Goal: Information Seeking & Learning: Find specific fact

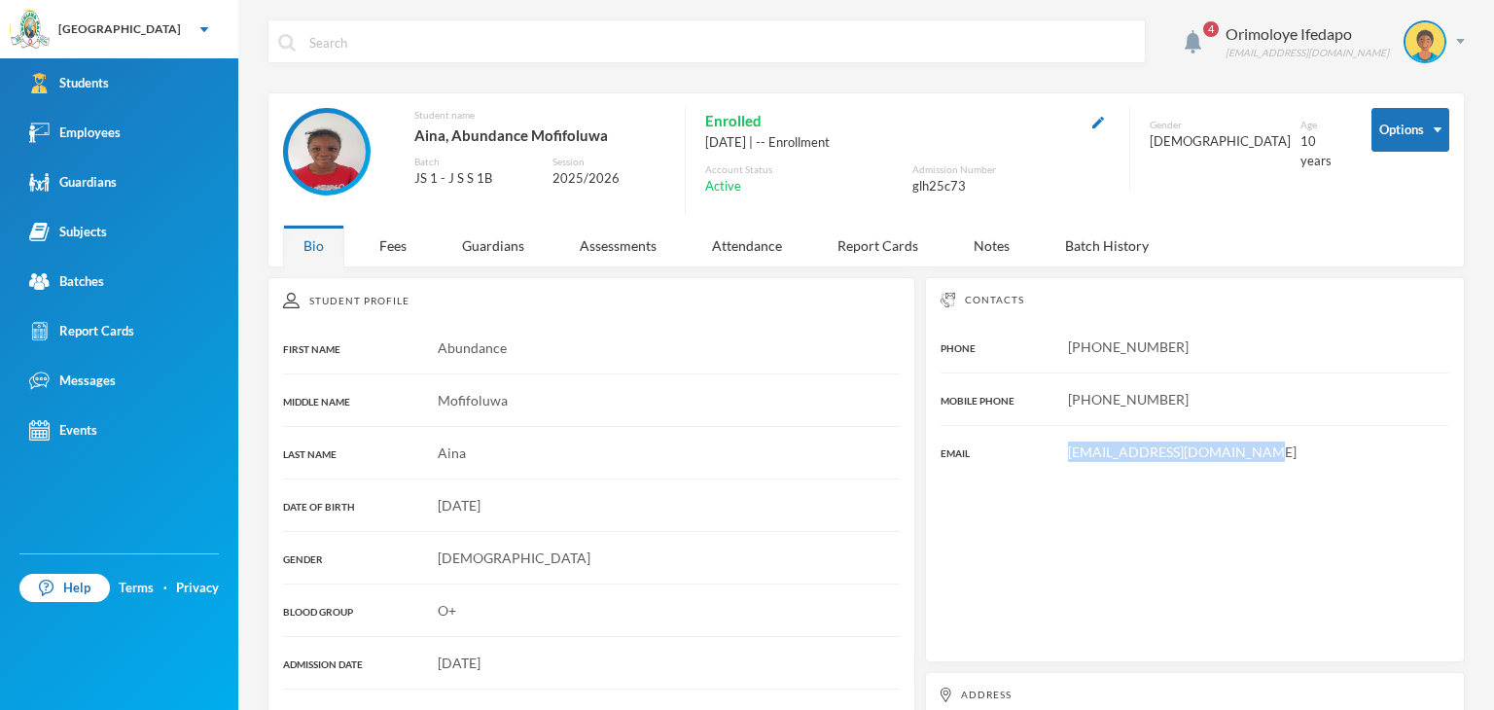
scroll to position [18, 0]
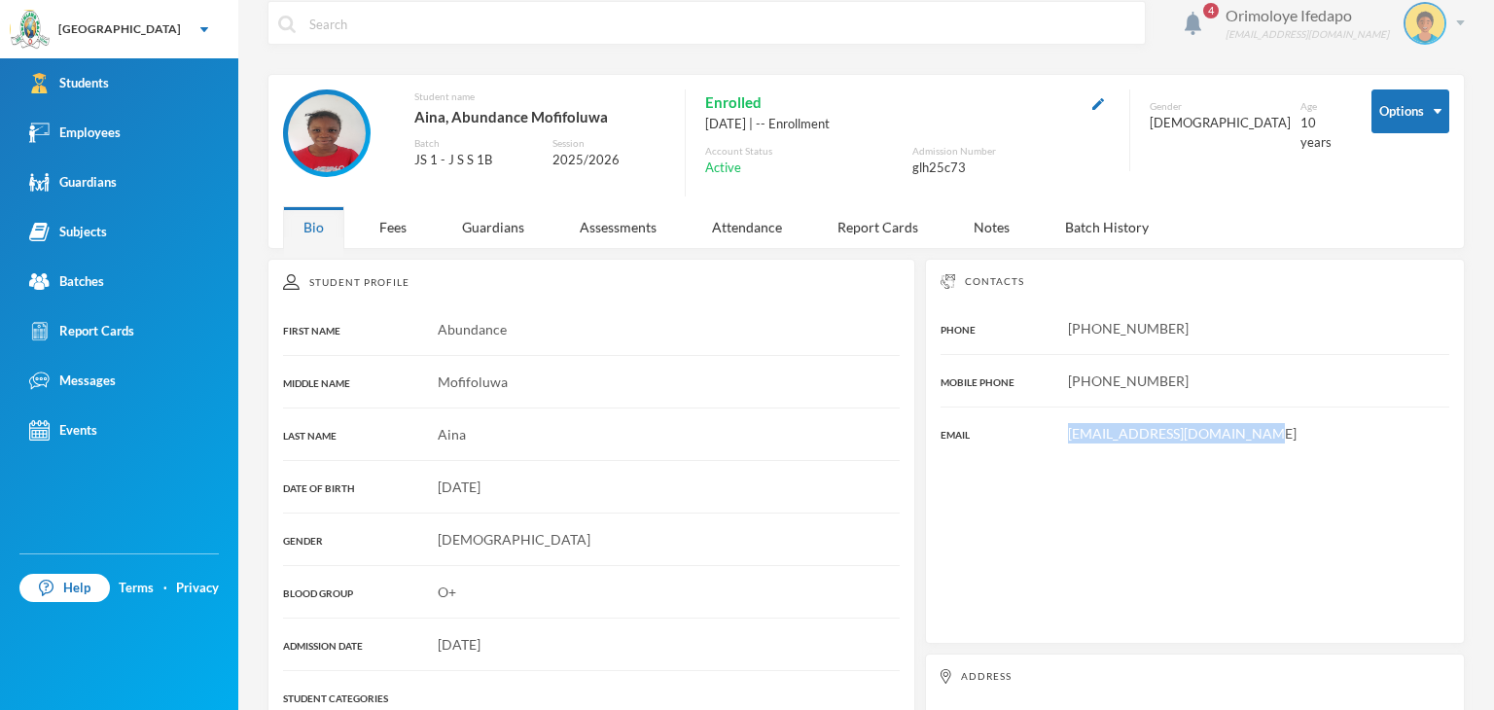
click at [1437, 20] on div "Orimoloye Ifedapo dapo.orimoloye@greenlandhall.org" at bounding box center [1338, 23] width 254 height 43
click at [1375, 115] on button "Logout" at bounding box center [1397, 123] width 88 height 29
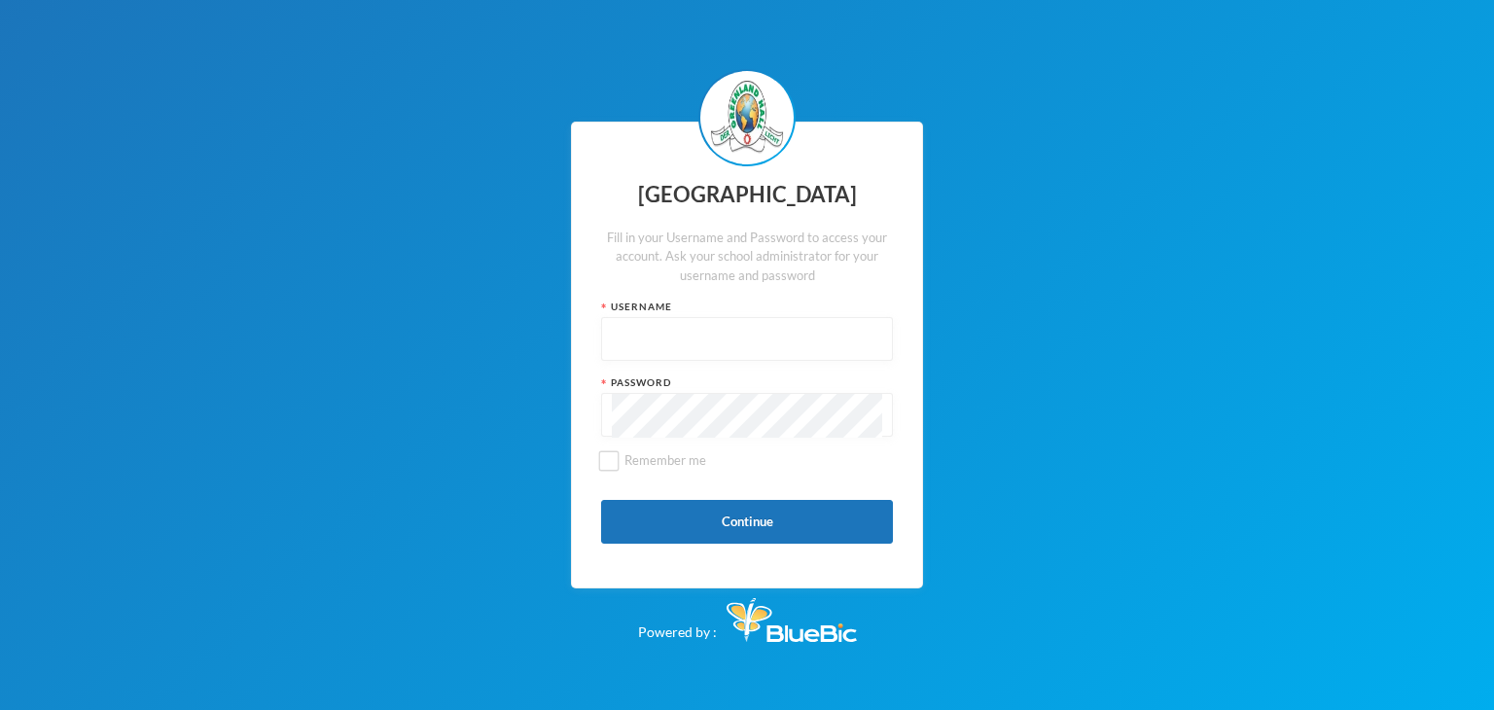
type input "glhc21"
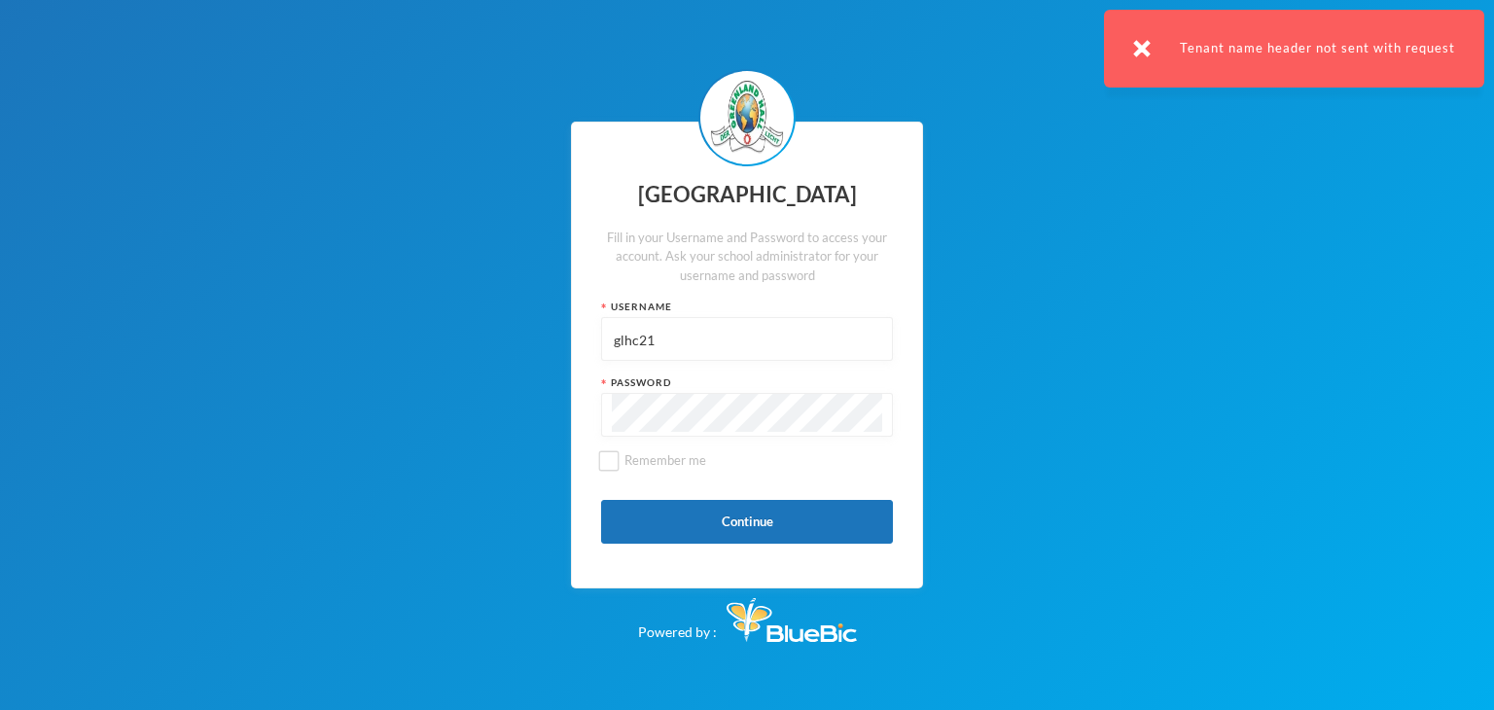
click at [746, 345] on input "glhc21" at bounding box center [747, 340] width 270 height 44
click at [749, 343] on input "glhc21" at bounding box center [747, 340] width 270 height 44
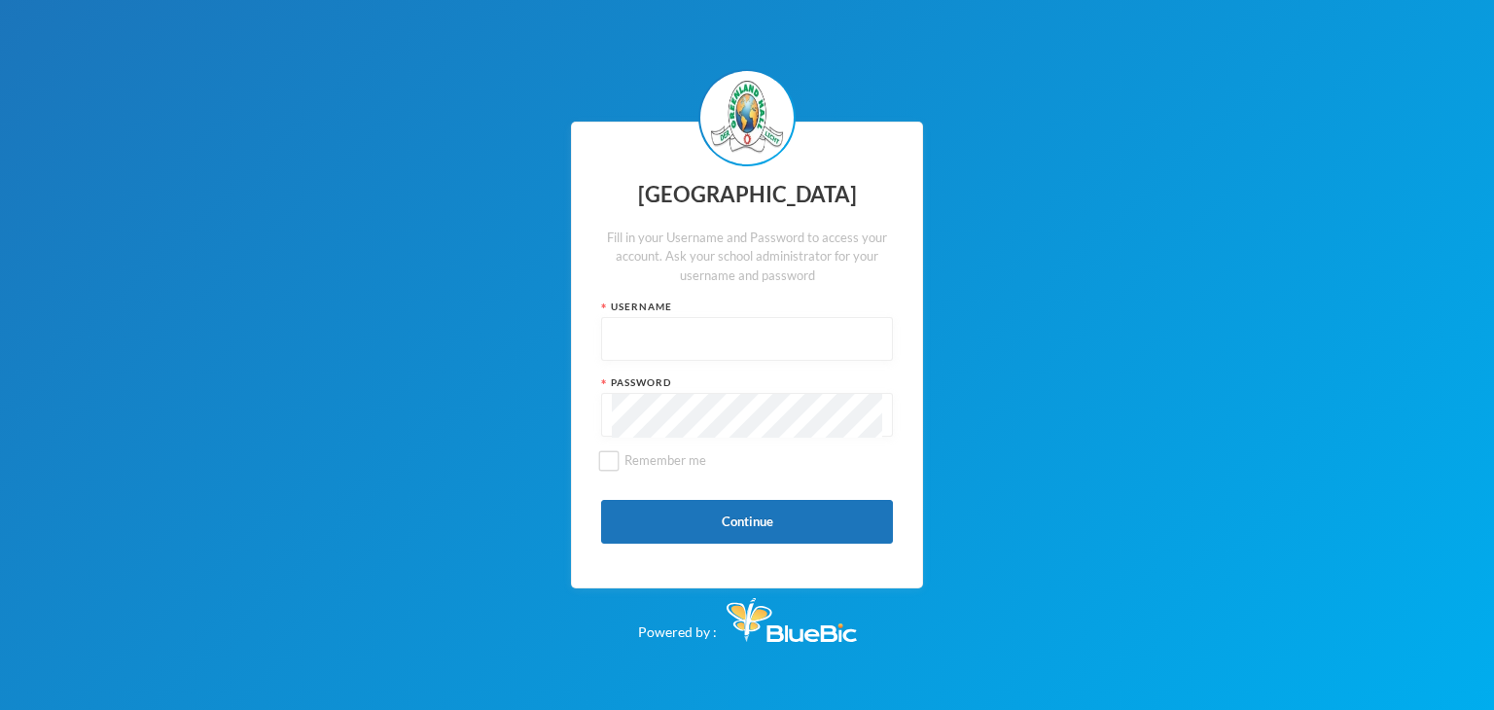
click at [652, 339] on input "text" at bounding box center [747, 340] width 270 height 44
type input "glh24114"
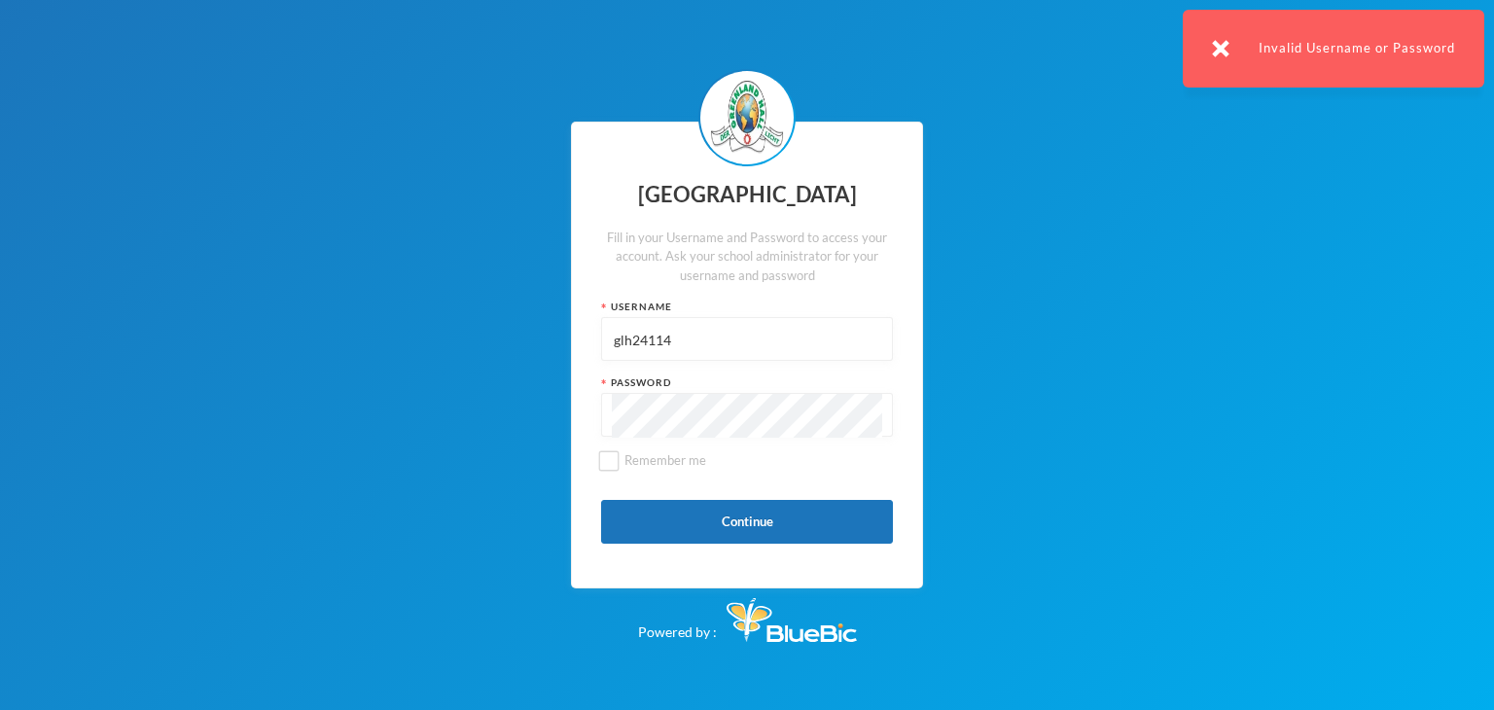
click at [644, 337] on input "glh24114" at bounding box center [747, 340] width 270 height 44
click at [665, 513] on button "Continue" at bounding box center [747, 522] width 292 height 44
click at [1221, 40] on img at bounding box center [1221, 49] width 18 height 18
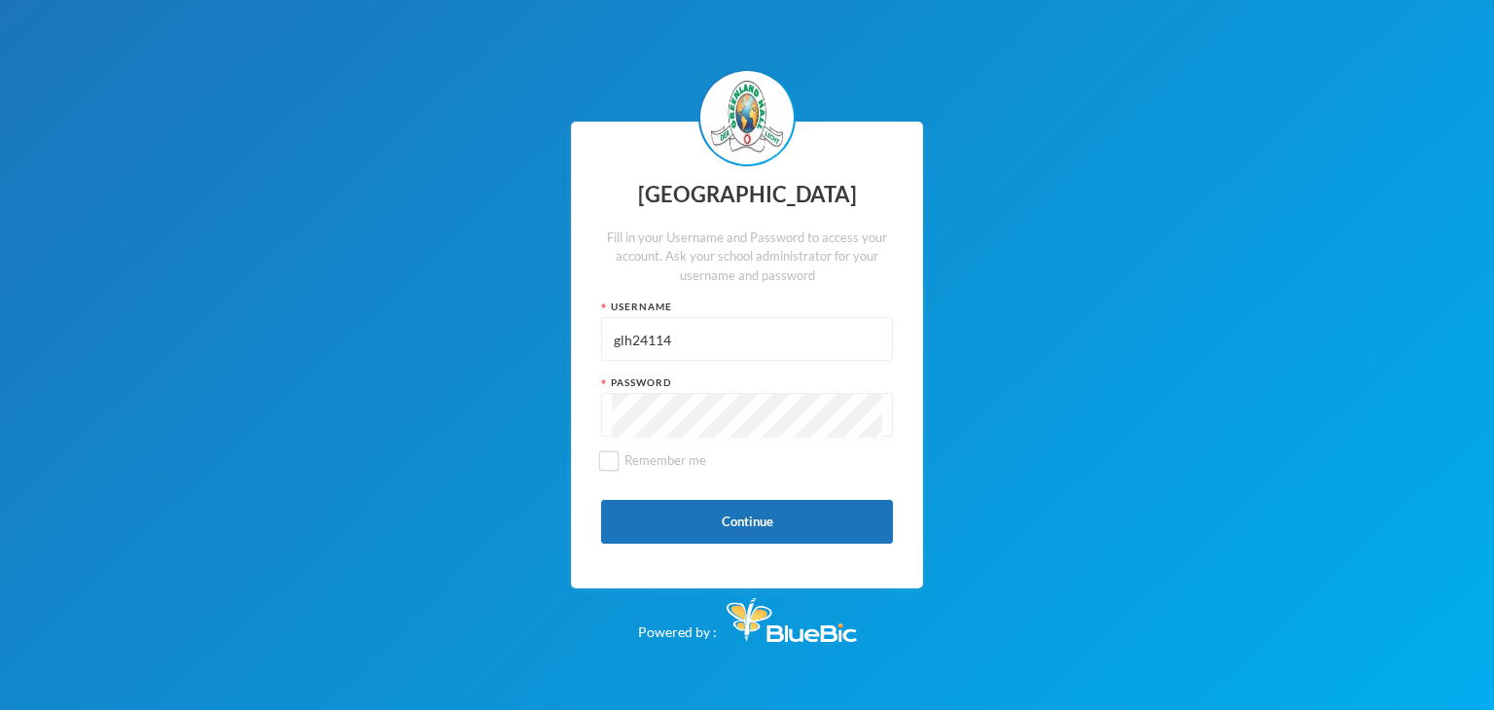
click at [735, 439] on div "Greenland Hall Fill in your Username and Password to access your account. Ask y…" at bounding box center [747, 355] width 352 height 467
click at [657, 344] on input "glh24114" at bounding box center [747, 340] width 270 height 44
click at [627, 345] on input "glh76" at bounding box center [747, 340] width 270 height 44
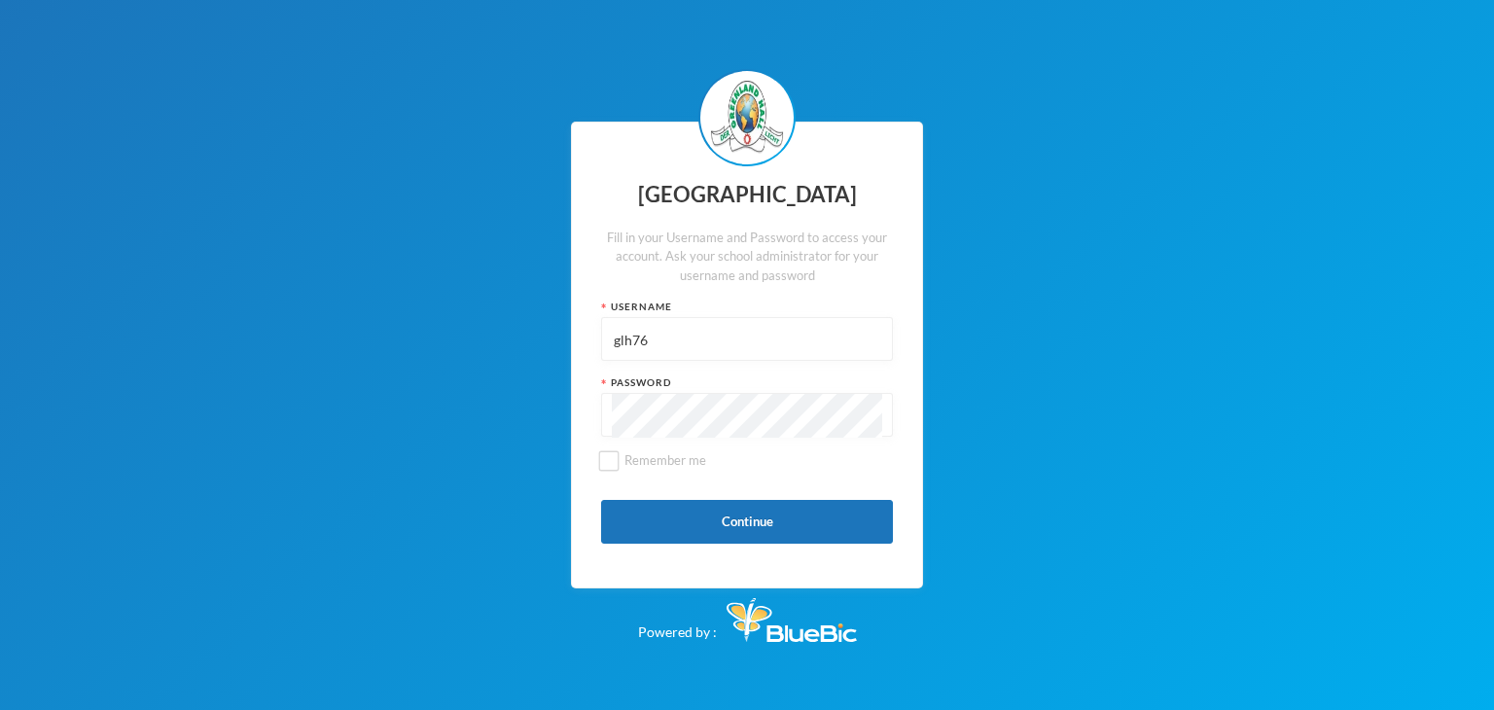
click at [627, 345] on input "glh76" at bounding box center [747, 340] width 270 height 44
click at [631, 500] on button "Continue" at bounding box center [747, 522] width 292 height 44
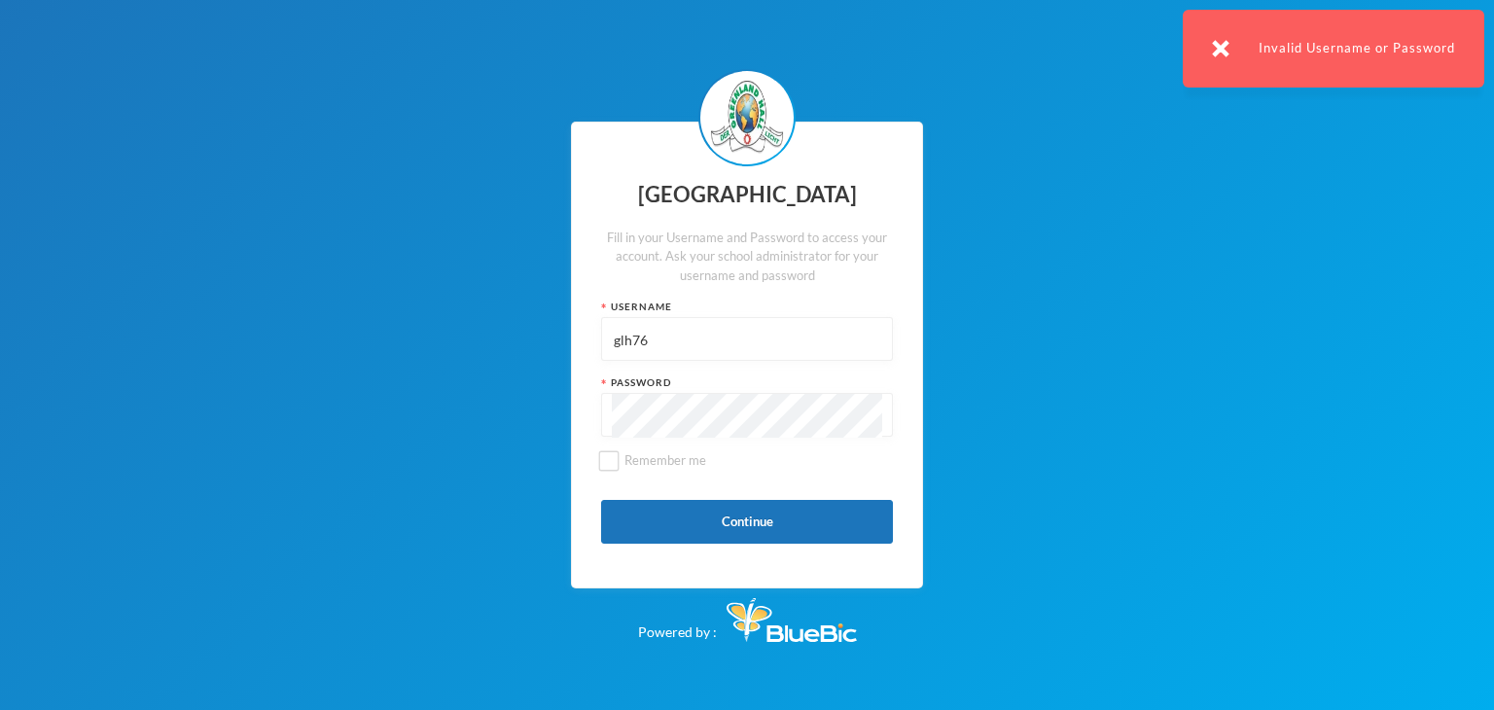
click at [629, 331] on input "glh76" at bounding box center [747, 340] width 270 height 44
click at [630, 331] on input "glh76" at bounding box center [747, 340] width 270 height 44
click at [634, 338] on input "glh76" at bounding box center [747, 340] width 270 height 44
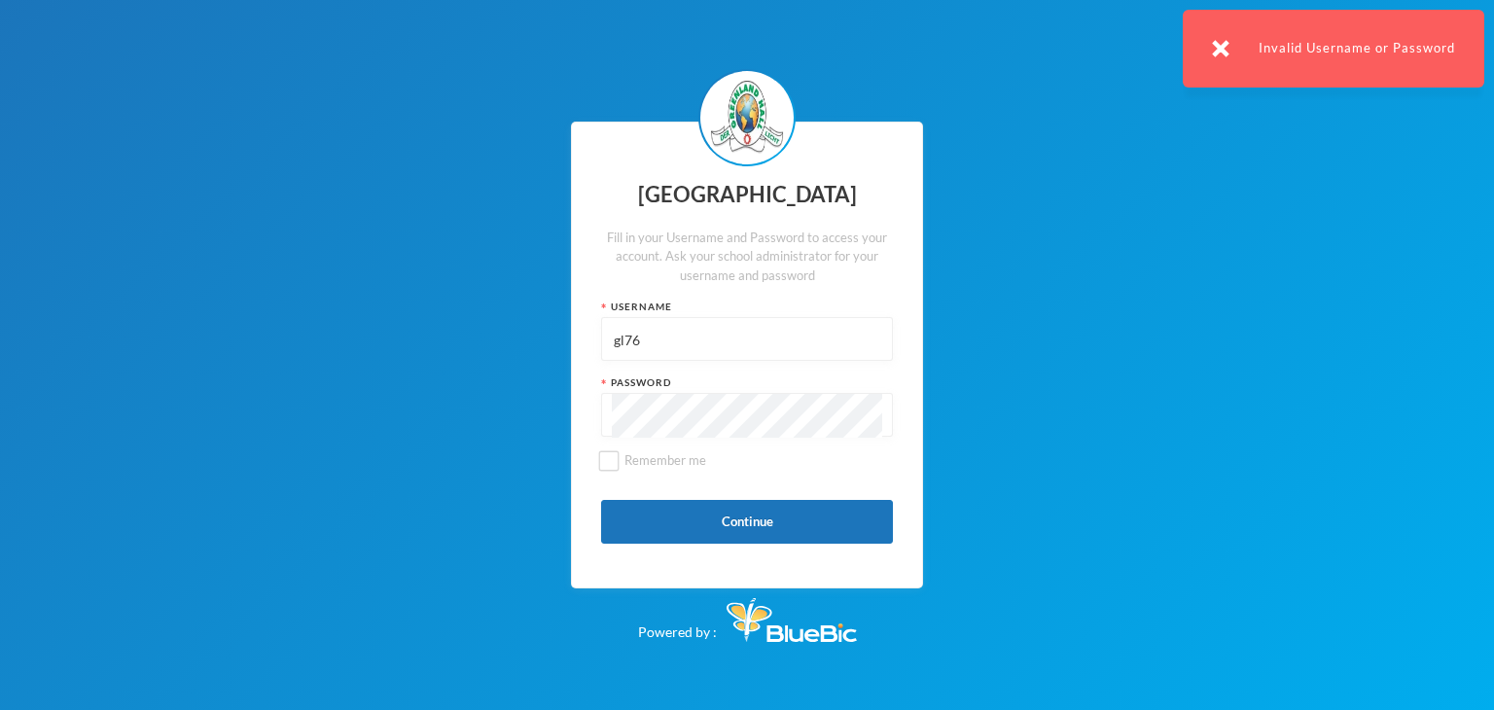
drag, startPoint x: 646, startPoint y: 343, endPoint x: 591, endPoint y: 341, distance: 54.5
click at [591, 341] on div "Greenland Hall Fill in your Username and Password to access your account. Ask y…" at bounding box center [747, 355] width 352 height 467
type input "gl76"
click at [525, 437] on div "Greenland Hall Fill in your Username and Password to access your account. Ask y…" at bounding box center [747, 355] width 1494 height 710
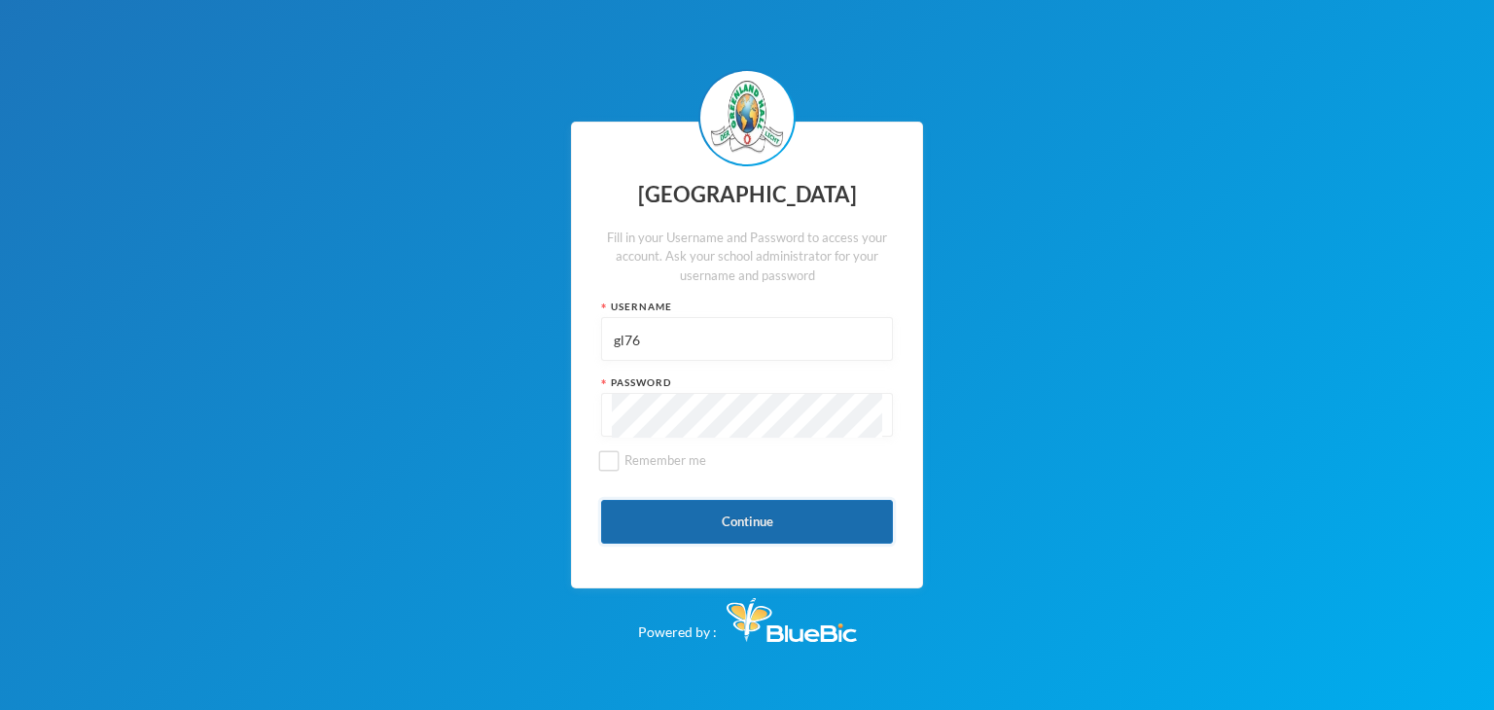
click at [634, 513] on button "Continue" at bounding box center [747, 522] width 292 height 44
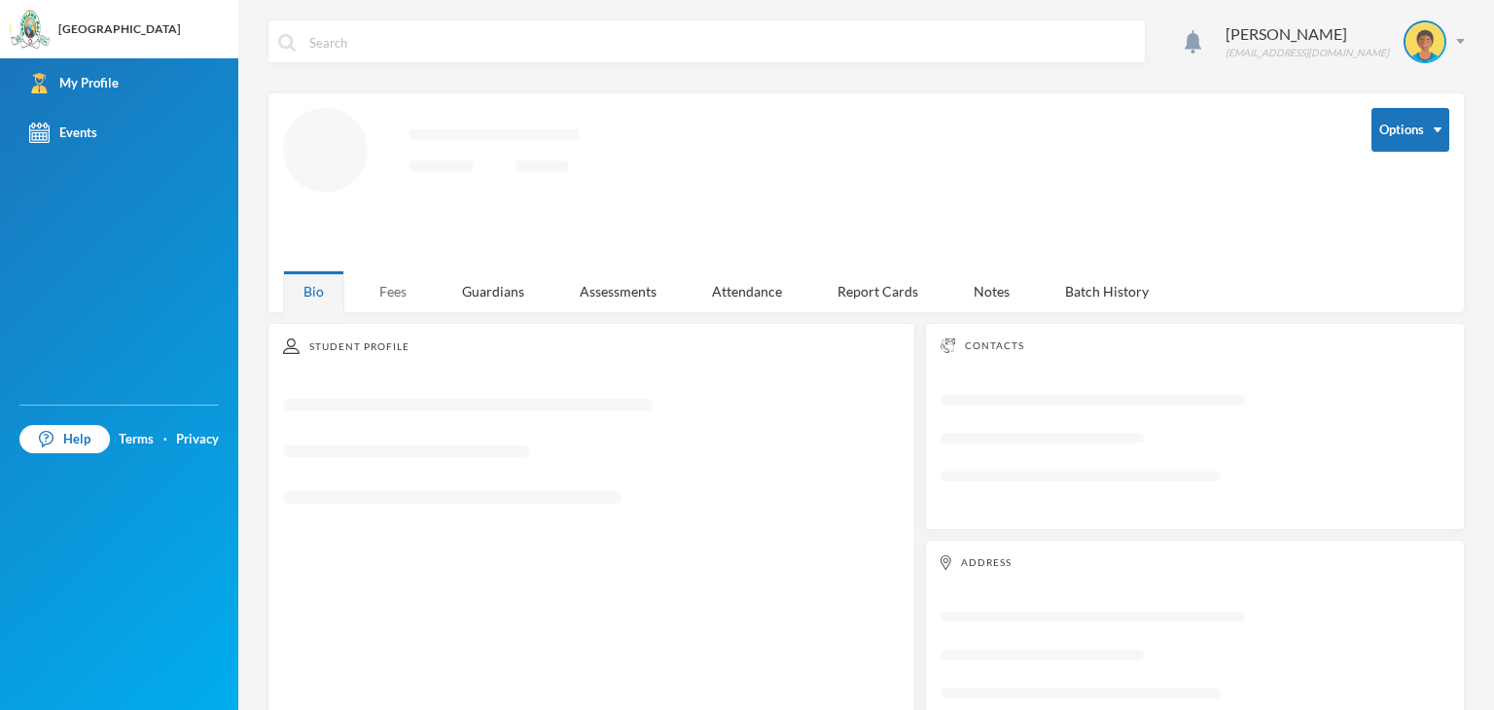
click at [376, 283] on div "Fees" at bounding box center [393, 291] width 68 height 42
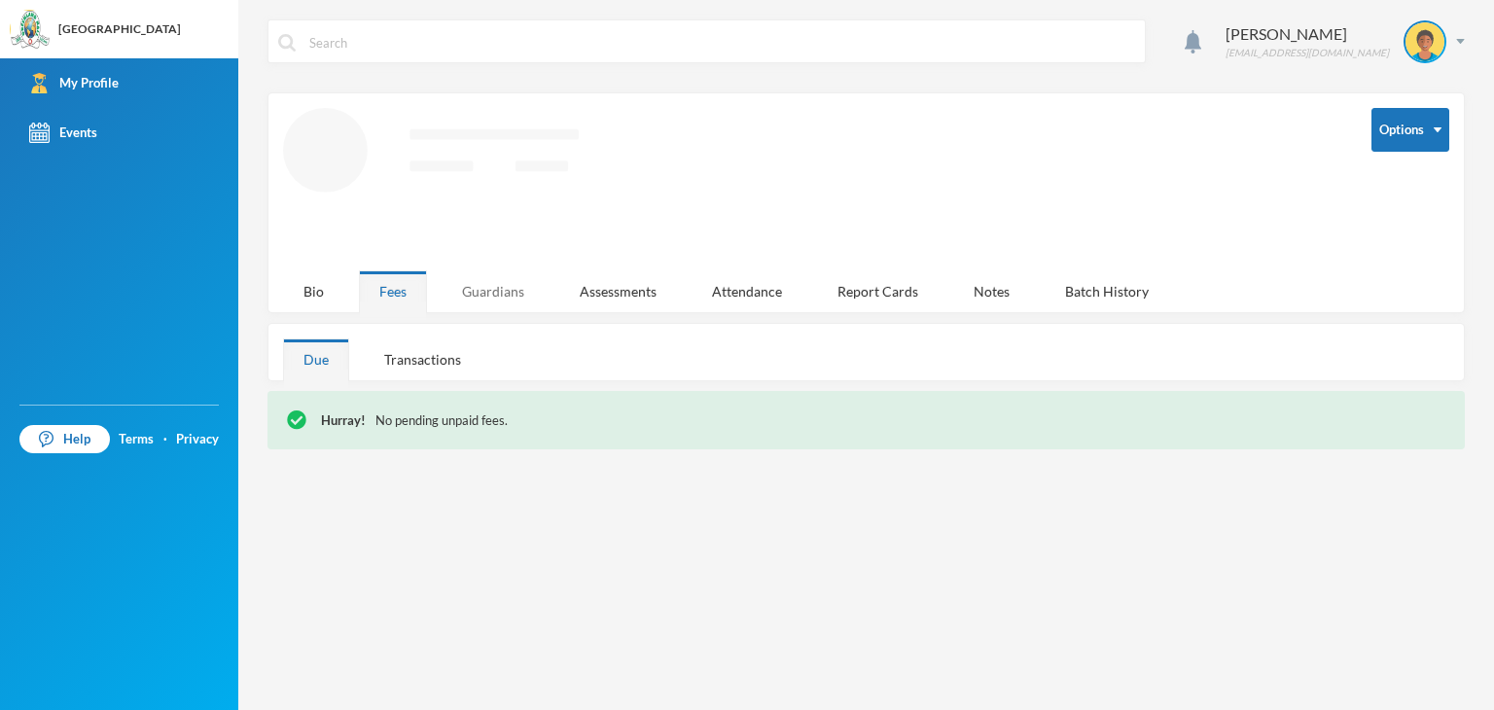
click at [480, 292] on div "Guardians" at bounding box center [493, 291] width 103 height 42
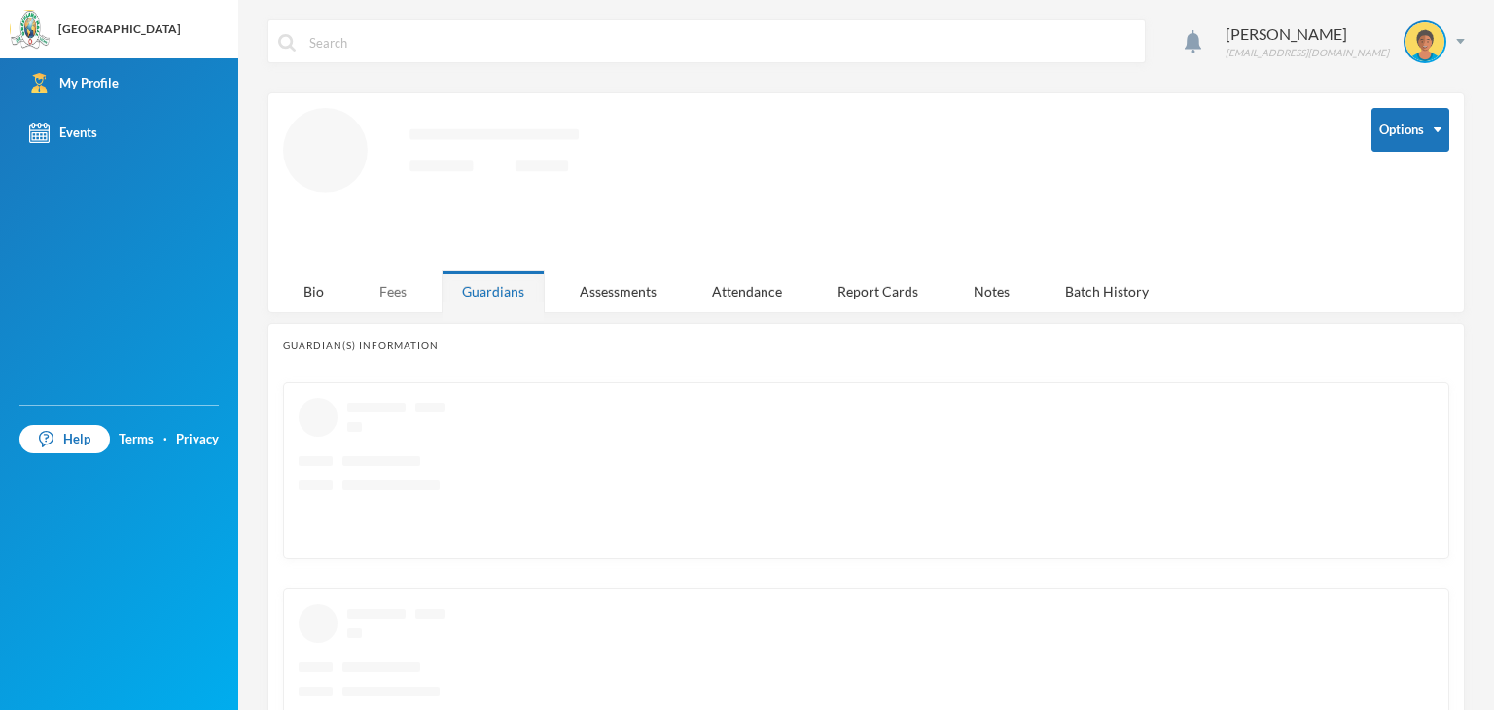
click at [405, 291] on div "Fees" at bounding box center [393, 291] width 68 height 42
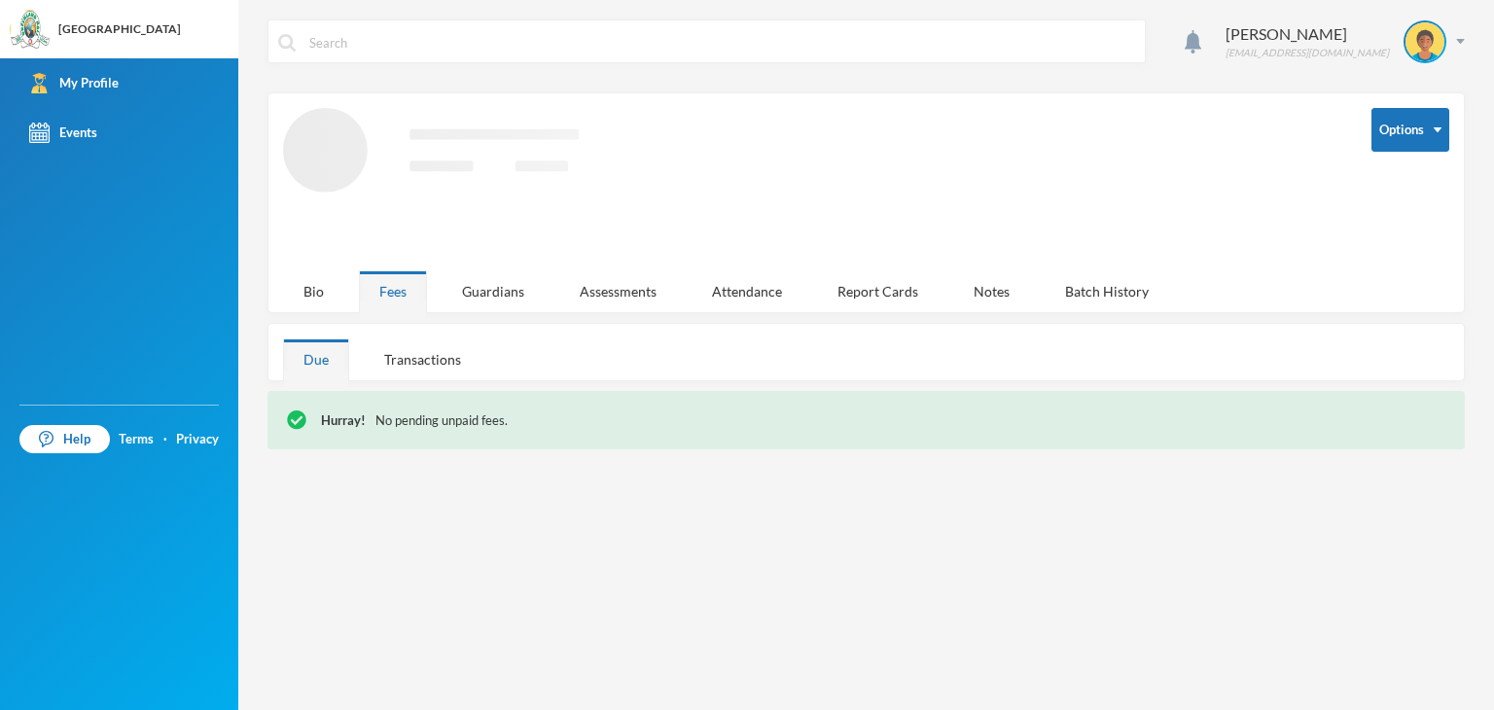
drag, startPoint x: 435, startPoint y: 363, endPoint x: 385, endPoint y: 254, distance: 119.7
click at [436, 363] on div "Transactions" at bounding box center [423, 359] width 118 height 42
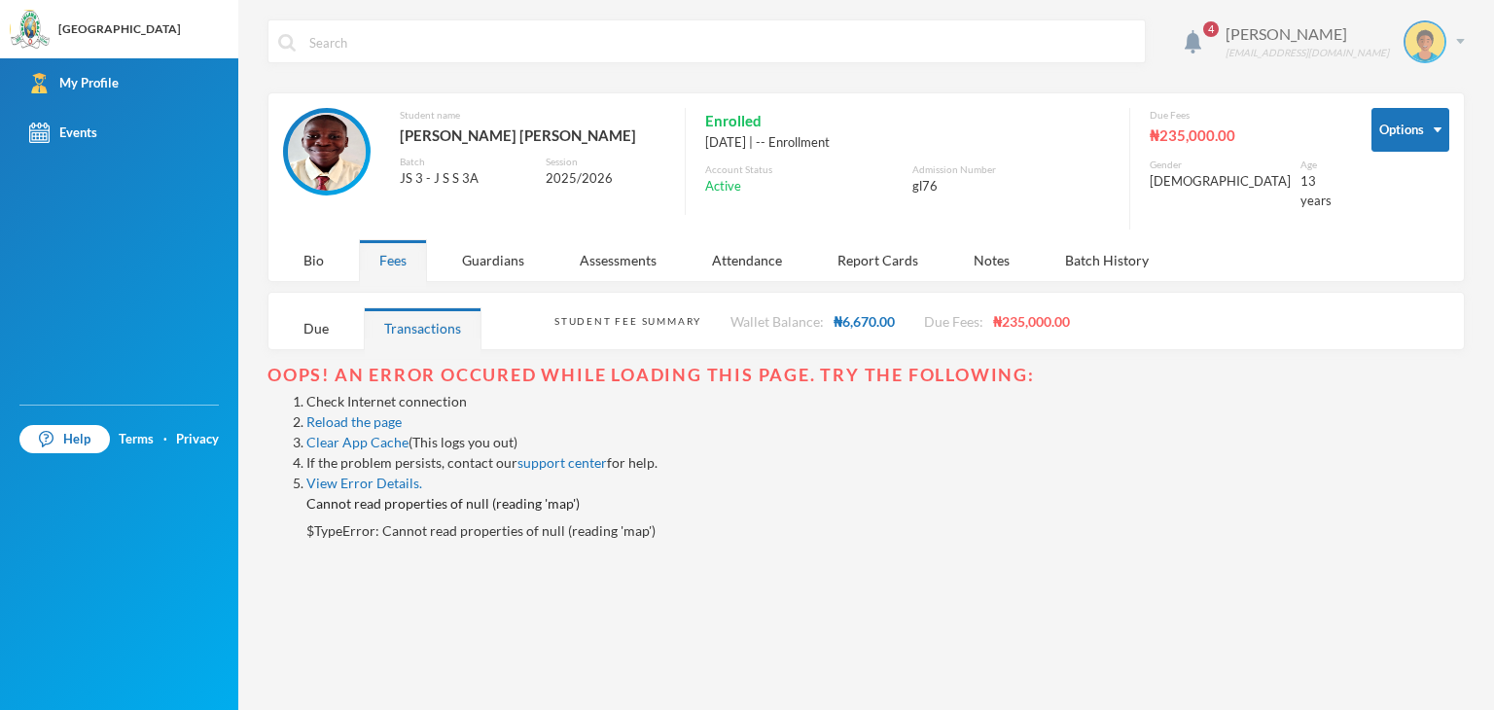
click at [1457, 42] on img at bounding box center [1460, 41] width 9 height 5
click at [1411, 138] on button "Logout" at bounding box center [1411, 141] width 88 height 29
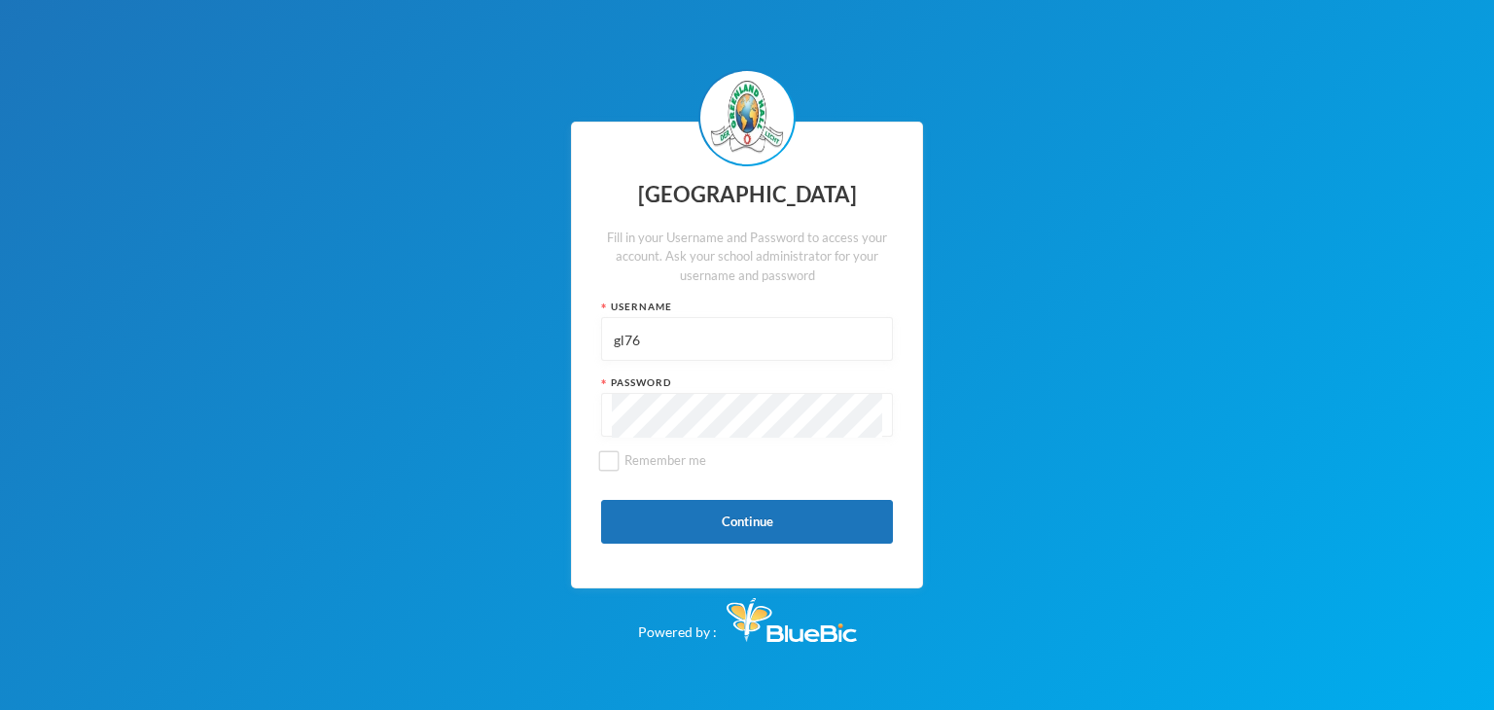
click at [670, 339] on input "gl76" at bounding box center [747, 340] width 270 height 44
type input "glhc21"
click at [689, 503] on button "Continue" at bounding box center [747, 522] width 292 height 44
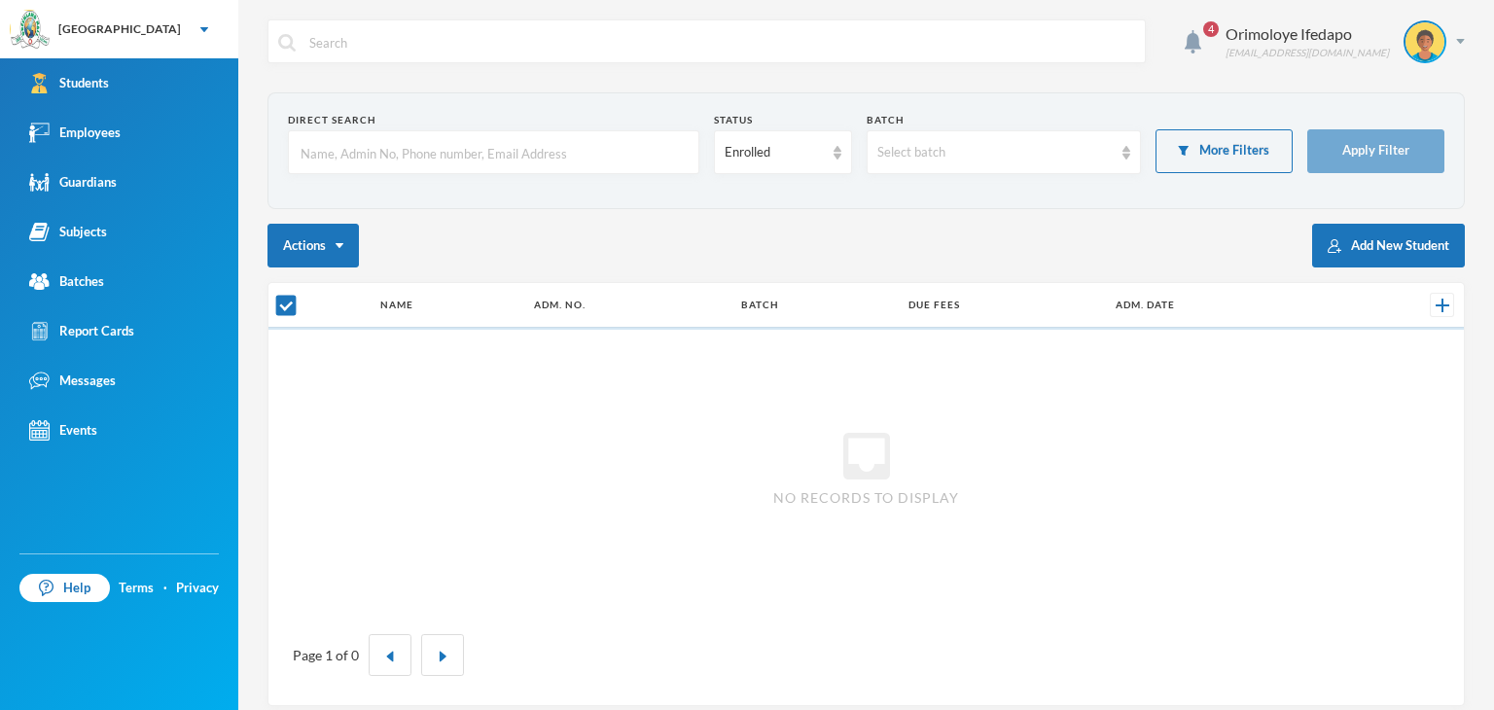
checkbox input "false"
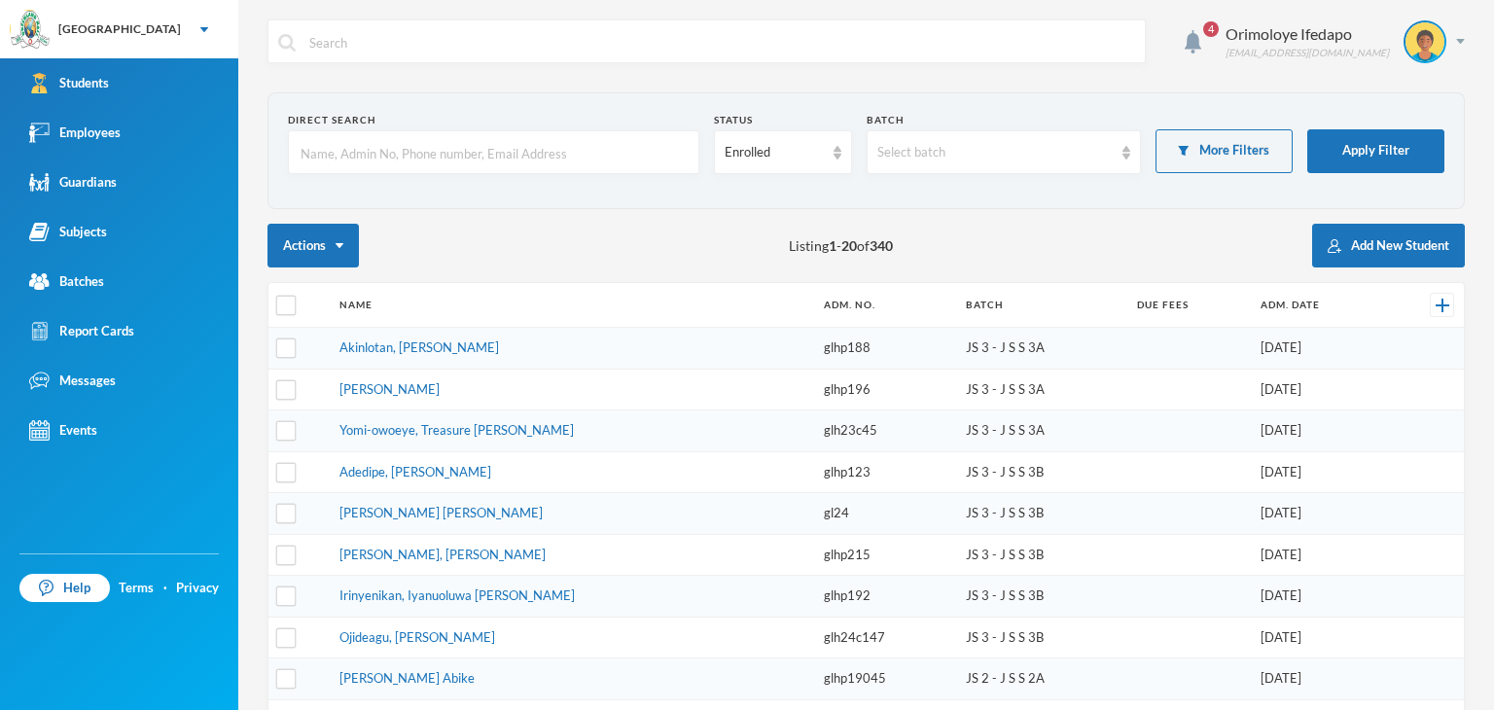
click at [462, 147] on input "text" at bounding box center [494, 153] width 390 height 44
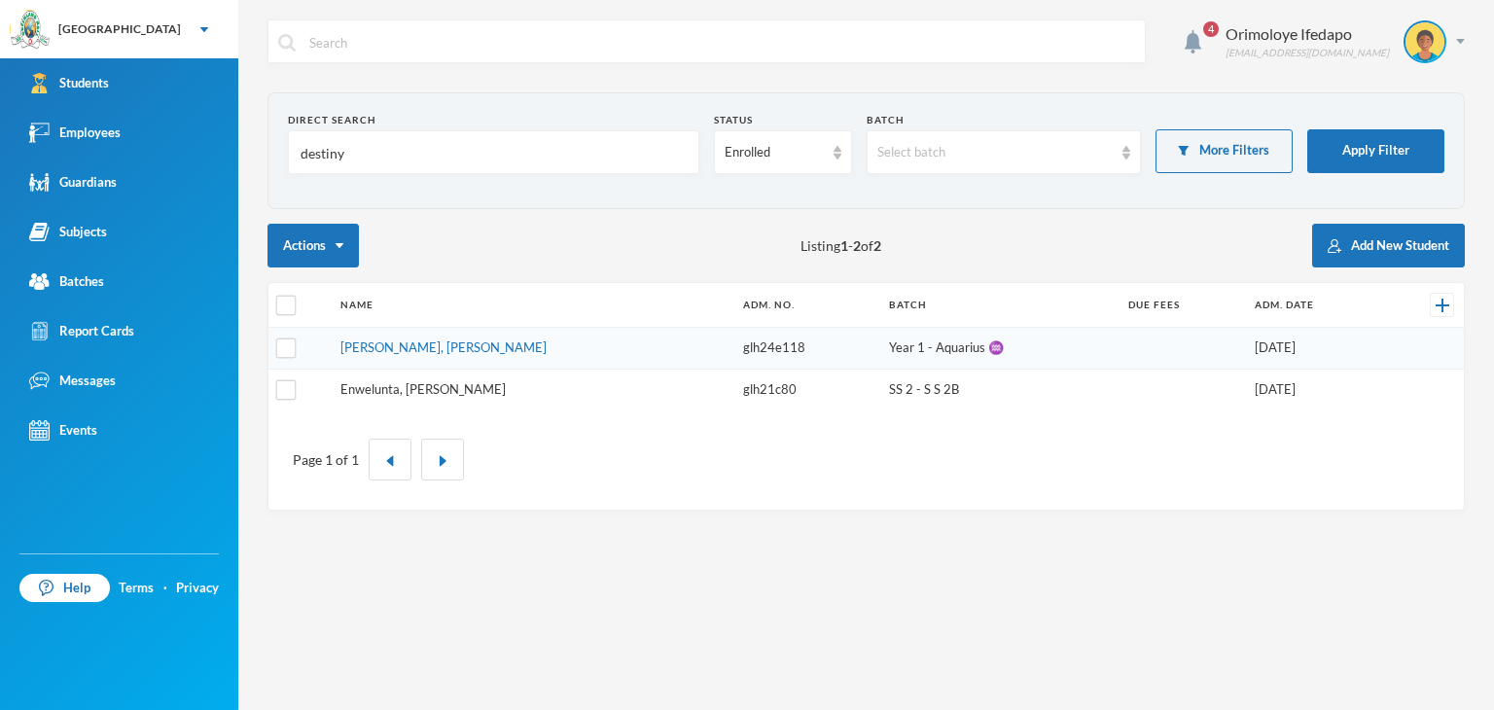
type input "destiny"
click at [382, 389] on link "Enwelunta, Destiny Onyinyechi" at bounding box center [422, 389] width 165 height 16
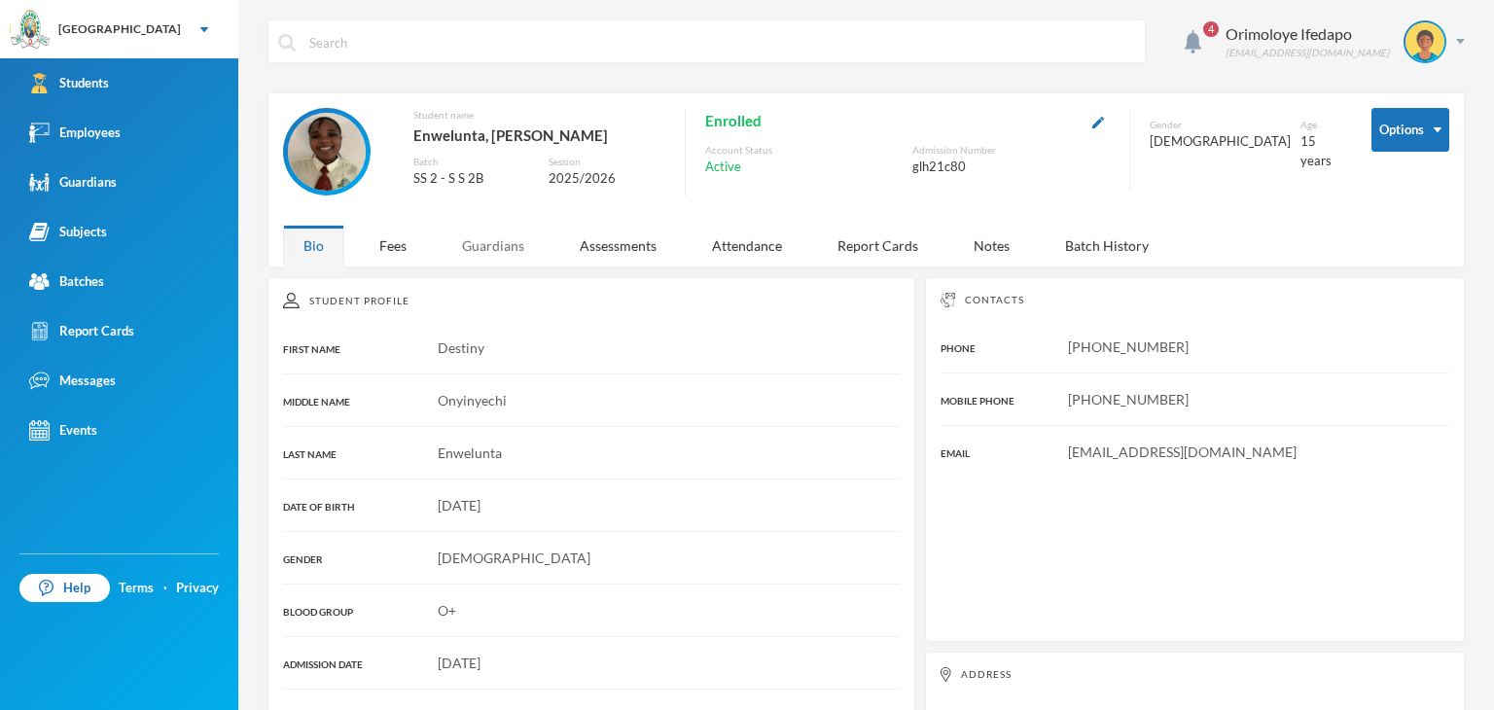
click at [489, 247] on div "Guardians" at bounding box center [493, 246] width 103 height 42
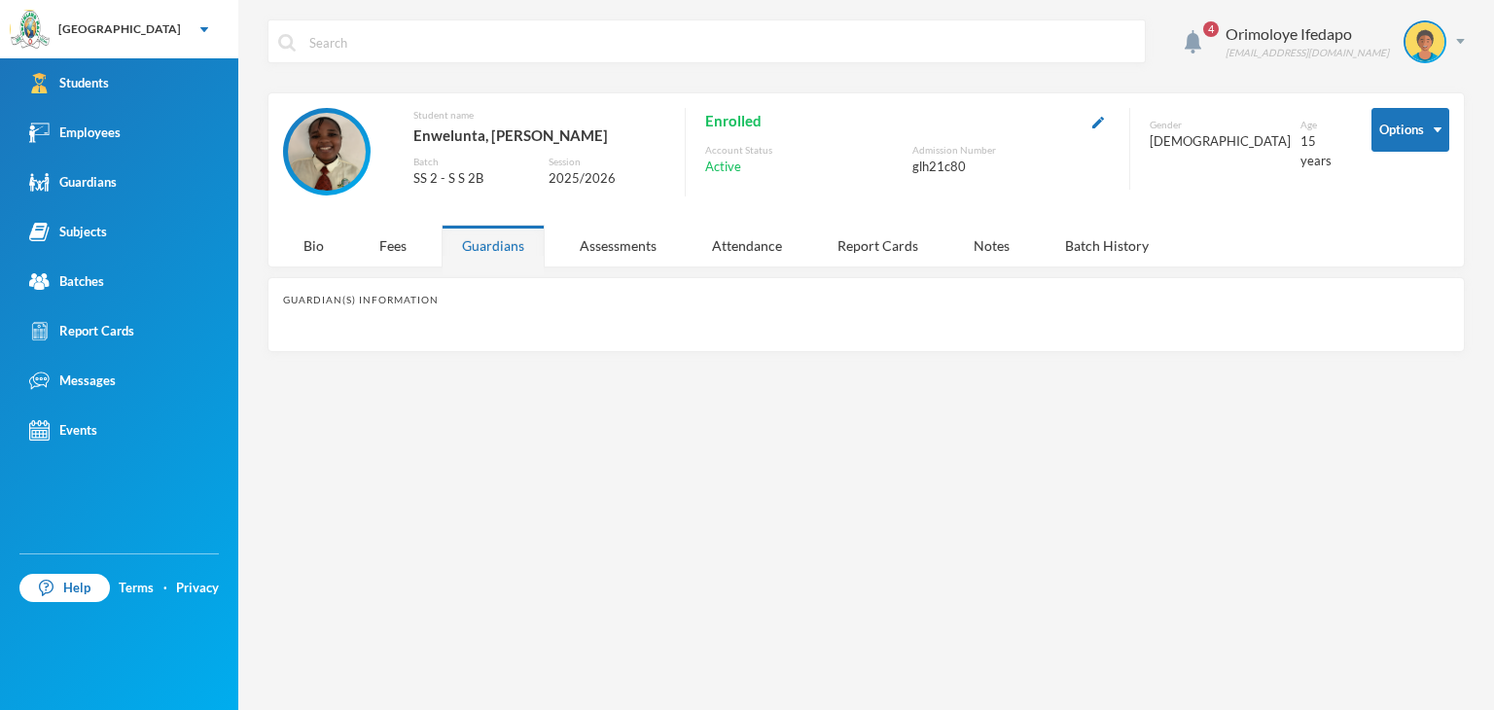
click at [525, 247] on div "Guardians" at bounding box center [493, 246] width 103 height 42
click at [615, 251] on div "Assessments" at bounding box center [618, 246] width 118 height 42
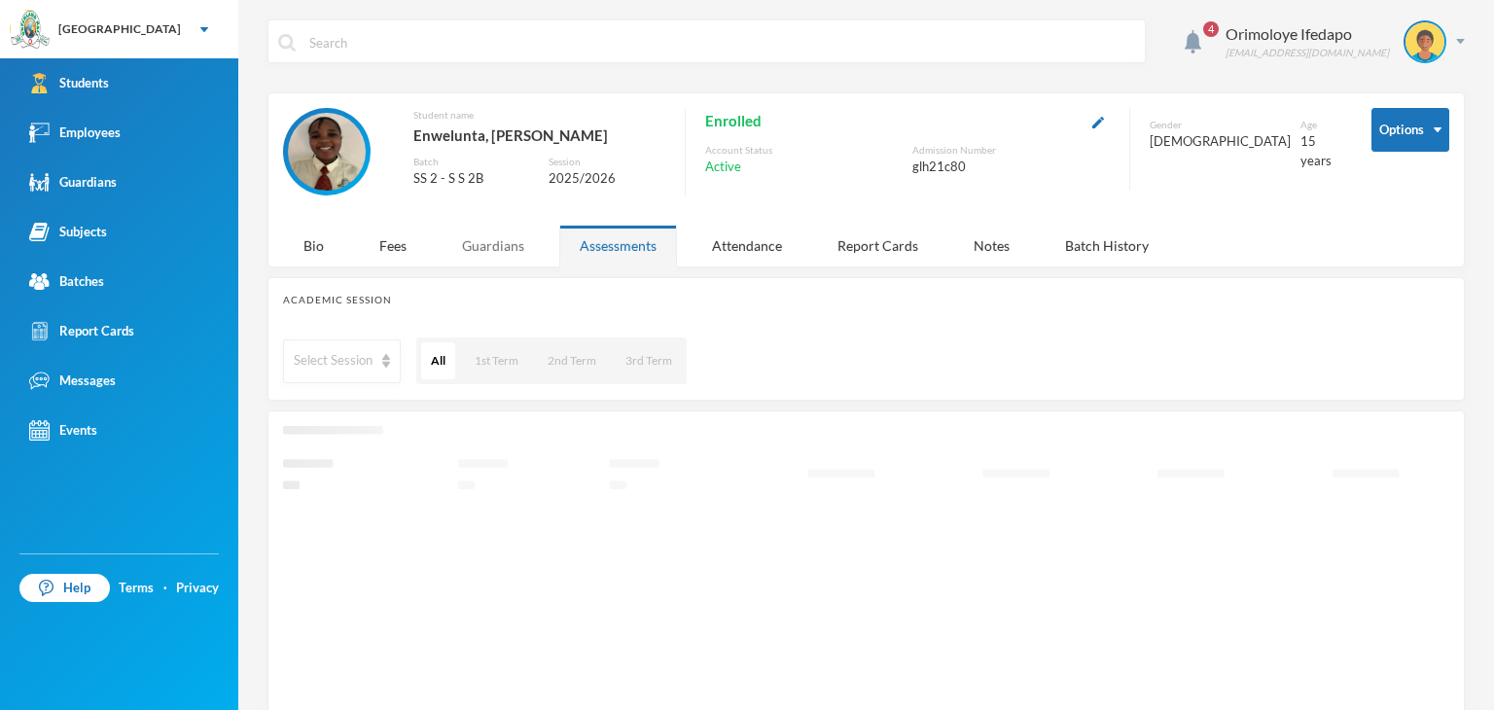
click at [478, 249] on div "Guardians" at bounding box center [493, 246] width 103 height 42
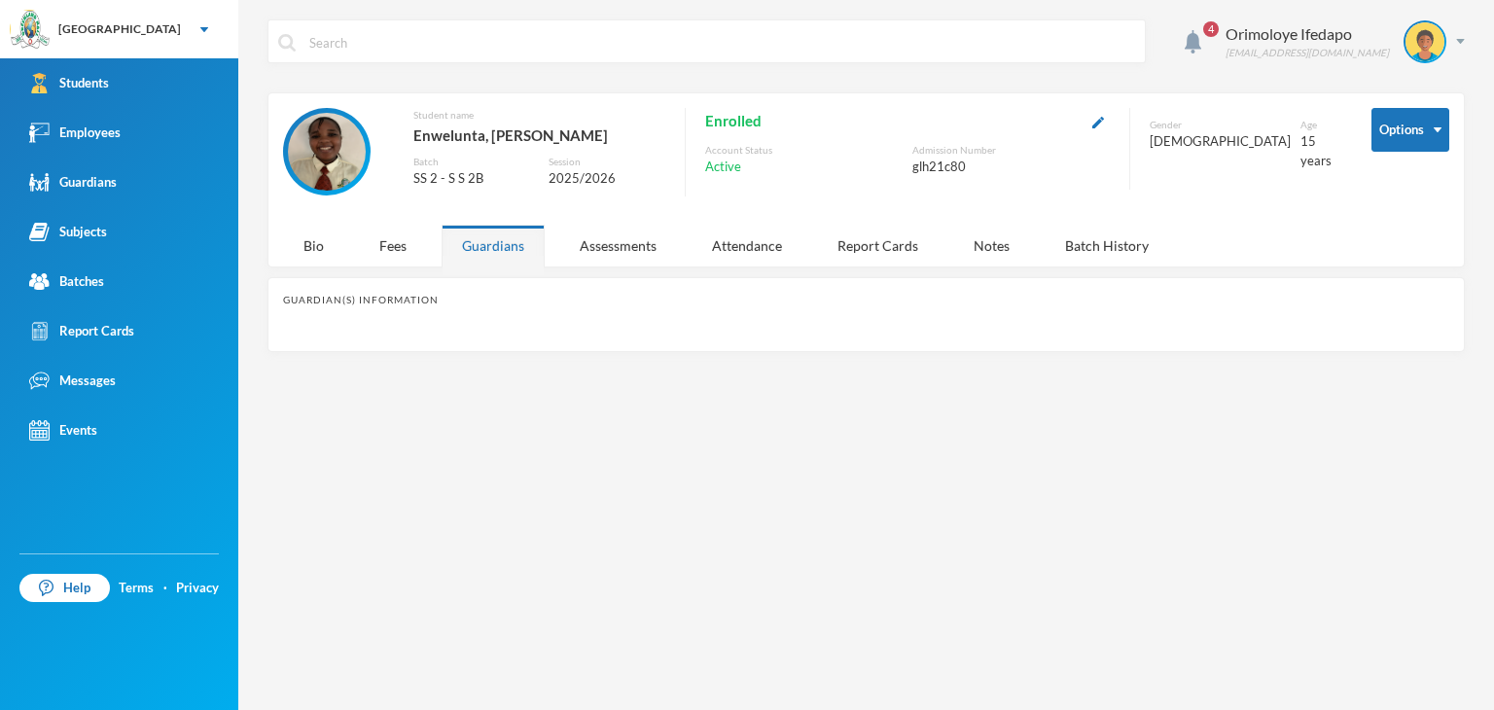
click at [493, 249] on div "Guardians" at bounding box center [493, 246] width 103 height 42
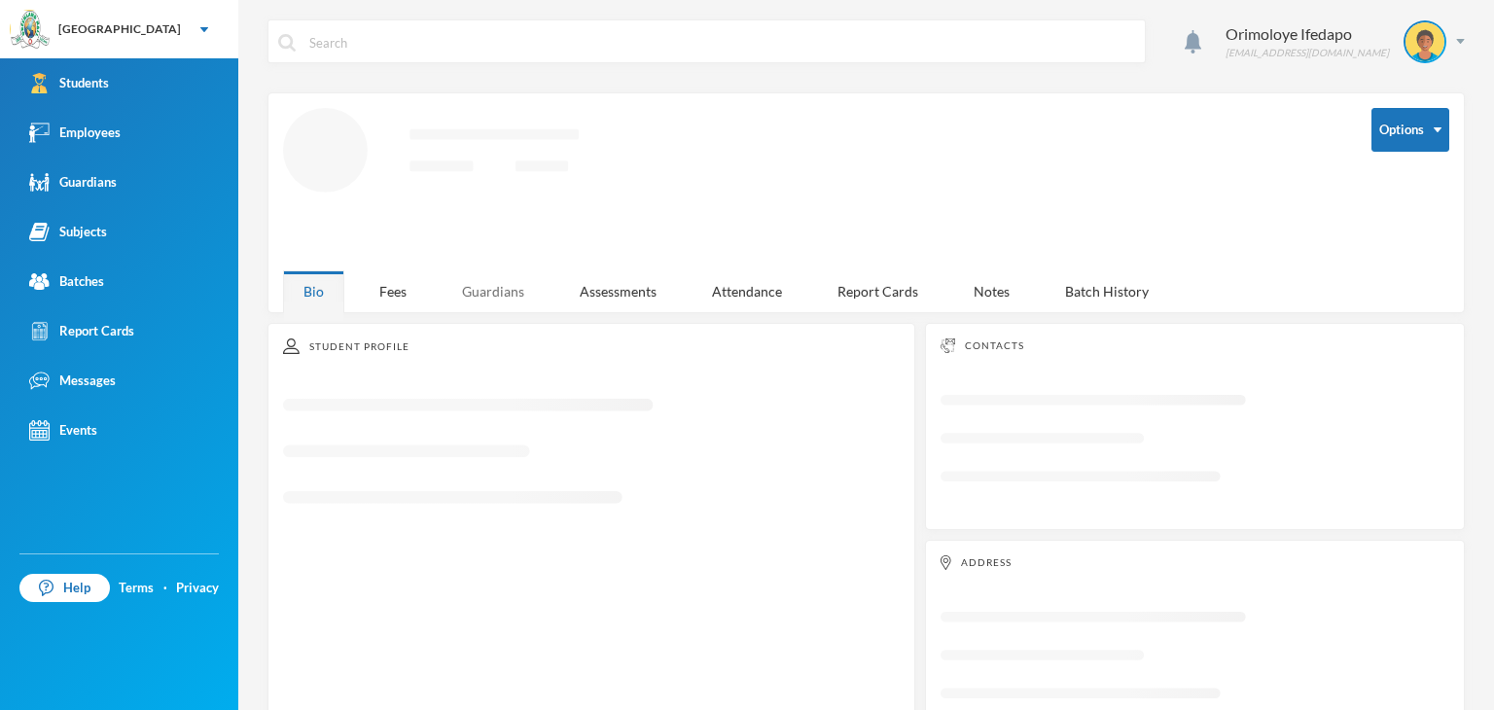
click at [498, 280] on div "Guardians" at bounding box center [493, 291] width 103 height 42
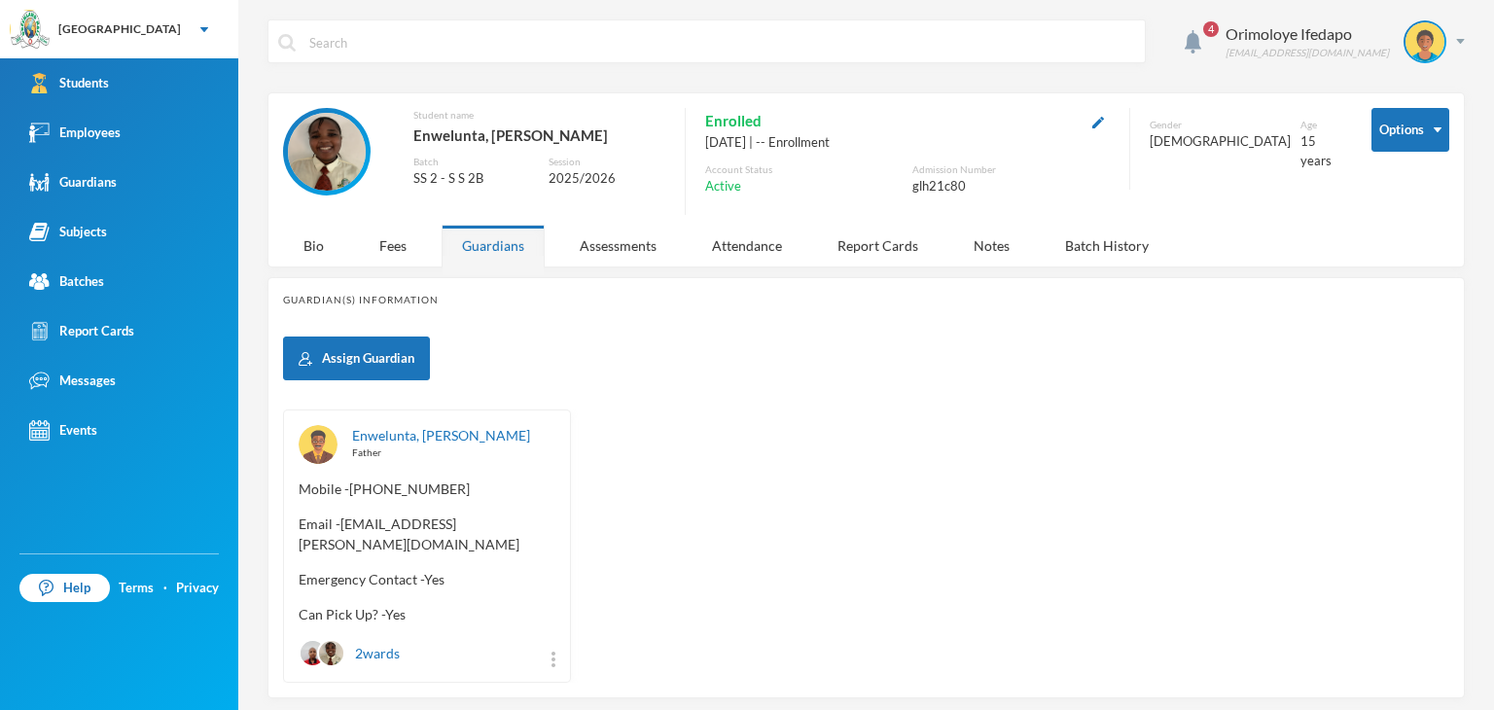
click at [494, 294] on div "Guardian(s) Information" at bounding box center [866, 300] width 1166 height 15
click at [377, 441] on link "Enwelunta, Charles" at bounding box center [441, 435] width 178 height 17
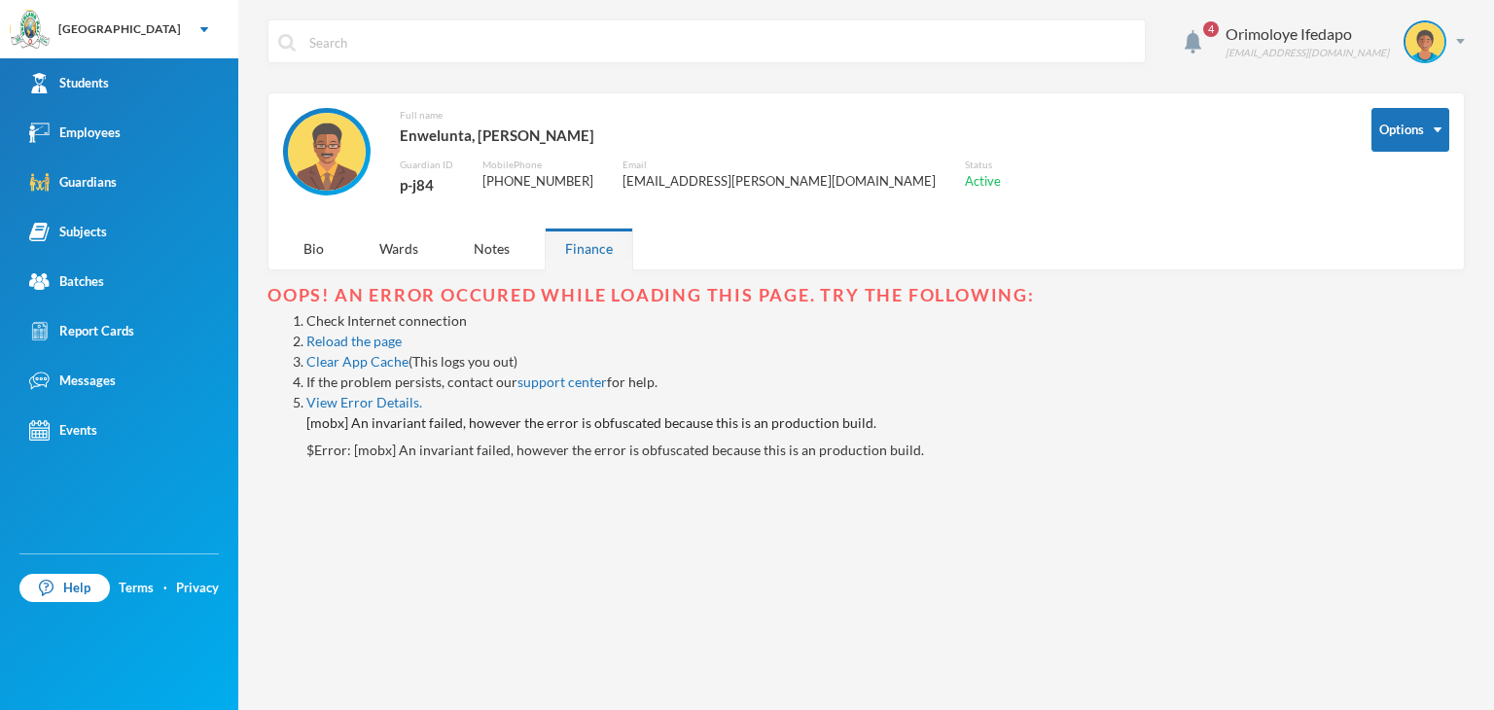
click at [413, 180] on div "p-j84" at bounding box center [426, 184] width 53 height 25
click at [412, 181] on div "p-j84" at bounding box center [426, 184] width 53 height 25
copy div "p-j84"
click at [1461, 41] on img at bounding box center [1460, 41] width 9 height 5
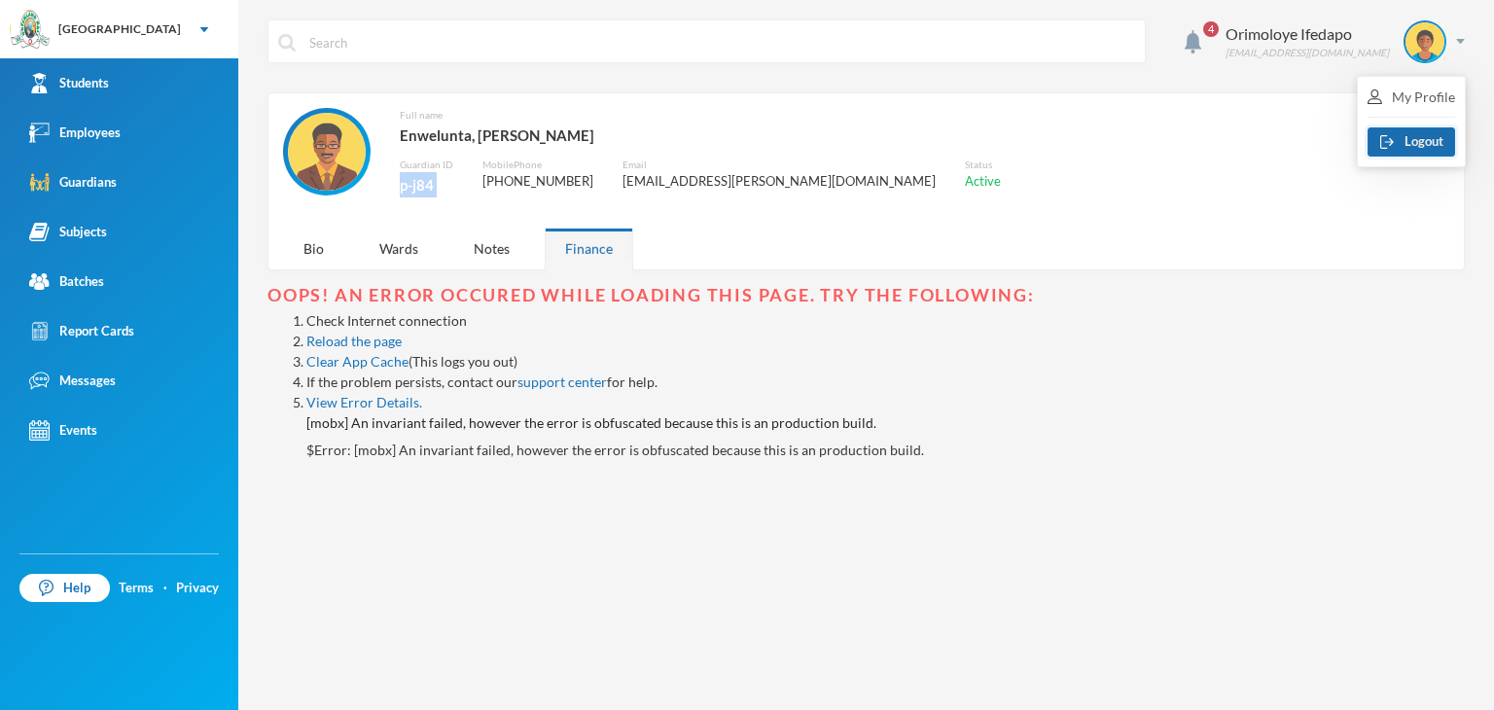
click at [1419, 135] on button "Logout" at bounding box center [1411, 141] width 88 height 29
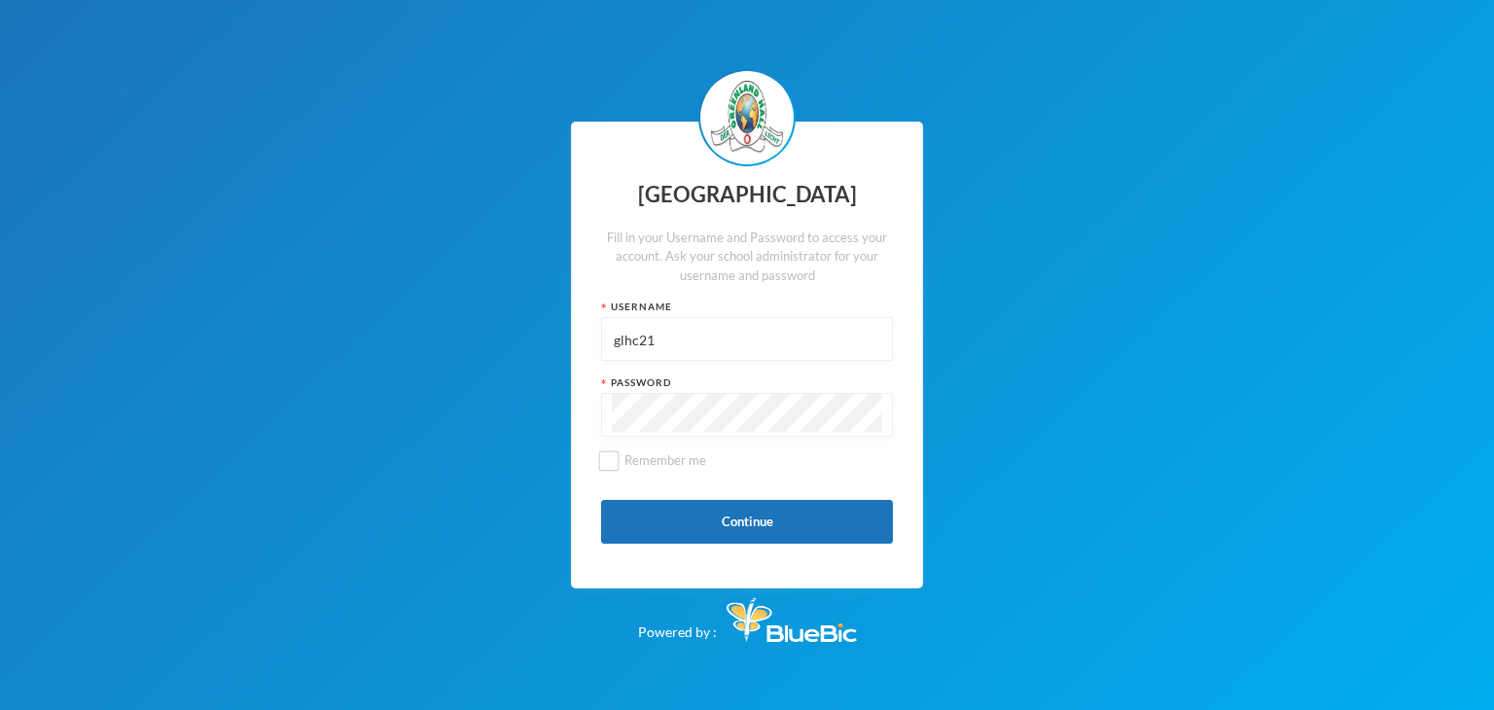
click at [677, 318] on input "glhc21" at bounding box center [747, 340] width 270 height 44
paste input "p-j84"
type input "p-j84"
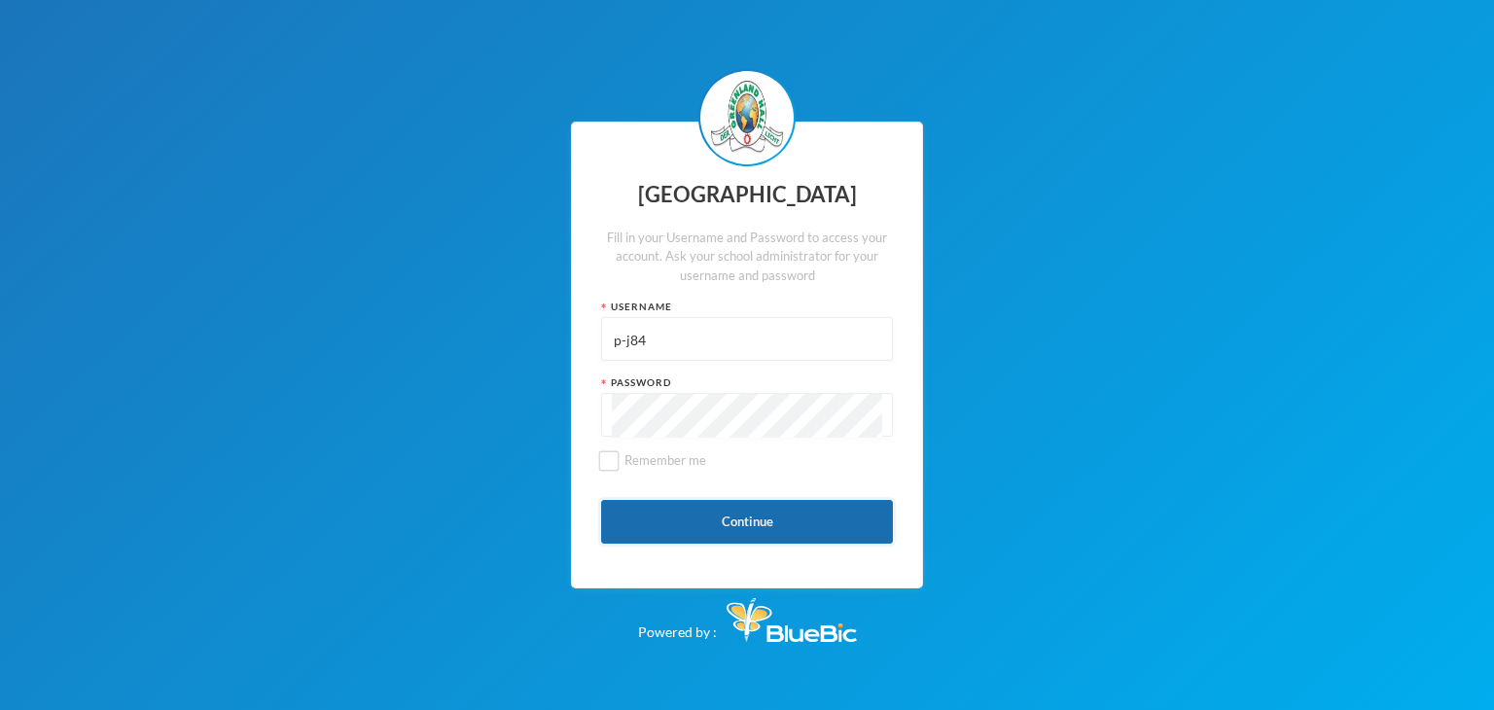
click at [673, 513] on button "Continue" at bounding box center [747, 522] width 292 height 44
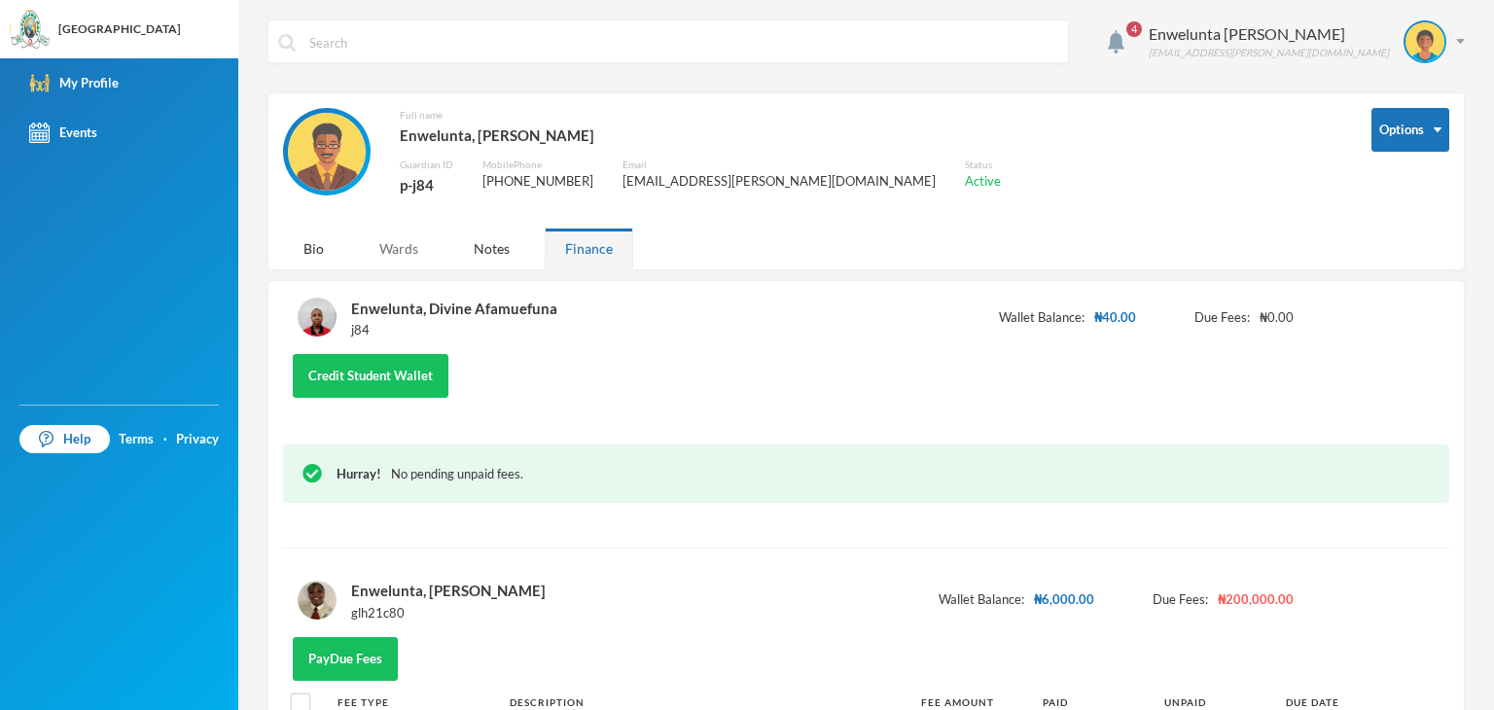
click at [388, 253] on div "Wards" at bounding box center [399, 249] width 80 height 42
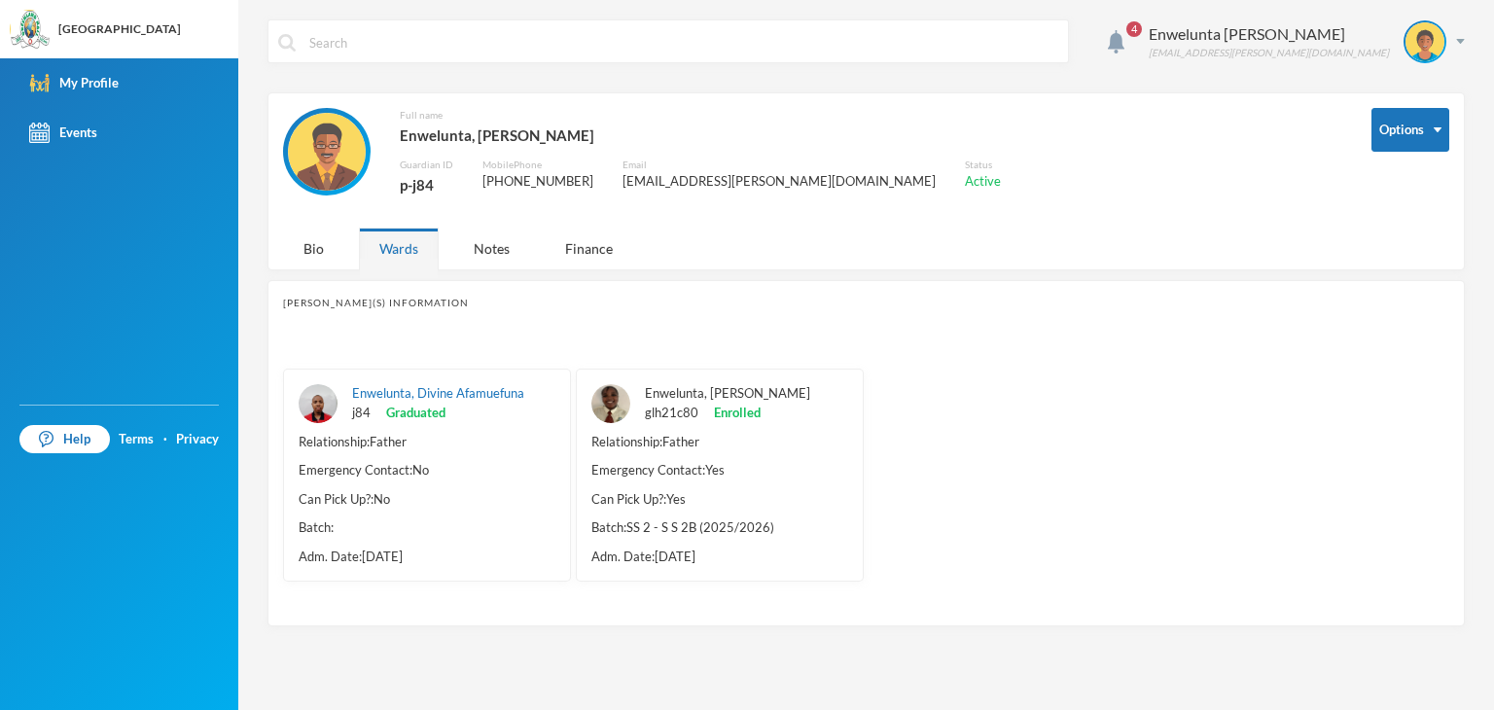
click at [689, 394] on link "Enwelunta, Destiny Onyinyechi" at bounding box center [727, 393] width 165 height 16
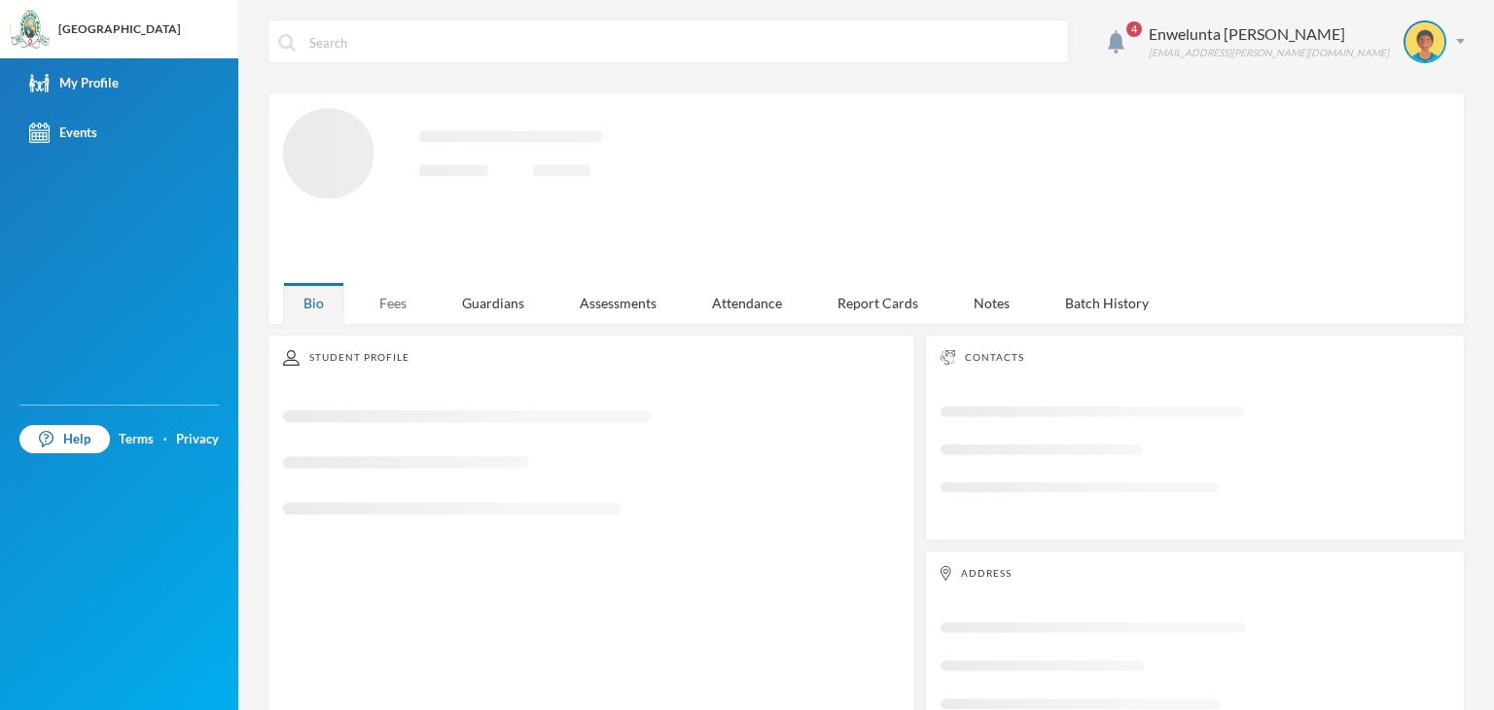
click at [405, 302] on div "Fees" at bounding box center [393, 303] width 68 height 42
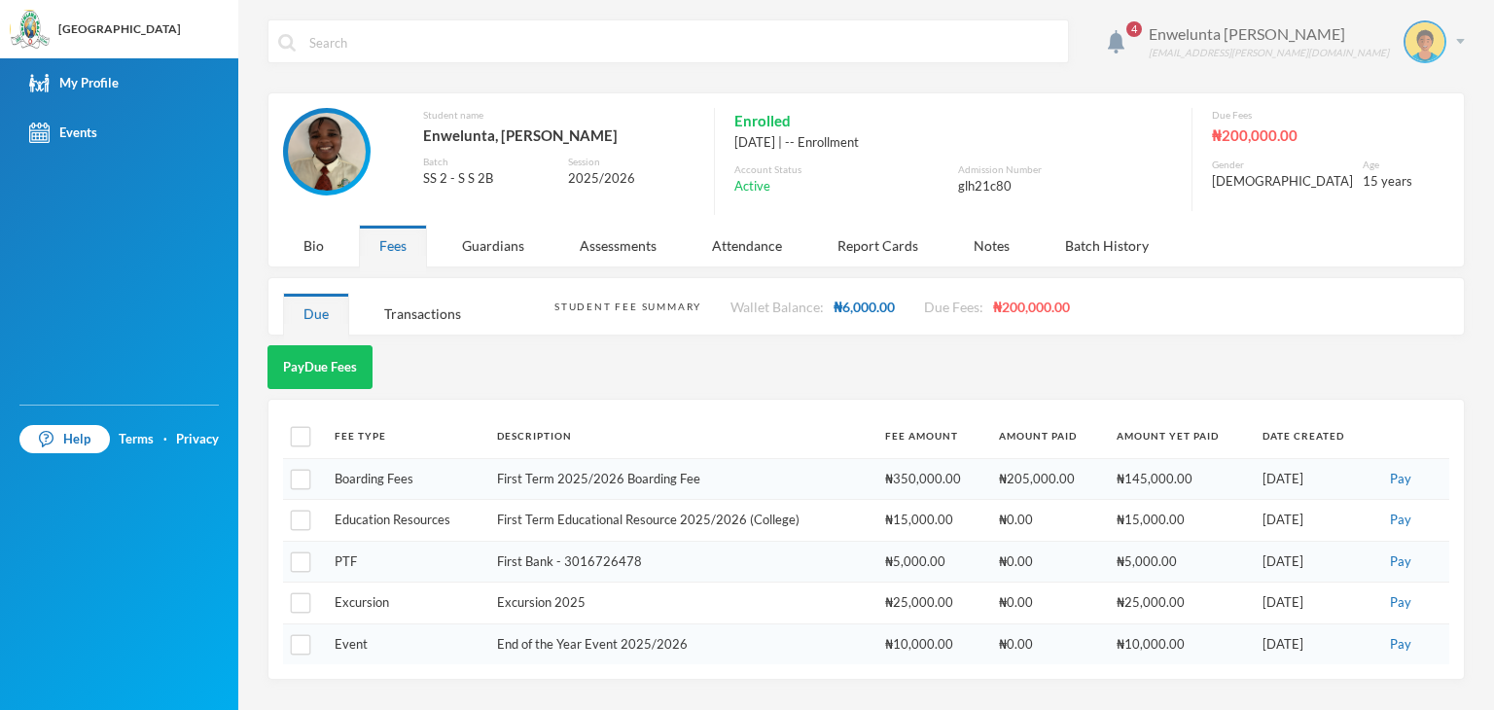
click at [1452, 43] on div "Enwelunta Charles nwakuneche.chambers@yahoo.com" at bounding box center [1299, 41] width 331 height 43
click at [1443, 159] on div "My Profile Logout" at bounding box center [1411, 121] width 109 height 91
click at [1421, 153] on button "Logout" at bounding box center [1411, 141] width 88 height 29
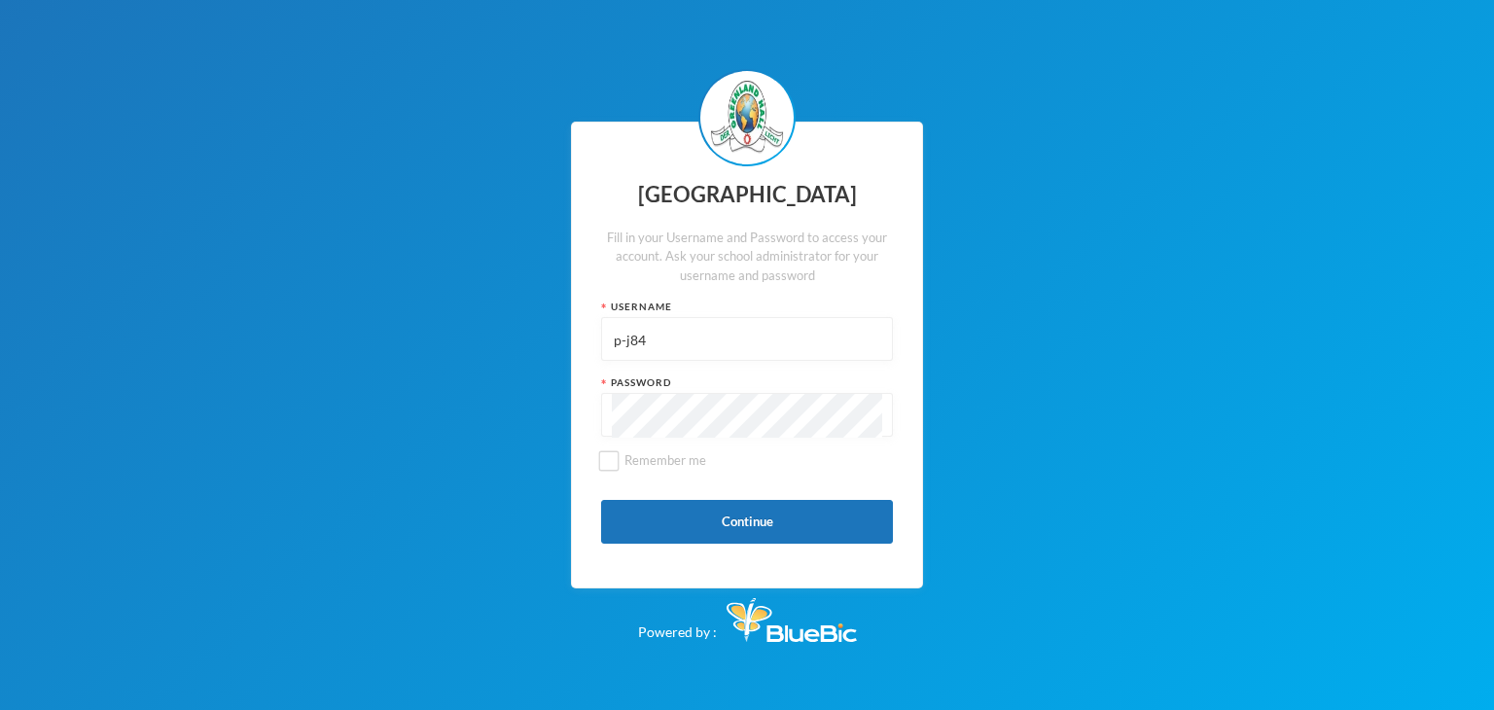
click at [748, 336] on input "p-j84" at bounding box center [747, 340] width 270 height 44
click at [749, 336] on input "p-j84" at bounding box center [747, 340] width 270 height 44
type input "M"
type input "glh24cs117"
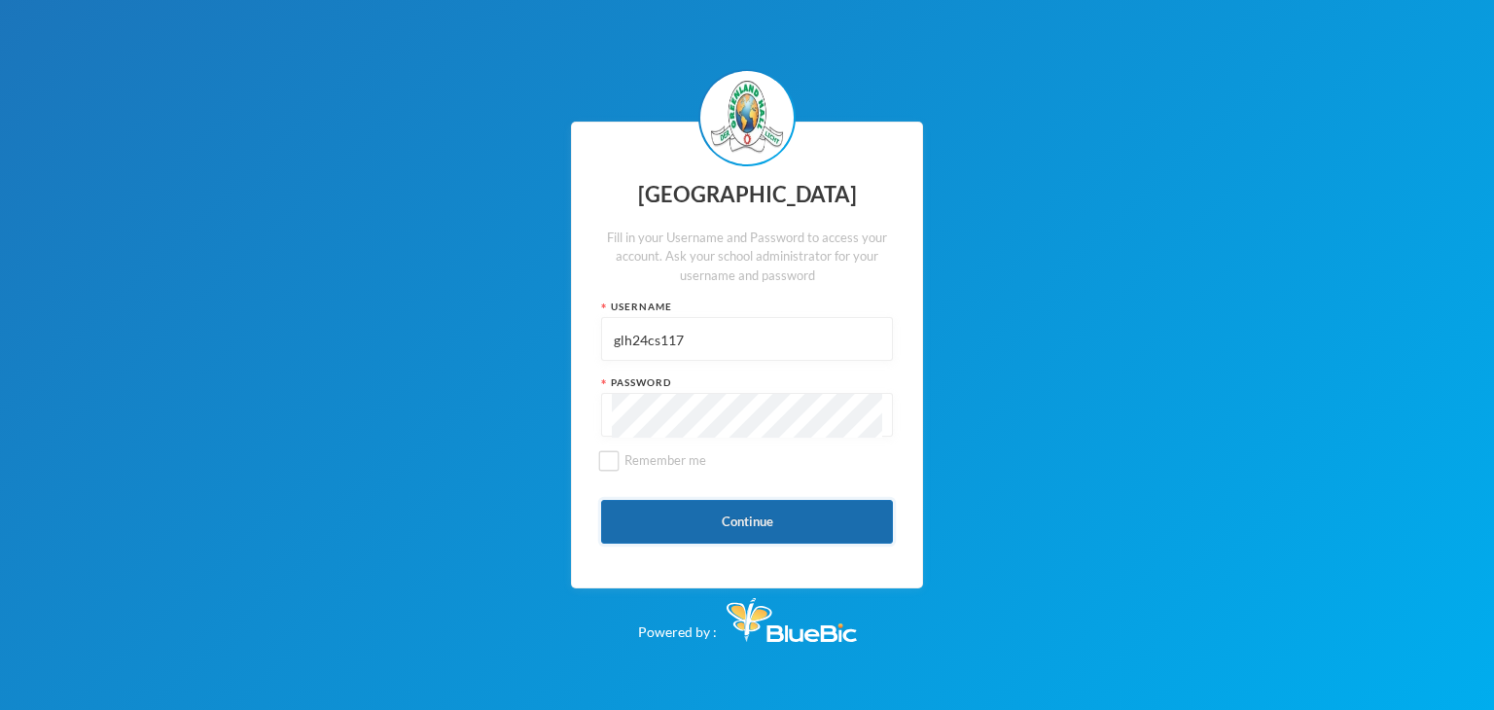
click at [611, 500] on button "Continue" at bounding box center [747, 522] width 292 height 44
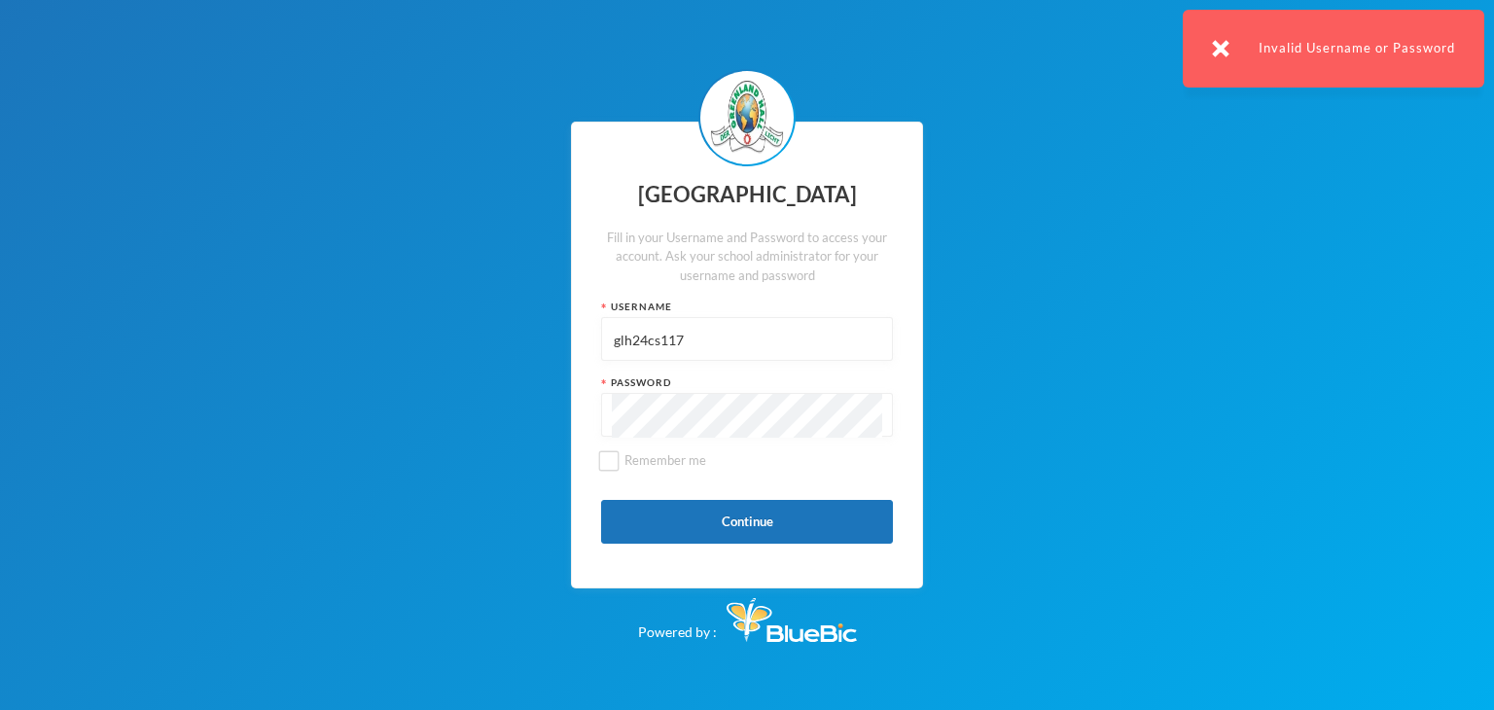
click at [634, 336] on input "glh24cs117" at bounding box center [747, 340] width 270 height 44
click at [655, 520] on button "Continue" at bounding box center [747, 522] width 292 height 44
click at [1221, 48] on img at bounding box center [1221, 49] width 18 height 18
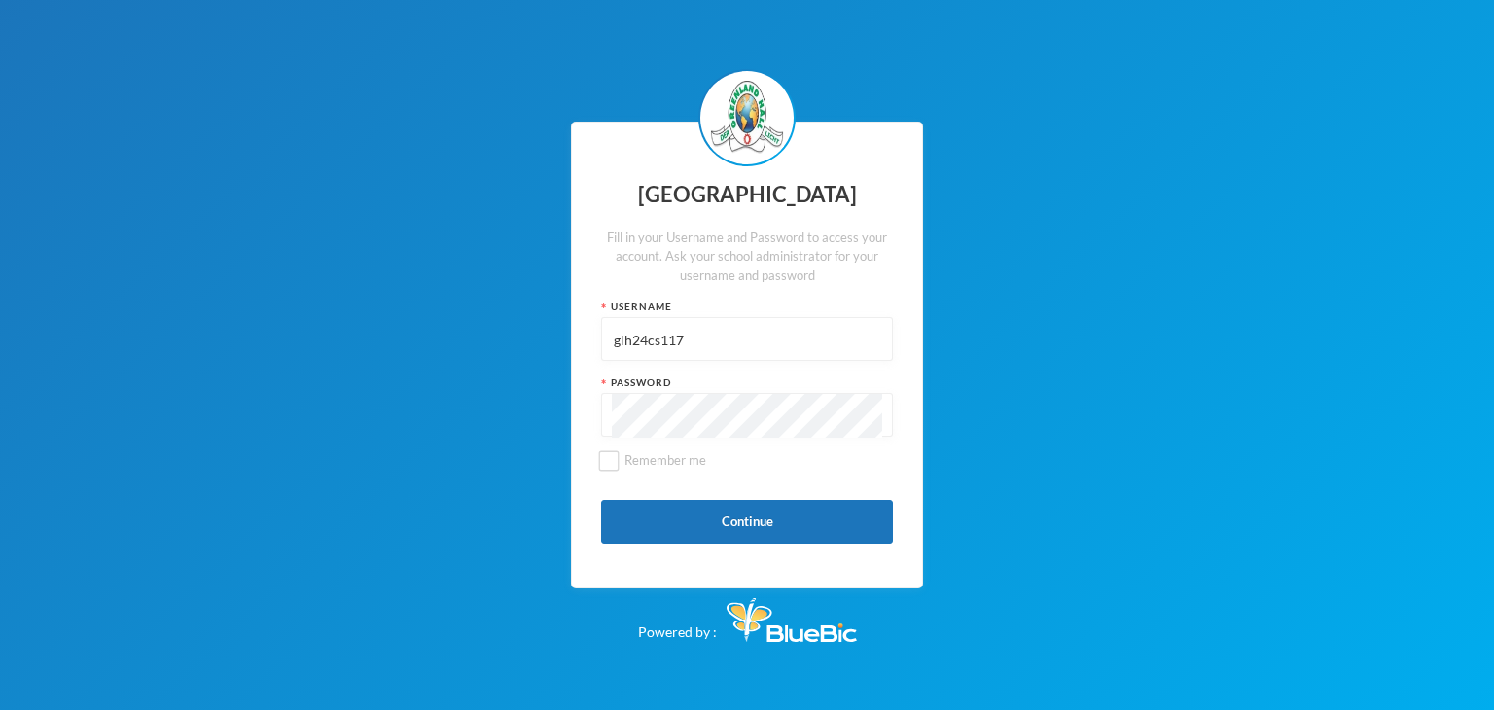
click at [705, 341] on input "glh24cs117" at bounding box center [747, 340] width 270 height 44
type input "glhc21"
click at [753, 524] on button "Continue" at bounding box center [747, 522] width 292 height 44
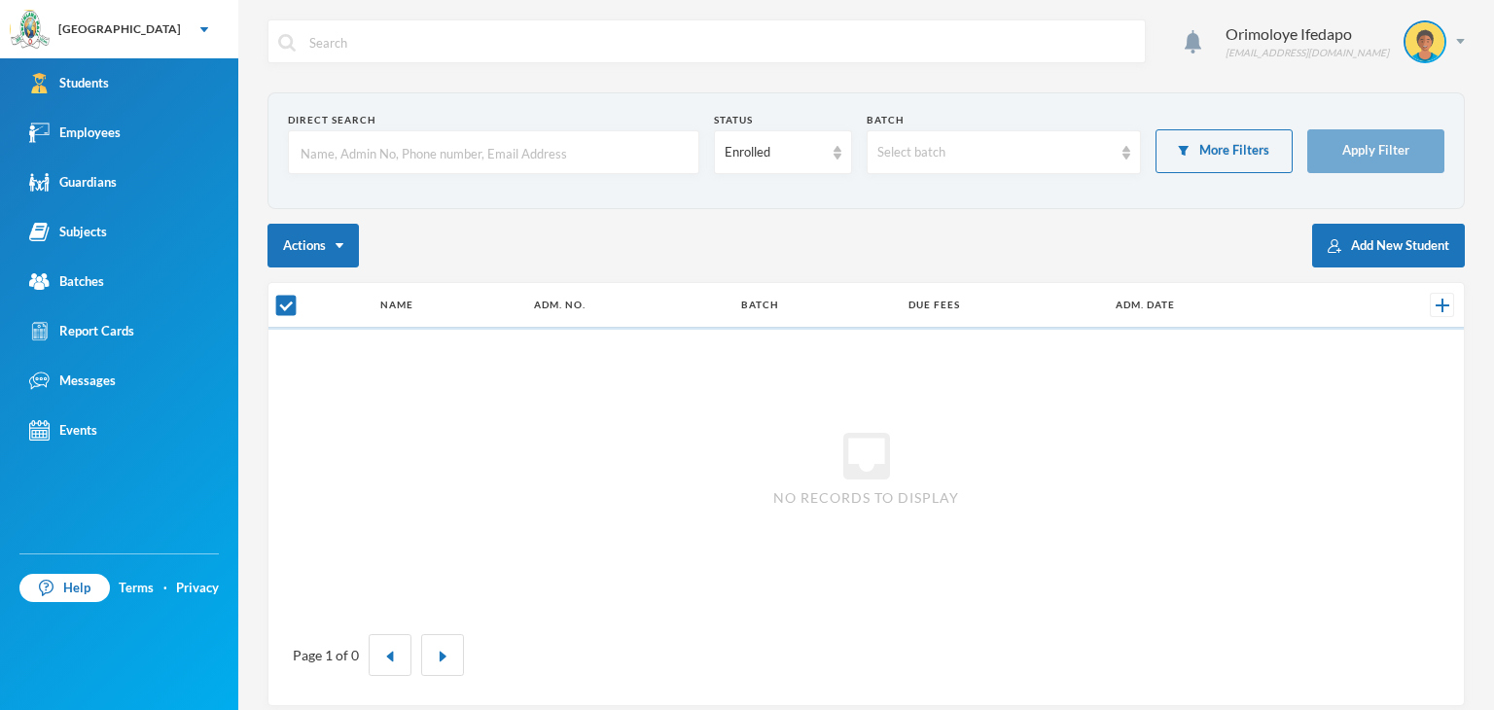
checkbox input "false"
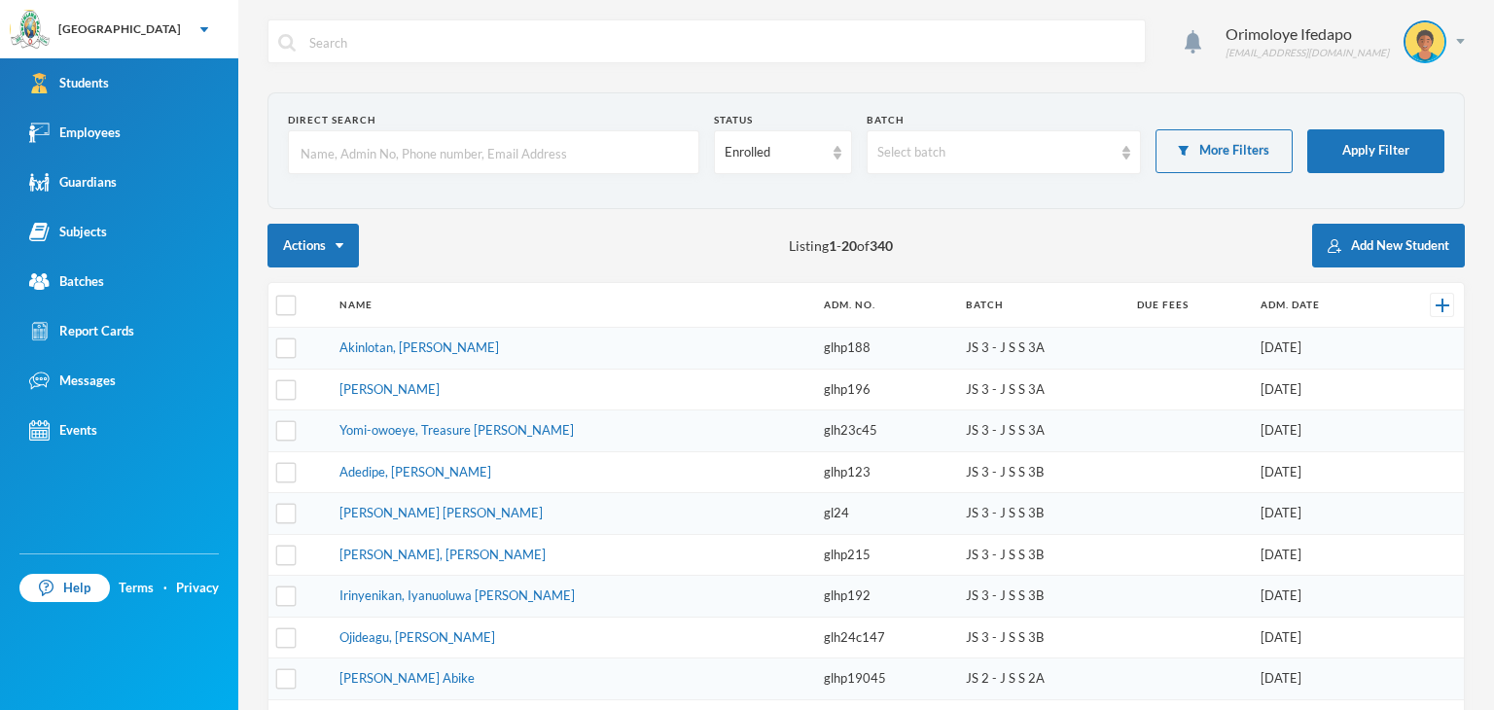
click at [399, 164] on input "text" at bounding box center [494, 153] width 390 height 44
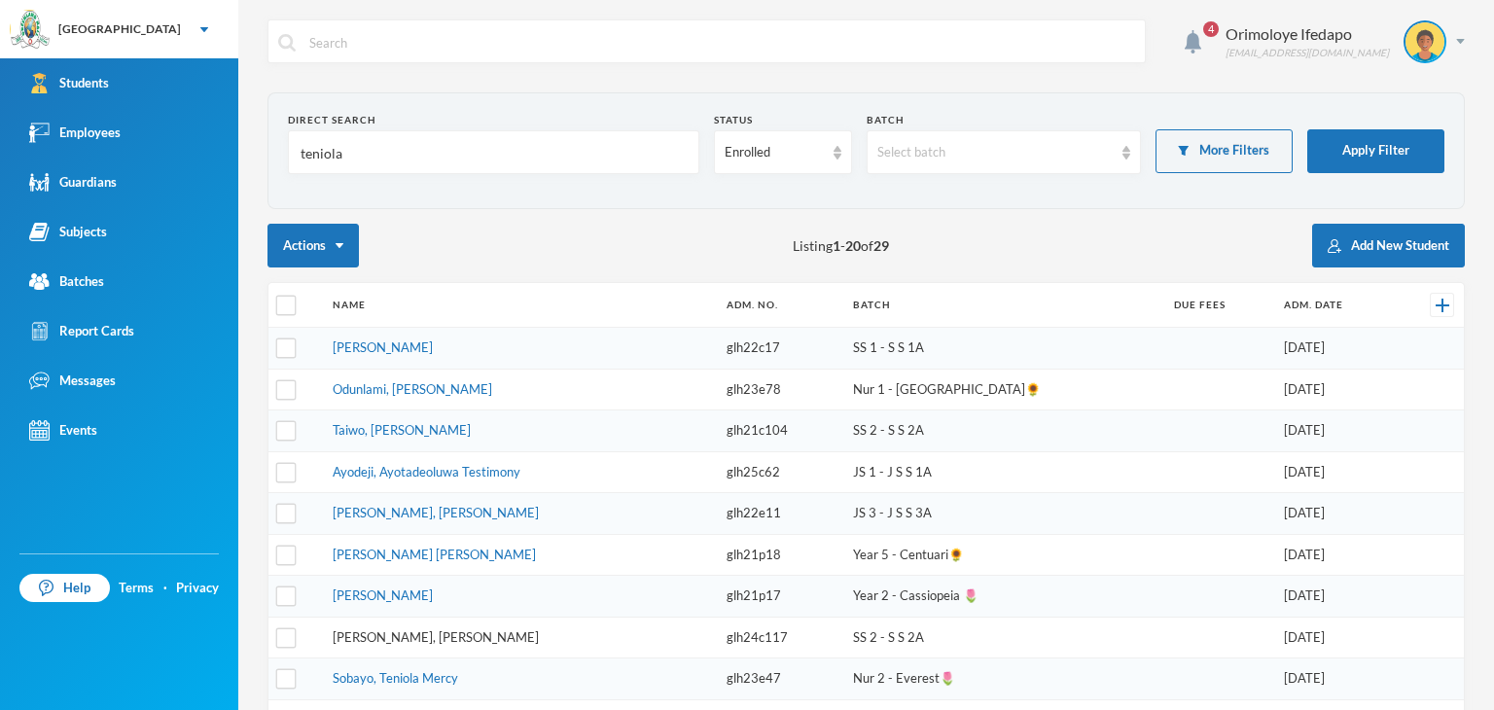
type input "teniola"
click at [375, 631] on link "[PERSON_NAME], [PERSON_NAME]" at bounding box center [436, 637] width 206 height 16
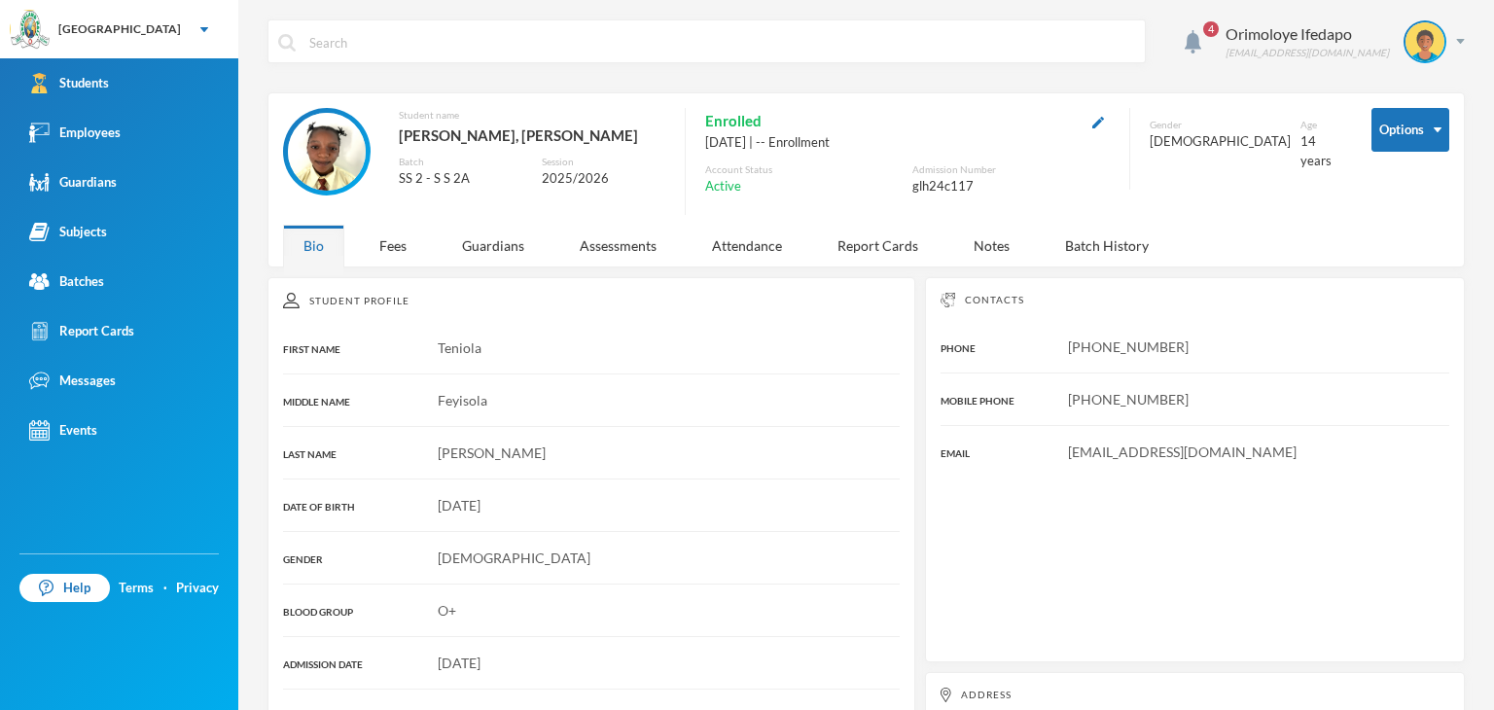
click at [490, 282] on div "Student Profile FIRST NAME Teniola MIDDLE NAME Feyisola LAST NAME Martins DATE …" at bounding box center [591, 614] width 648 height 674
click at [498, 244] on div "Guardians" at bounding box center [493, 246] width 103 height 42
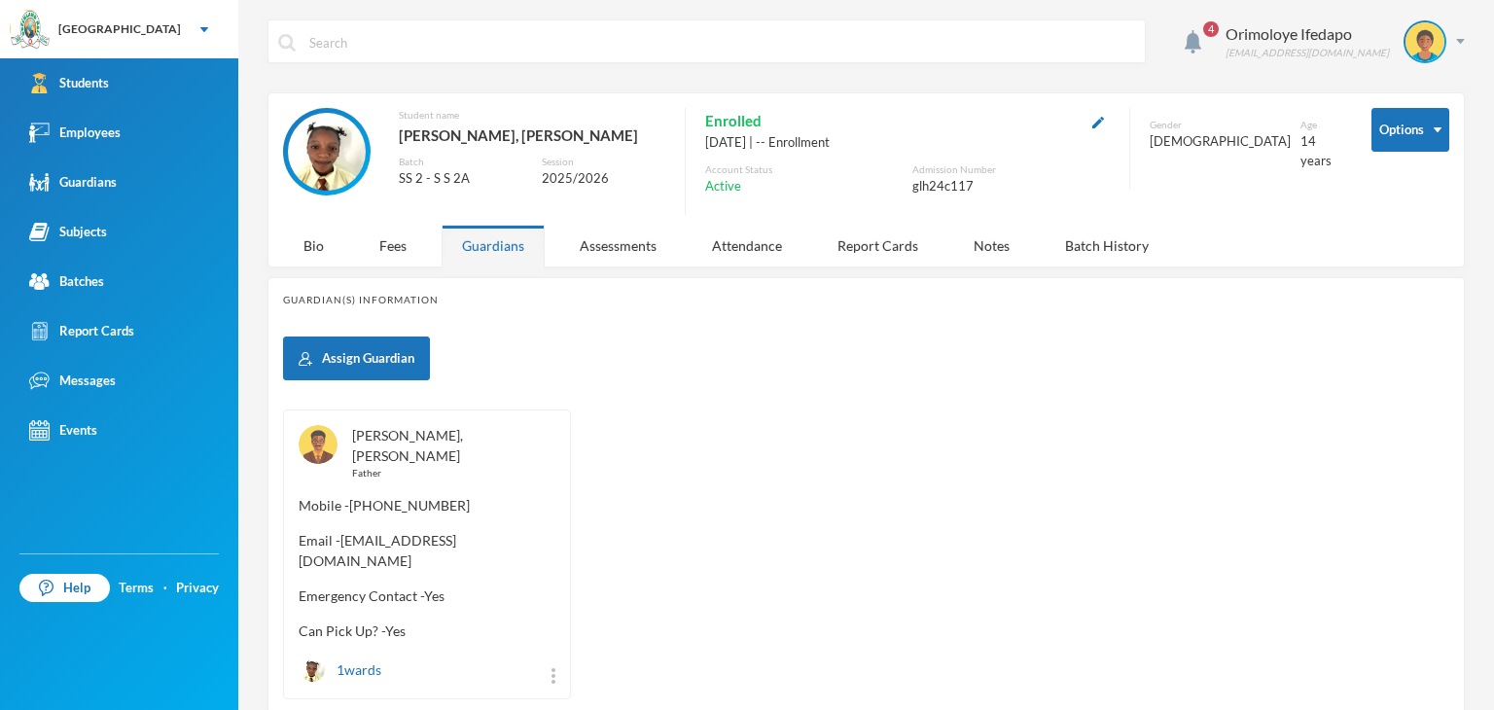
click at [435, 435] on link "Martins, Oladapo Adeyemi" at bounding box center [407, 445] width 111 height 37
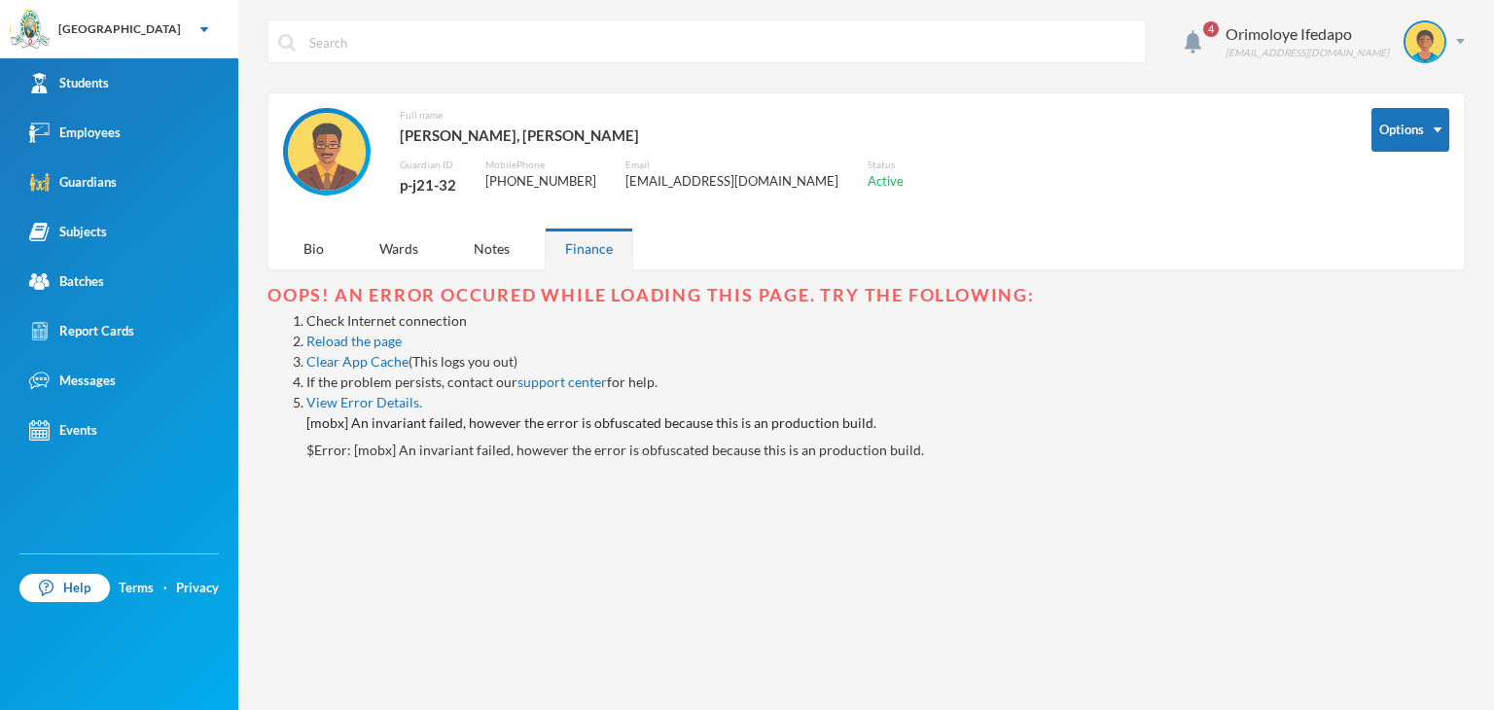
click at [416, 182] on div "p-j21-32" at bounding box center [428, 184] width 56 height 25
click at [416, 181] on div "p-j21-32" at bounding box center [428, 184] width 56 height 25
copy div "p-j21-32"
click at [1459, 39] on img at bounding box center [1460, 41] width 9 height 5
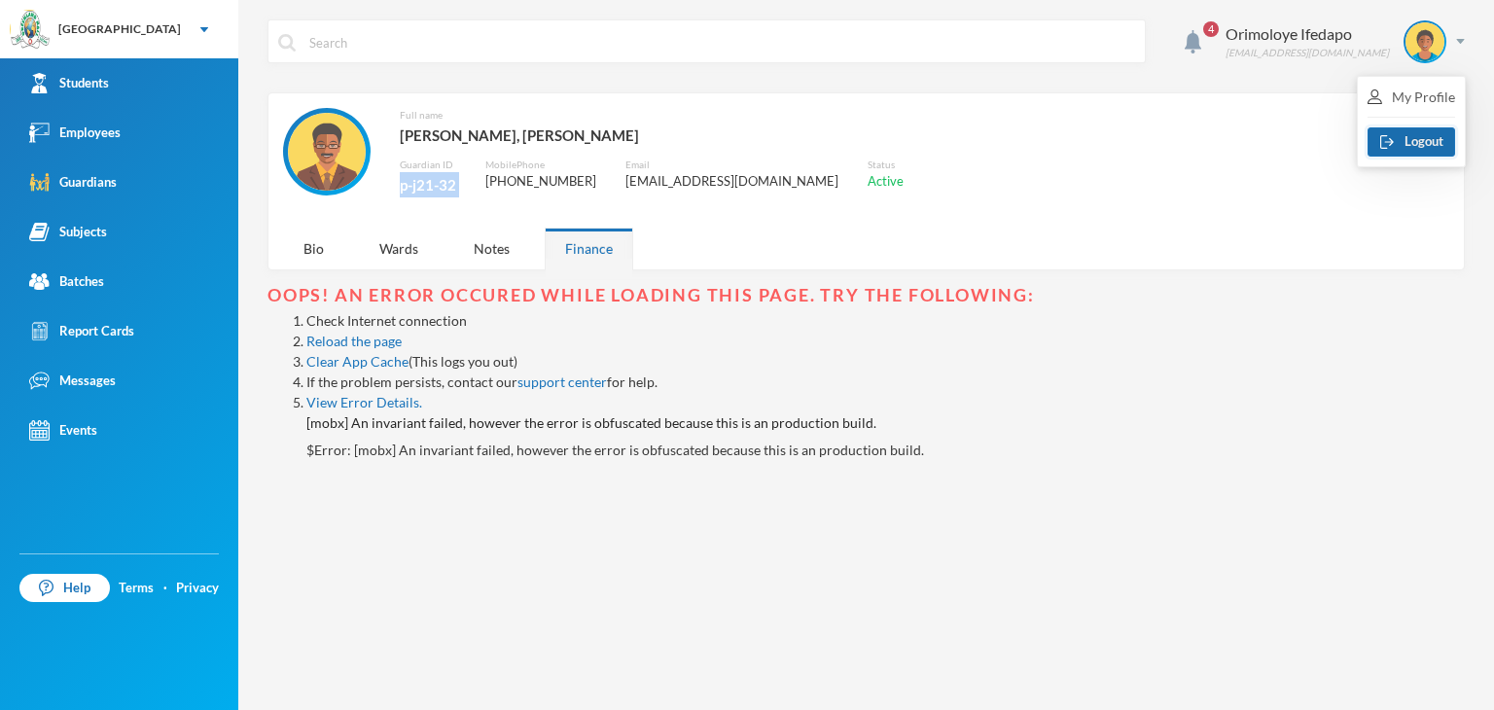
click at [1404, 137] on button "Logout" at bounding box center [1411, 141] width 88 height 29
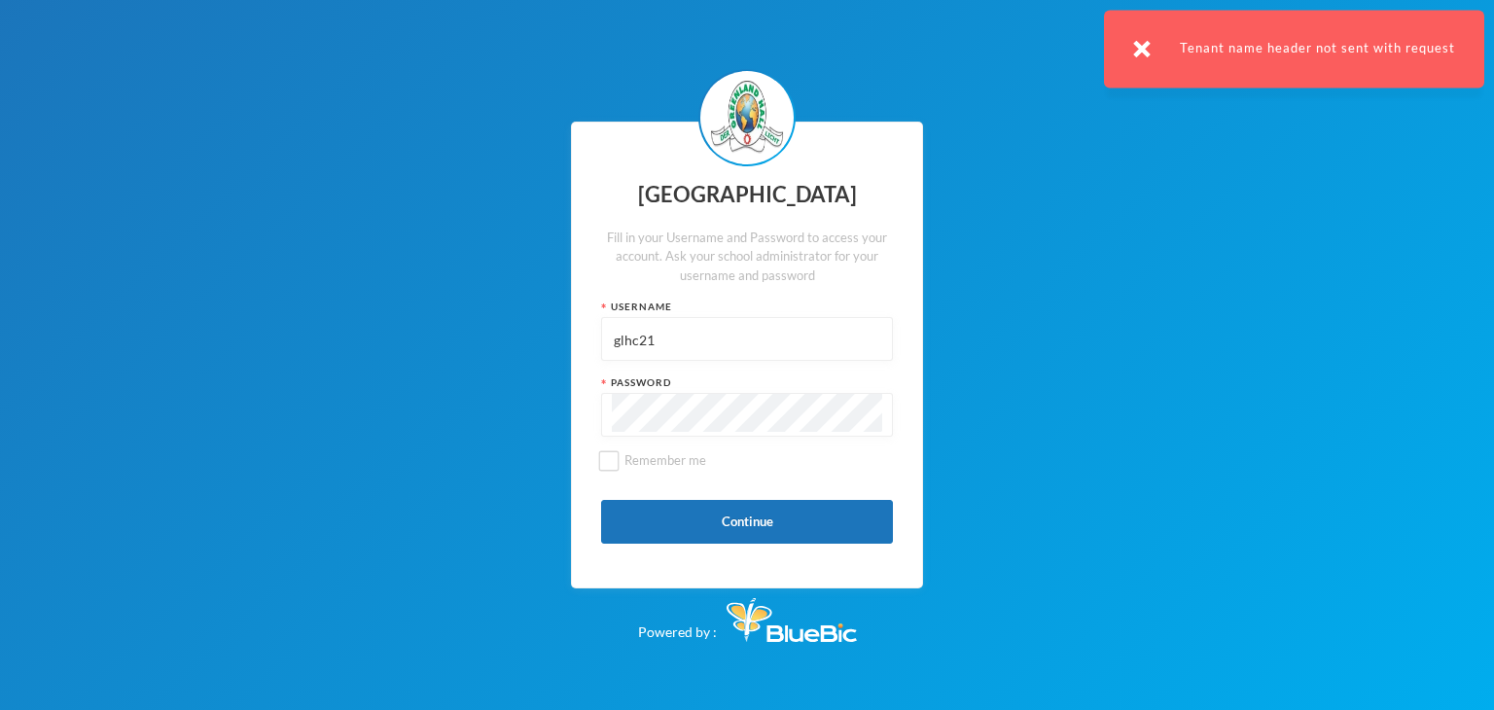
click at [669, 345] on input "glhc21" at bounding box center [747, 340] width 270 height 44
paste input "p-j21-32"
click at [670, 507] on button "Continue" at bounding box center [747, 522] width 292 height 44
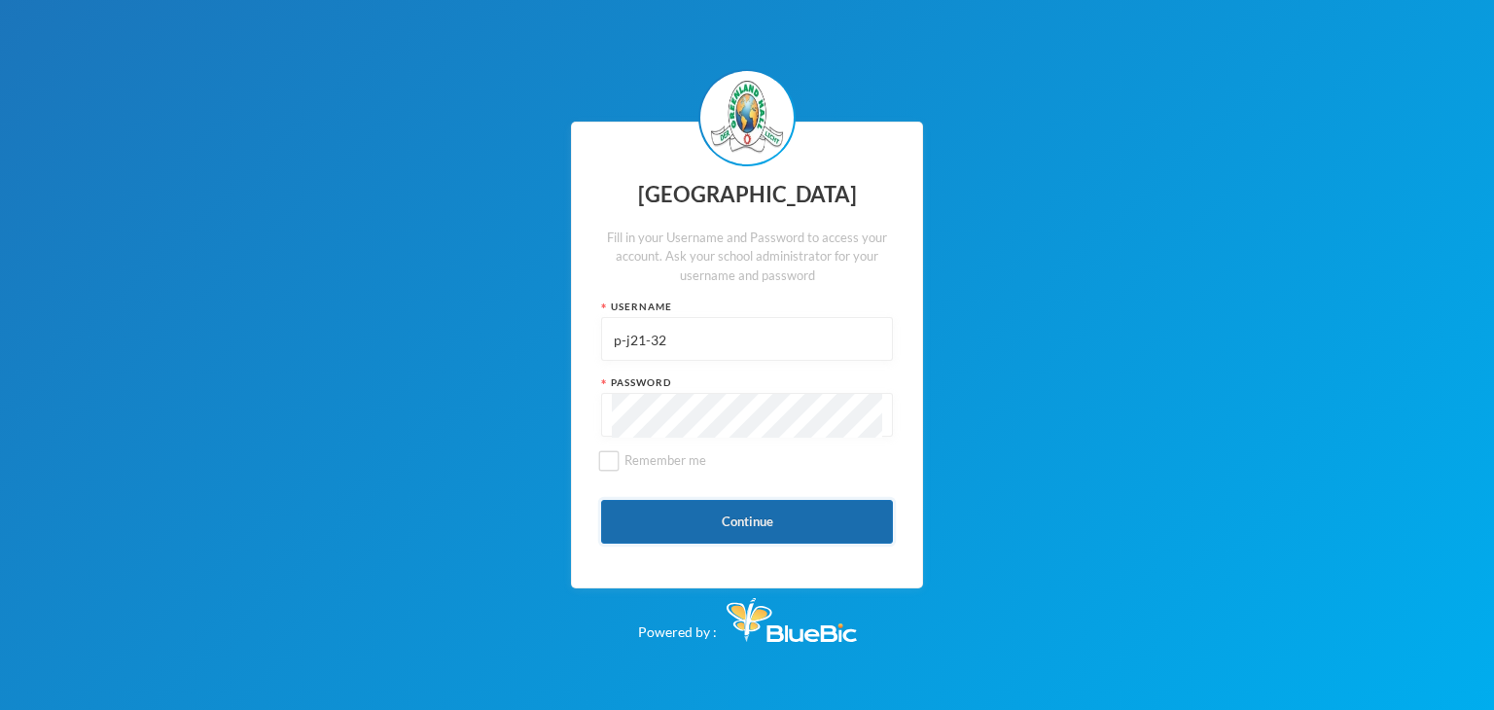
click at [708, 516] on button "Continue" at bounding box center [747, 522] width 292 height 44
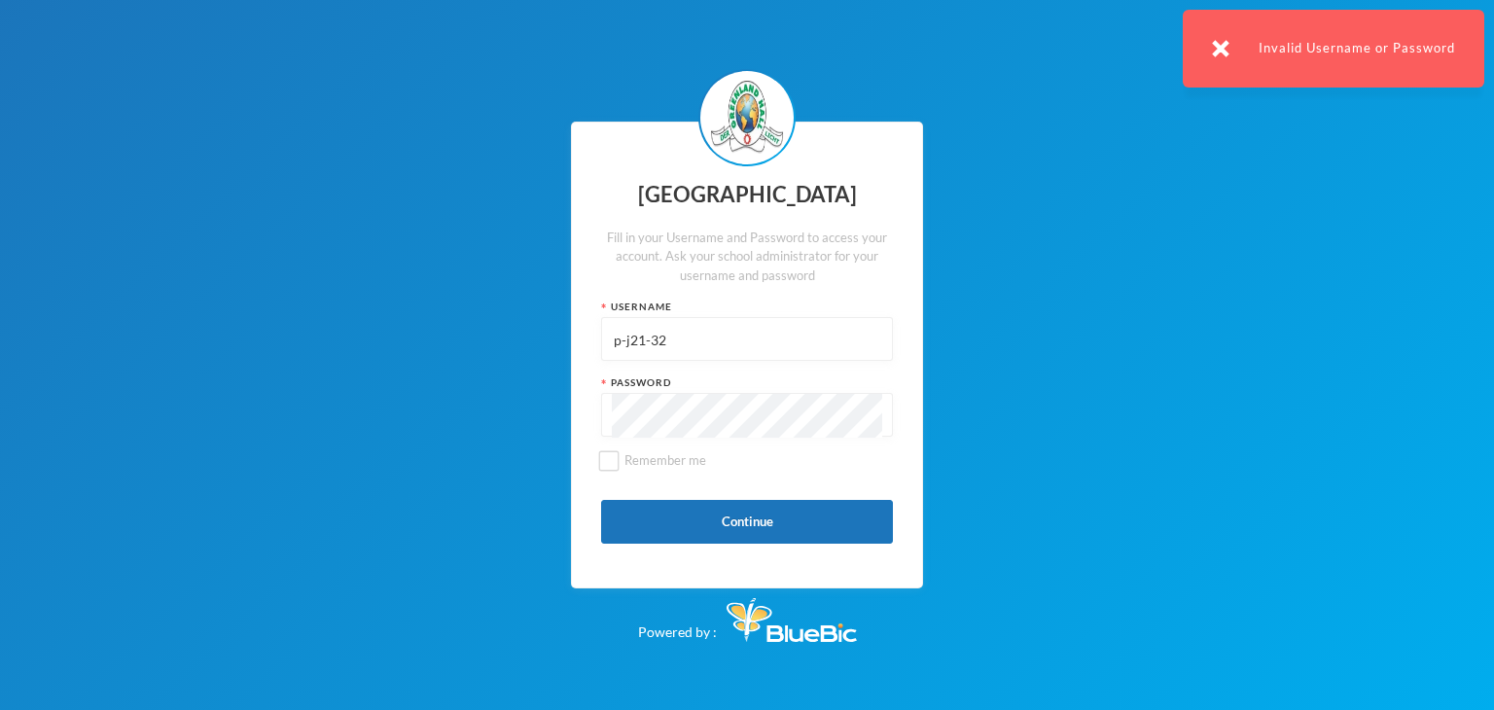
click at [672, 332] on input "p-j21-32" at bounding box center [747, 340] width 270 height 44
click at [680, 333] on input "p-j21-32" at bounding box center [747, 340] width 270 height 44
click at [683, 332] on input "p-j21-32" at bounding box center [747, 340] width 270 height 44
type input "p"
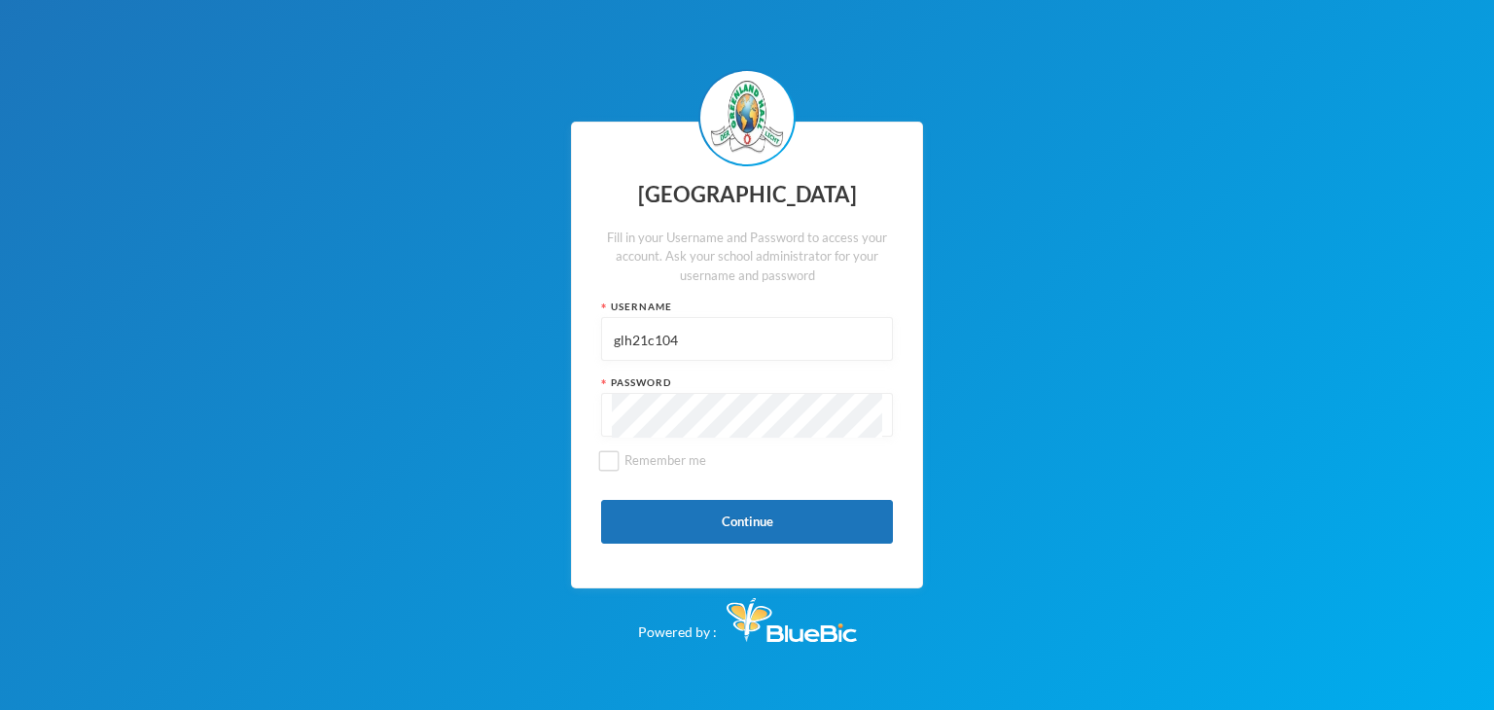
type input "glh21c104"
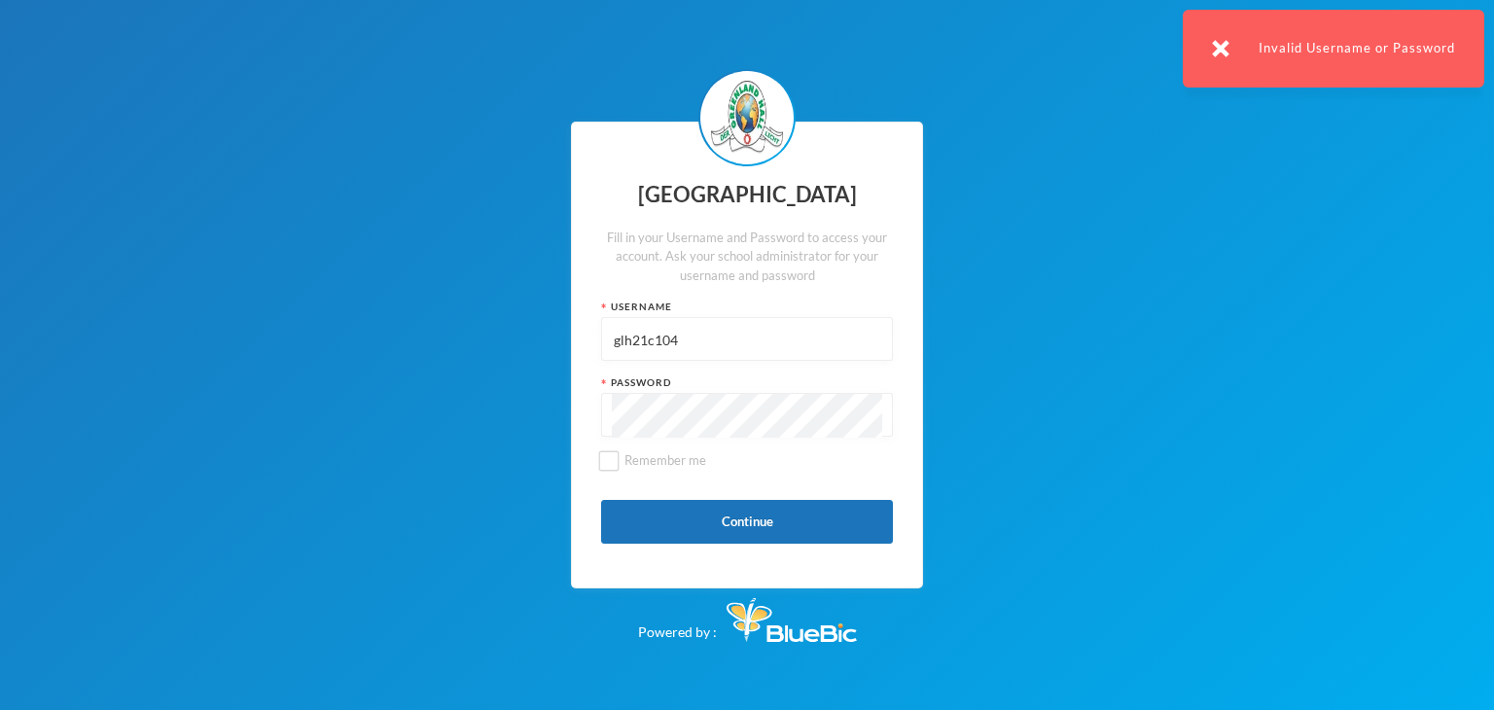
click at [1221, 54] on img at bounding box center [1221, 49] width 18 height 18
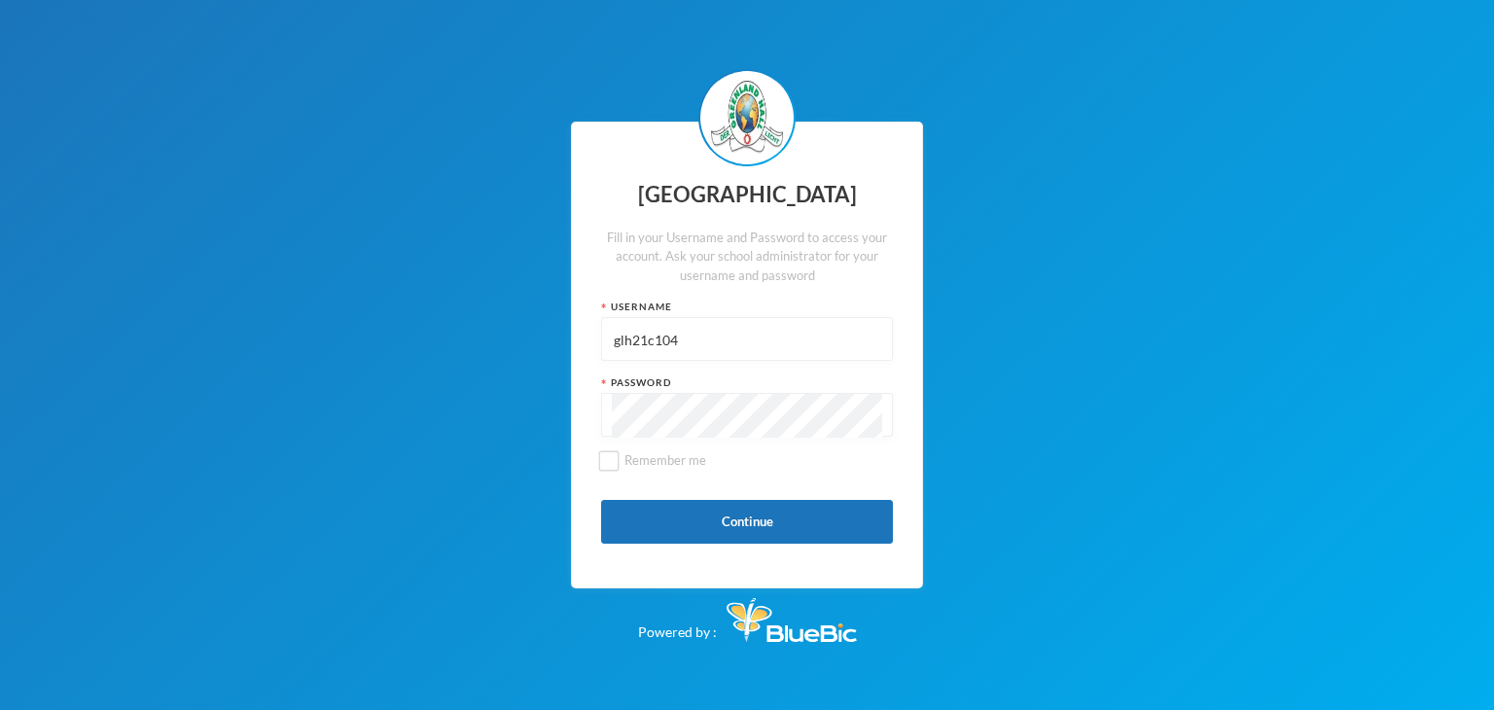
click at [700, 323] on input "glh21c104" at bounding box center [747, 340] width 270 height 44
click at [687, 343] on input "glh21c104" at bounding box center [747, 340] width 270 height 44
click at [687, 342] on input "glh21c104" at bounding box center [747, 340] width 270 height 44
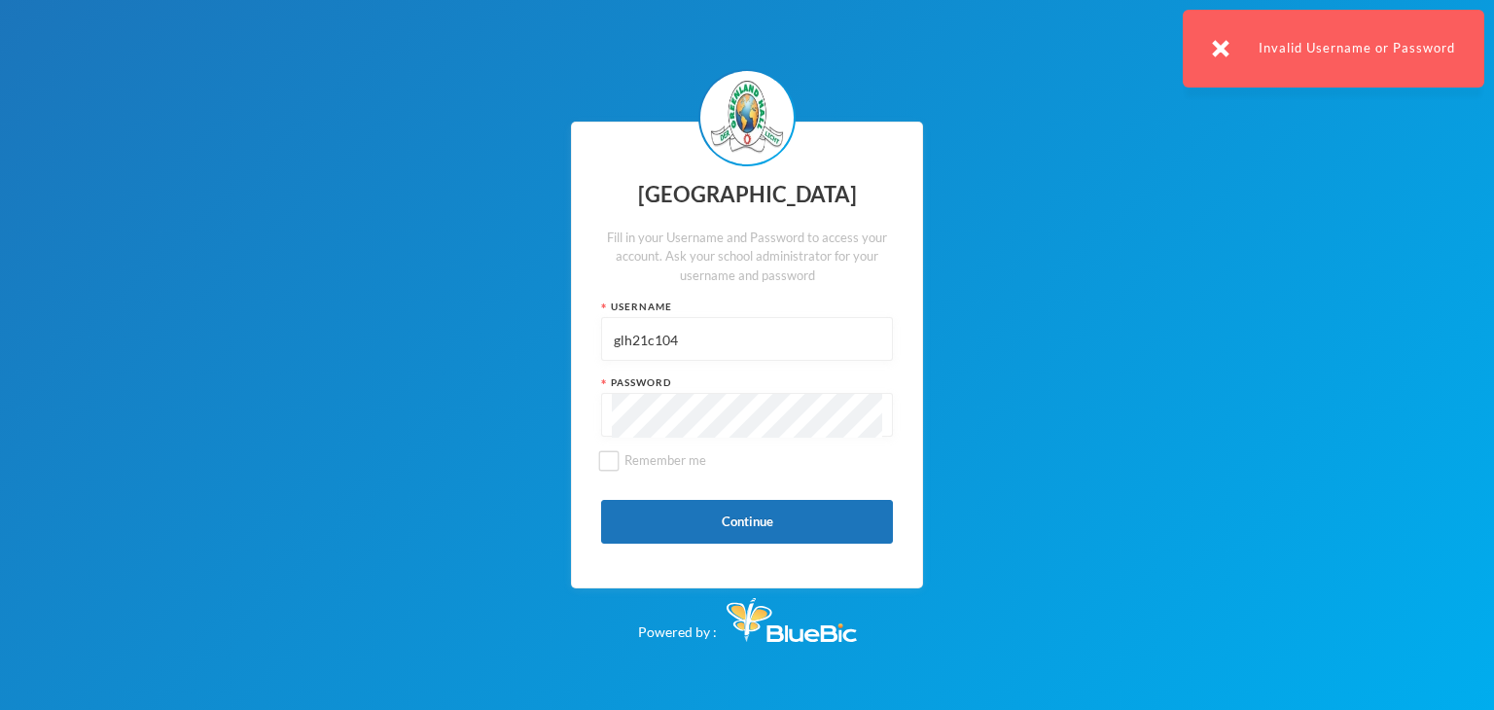
click at [728, 344] on input "glh21c104" at bounding box center [747, 340] width 270 height 44
type input "glhc21"
click at [696, 514] on button "Continue" at bounding box center [747, 522] width 292 height 44
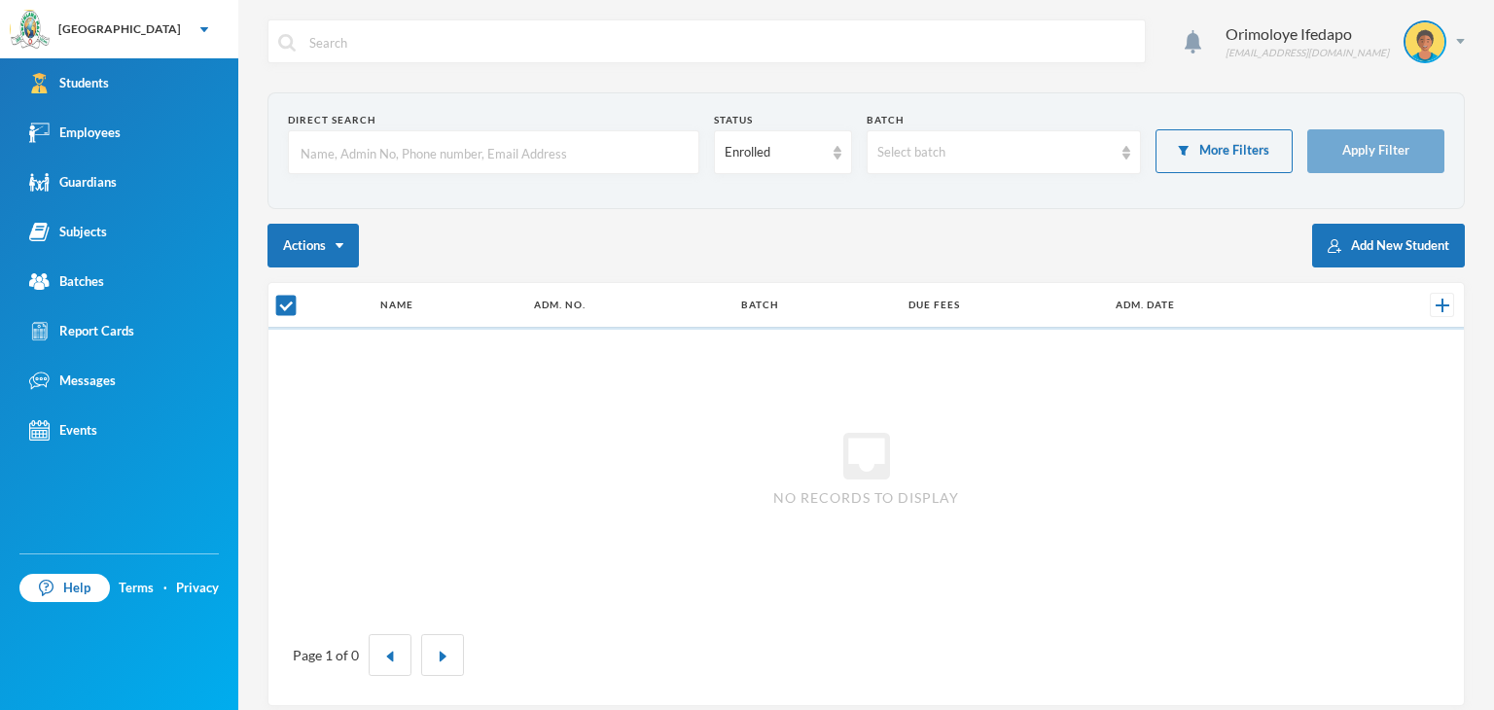
checkbox input "false"
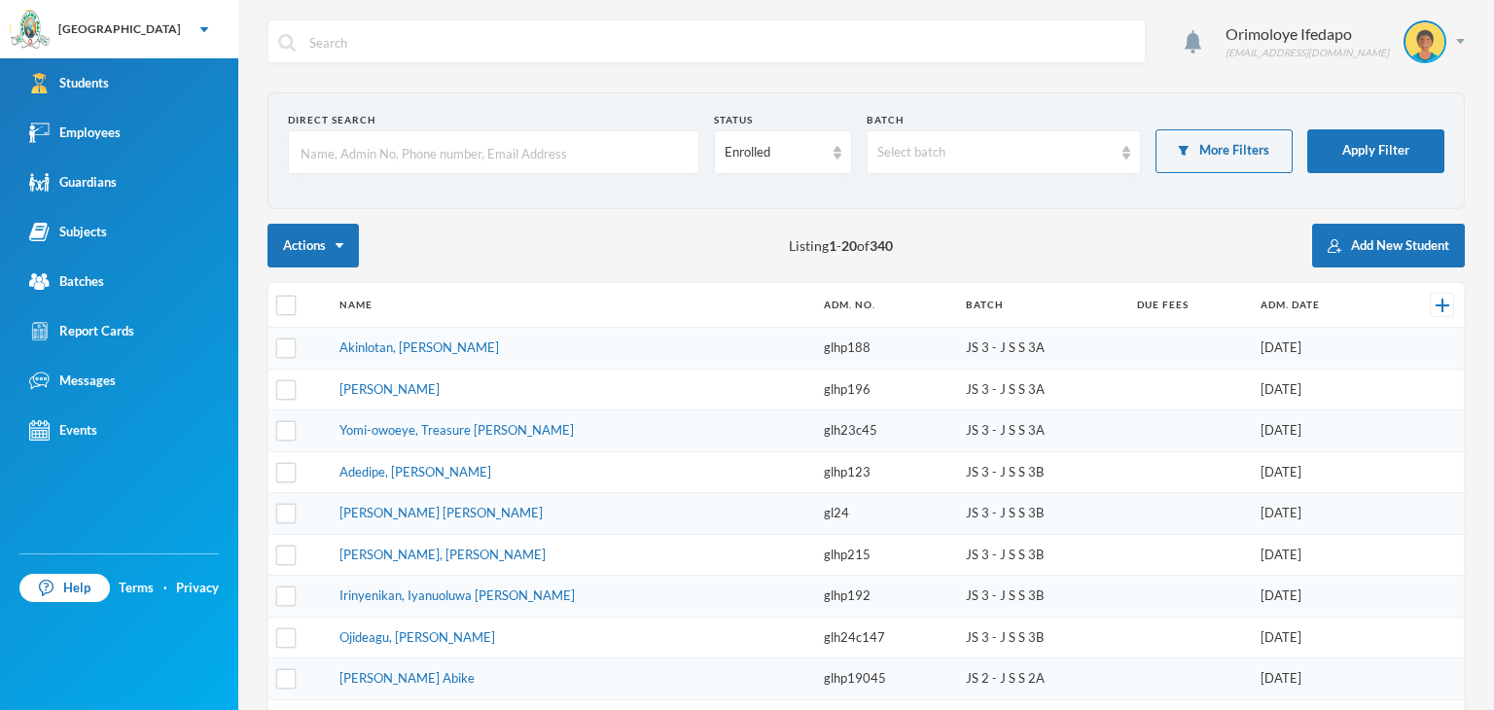
click at [401, 153] on input "text" at bounding box center [494, 153] width 390 height 44
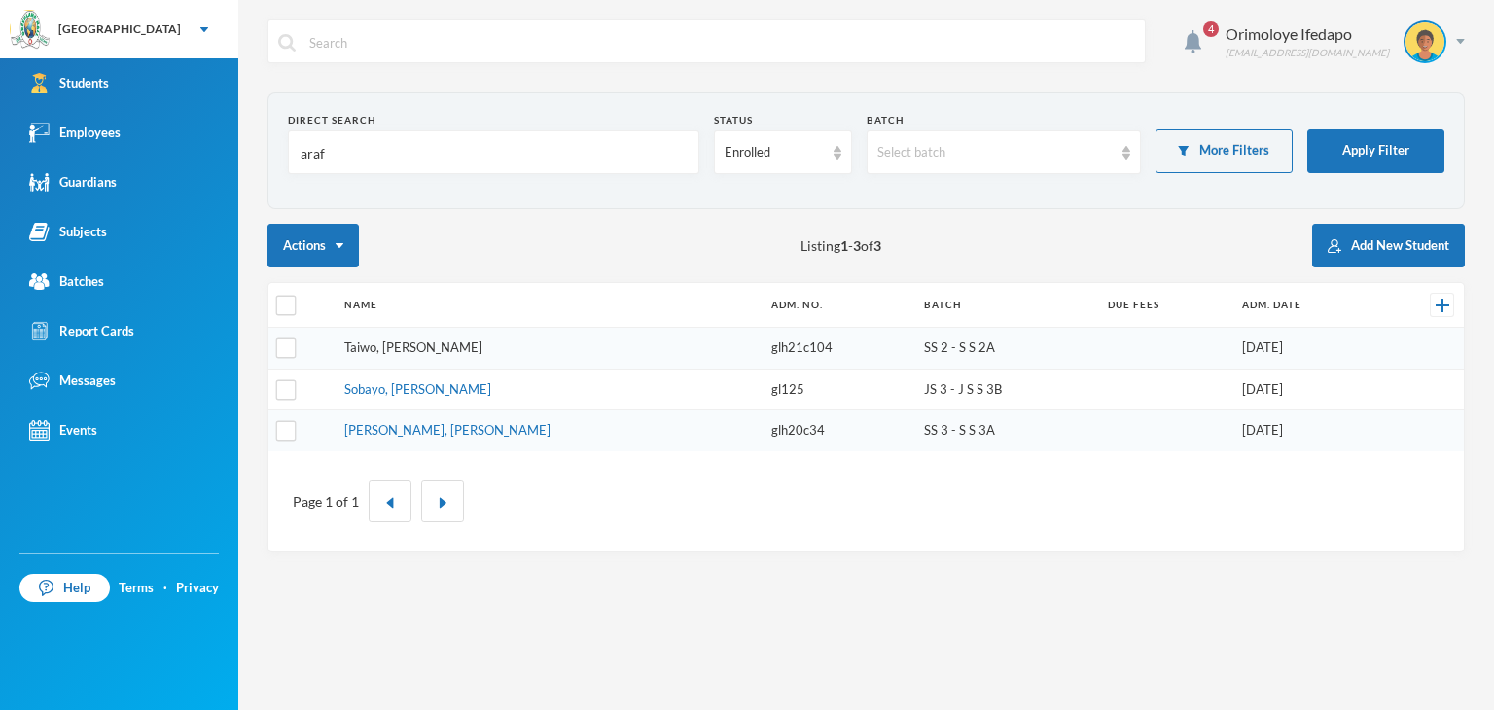
type input "araf"
click at [386, 342] on link "Taiwo, Arafat Temilola" at bounding box center [413, 347] width 138 height 16
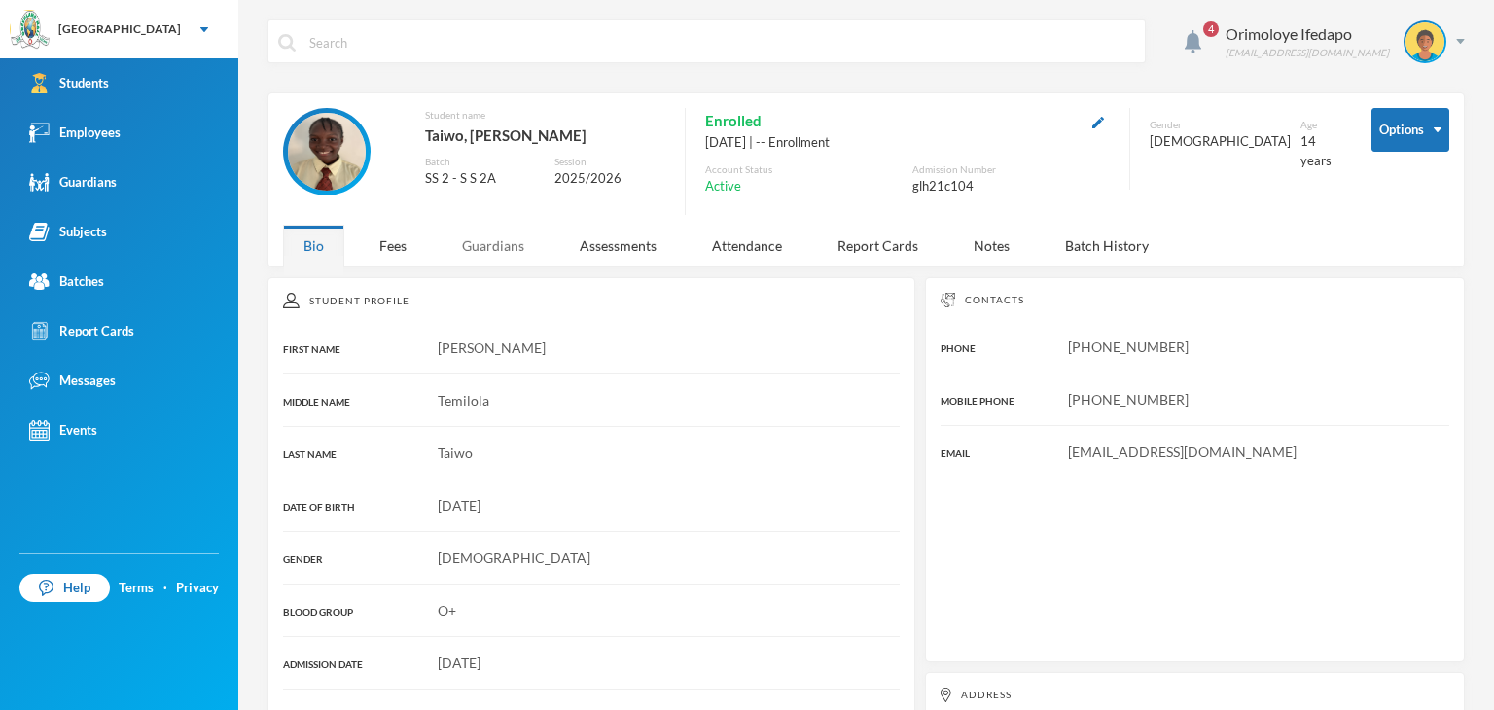
click at [493, 236] on div "Guardians" at bounding box center [493, 246] width 103 height 42
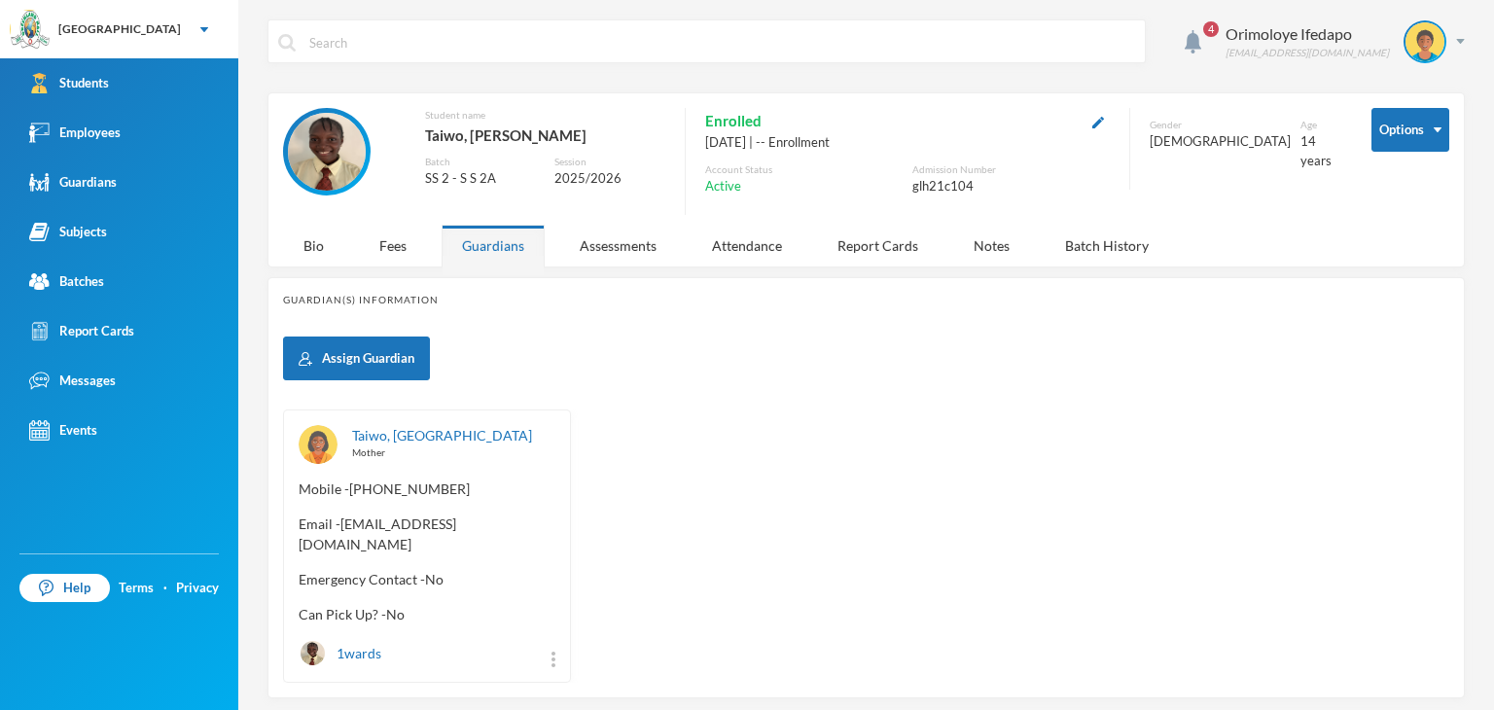
click at [423, 418] on div "Taiwo, Abolanle Mother Mobile - +234 802 342 6188 Email - amdala4u05@gmail.com …" at bounding box center [427, 545] width 288 height 273
click at [422, 437] on link "Taiwo, Abolanle" at bounding box center [442, 435] width 180 height 17
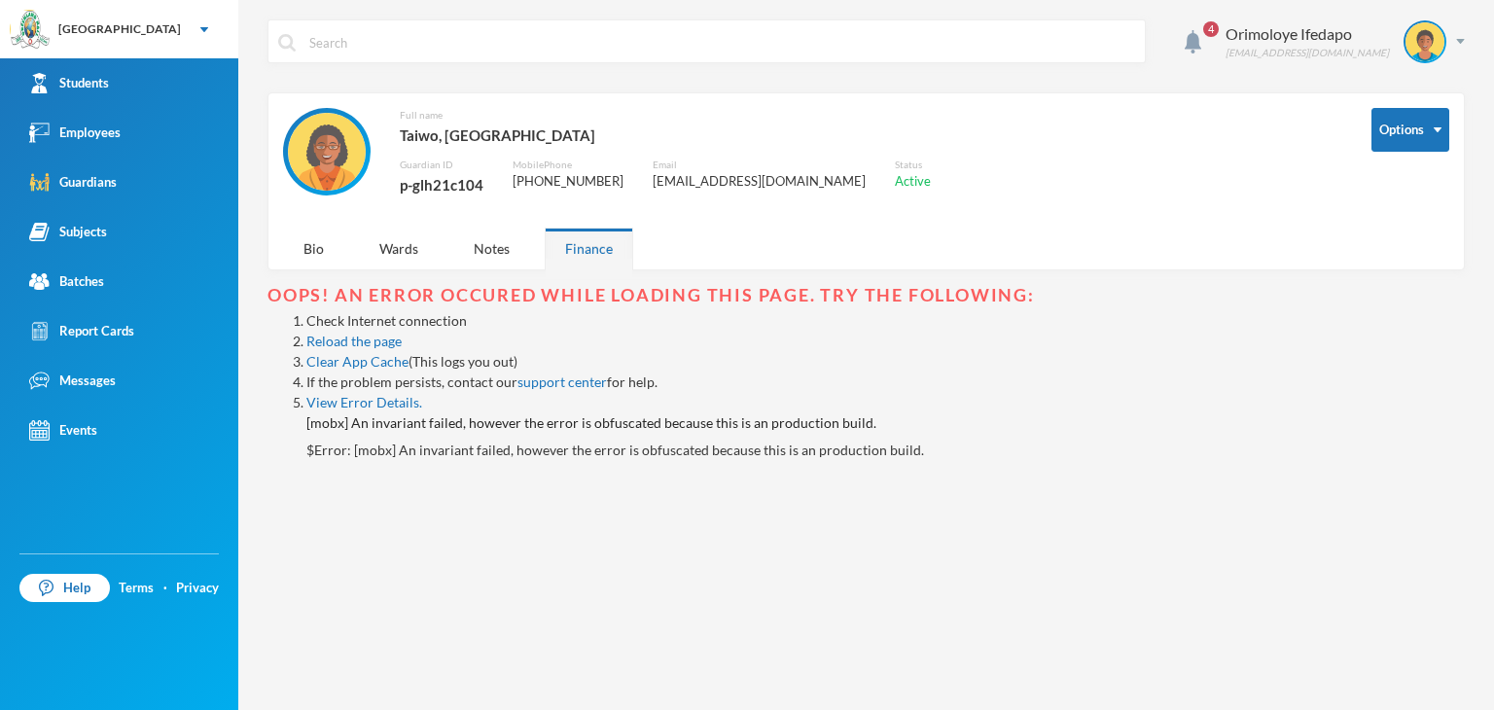
click at [448, 190] on div "p-glh21c104" at bounding box center [442, 184] width 84 height 25
copy div "p-glh21c104"
click at [1463, 40] on img at bounding box center [1460, 41] width 9 height 5
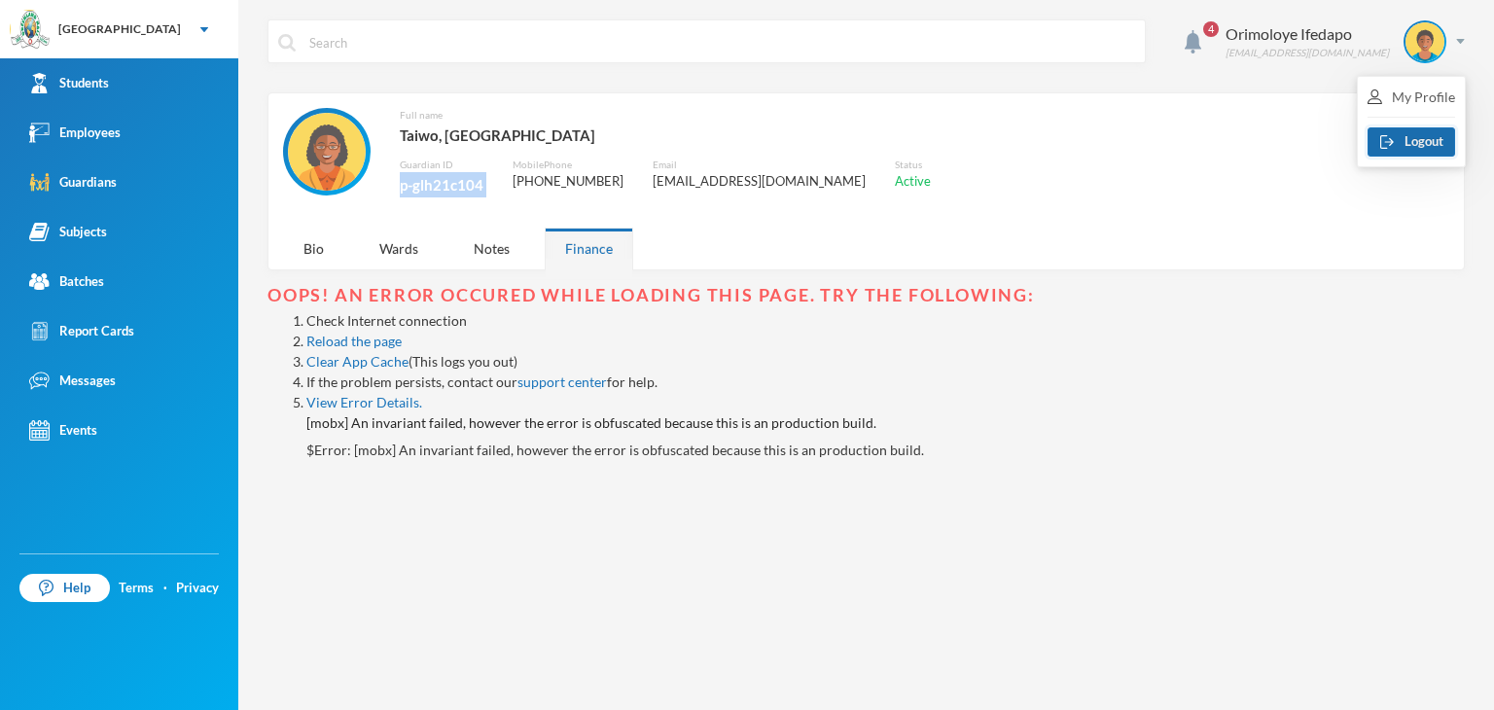
click at [1404, 145] on button "Logout" at bounding box center [1411, 141] width 88 height 29
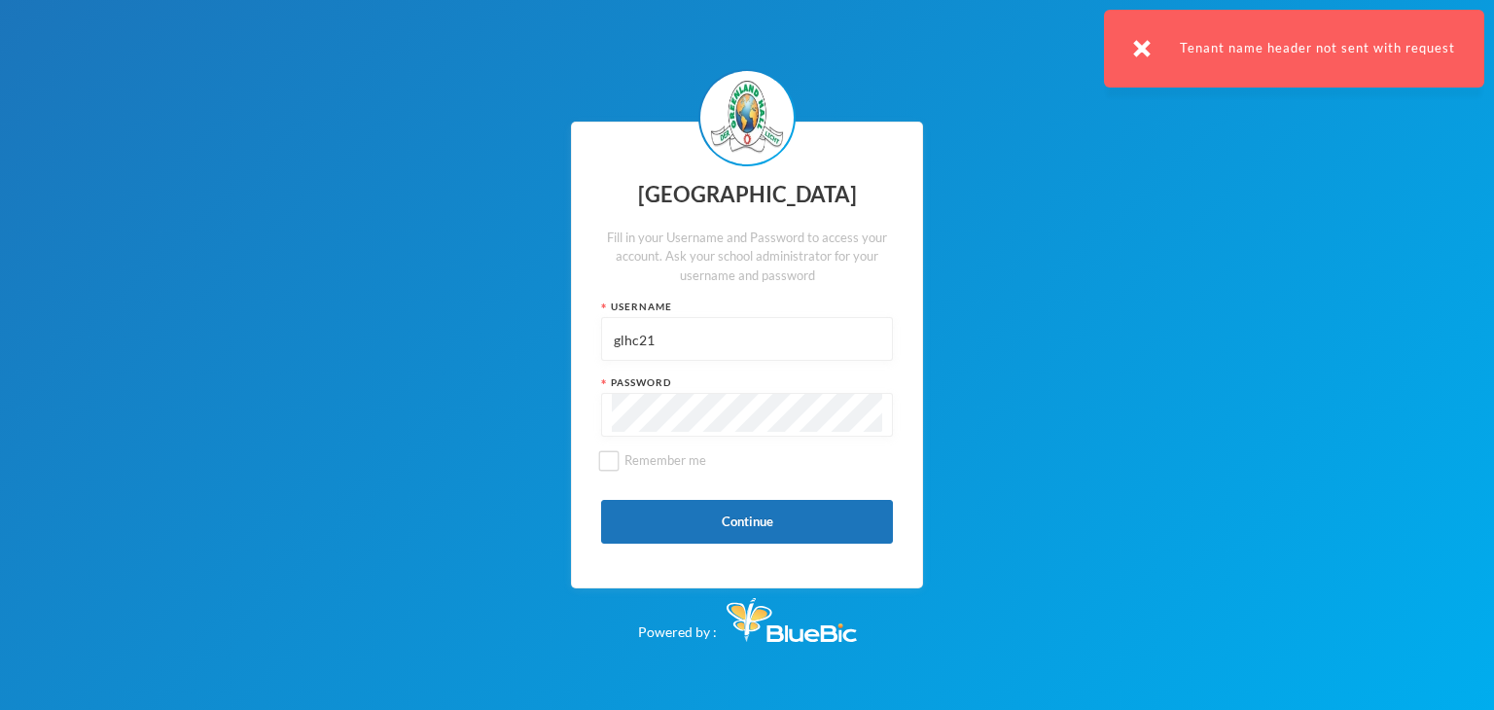
click at [690, 330] on input "glhc21" at bounding box center [747, 340] width 270 height 44
click at [690, 332] on input "glhc21" at bounding box center [747, 340] width 270 height 44
click at [691, 332] on input "glhc21" at bounding box center [747, 340] width 270 height 44
paste input "p-glh21c104"
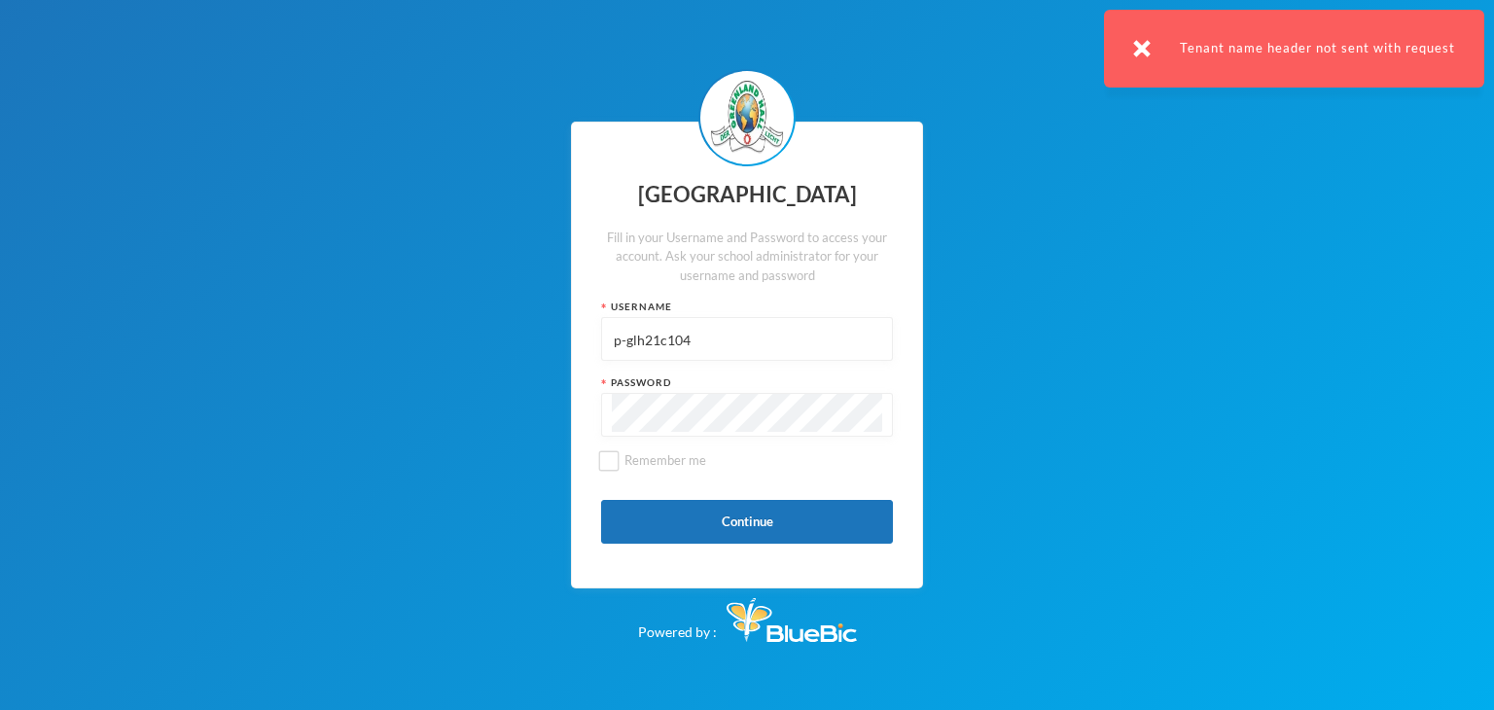
type input "p-glh21c104"
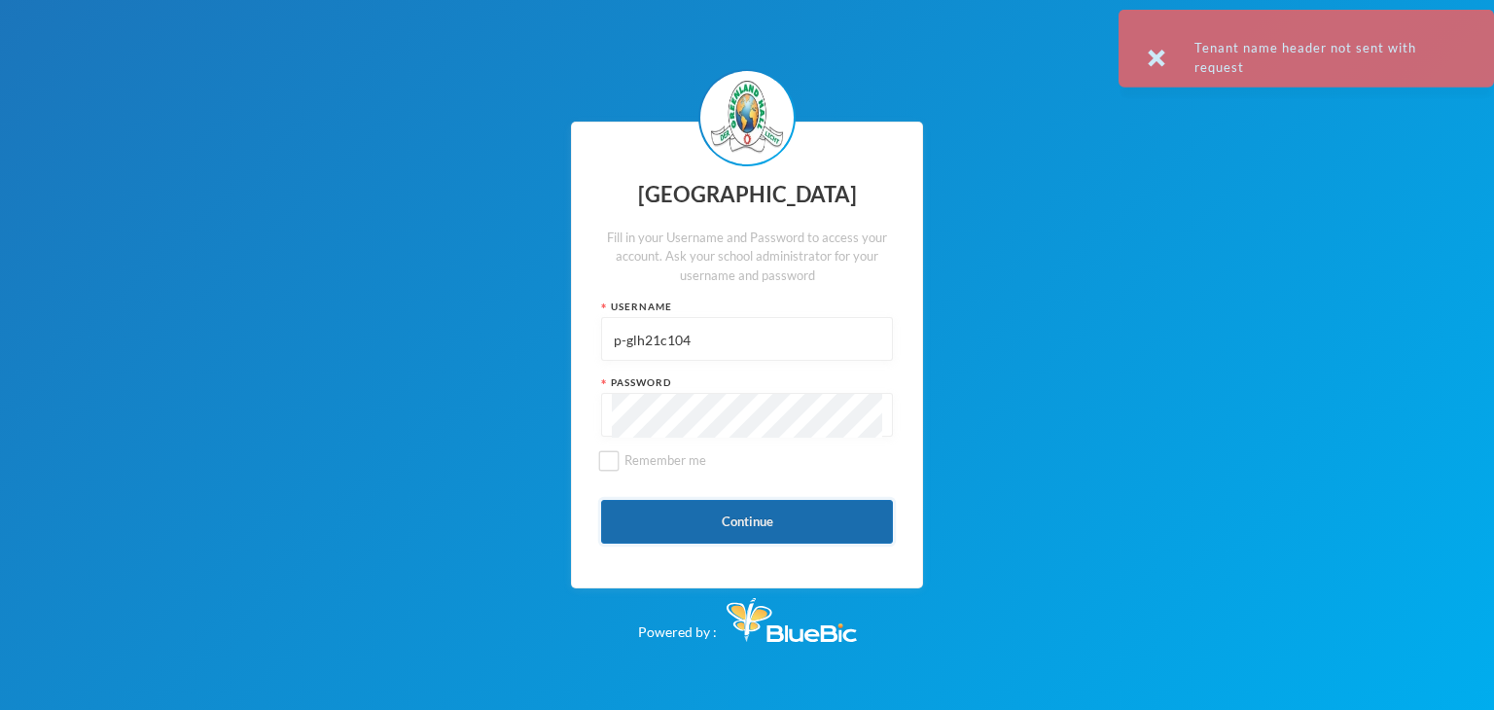
click at [619, 522] on button "Continue" at bounding box center [747, 522] width 292 height 44
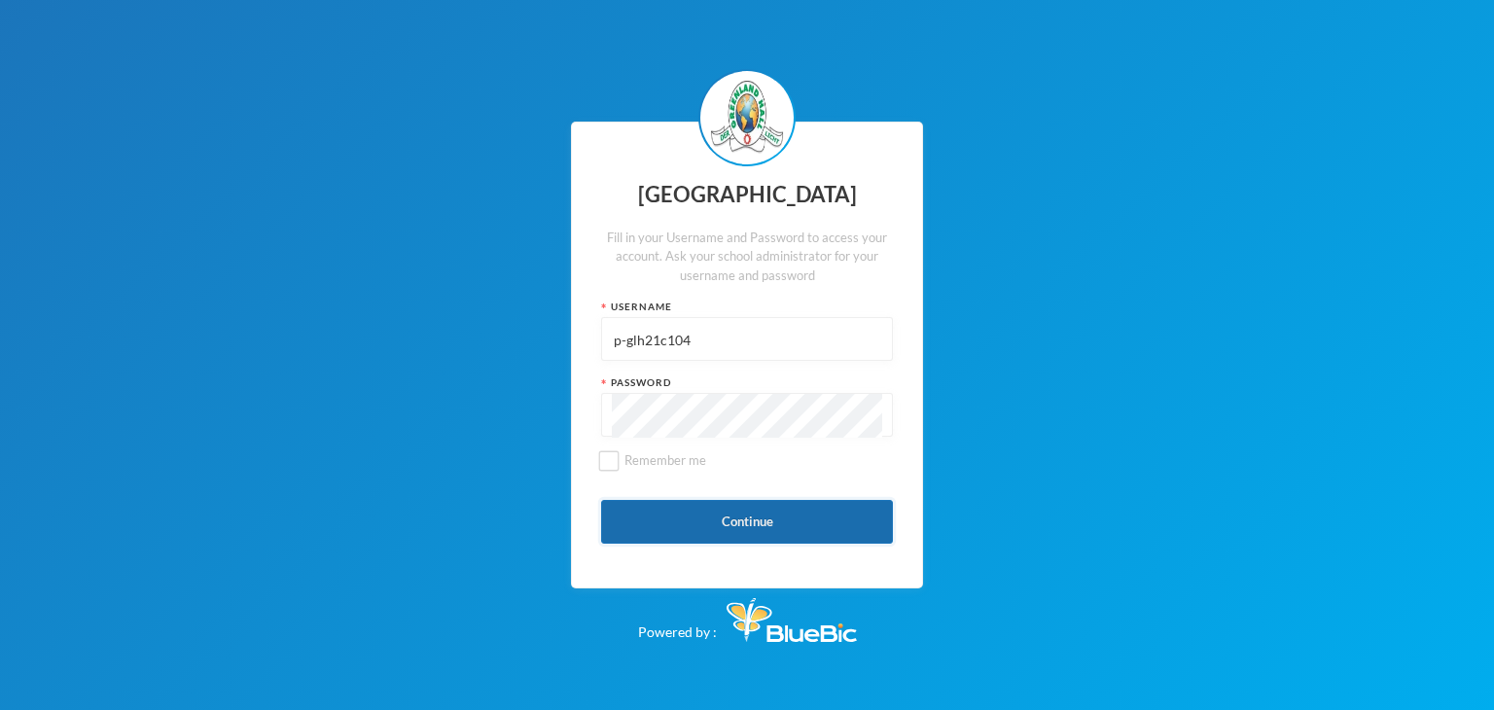
click at [703, 526] on button "Continue" at bounding box center [747, 522] width 292 height 44
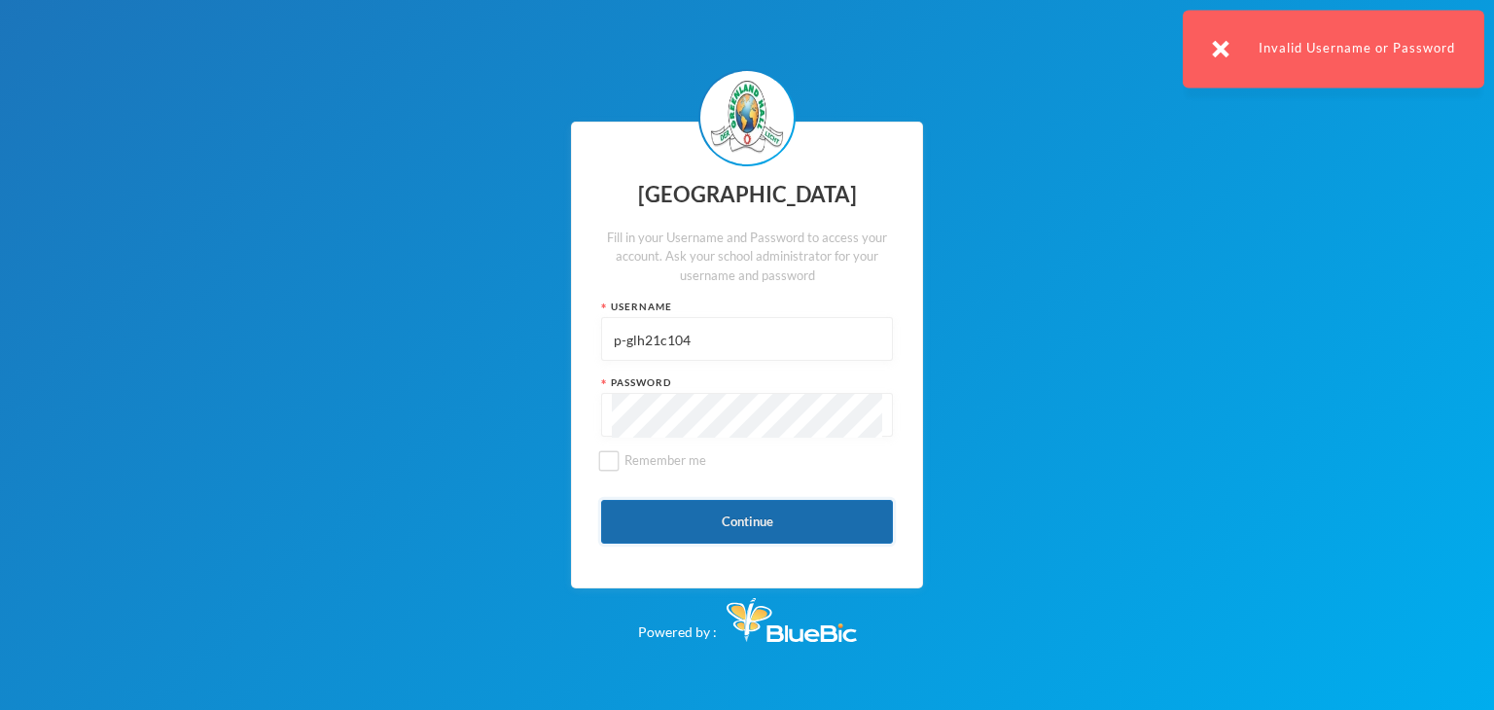
click at [716, 523] on button "Continue" at bounding box center [747, 522] width 292 height 44
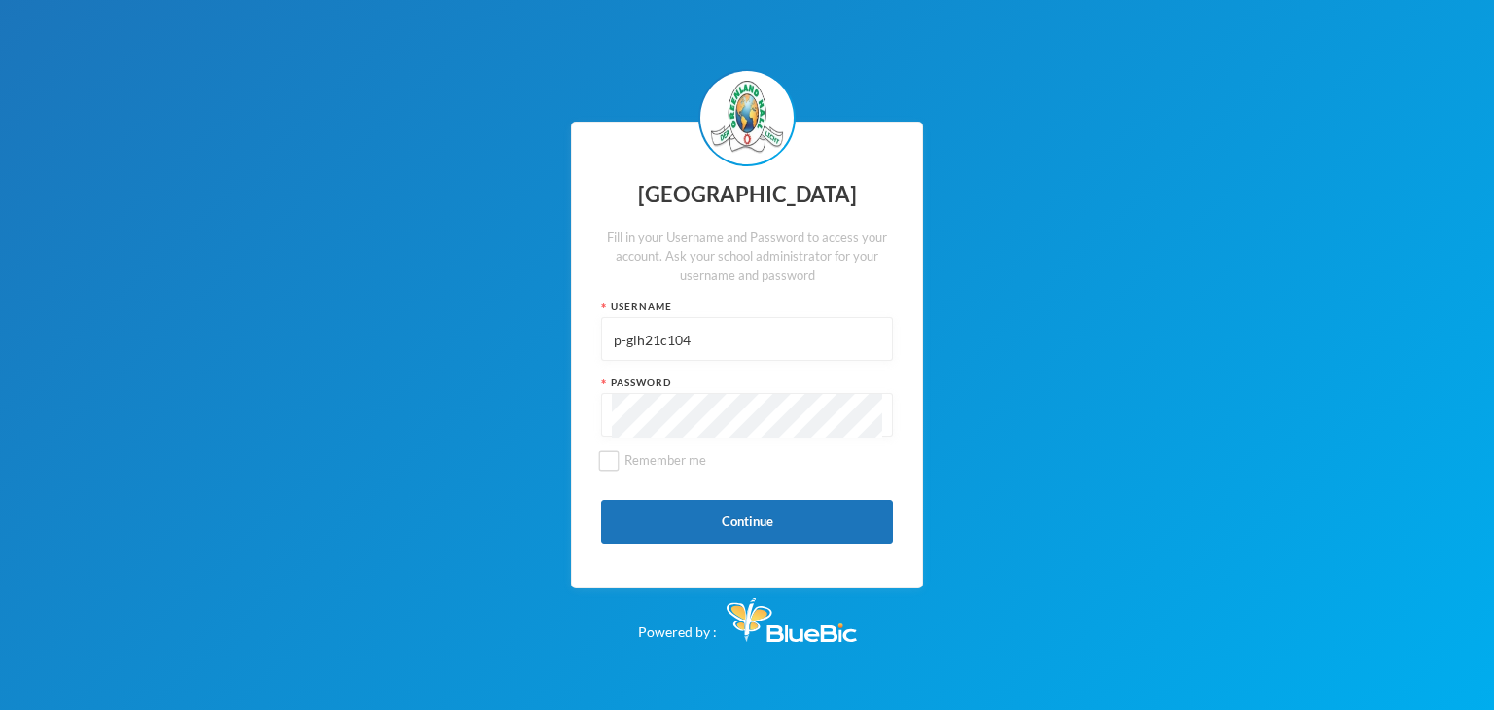
click at [681, 349] on input "p-glh21c104" at bounding box center [747, 340] width 270 height 44
type input "glhc21"
click at [747, 530] on button "Continue" at bounding box center [747, 522] width 292 height 44
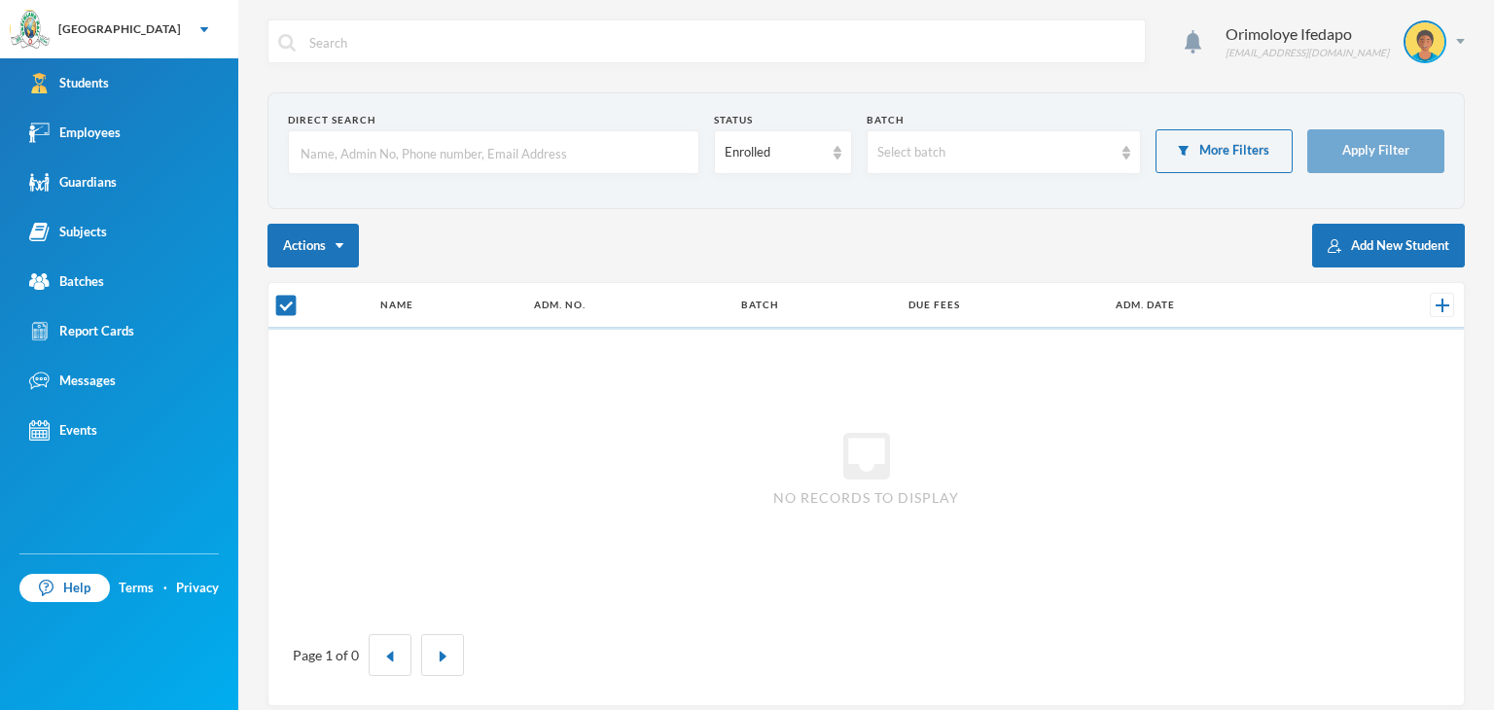
checkbox input "false"
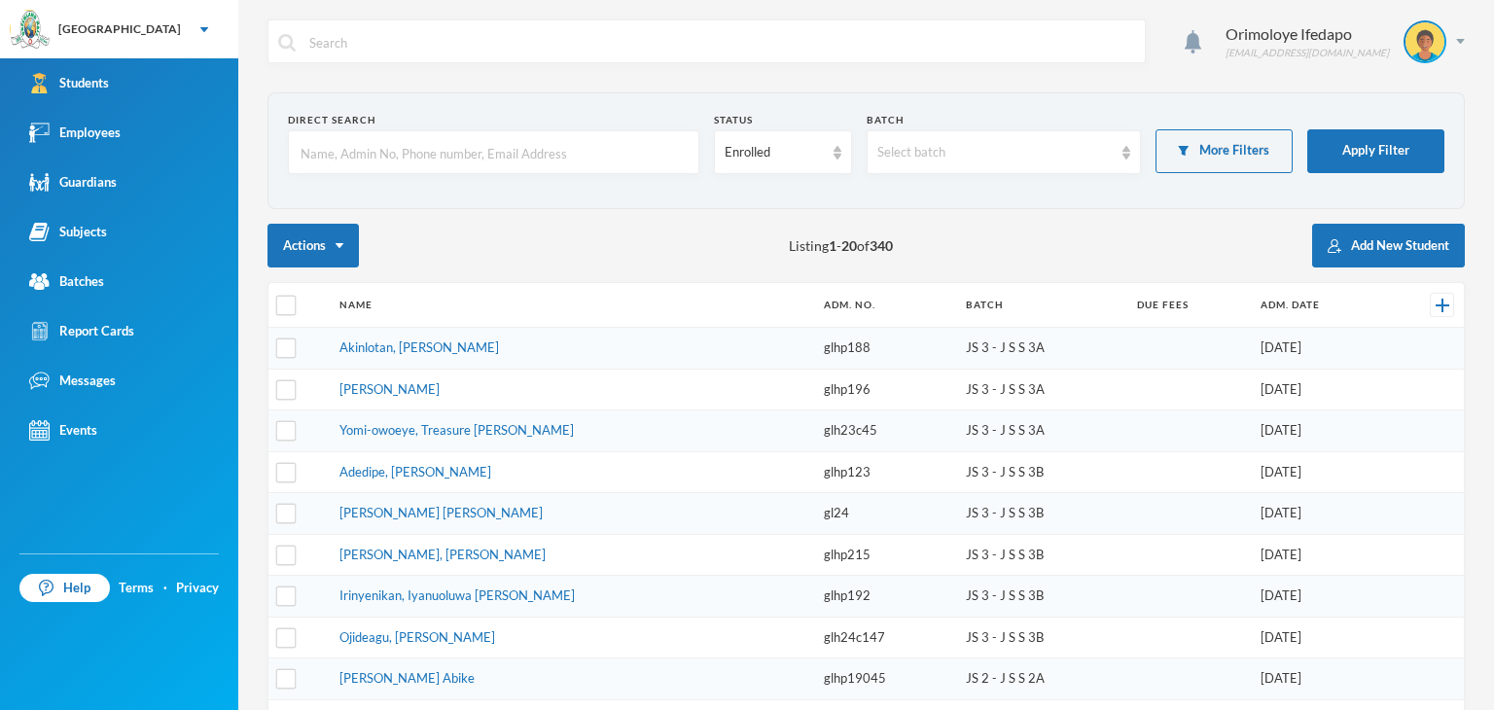
click at [601, 156] on input "text" at bounding box center [494, 153] width 390 height 44
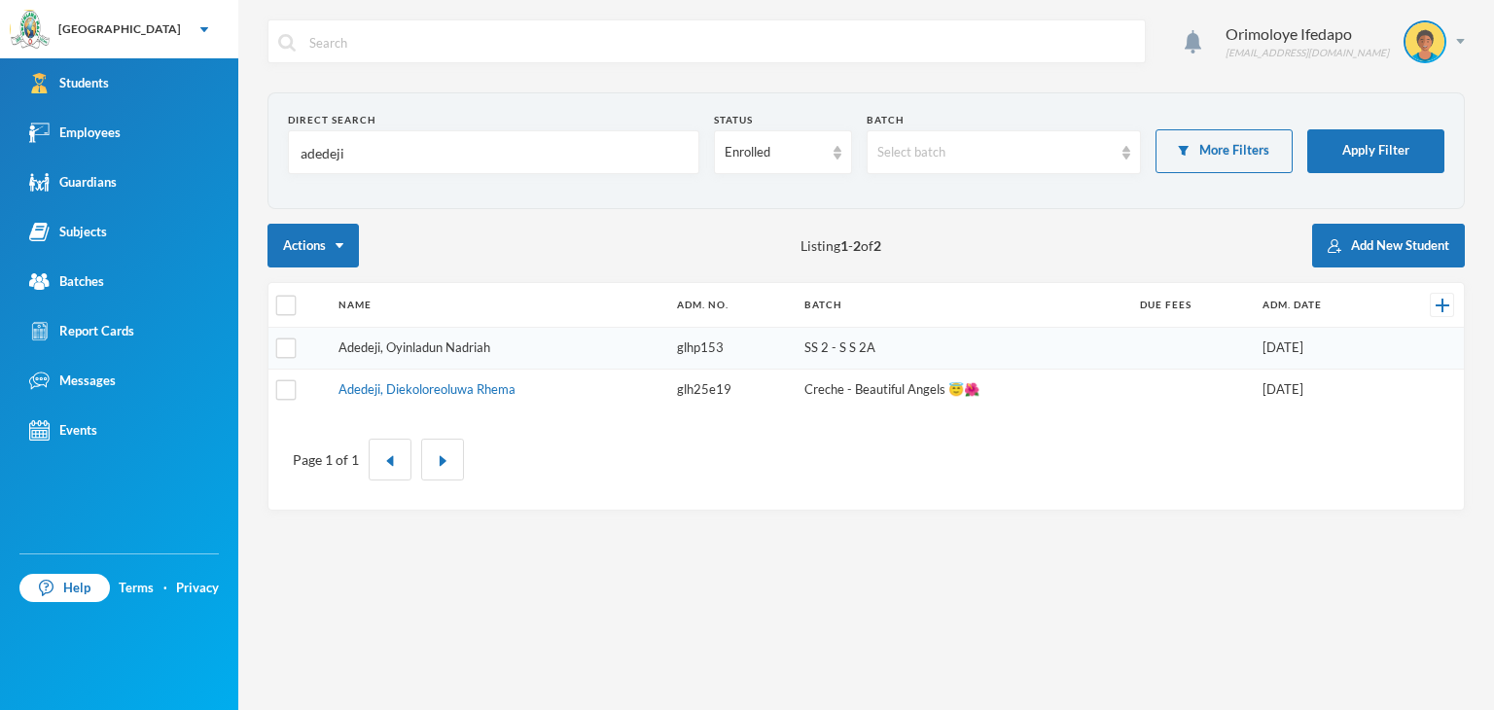
type input "adedeji"
click at [407, 349] on link "Adedeji, Oyinladun Nadriah" at bounding box center [414, 347] width 152 height 16
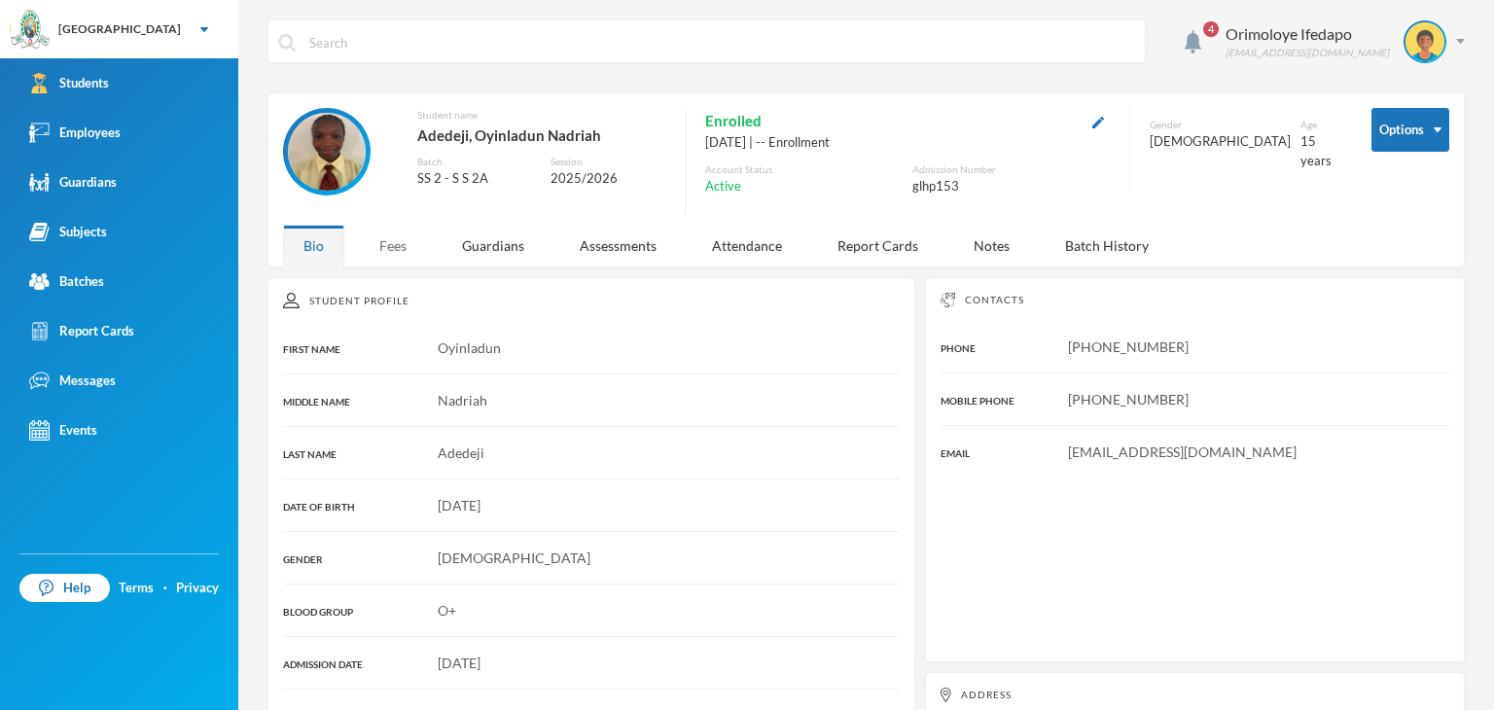
click at [383, 257] on div "Fees" at bounding box center [393, 246] width 68 height 42
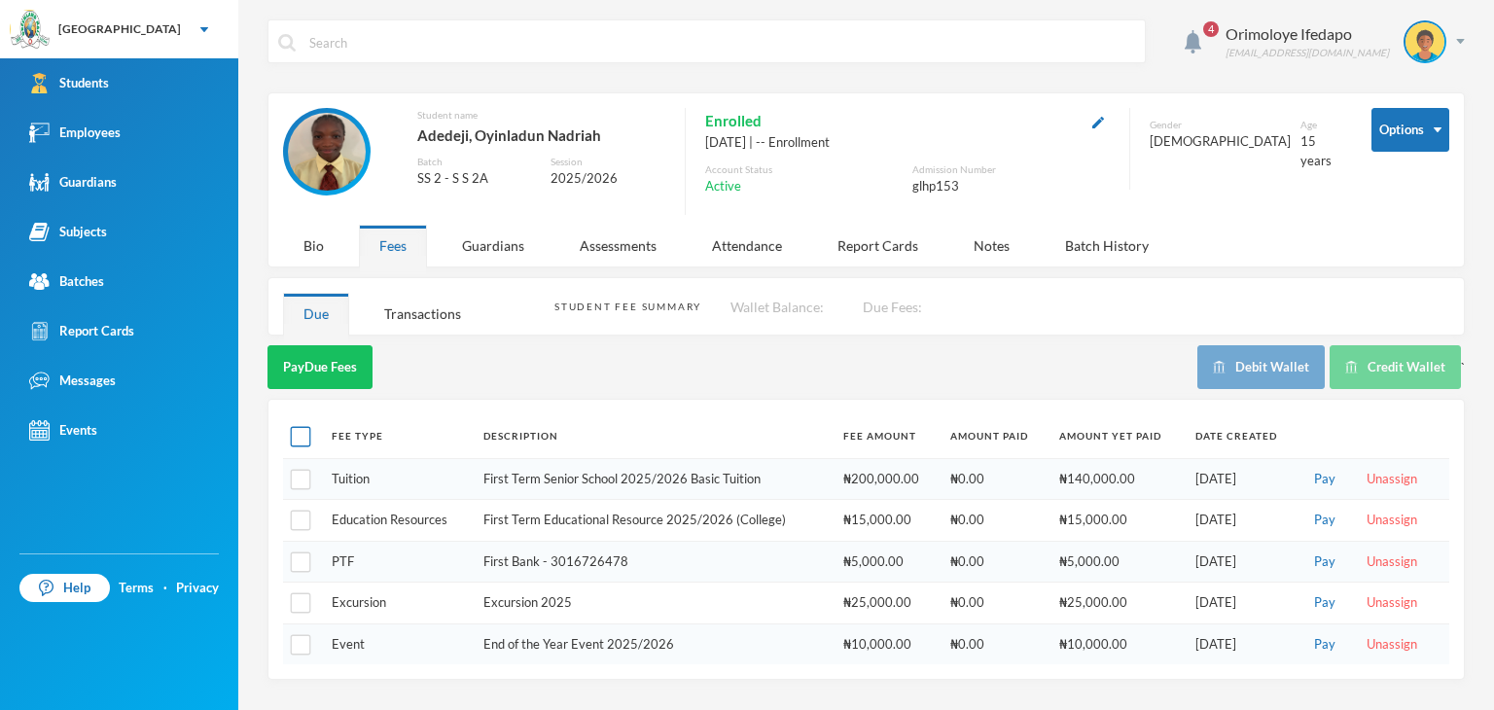
click at [291, 437] on input "checkbox" at bounding box center [301, 437] width 20 height 20
checkbox input "true"
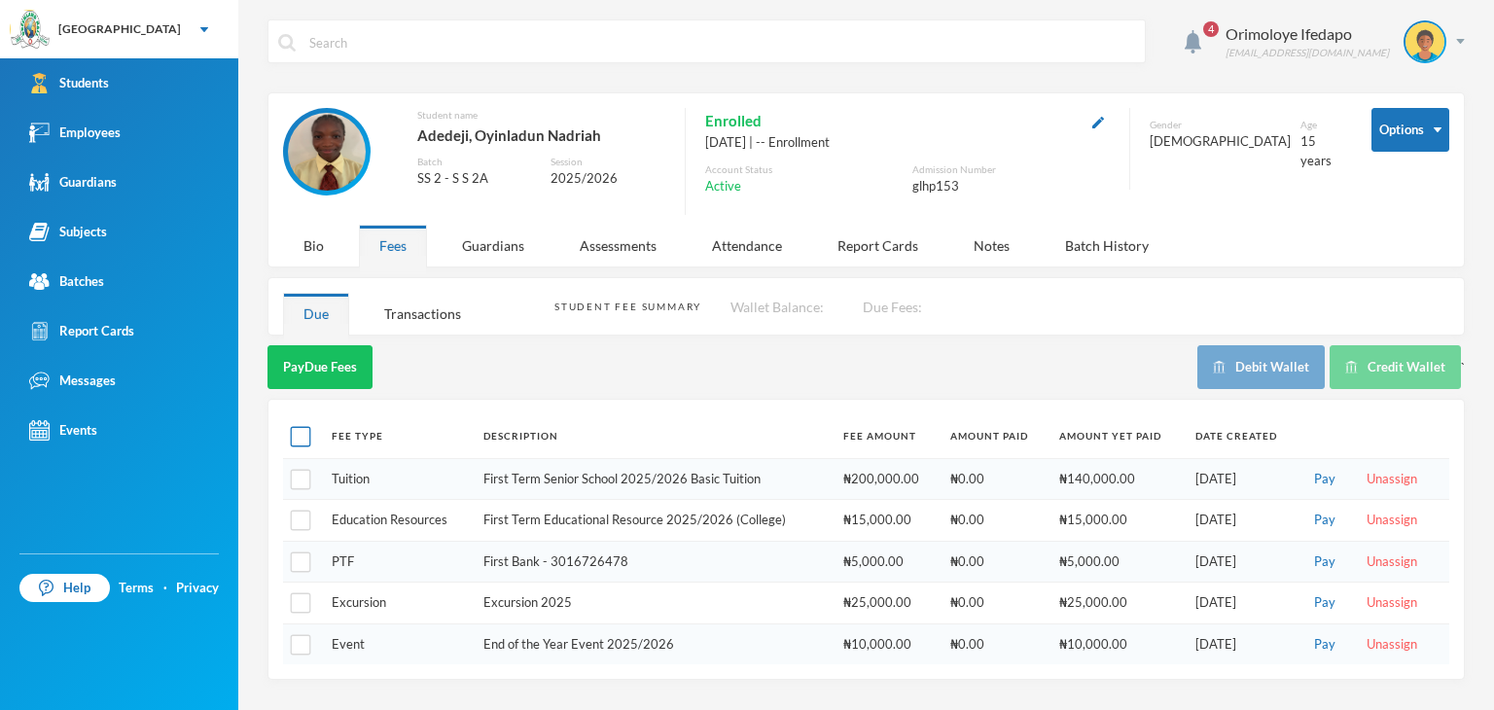
checkbox input "true"
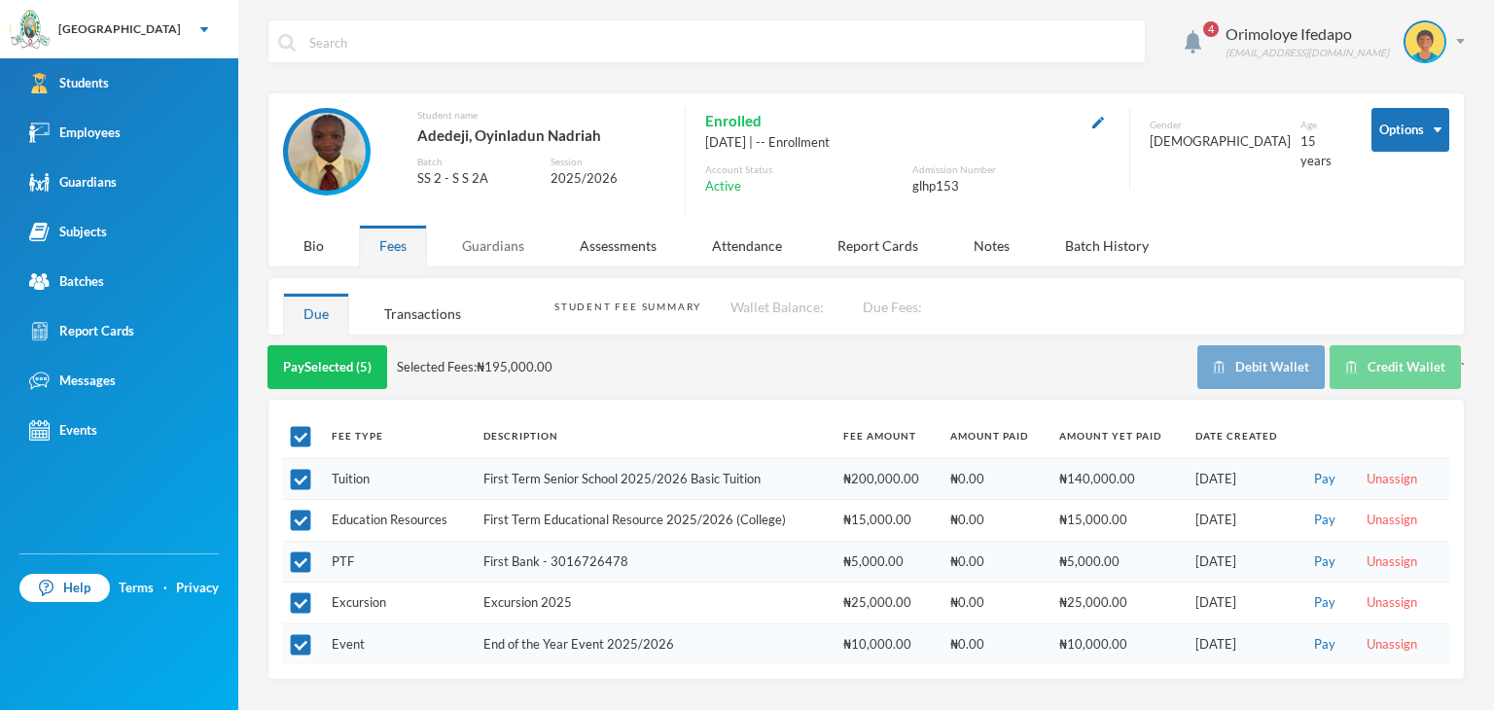
click at [494, 240] on div "Guardians" at bounding box center [493, 246] width 103 height 42
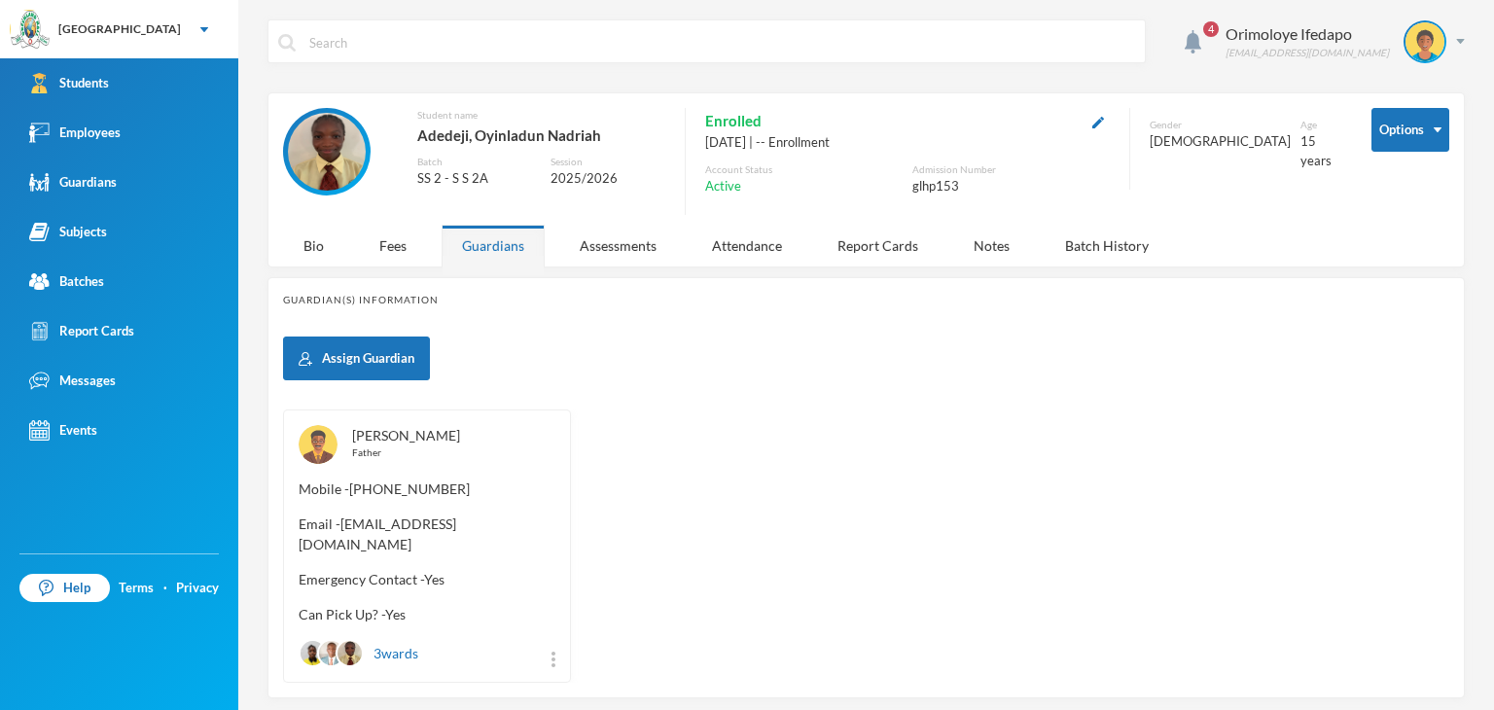
click at [420, 429] on link "Adedeji, Aderele" at bounding box center [406, 435] width 108 height 17
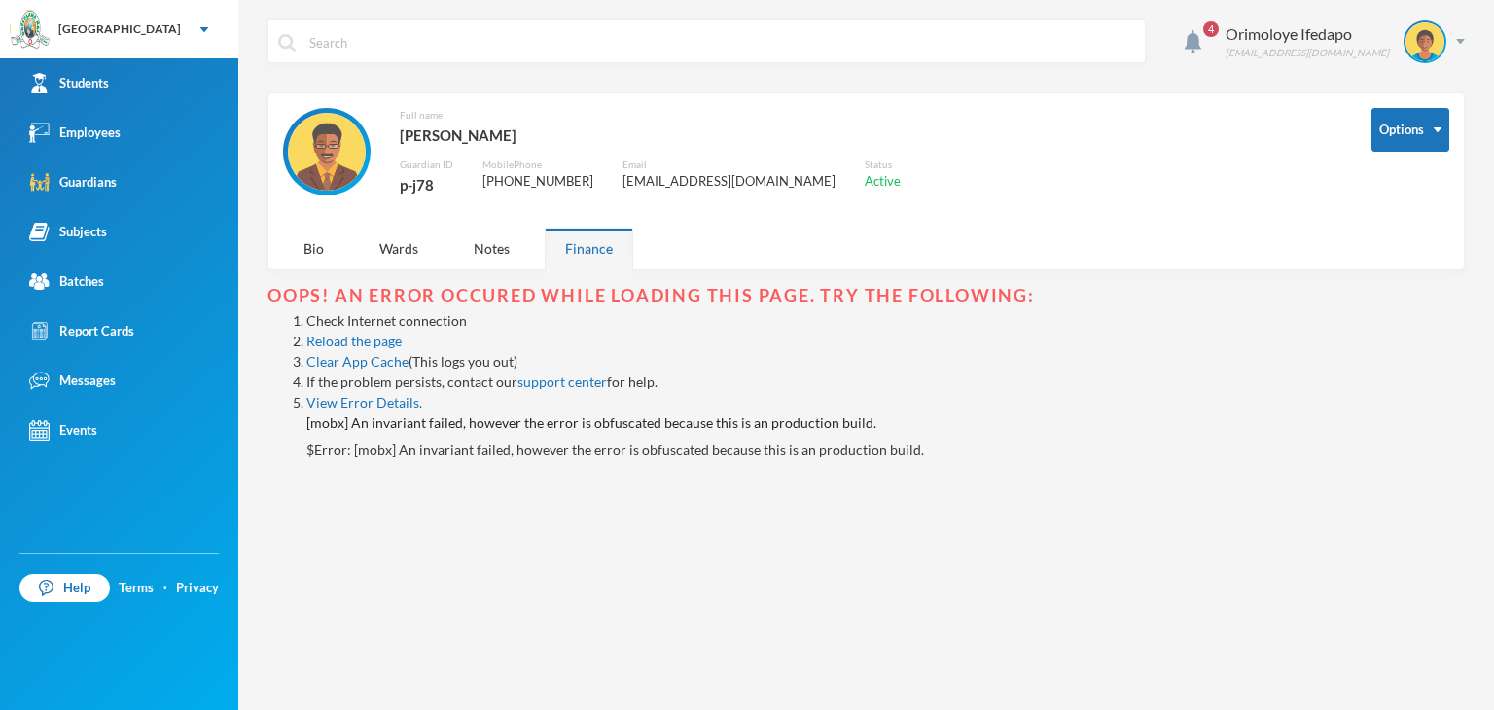
click at [424, 184] on div "p-j78" at bounding box center [426, 184] width 53 height 25
copy div "p-j78"
click at [1459, 41] on img at bounding box center [1460, 41] width 9 height 5
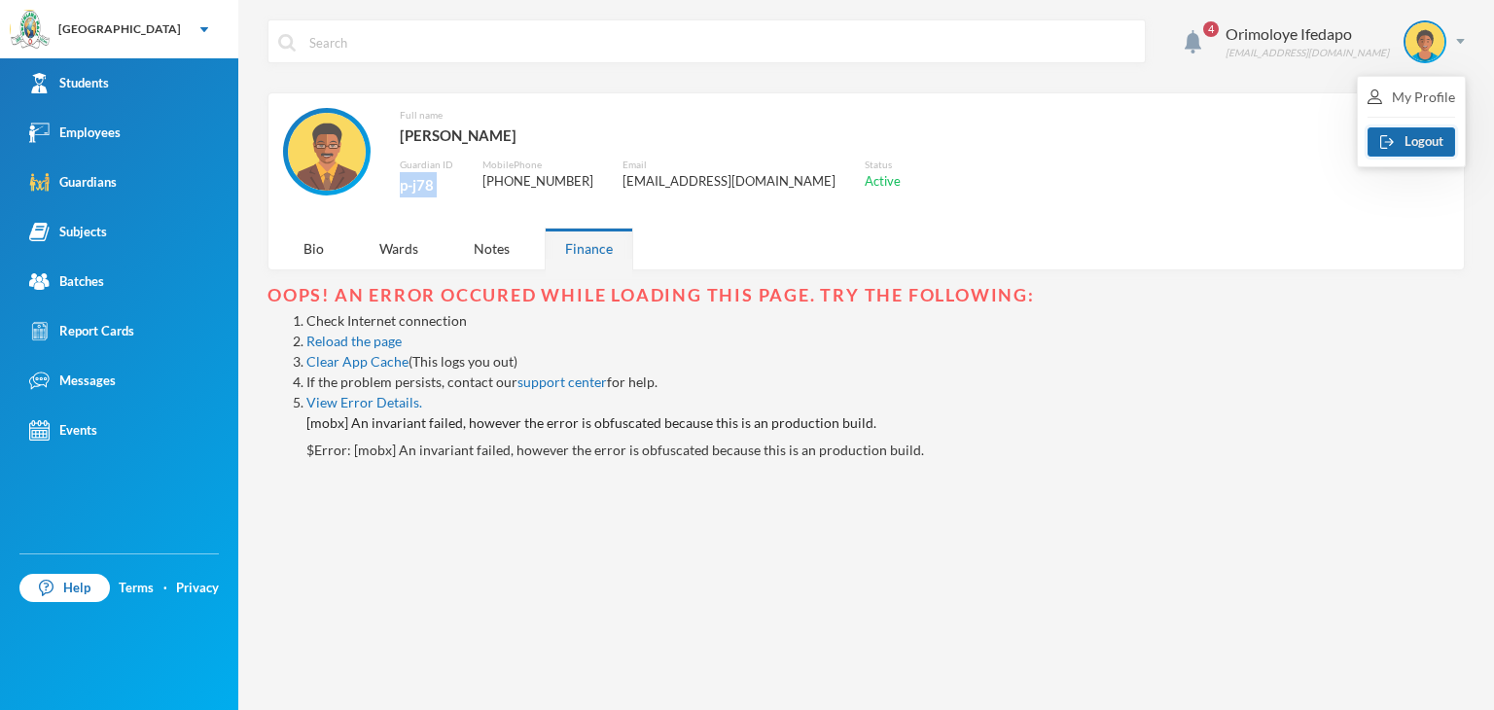
click at [1399, 151] on button "Logout" at bounding box center [1411, 141] width 88 height 29
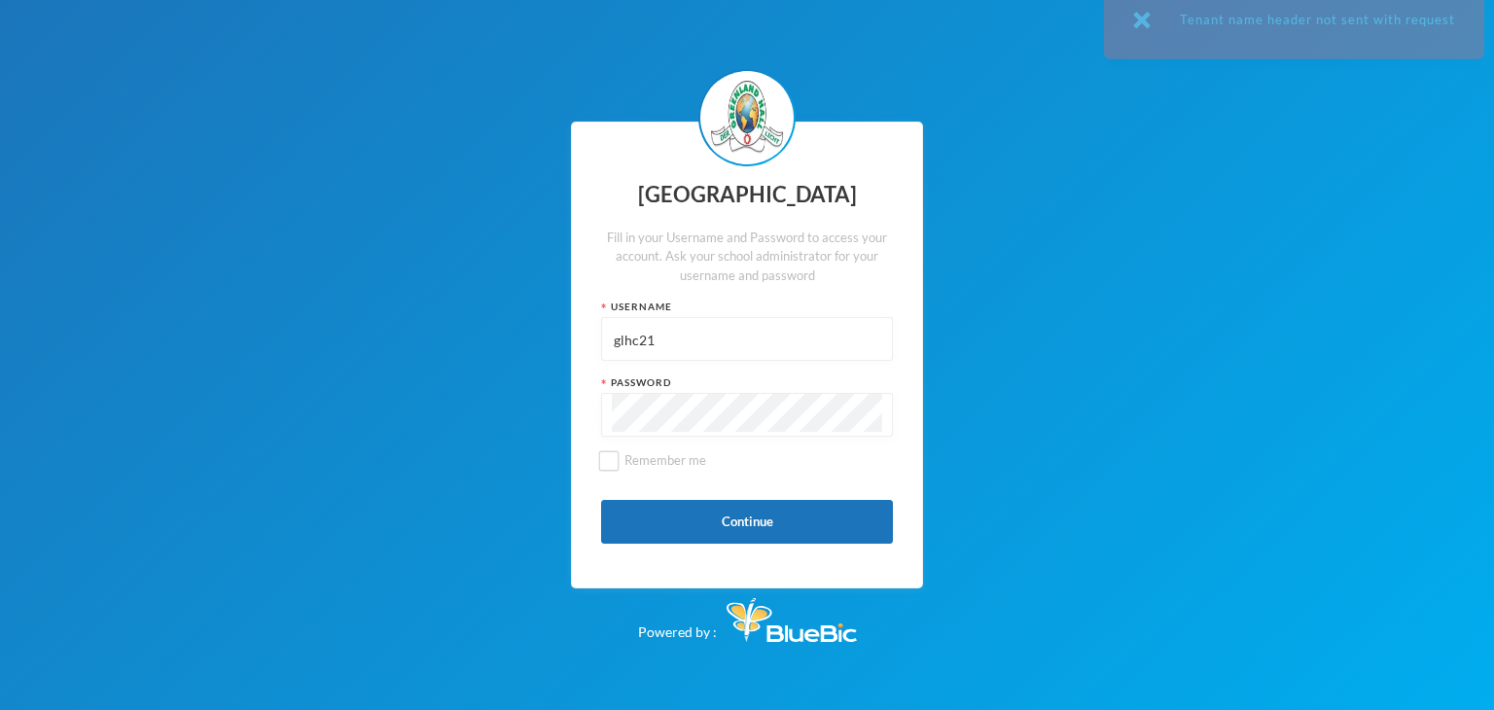
click at [703, 339] on input "glhc21" at bounding box center [747, 340] width 270 height 44
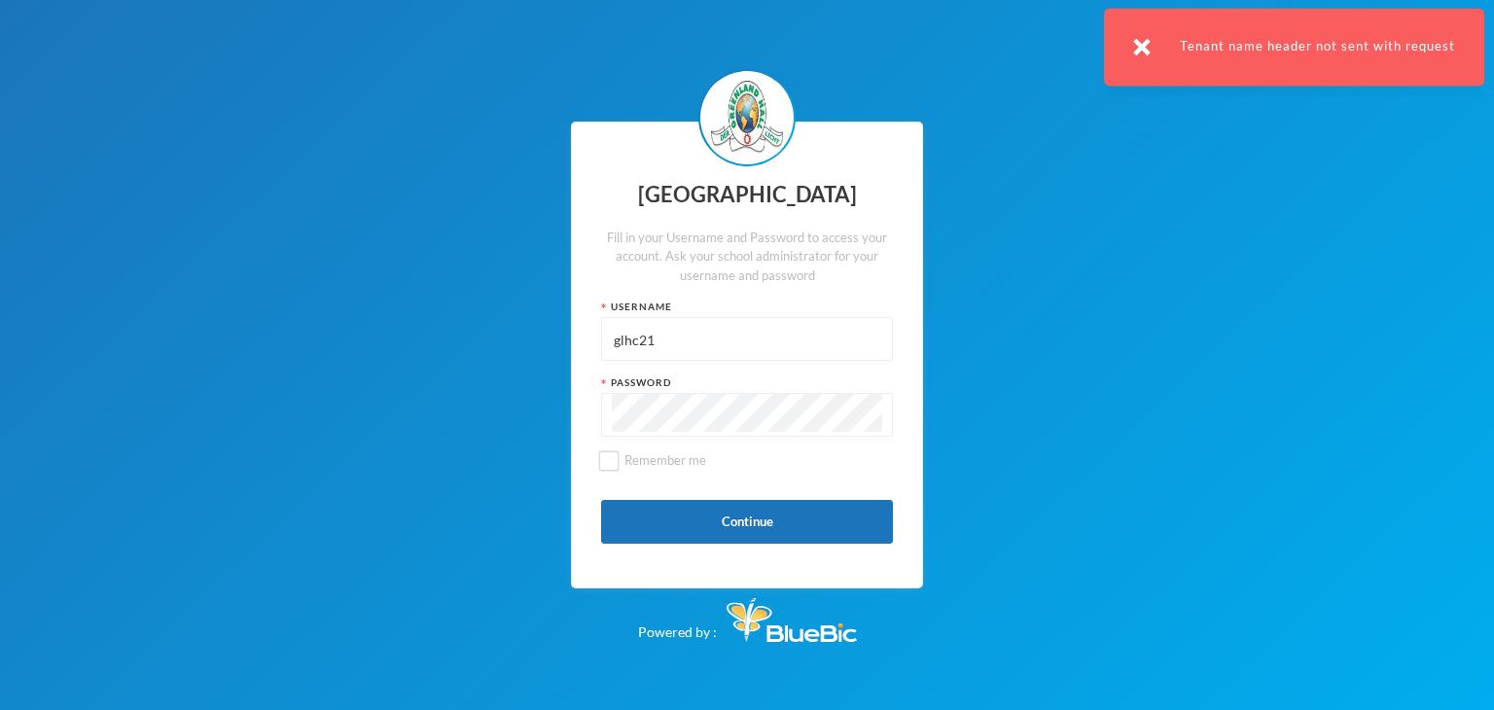
click at [703, 340] on input "glhc21" at bounding box center [747, 340] width 270 height 44
paste input "p-j78"
type input "p-j78"
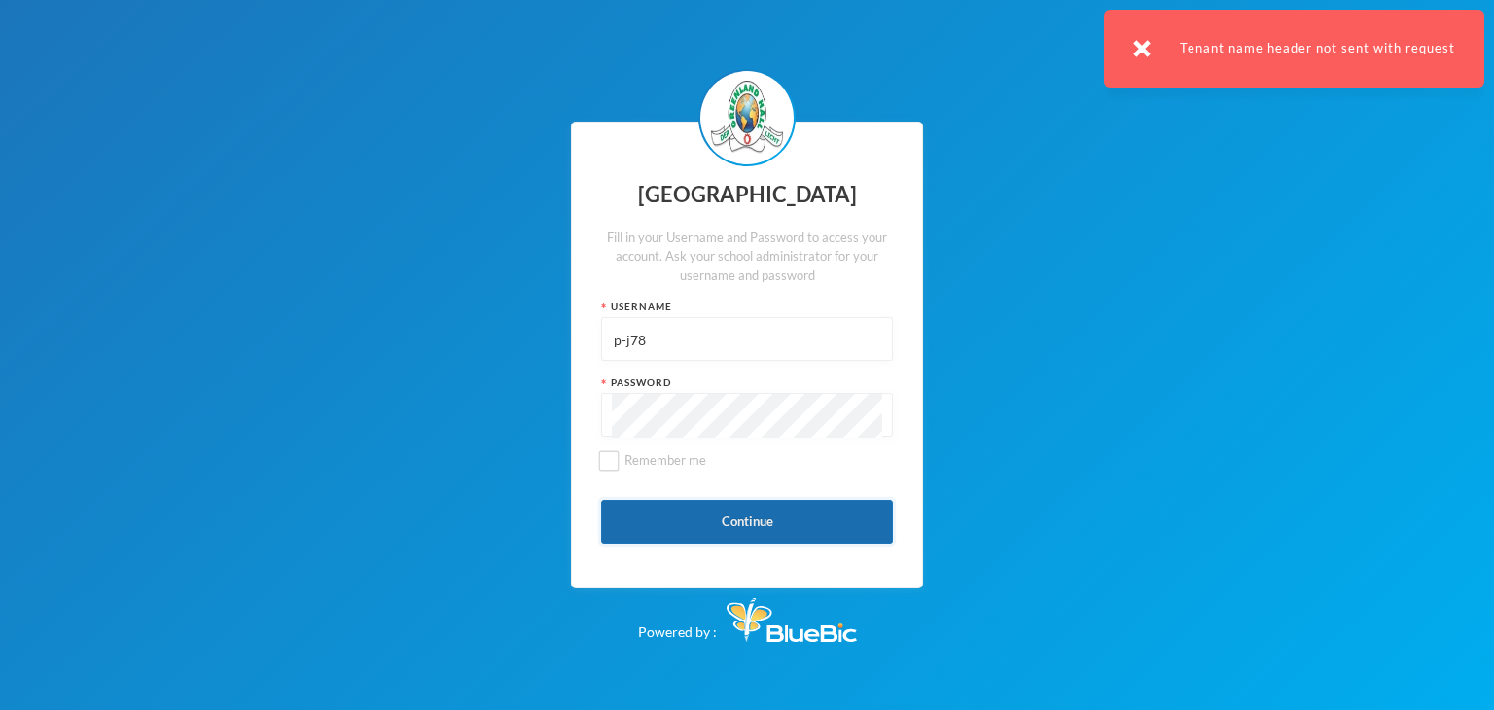
click at [632, 517] on button "Continue" at bounding box center [747, 522] width 292 height 44
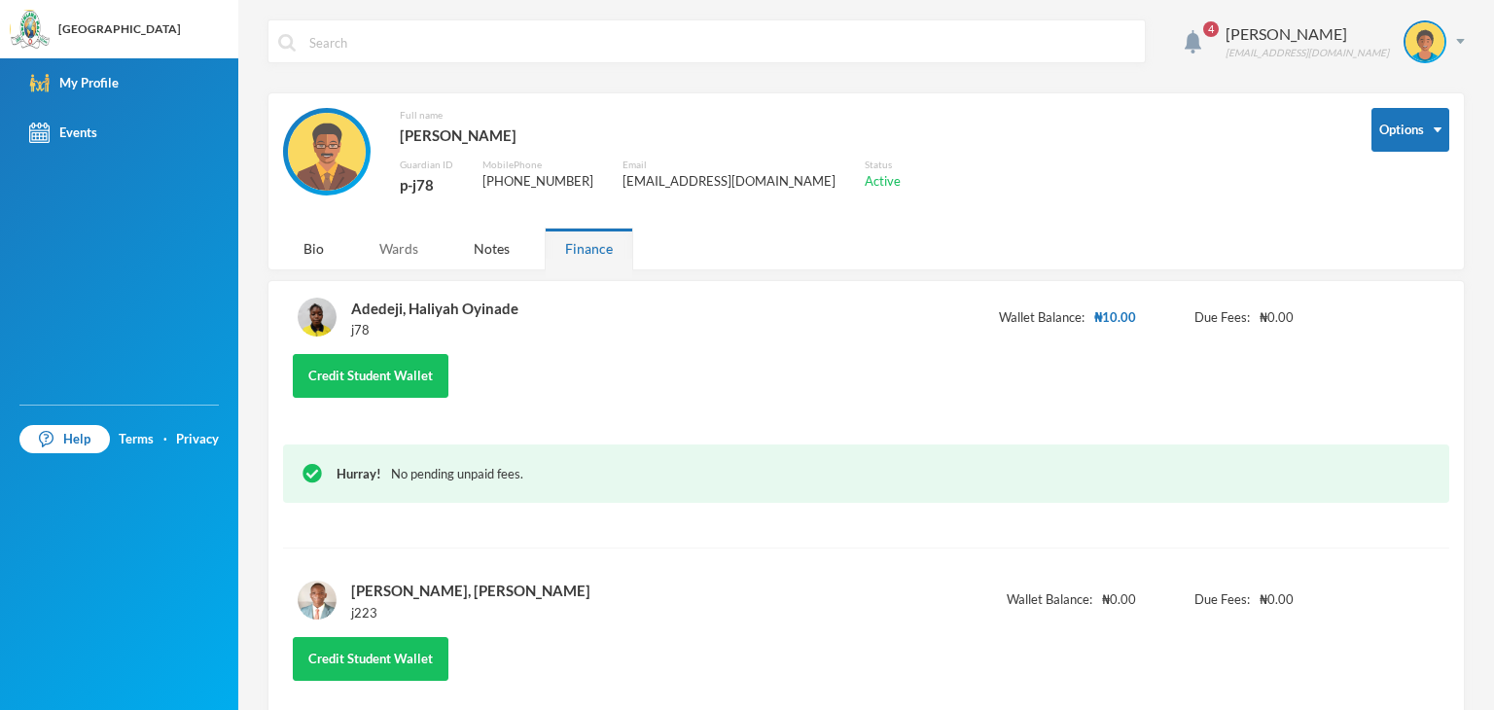
click at [372, 250] on div "Wards" at bounding box center [399, 249] width 80 height 42
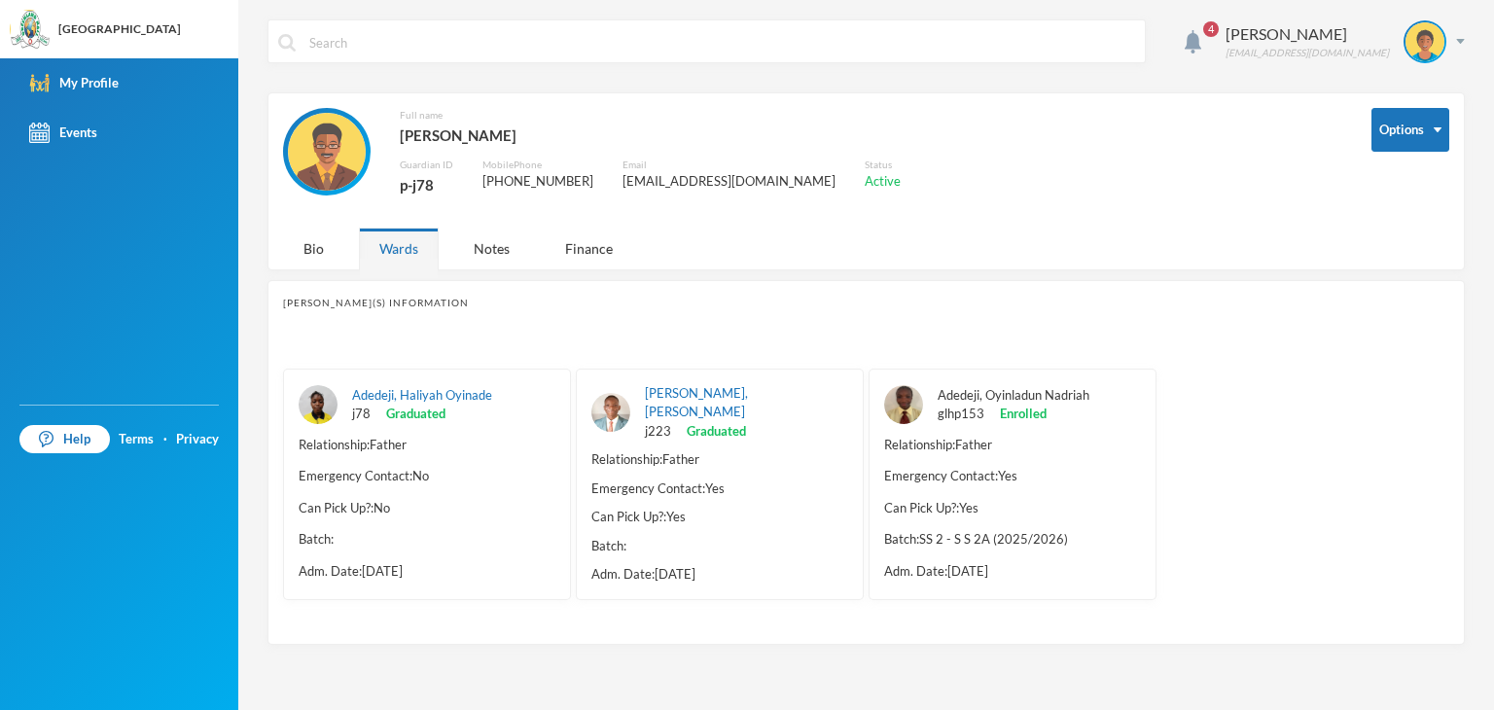
click at [956, 390] on link "Adedeji, Oyinladun Nadriah" at bounding box center [1014, 395] width 152 height 16
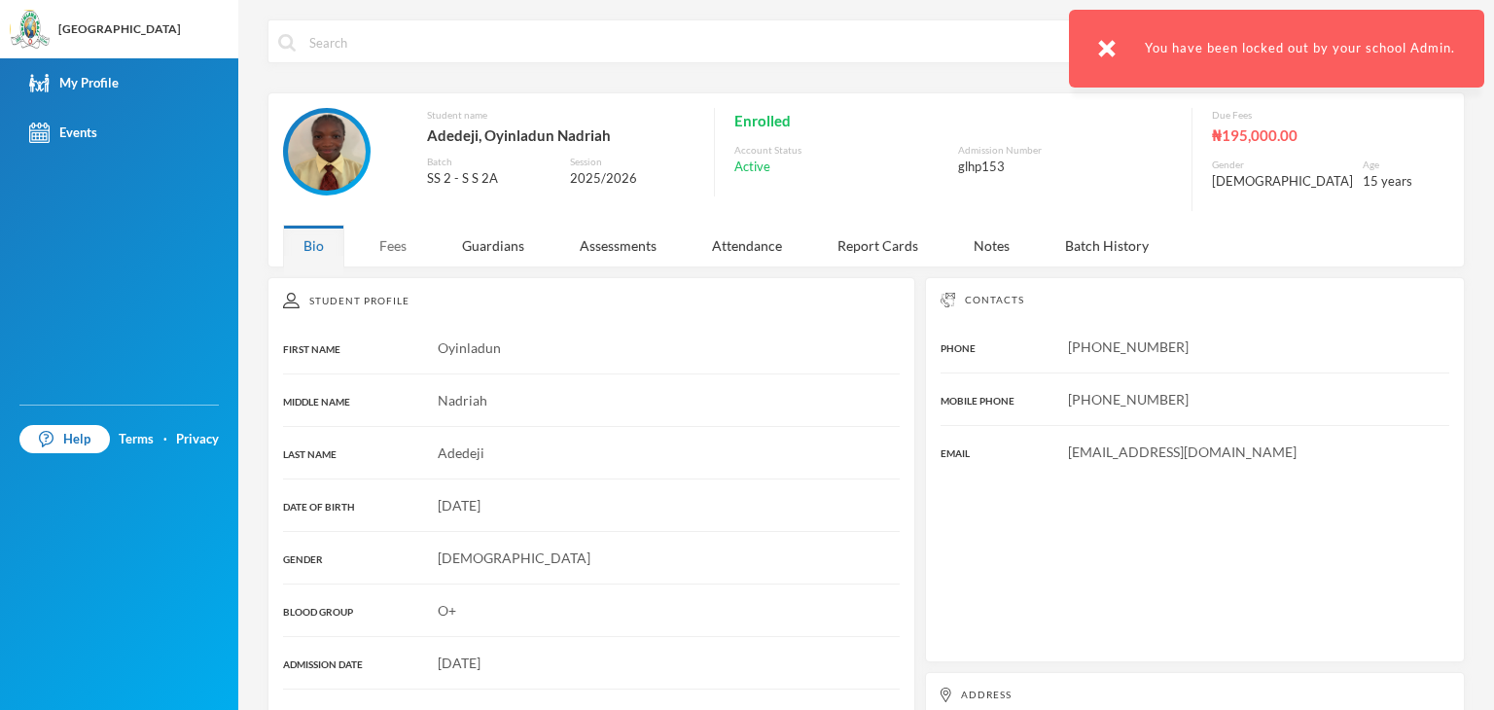
click at [386, 232] on div "Fees" at bounding box center [393, 246] width 68 height 42
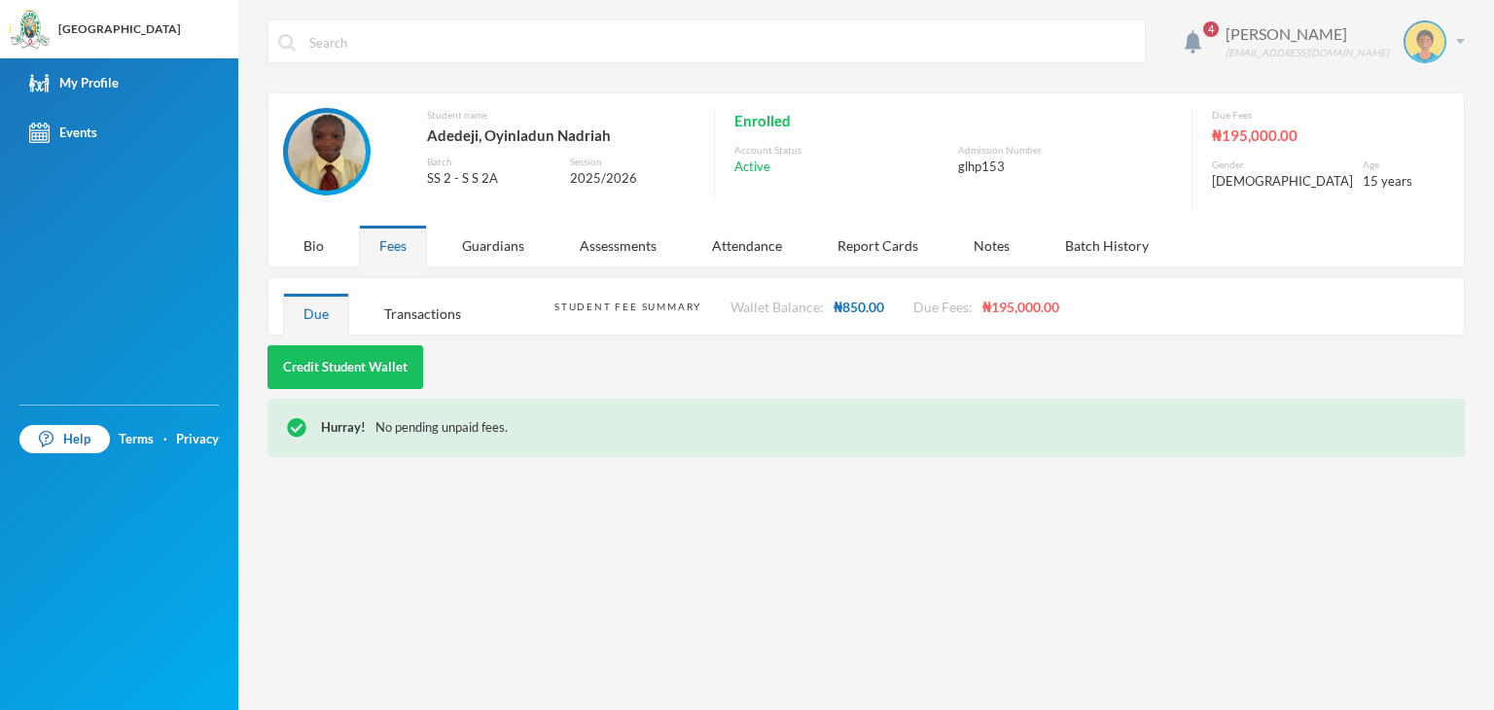
click at [1453, 44] on div "Adedeji Aderele wese2000@gmail.com" at bounding box center [1338, 41] width 254 height 43
click at [1407, 144] on button "Logout" at bounding box center [1411, 141] width 88 height 29
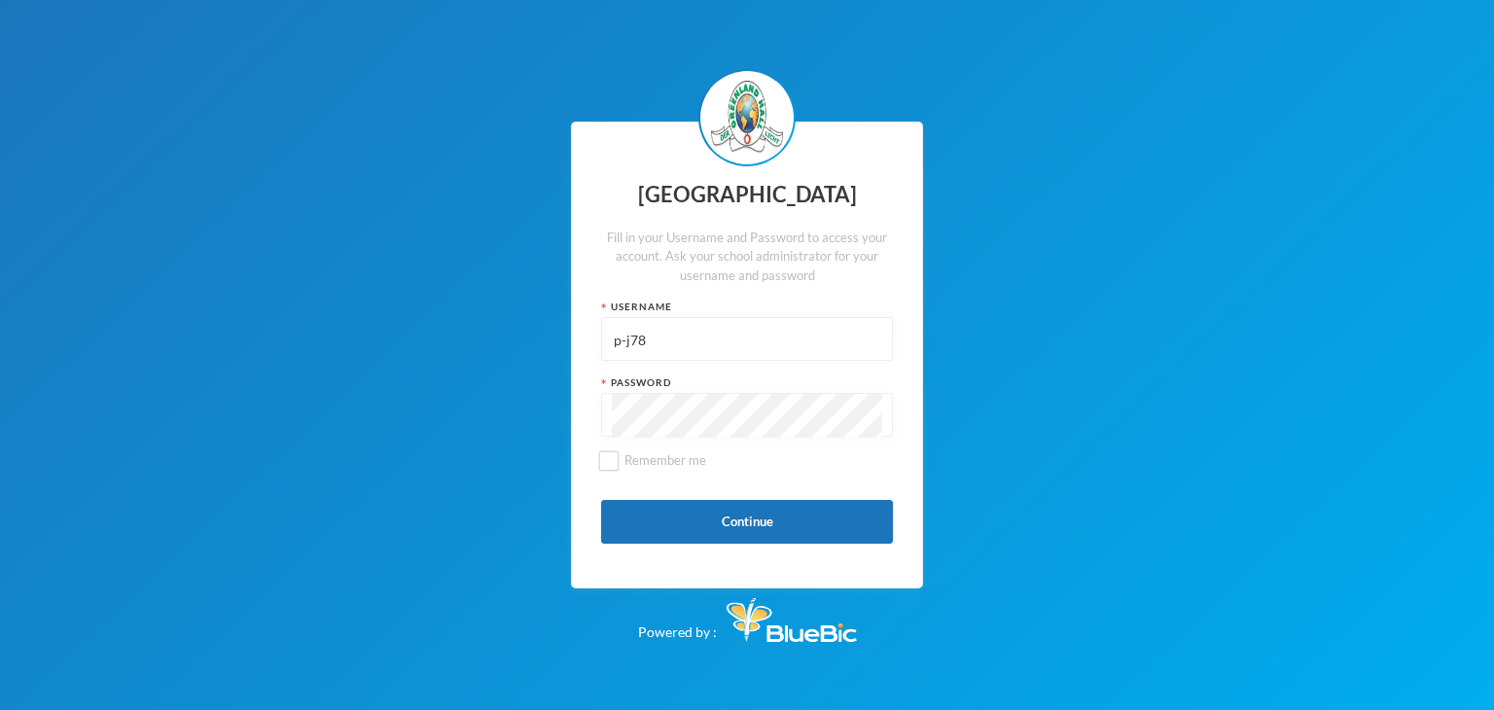
click at [704, 363] on div "Greenland Hall Fill in your Username and Password to access your account. Ask y…" at bounding box center [747, 355] width 352 height 467
click at [683, 324] on input "p-j78" at bounding box center [747, 340] width 270 height 44
click at [671, 351] on input "p-j78" at bounding box center [747, 340] width 270 height 44
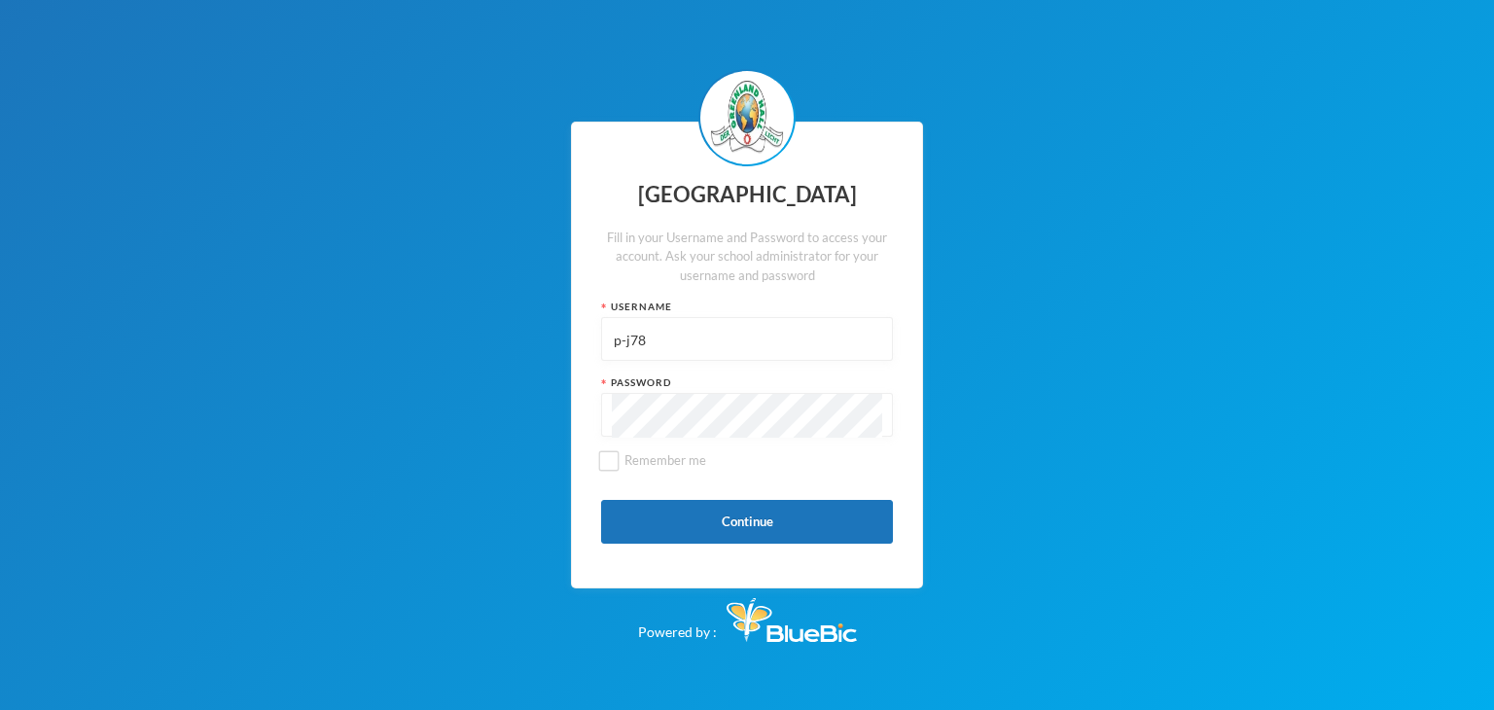
click at [673, 348] on input "p-j78" at bounding box center [747, 340] width 270 height 44
type input "glh21p72"
click at [634, 525] on button "Continue" at bounding box center [747, 522] width 292 height 44
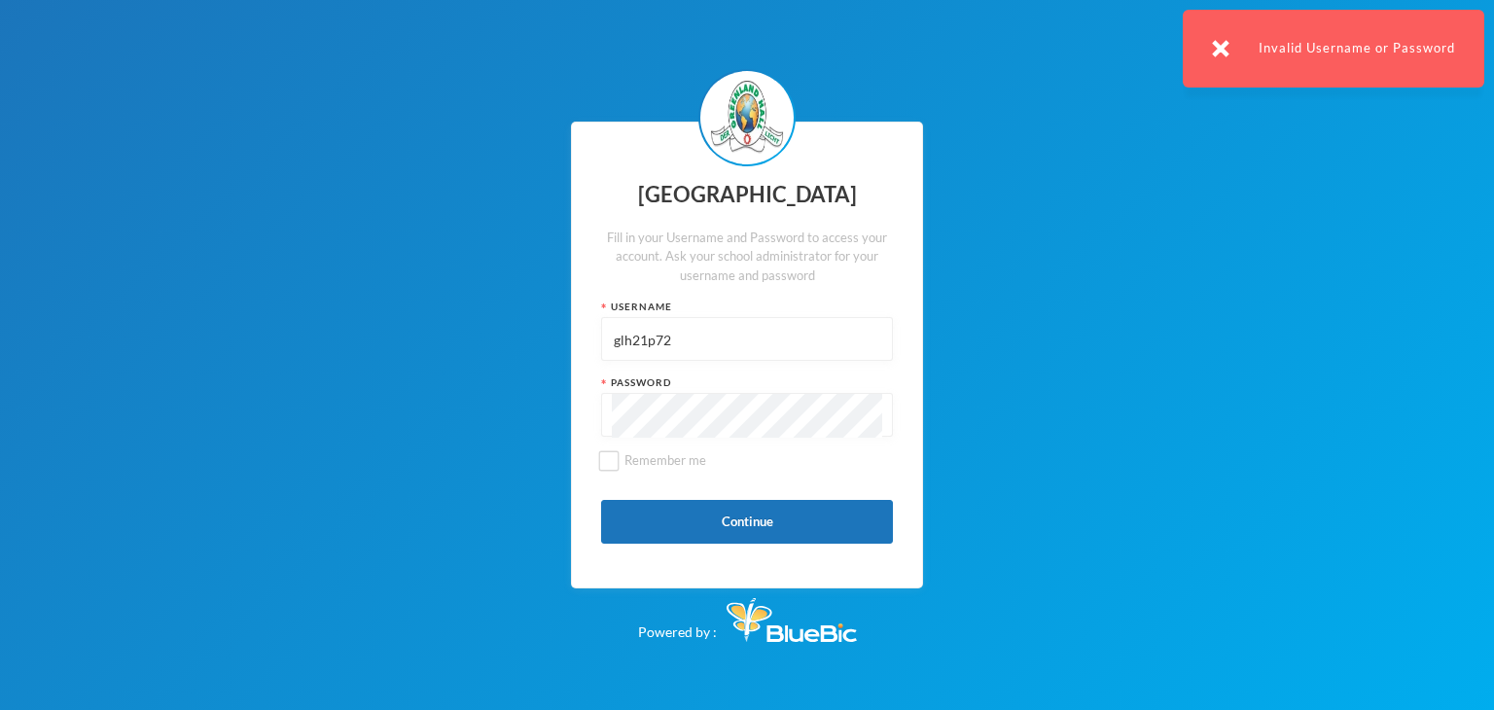
click at [663, 345] on input "glh21p72" at bounding box center [747, 340] width 270 height 44
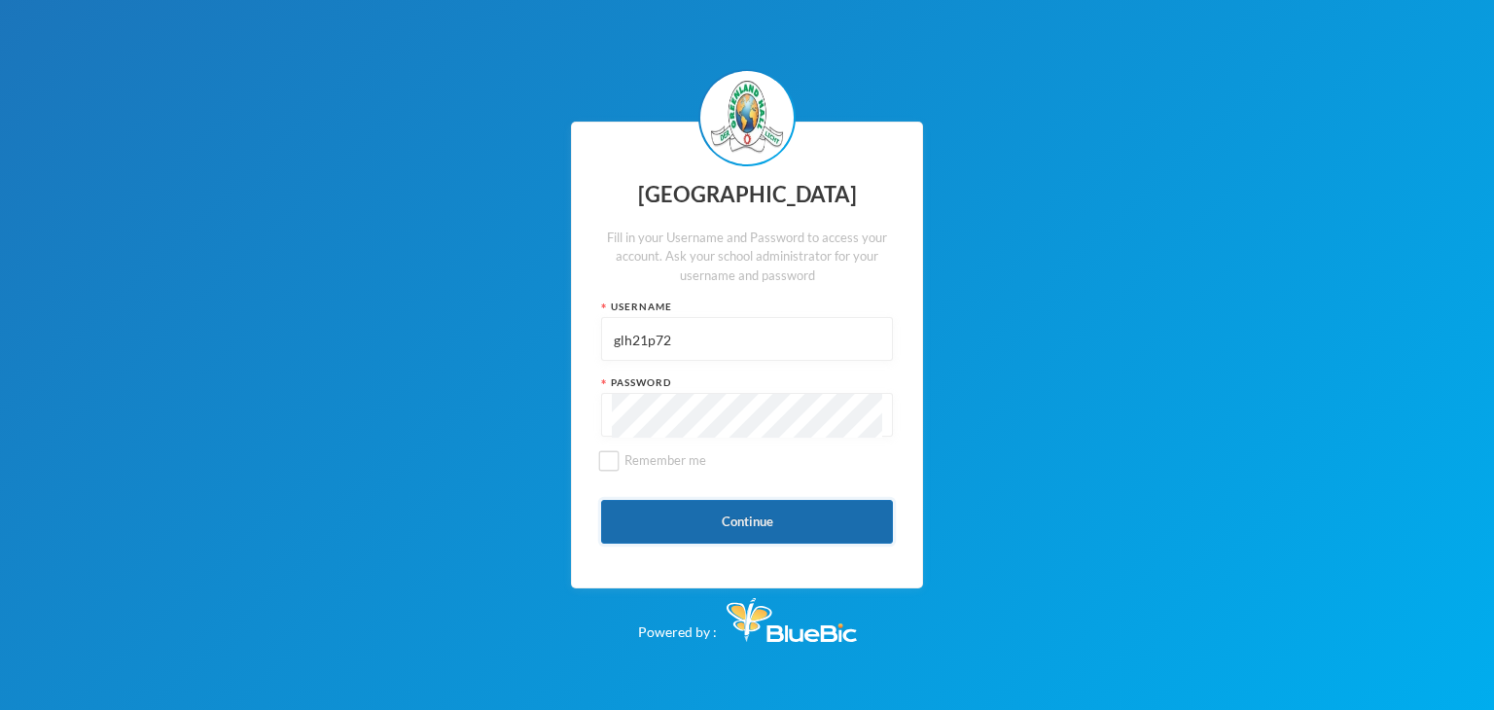
click at [645, 510] on button "Continue" at bounding box center [747, 522] width 292 height 44
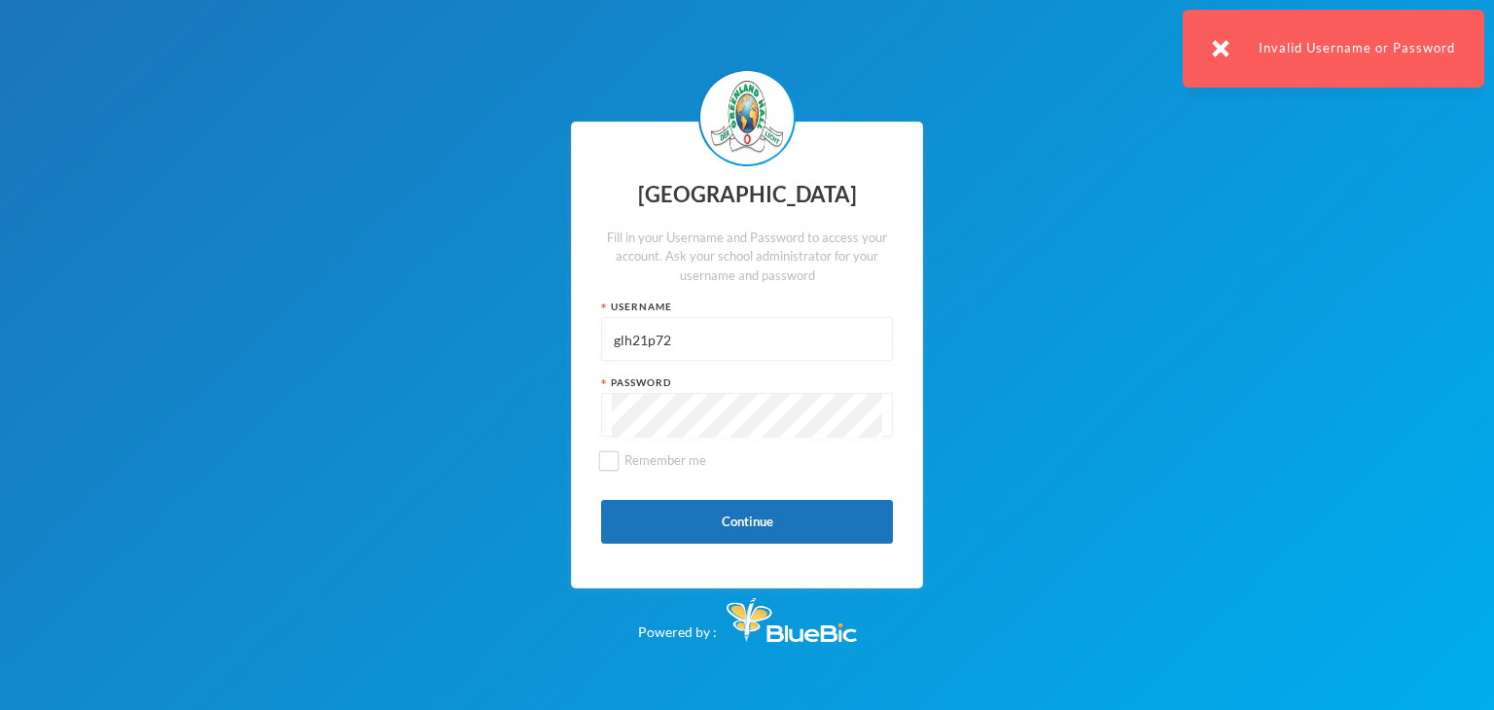
click at [646, 345] on input "glh21p72" at bounding box center [747, 340] width 270 height 44
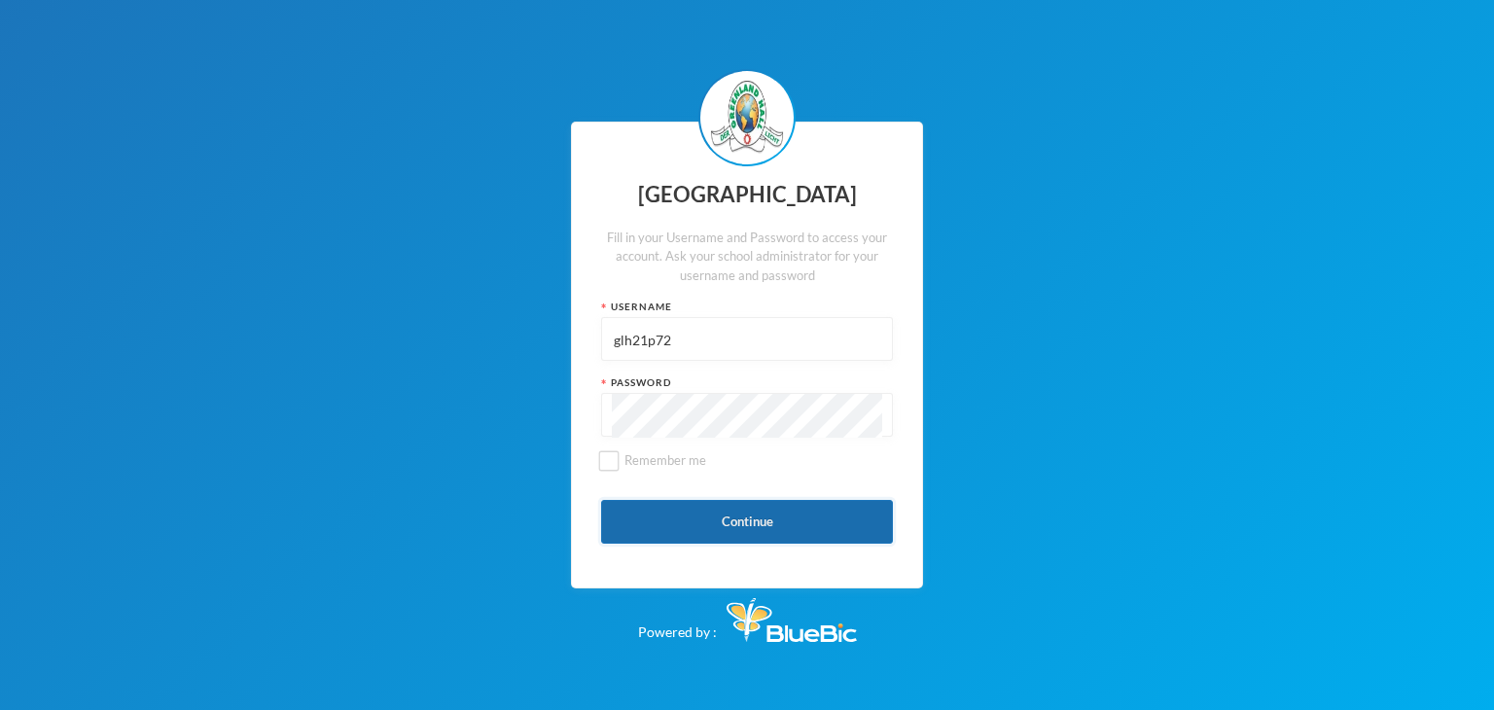
click at [650, 541] on button "Continue" at bounding box center [747, 522] width 292 height 44
click at [620, 534] on button "Continue" at bounding box center [747, 522] width 292 height 44
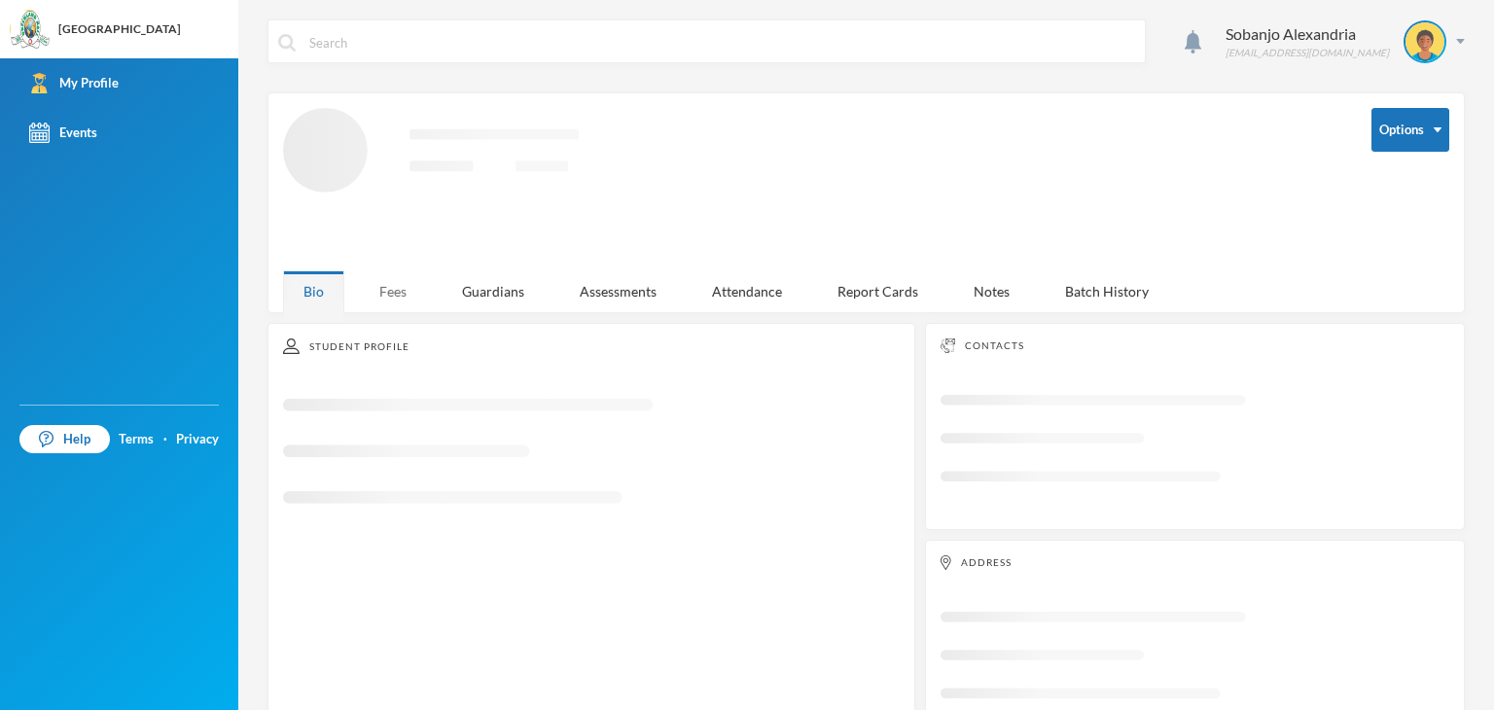
click at [380, 288] on div "Fees" at bounding box center [393, 291] width 68 height 42
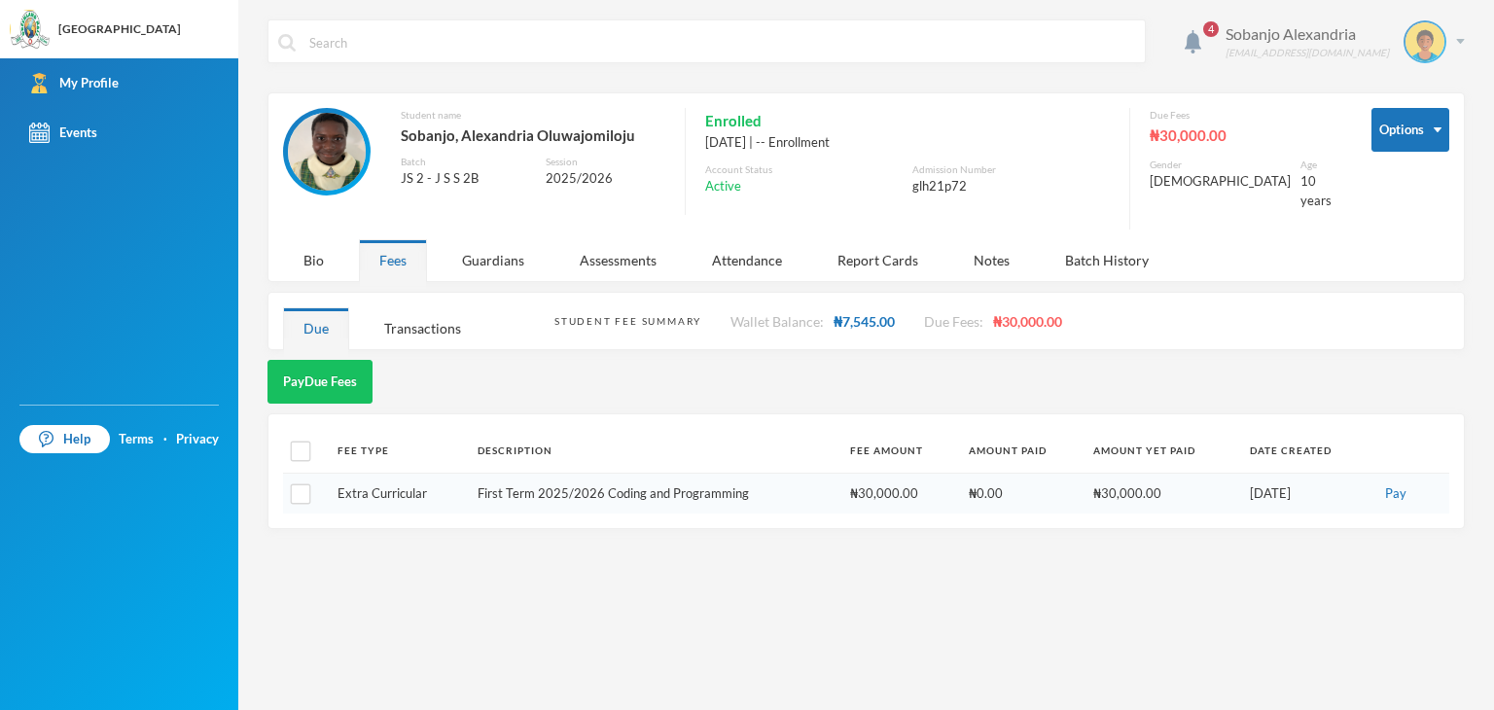
click at [1464, 47] on div "Sobanjo Alexandria glh21p72@greenlandhall.org" at bounding box center [1338, 41] width 254 height 43
click at [1397, 137] on button "Logout" at bounding box center [1411, 141] width 88 height 29
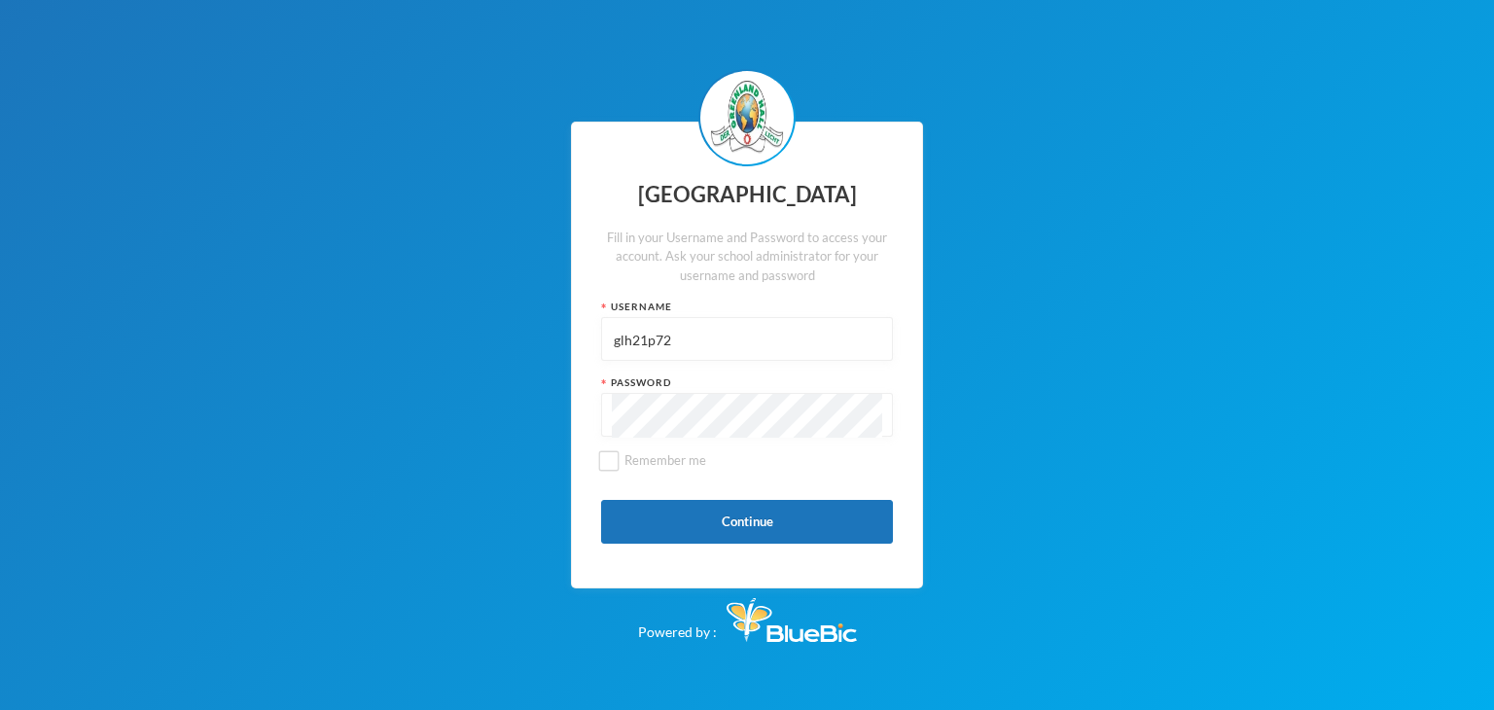
click at [695, 341] on input "glh21p72" at bounding box center [747, 340] width 270 height 44
type input "g"
type input "glhc21"
click at [724, 523] on button "Continue" at bounding box center [747, 522] width 292 height 44
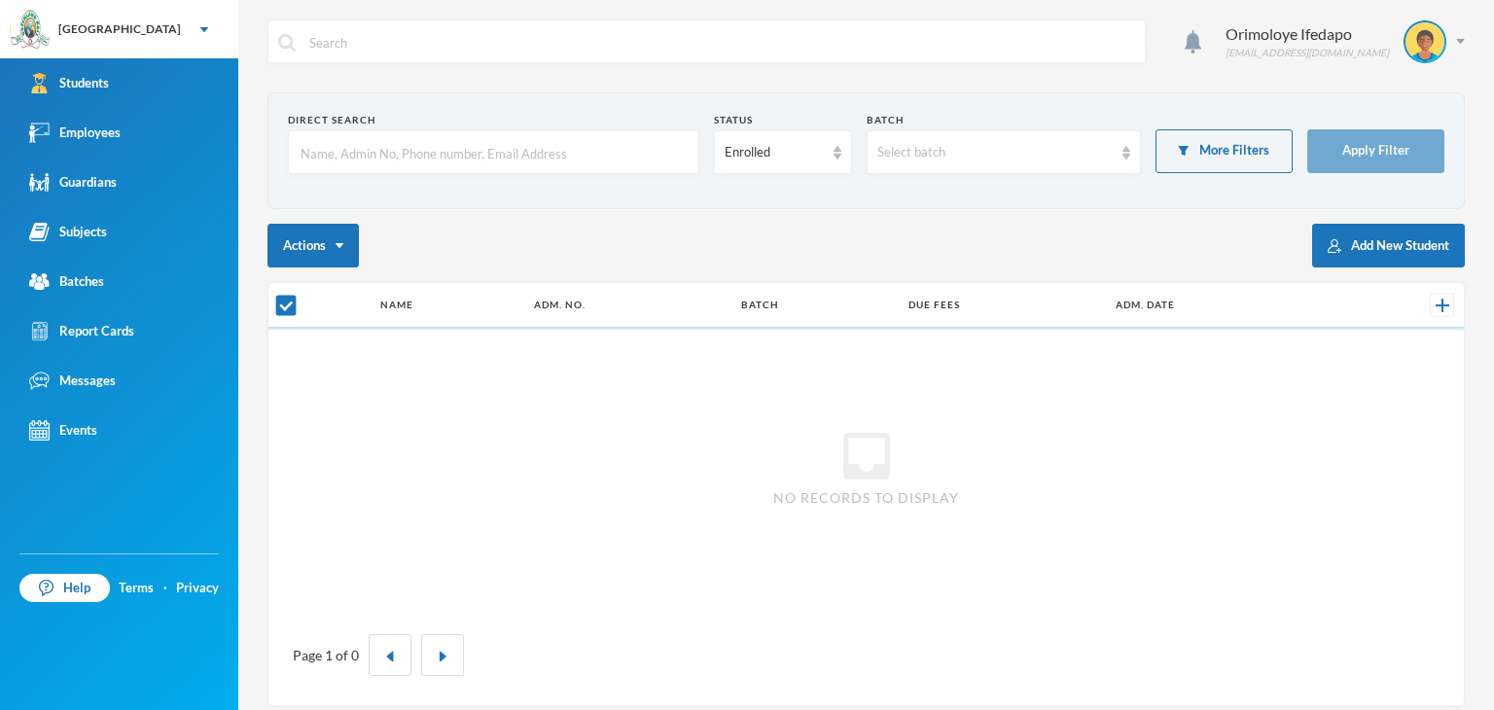
checkbox input "false"
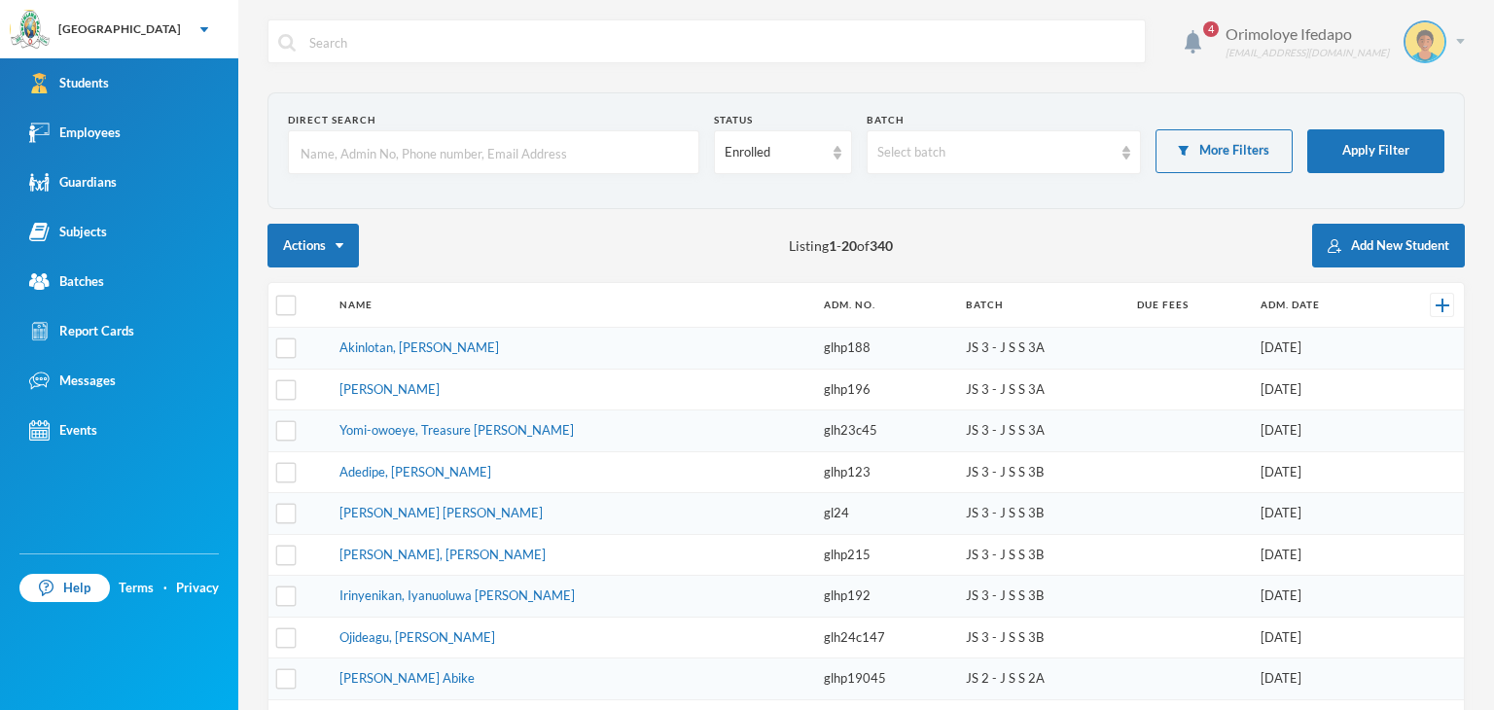
click at [1445, 48] on div "Orimoloye Ifedapo [EMAIL_ADDRESS][DOMAIN_NAME]" at bounding box center [1338, 41] width 254 height 43
click at [1393, 136] on button "Logout" at bounding box center [1397, 141] width 88 height 29
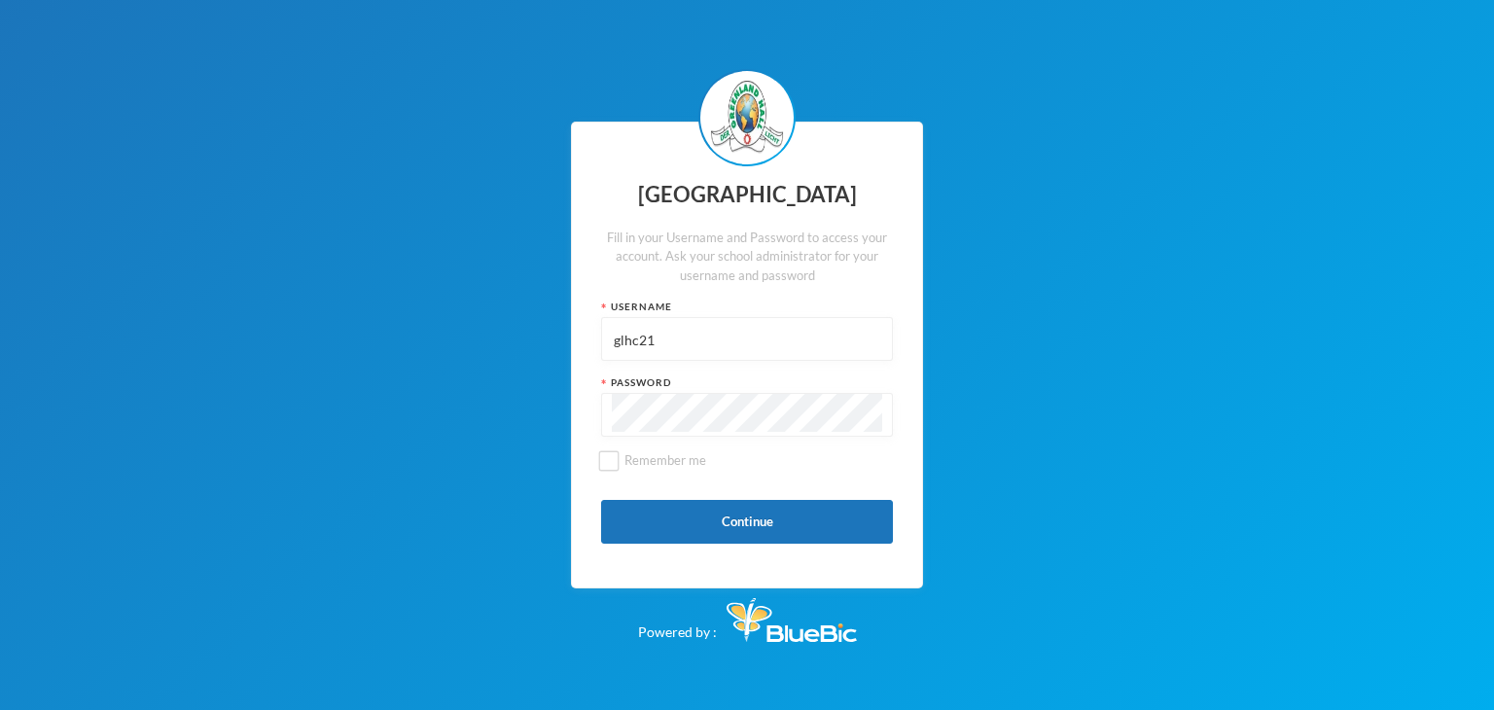
click at [655, 315] on div "Username glhc21" at bounding box center [747, 330] width 292 height 61
click at [702, 352] on input "glhc21" at bounding box center [747, 340] width 270 height 44
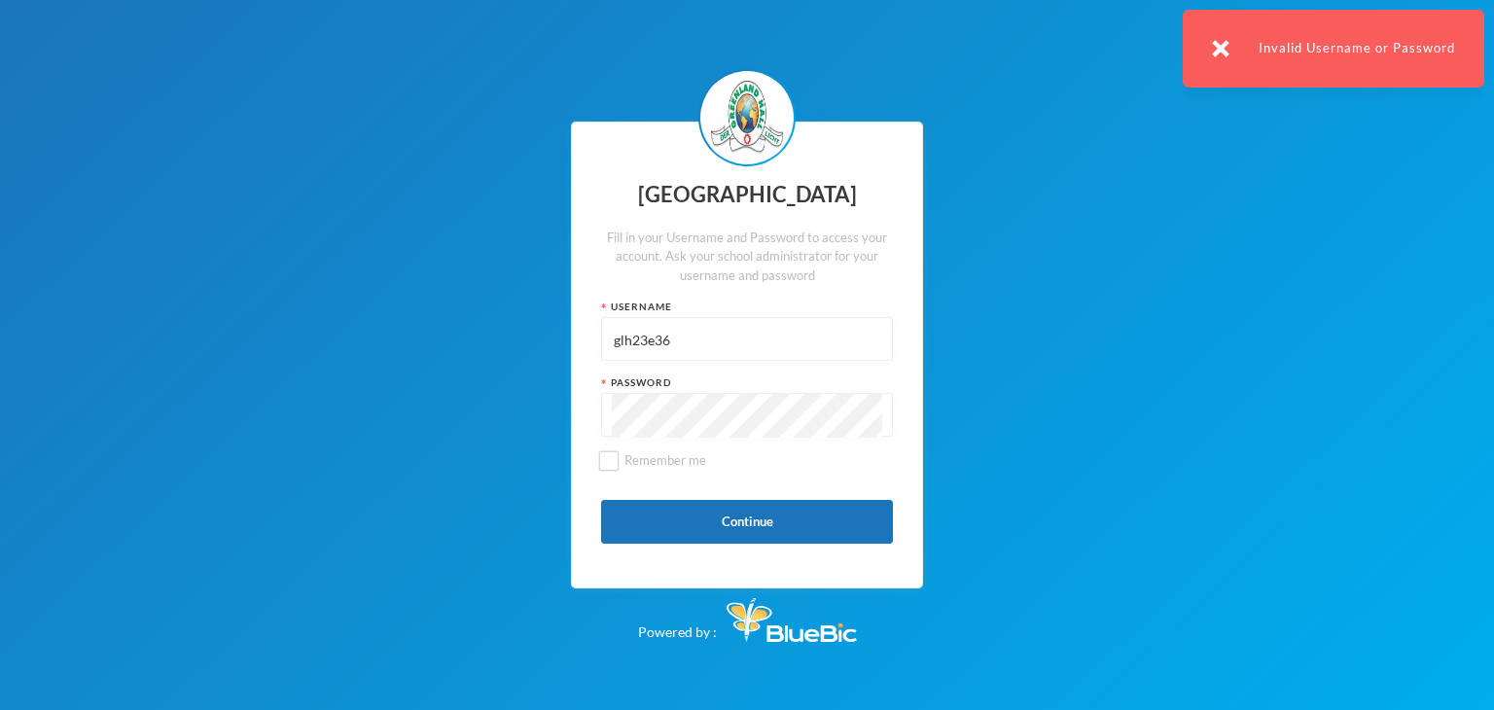
click at [648, 332] on input "glh23e36" at bounding box center [747, 340] width 270 height 44
click at [629, 517] on button "Continue" at bounding box center [747, 522] width 292 height 44
click at [1225, 46] on img at bounding box center [1221, 49] width 18 height 18
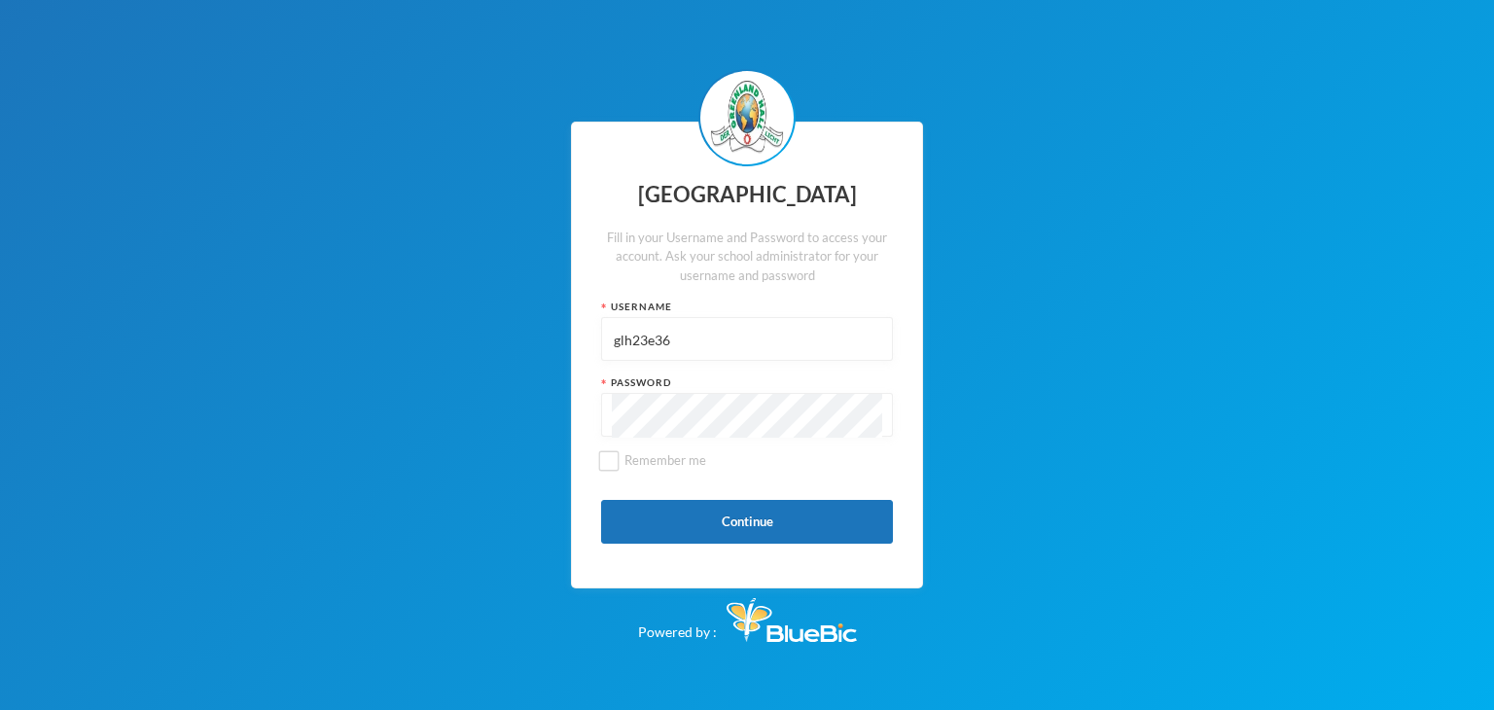
click at [635, 336] on input "glh23e36" at bounding box center [747, 340] width 270 height 44
click at [633, 336] on input "glh23e36" at bounding box center [747, 340] width 270 height 44
click at [634, 336] on input "glh23e36" at bounding box center [747, 340] width 270 height 44
click at [671, 514] on button "Continue" at bounding box center [747, 522] width 292 height 44
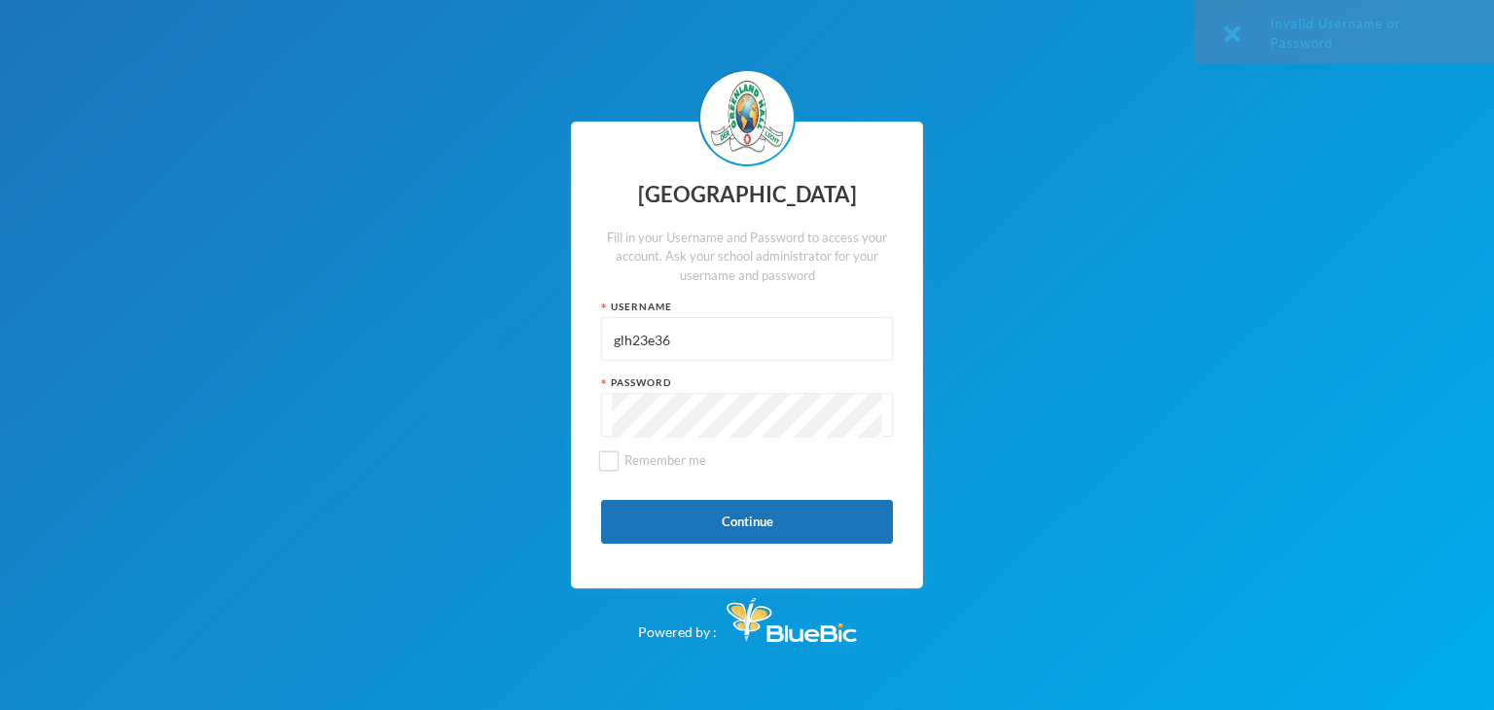
click at [661, 343] on input "glh23e36" at bounding box center [747, 340] width 270 height 44
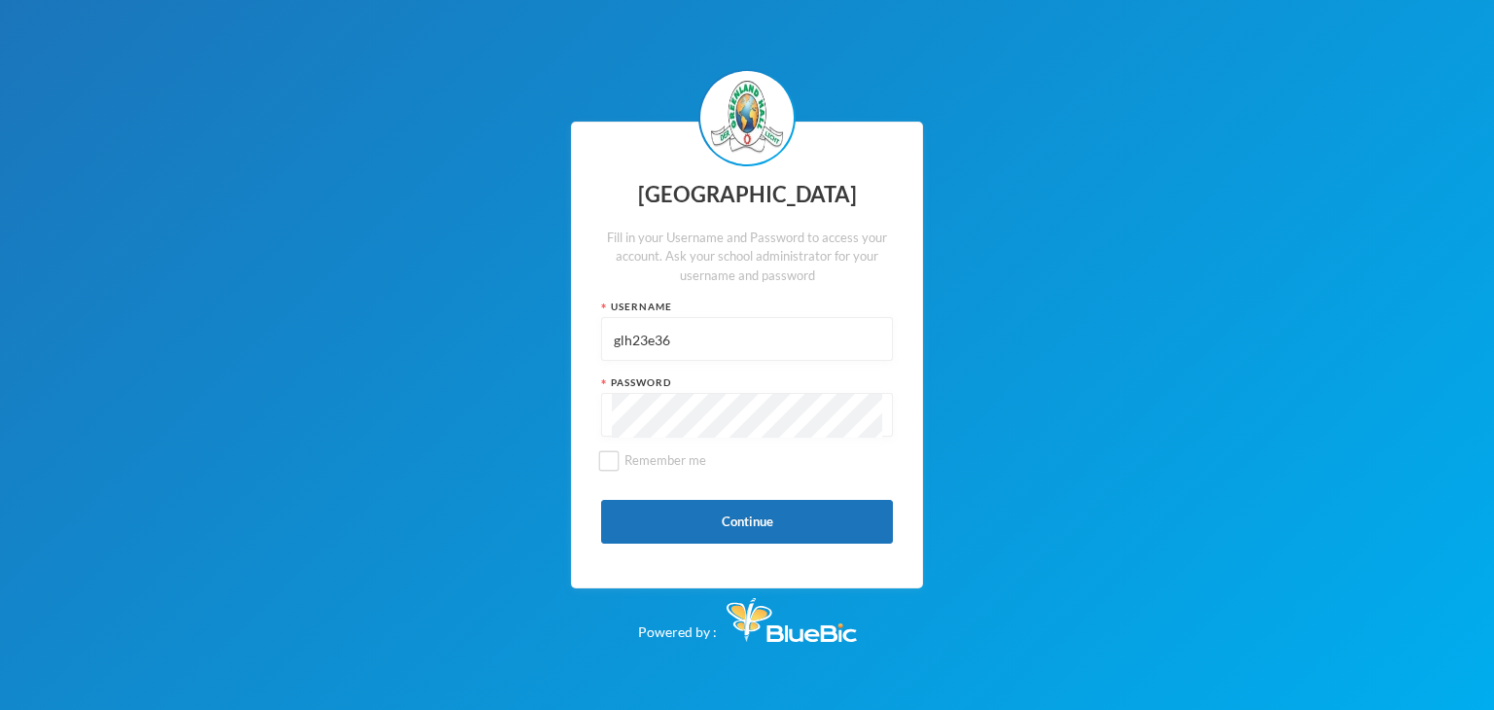
click at [660, 343] on input "glh23e36" at bounding box center [747, 340] width 270 height 44
click at [695, 344] on input "glh23e36" at bounding box center [747, 340] width 270 height 44
click at [699, 345] on input "glh23e36" at bounding box center [747, 340] width 270 height 44
click at [732, 343] on input "glh23e36" at bounding box center [747, 340] width 270 height 44
type input "g"
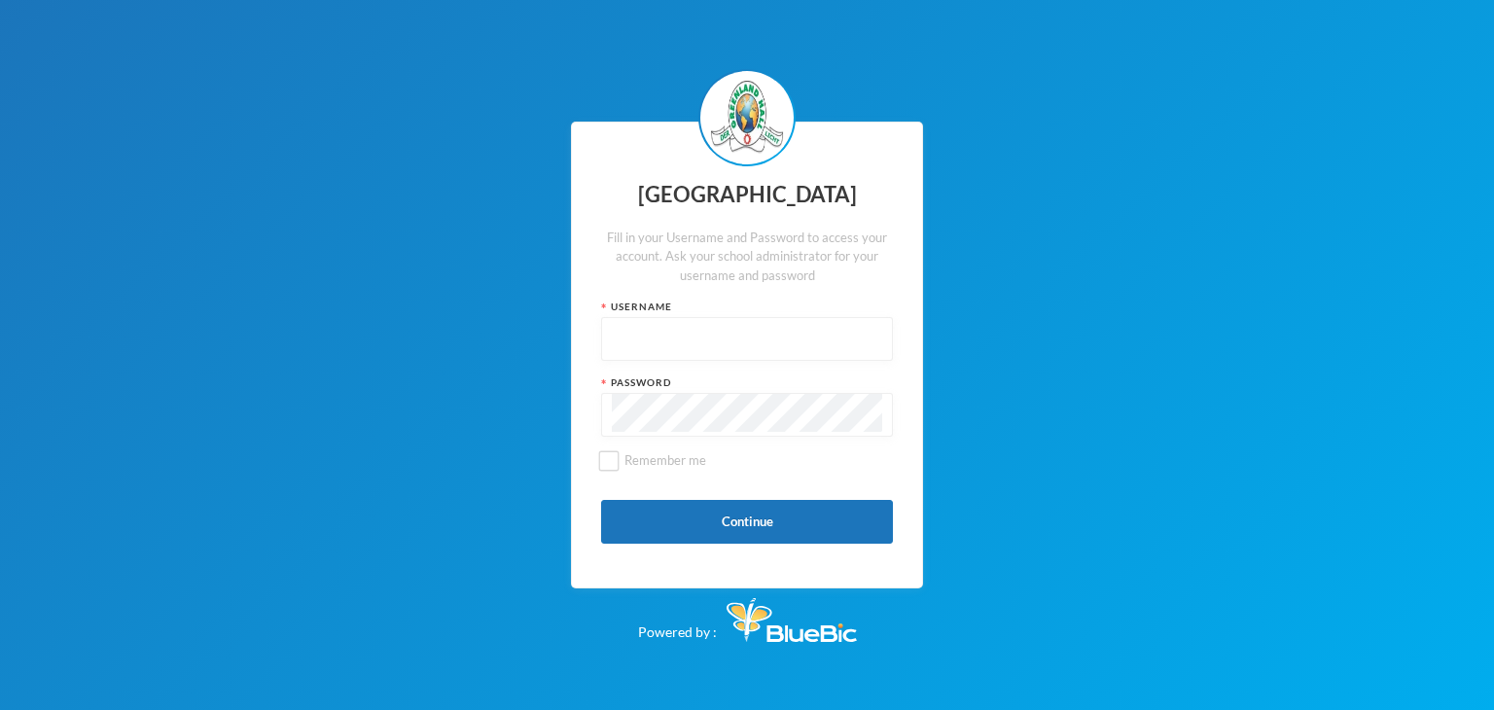
type input "glhc21"
click at [759, 525] on button "Continue" at bounding box center [747, 522] width 292 height 44
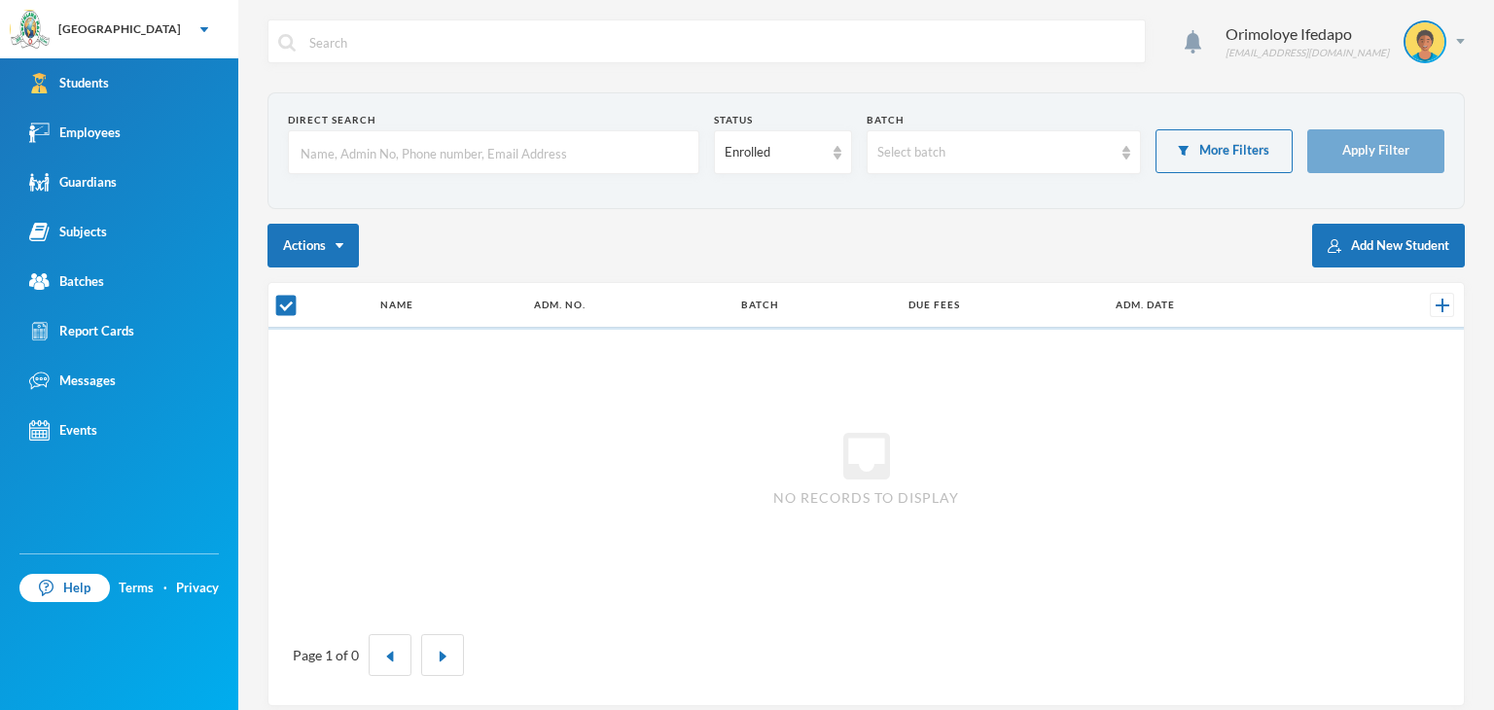
checkbox input "false"
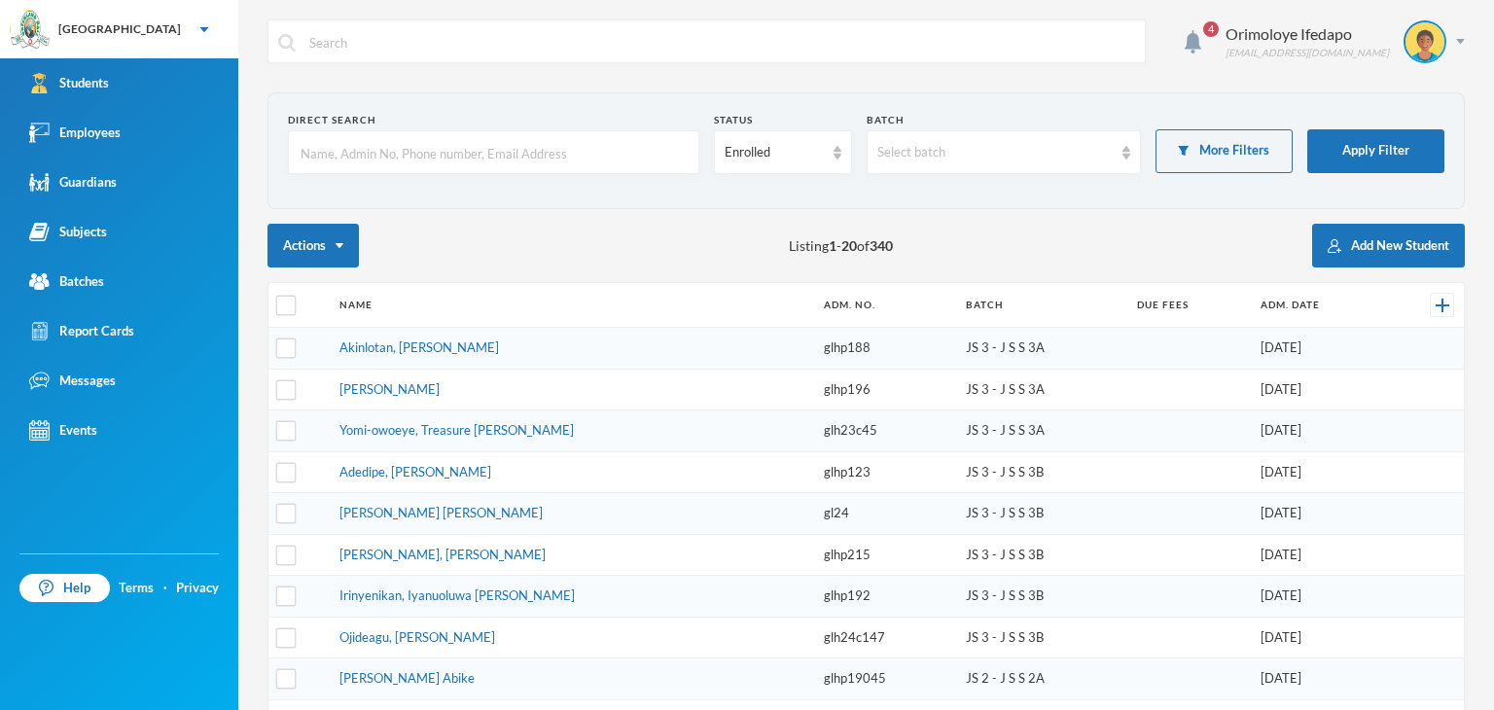
click at [486, 133] on input "text" at bounding box center [494, 153] width 390 height 44
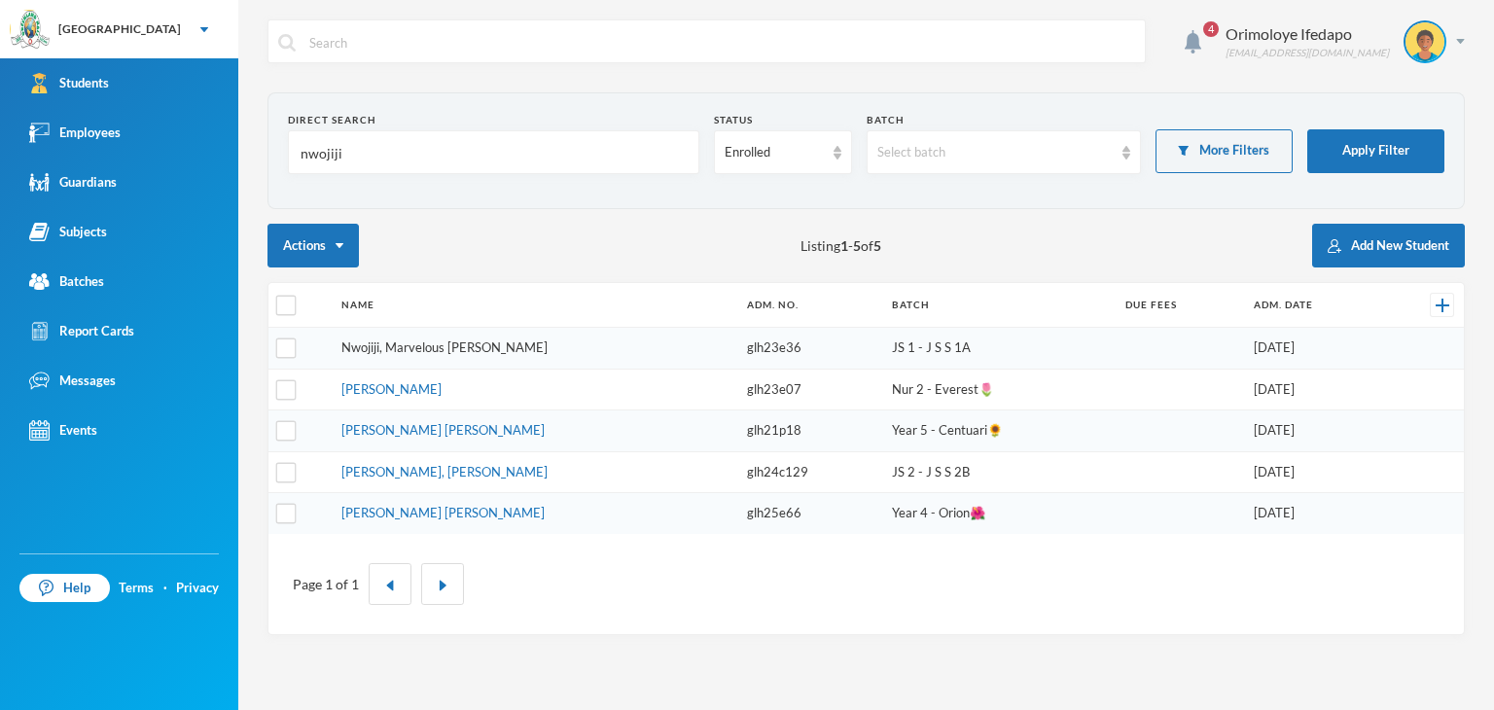
type input "nwojiji"
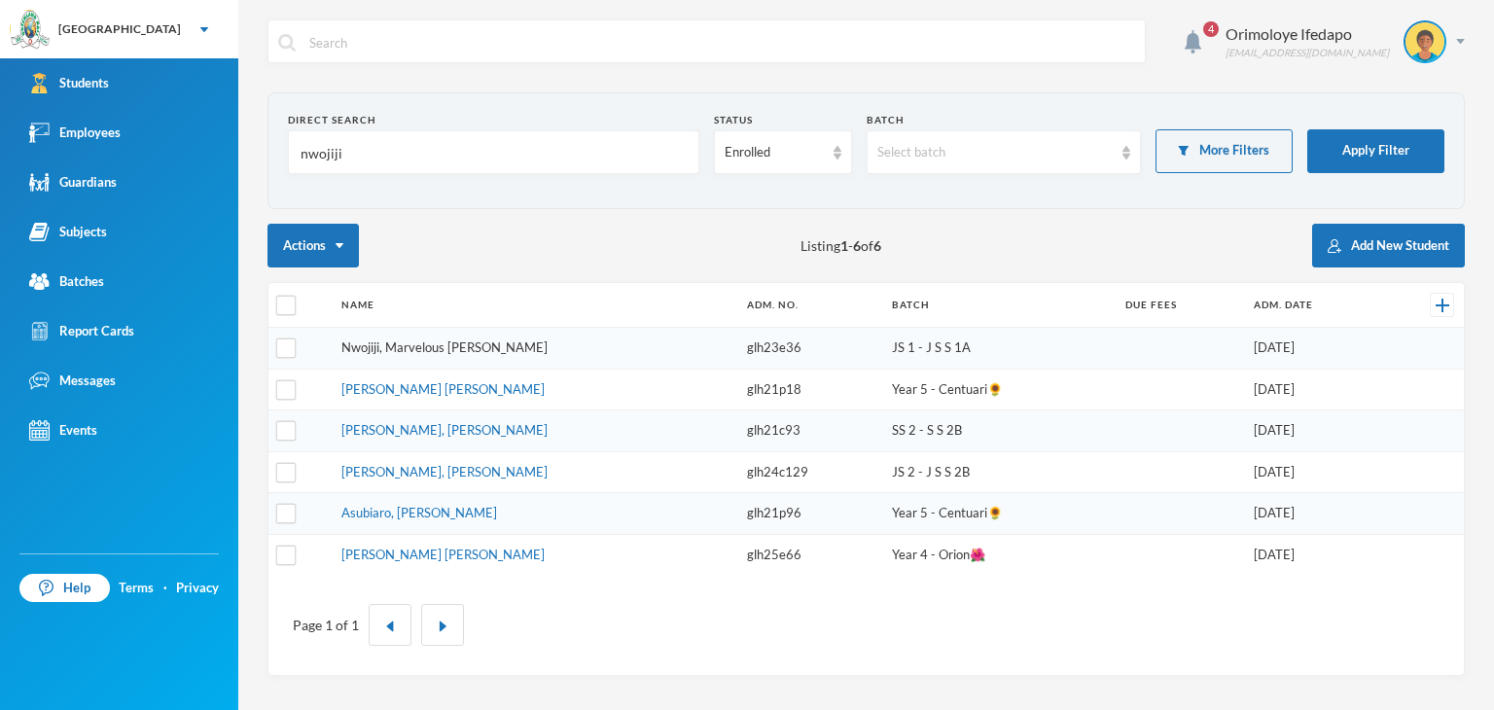
click at [383, 347] on link "Nwojiji, Marvelous Chisom" at bounding box center [444, 347] width 206 height 16
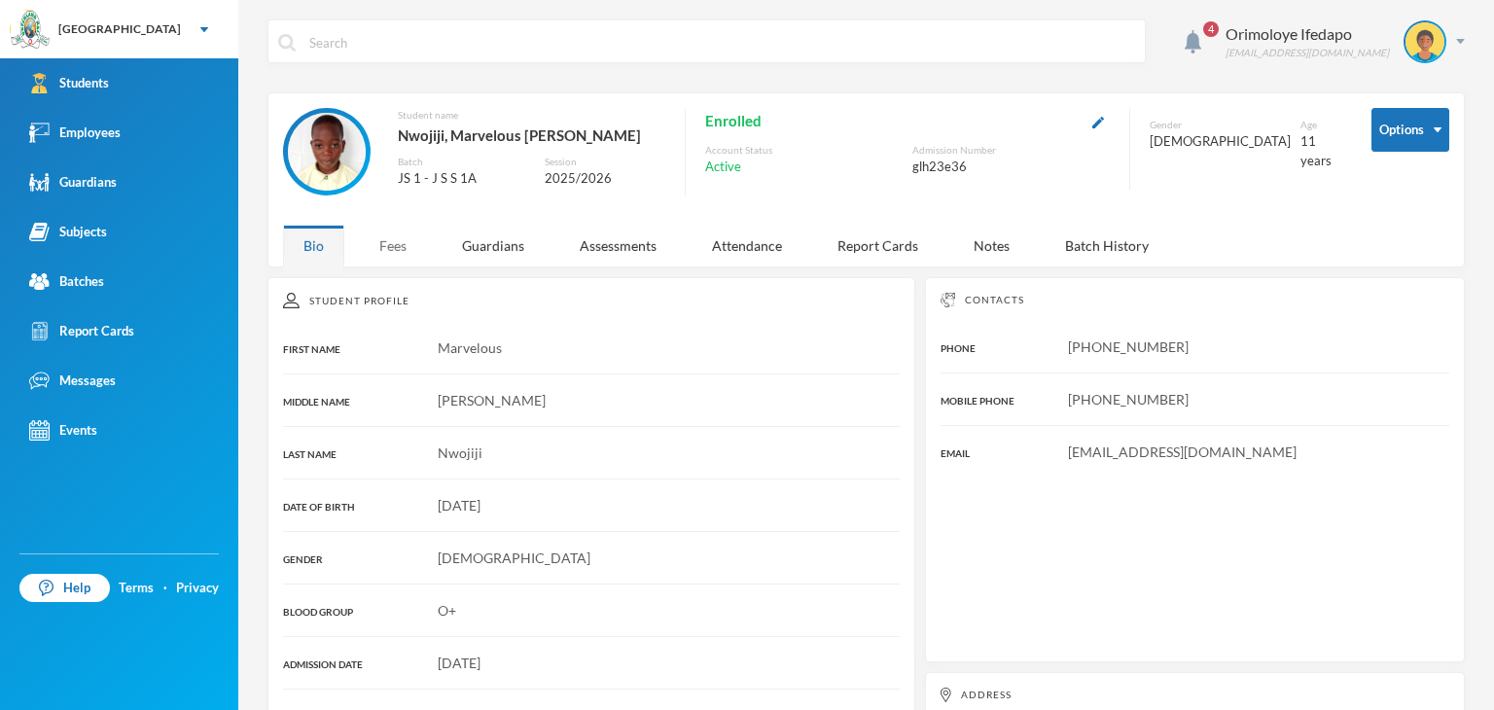
click at [393, 249] on div "Fees" at bounding box center [393, 246] width 68 height 42
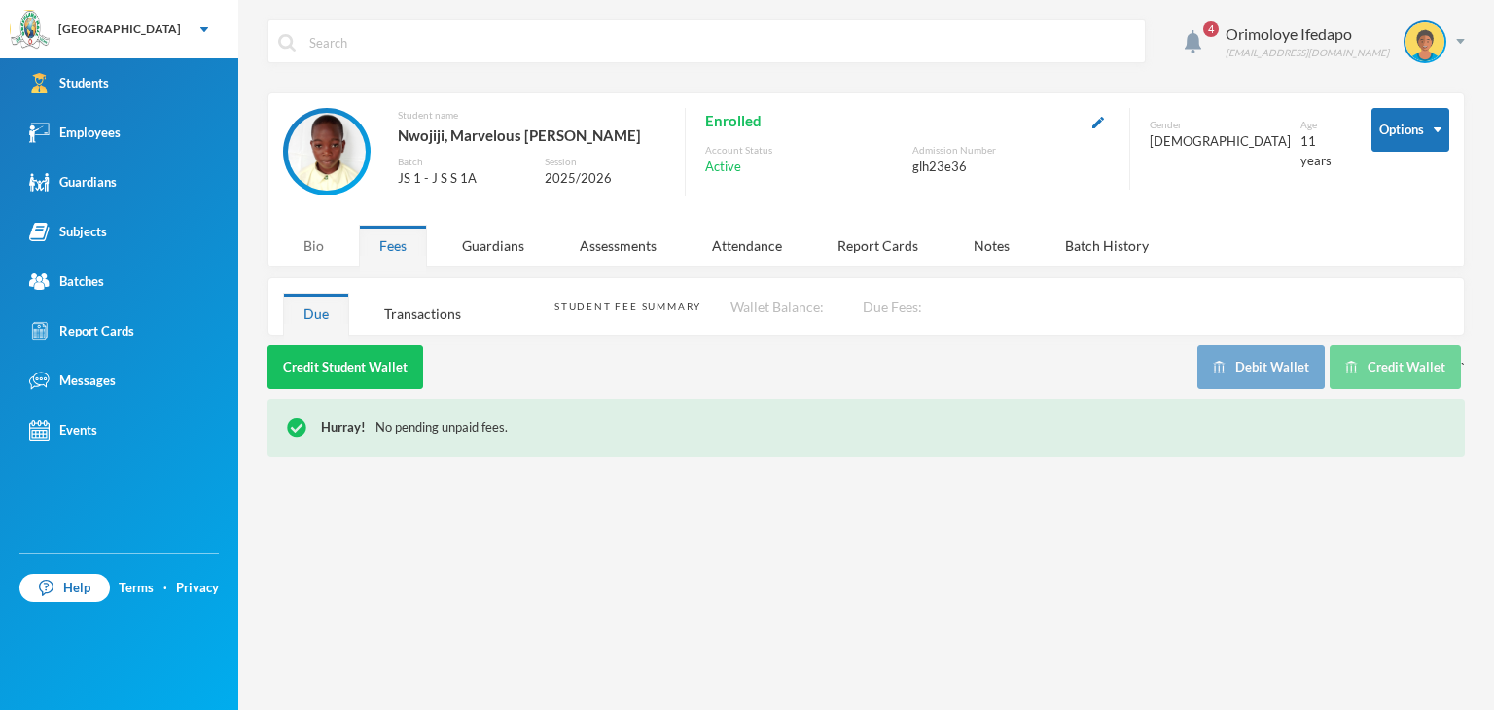
click at [292, 243] on div "Bio" at bounding box center [313, 246] width 61 height 42
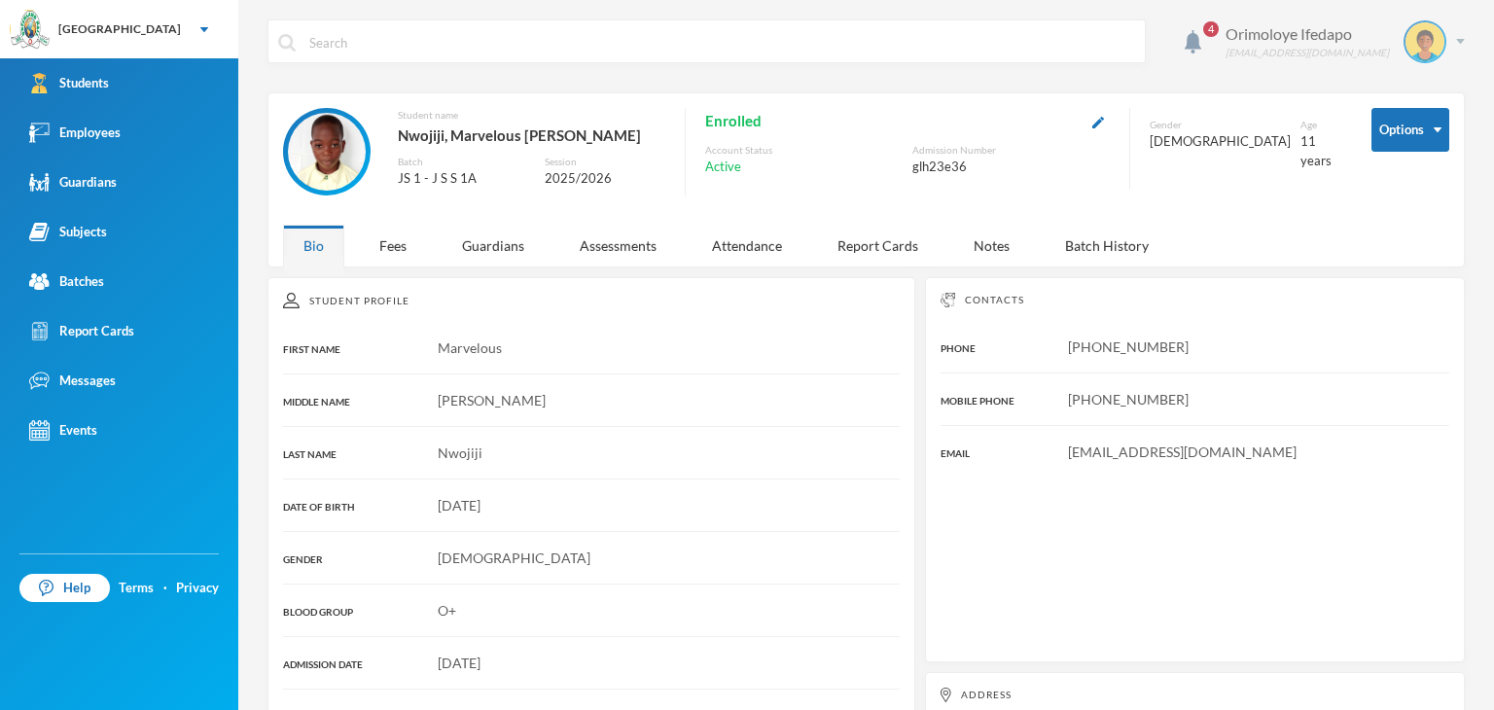
click at [1456, 40] on img at bounding box center [1460, 41] width 9 height 5
click at [1404, 145] on button "Logout" at bounding box center [1397, 141] width 88 height 29
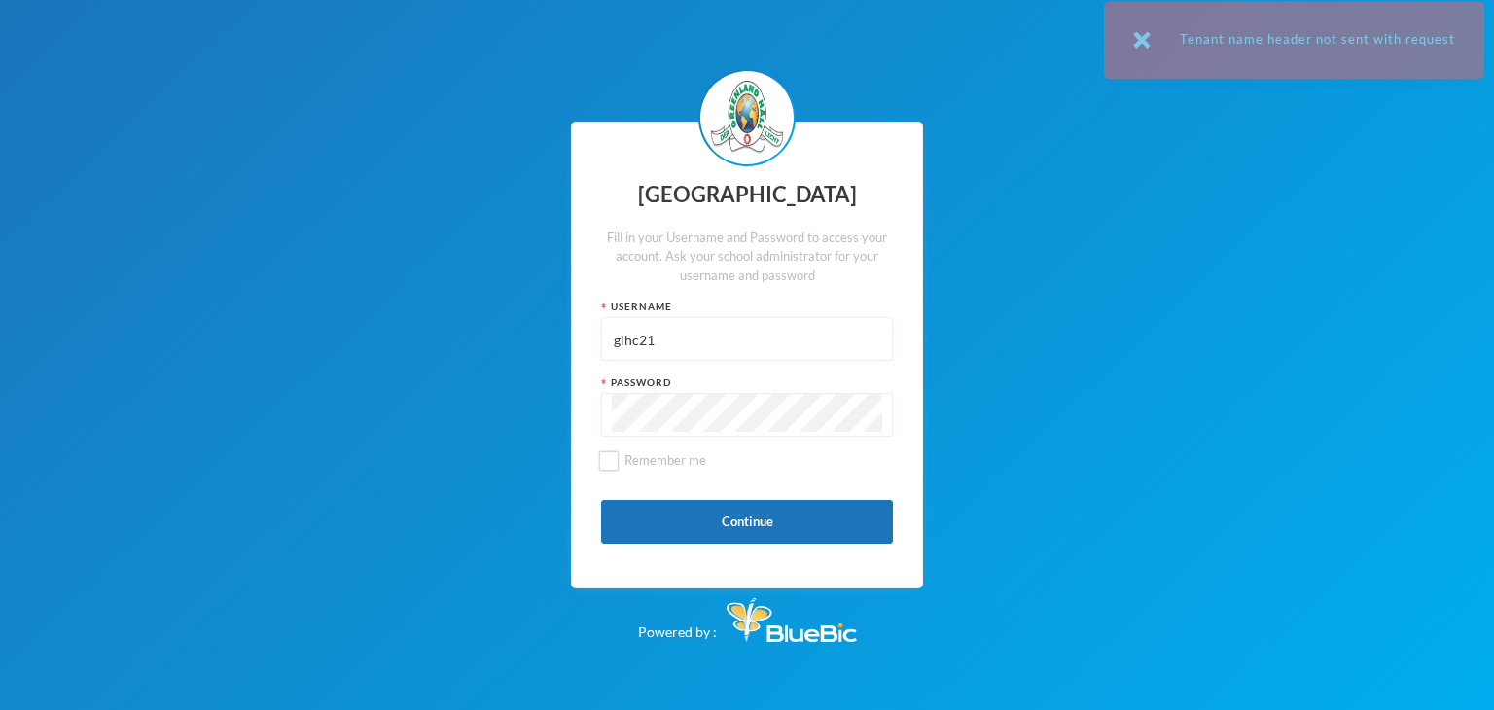
click at [715, 336] on input "glhc21" at bounding box center [747, 340] width 270 height 44
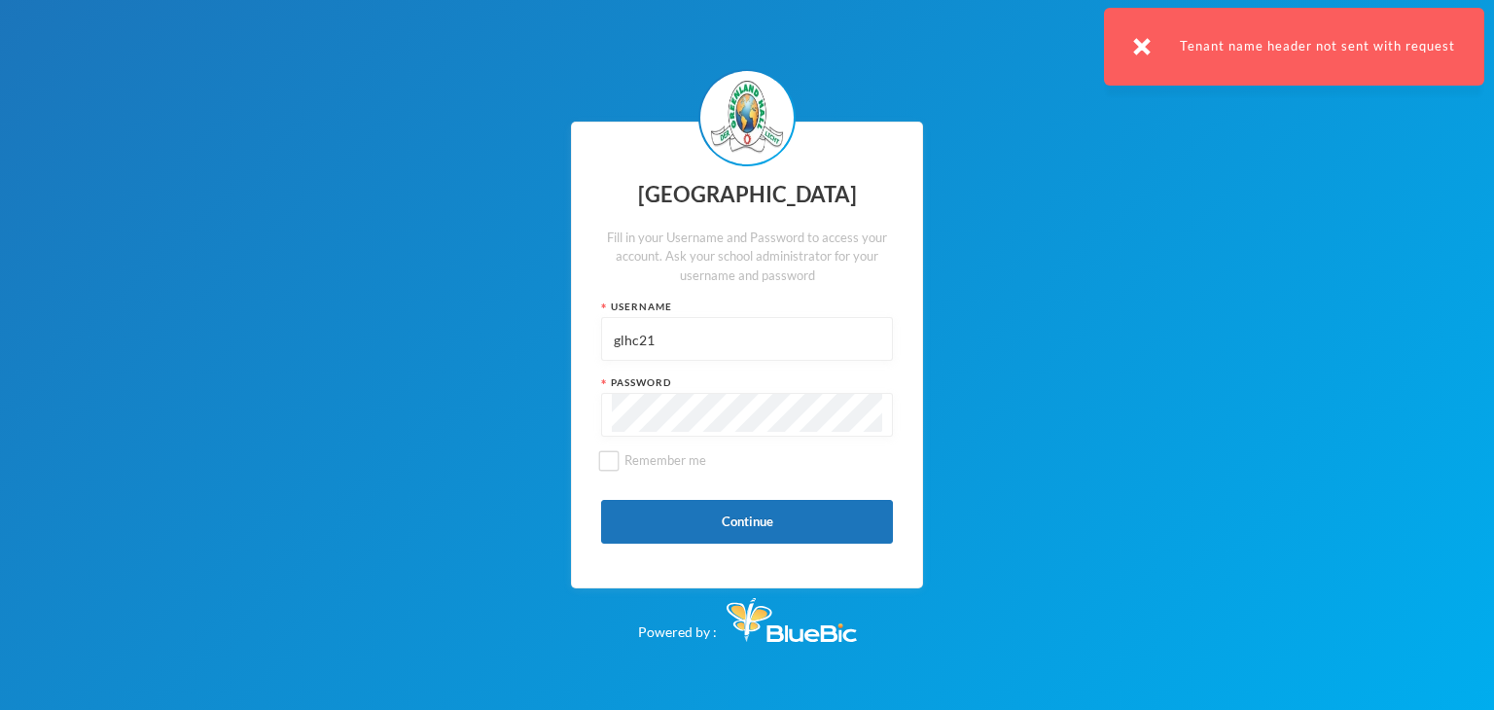
click at [717, 335] on input "glhc21" at bounding box center [747, 340] width 270 height 44
click at [719, 334] on input "glhc21" at bounding box center [747, 340] width 270 height 44
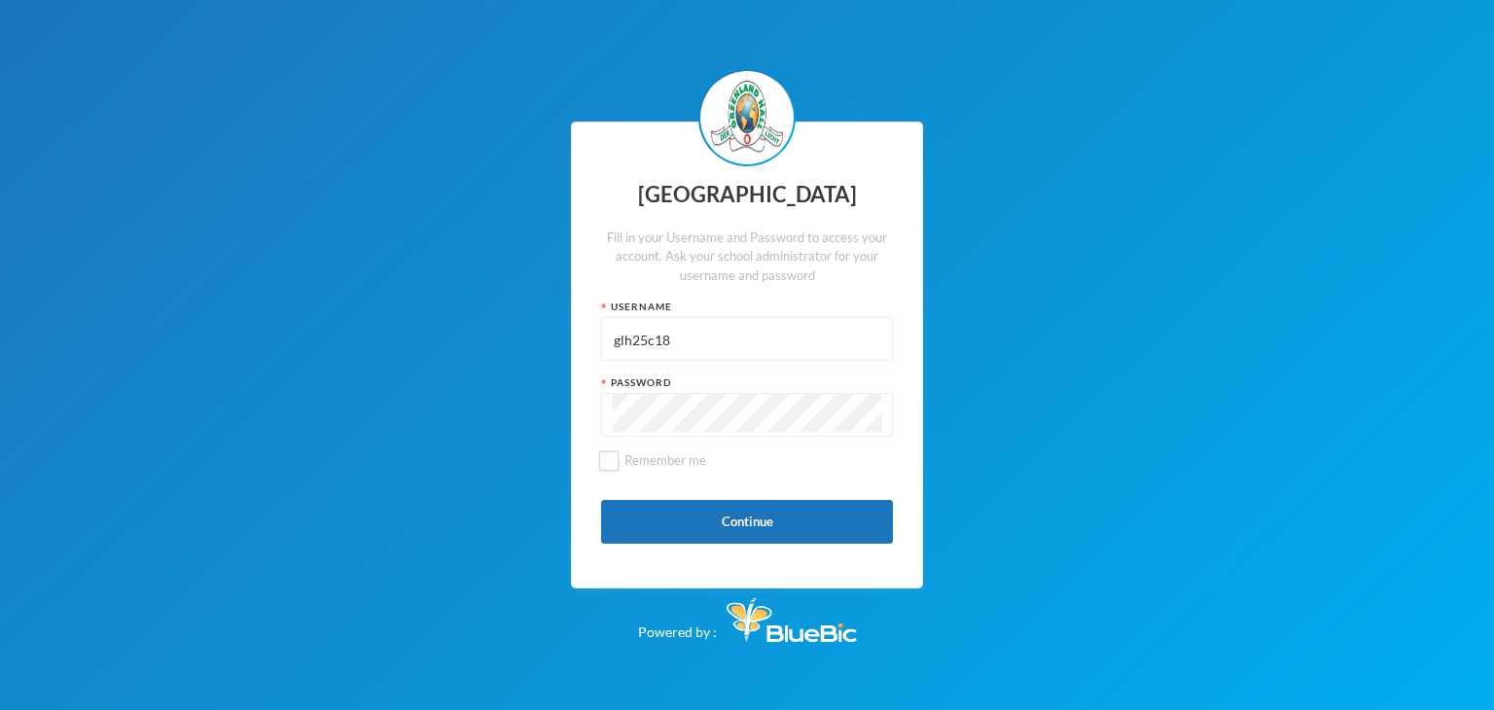
type input "glh25c18"
click at [621, 527] on button "Continue" at bounding box center [747, 522] width 292 height 44
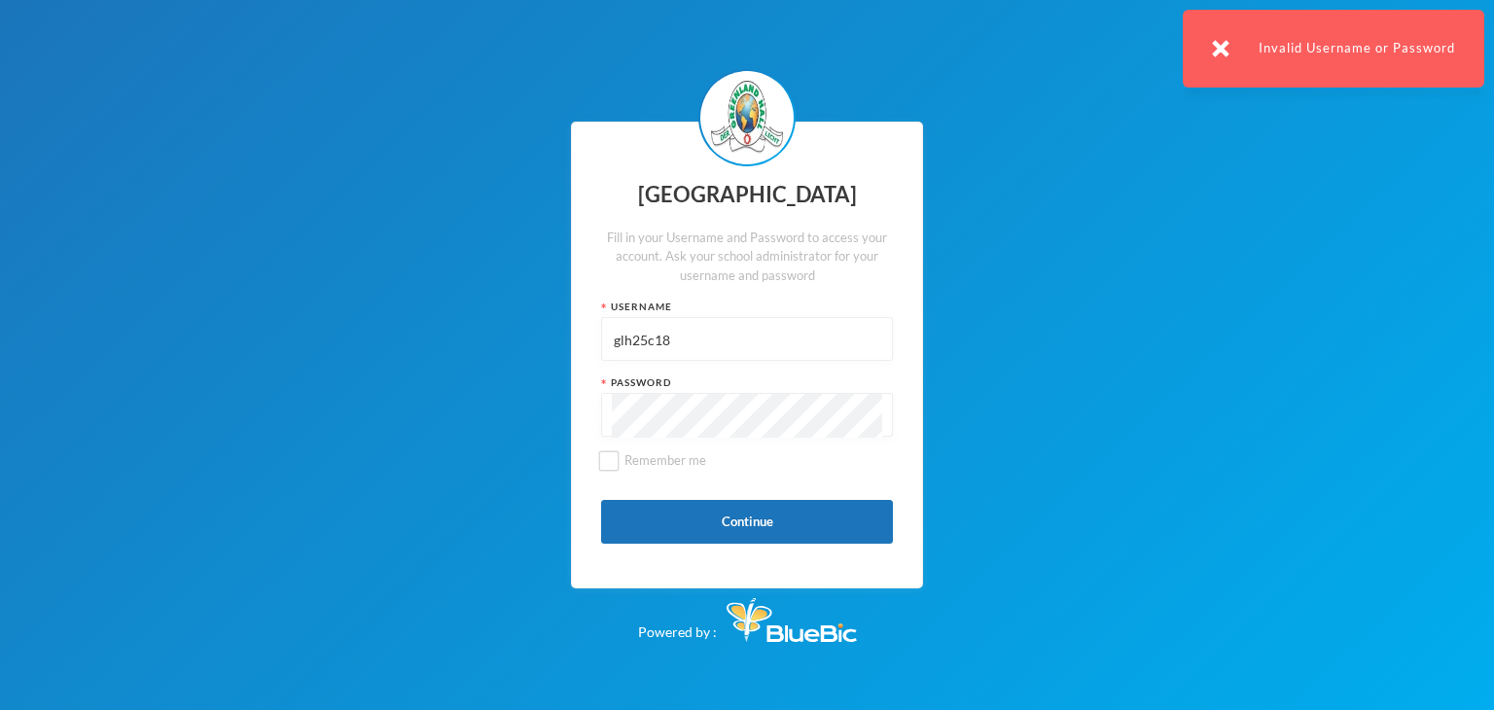
click at [641, 343] on input "glh25c18" at bounding box center [747, 340] width 270 height 44
click at [666, 510] on button "Continue" at bounding box center [747, 522] width 292 height 44
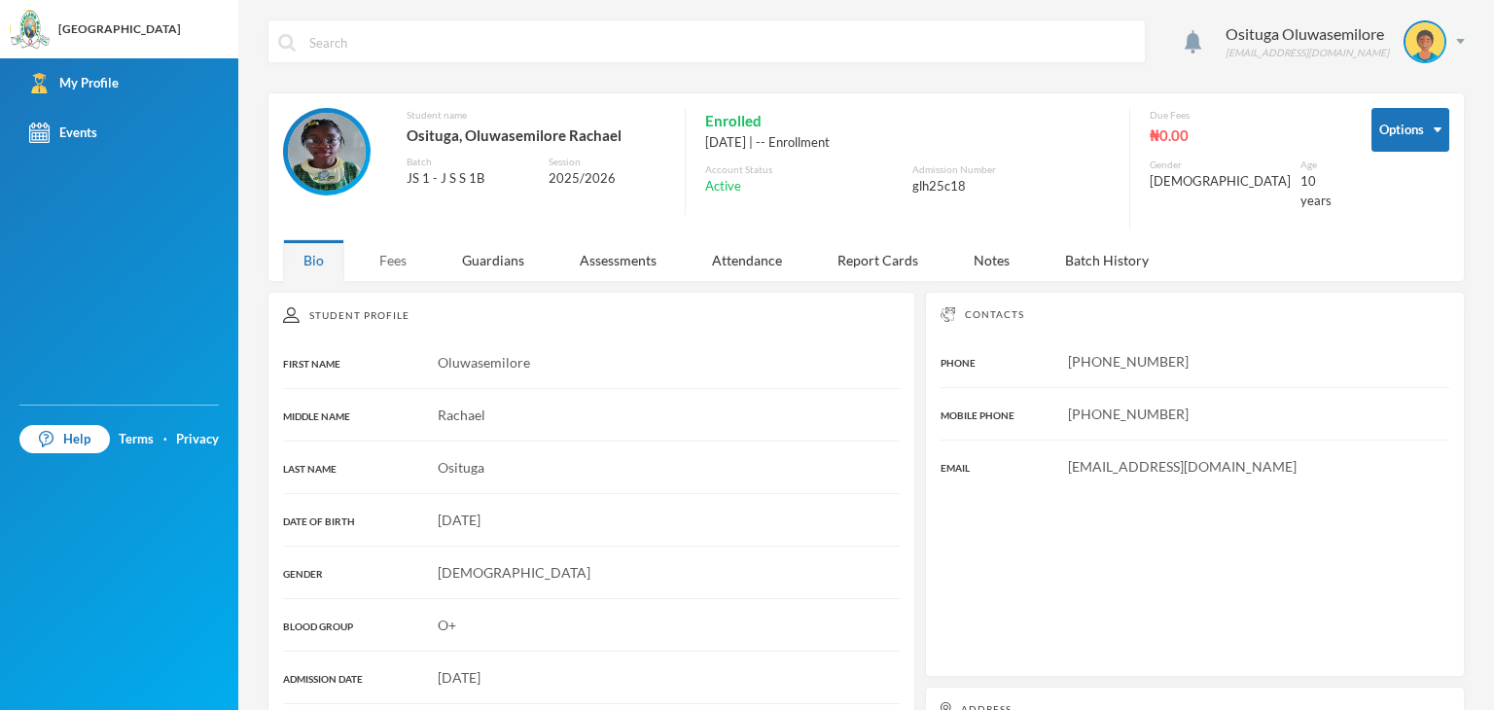
click at [381, 255] on div "Fees" at bounding box center [393, 260] width 68 height 42
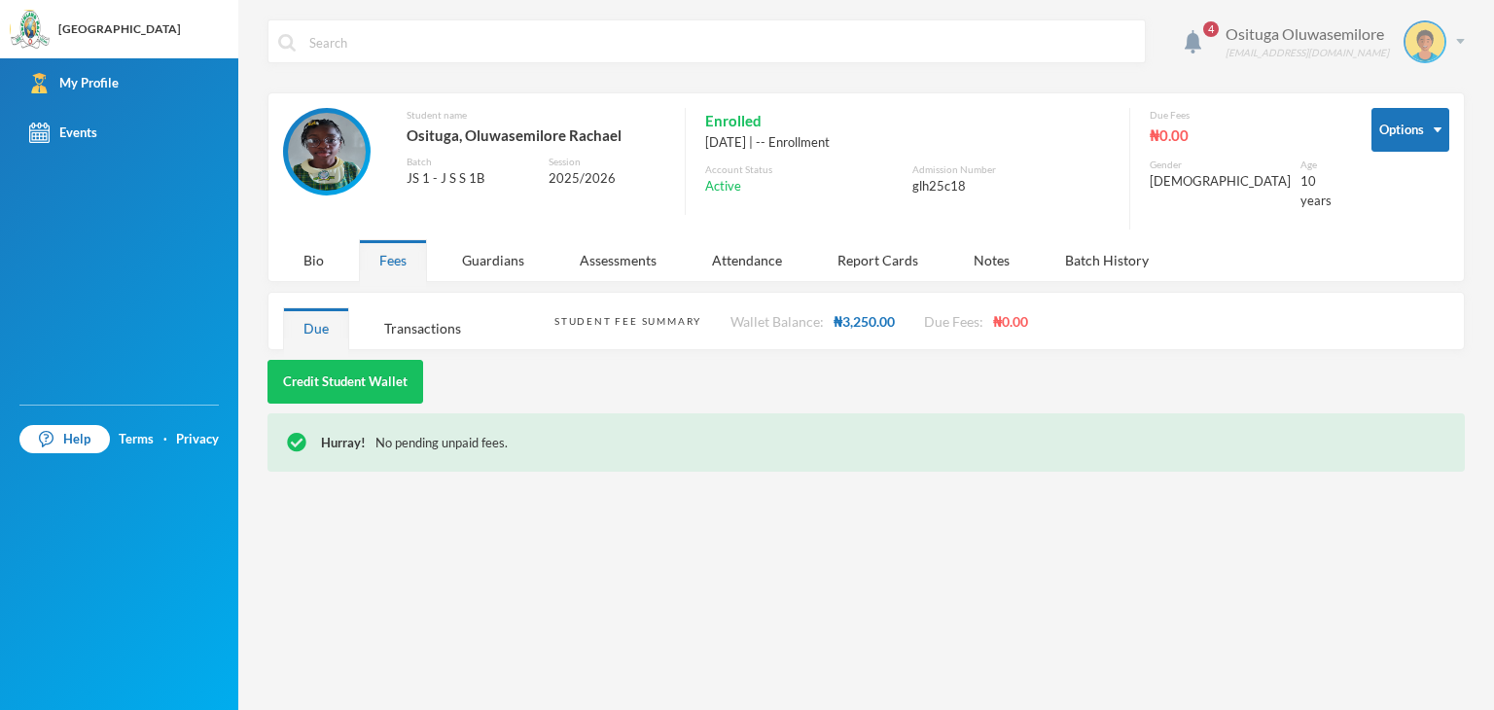
click at [1451, 38] on div "Osituga Oluwasemilore glh25c18@greenlandhall.org" at bounding box center [1338, 41] width 254 height 43
click at [1410, 137] on button "Logout" at bounding box center [1411, 141] width 88 height 29
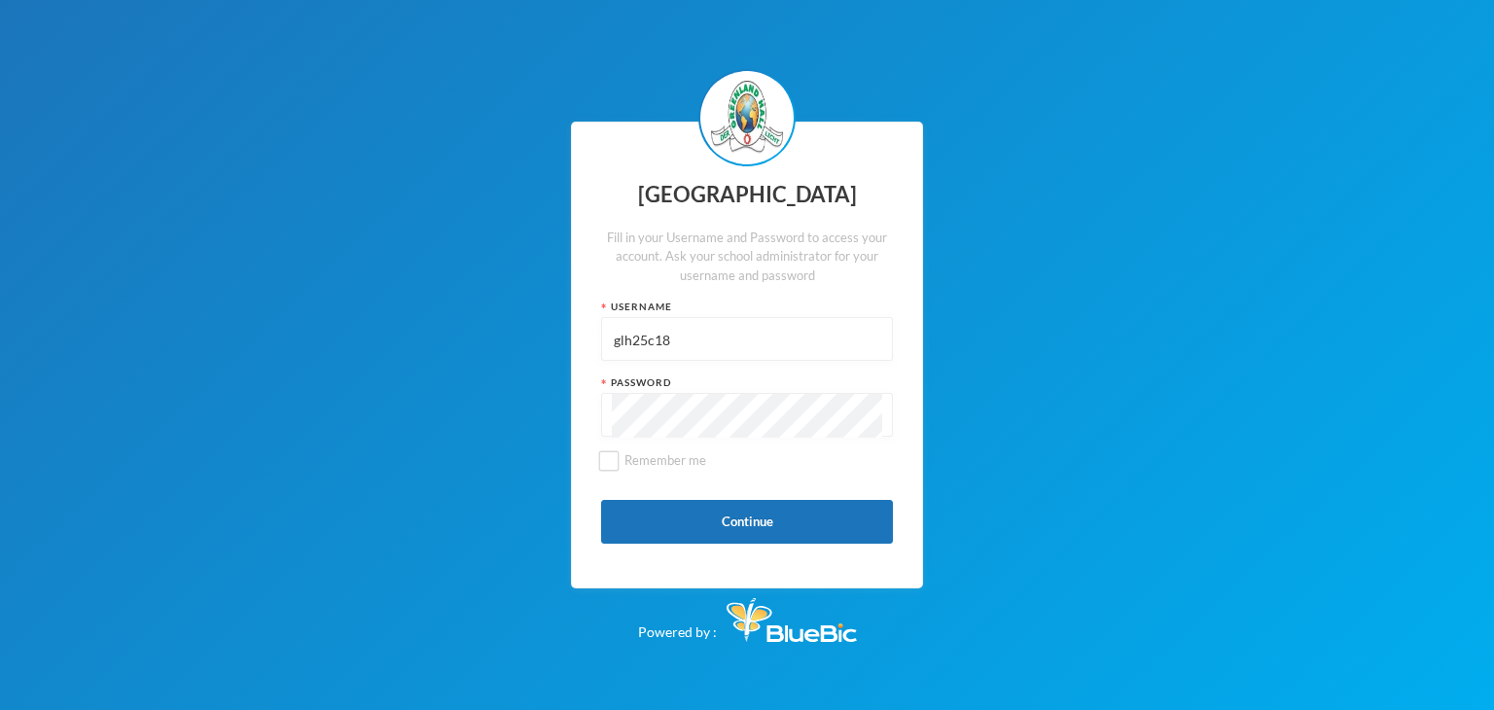
click at [740, 336] on input "glh25c18" at bounding box center [747, 340] width 270 height 44
type input "g"
type input "glh22e37"
click at [634, 524] on button "Continue" at bounding box center [747, 522] width 292 height 44
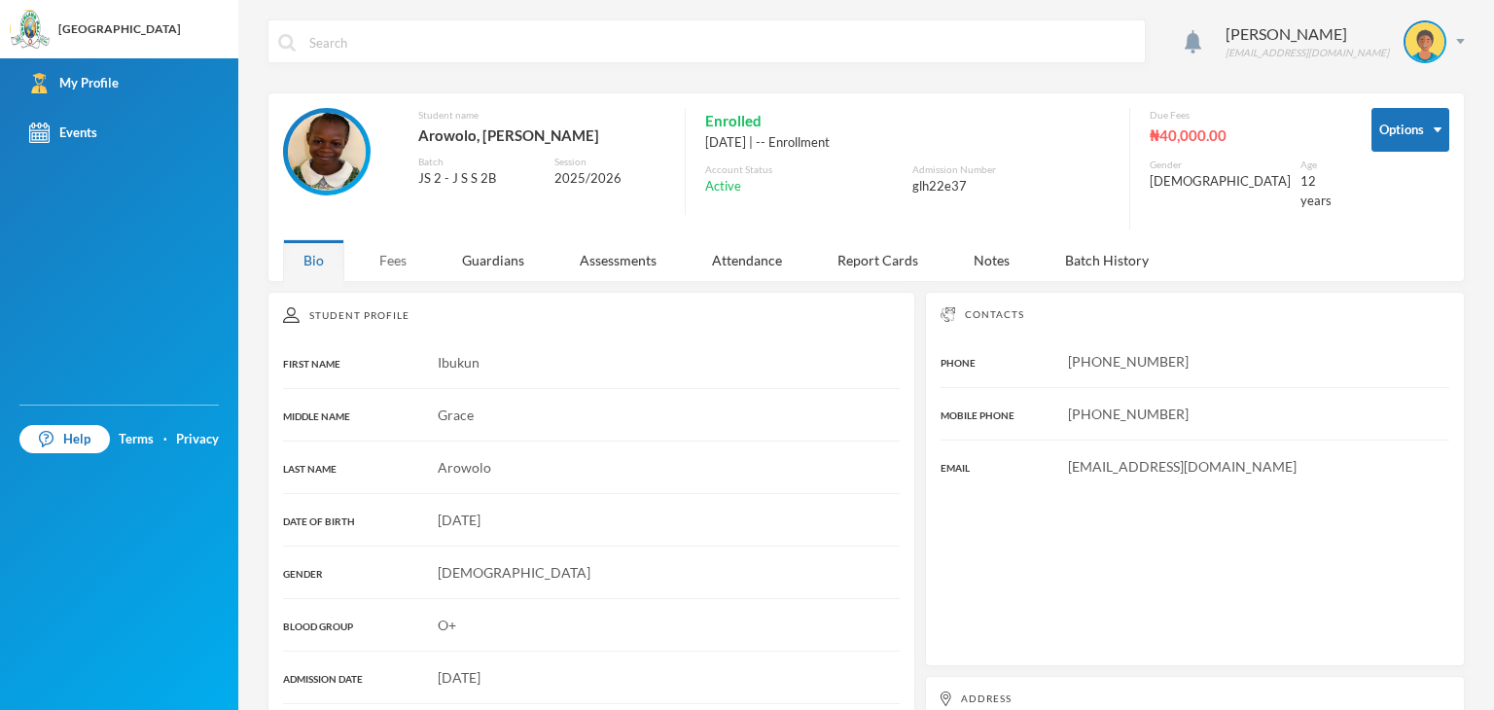
click at [395, 239] on div "Fees" at bounding box center [393, 260] width 68 height 42
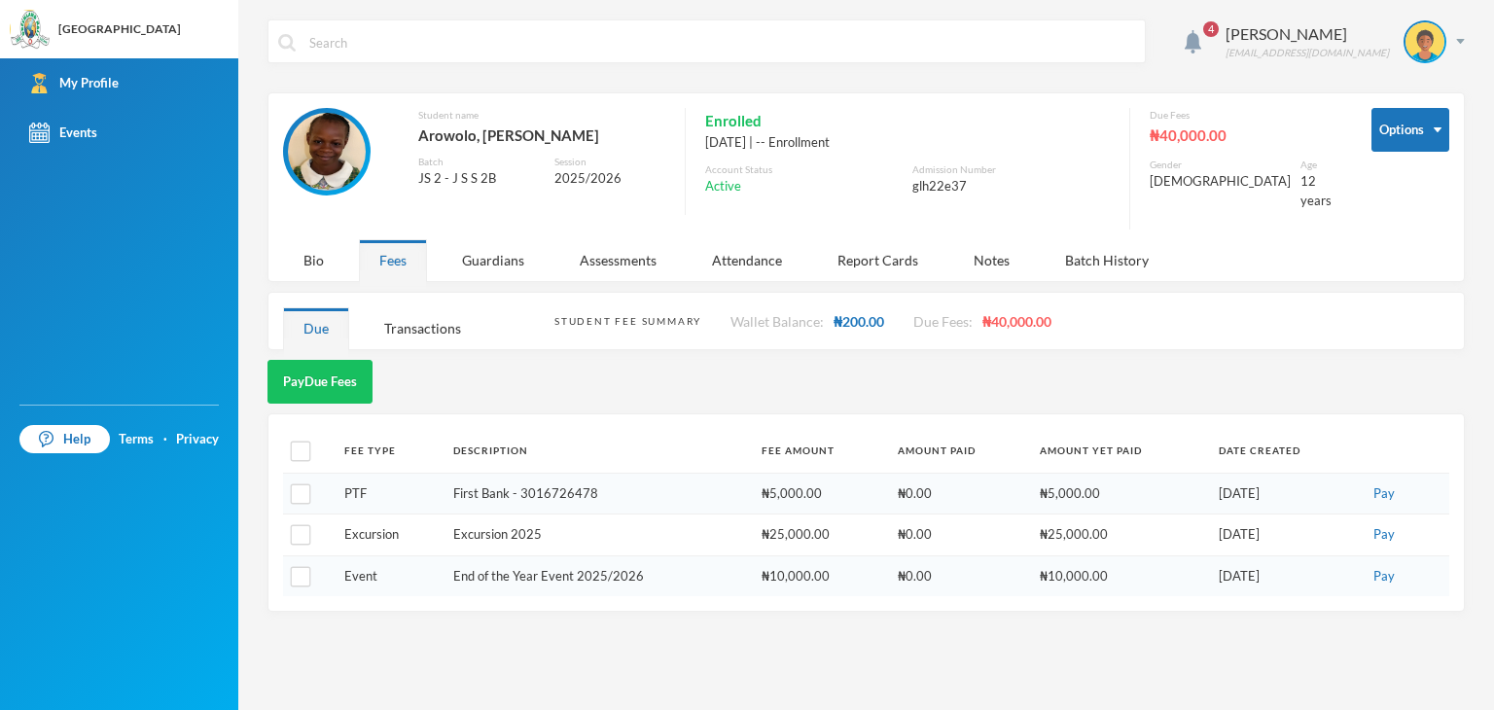
click at [1474, 46] on div "4 Arowolo Ibukun glh22e37@greenlandhall.org Options Student name Arowolo, Ibuku…" at bounding box center [866, 355] width 1256 height 710
click at [1462, 40] on img at bounding box center [1460, 41] width 9 height 5
click at [1430, 145] on button "Logout" at bounding box center [1411, 141] width 88 height 29
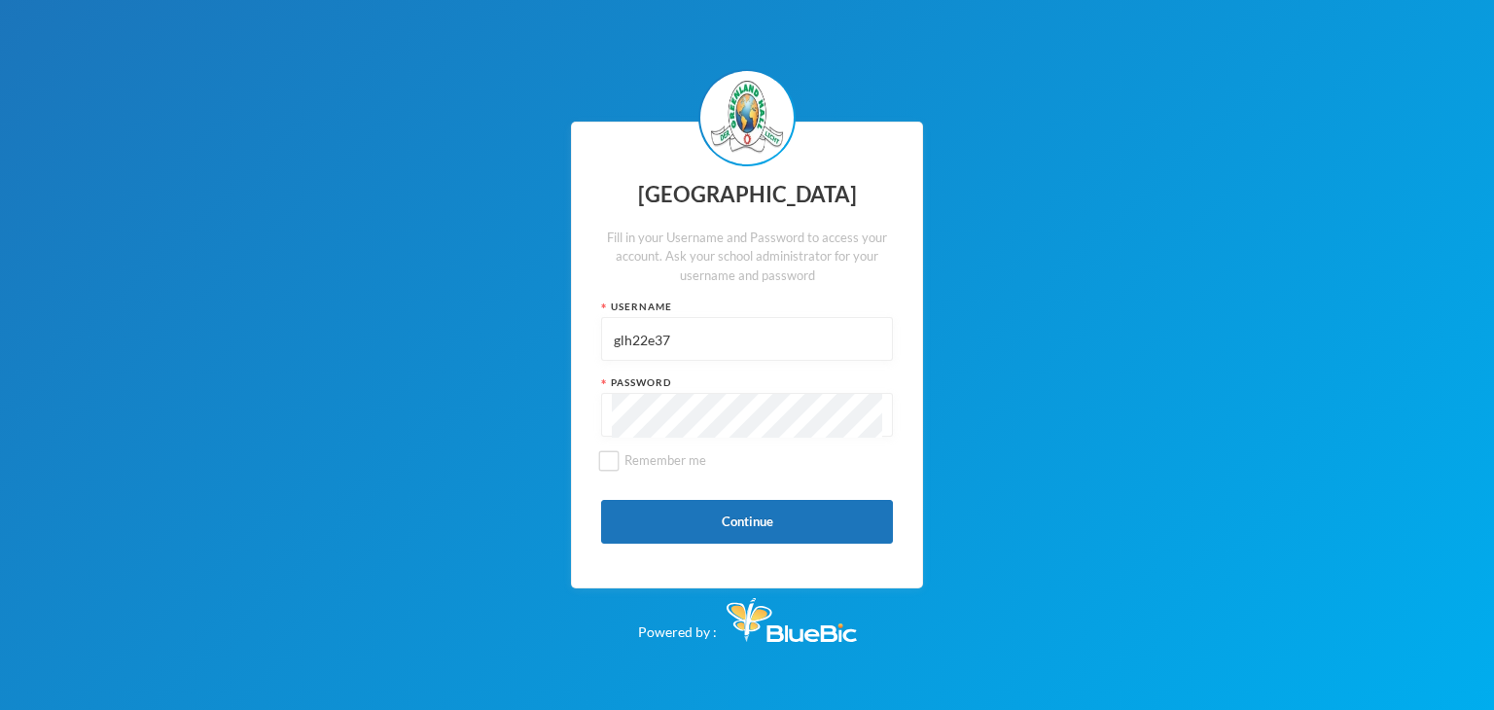
click at [745, 336] on input "glh22e37" at bounding box center [747, 340] width 270 height 44
type input "glh22e35"
click at [642, 527] on button "Continue" at bounding box center [747, 522] width 292 height 44
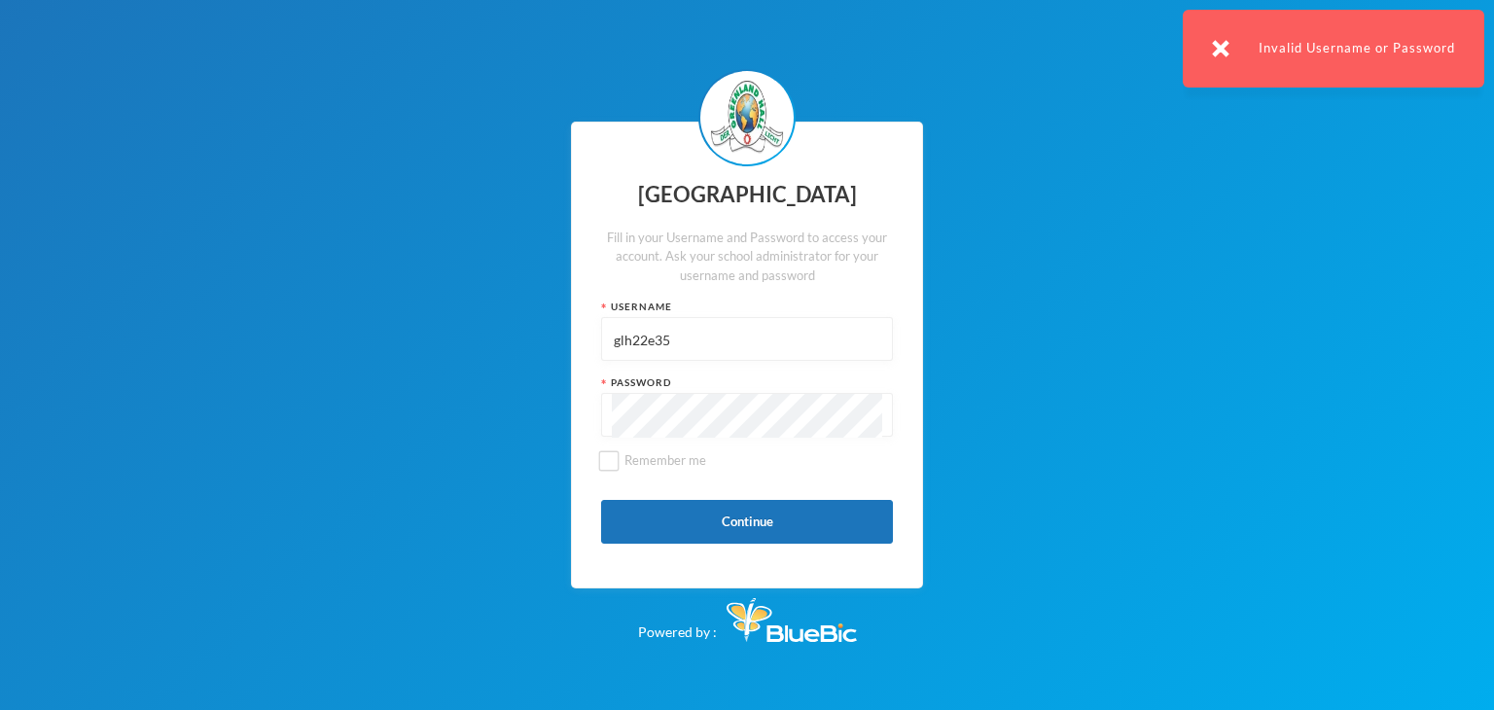
click at [676, 347] on input "glh22e35" at bounding box center [747, 340] width 270 height 44
type input "glhc21"
click at [788, 523] on button "Continue" at bounding box center [747, 522] width 292 height 44
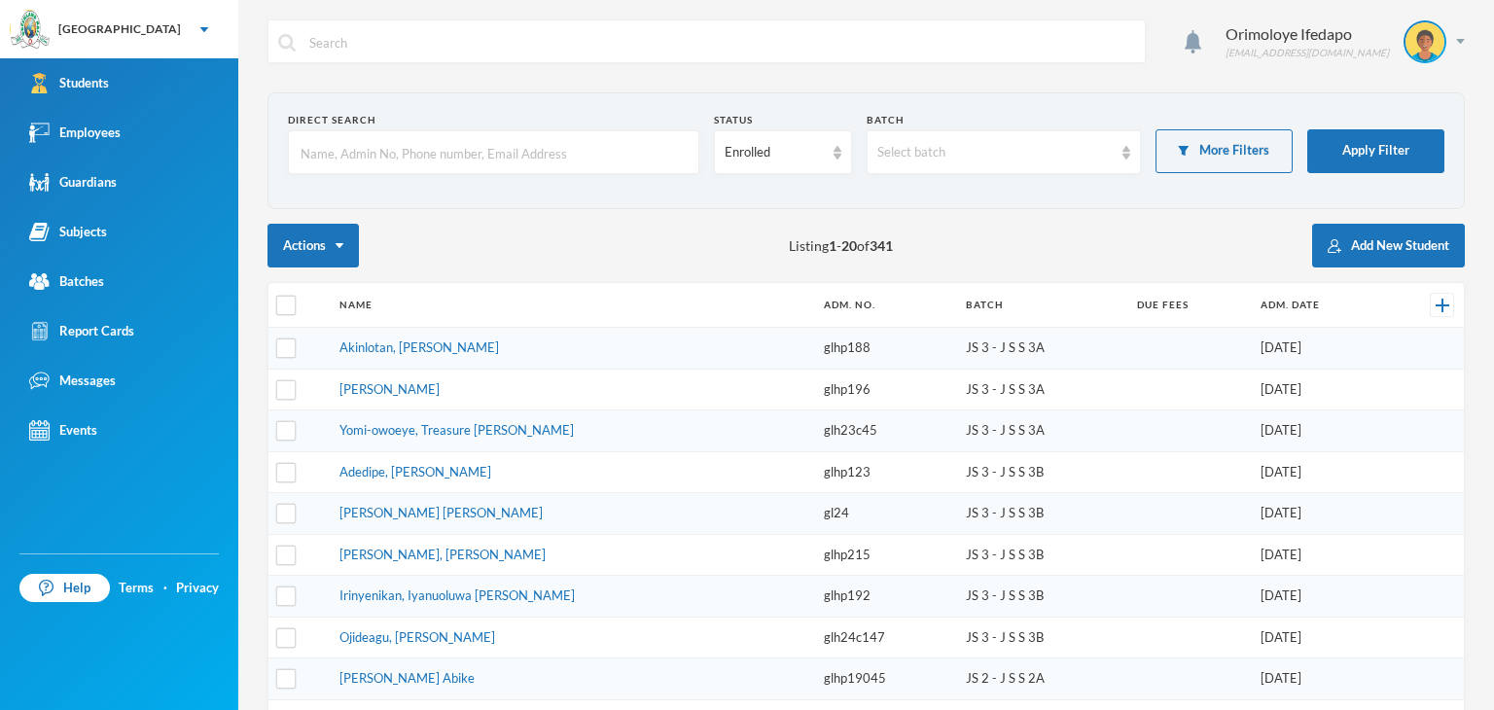
checkbox input "false"
click at [430, 168] on input "text" at bounding box center [494, 153] width 390 height 44
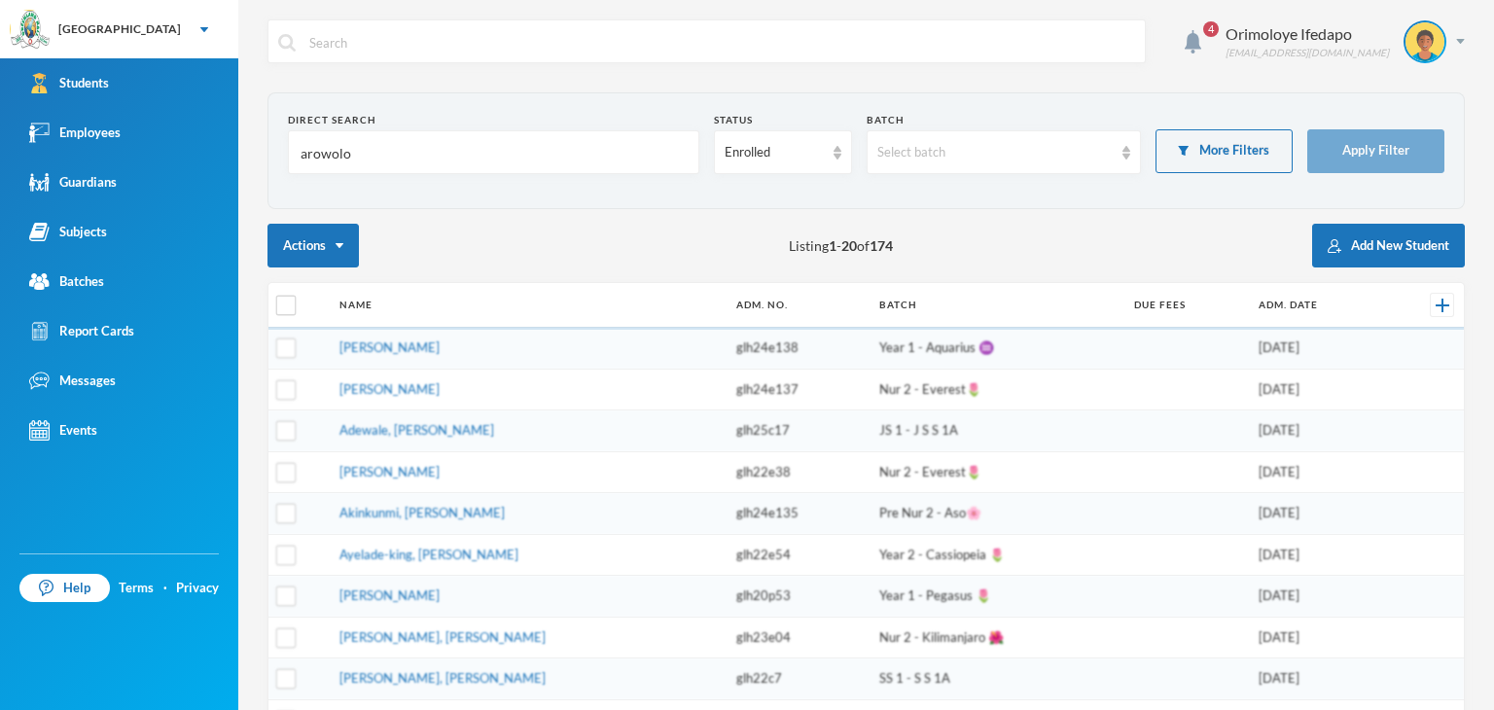
type input "arowolo"
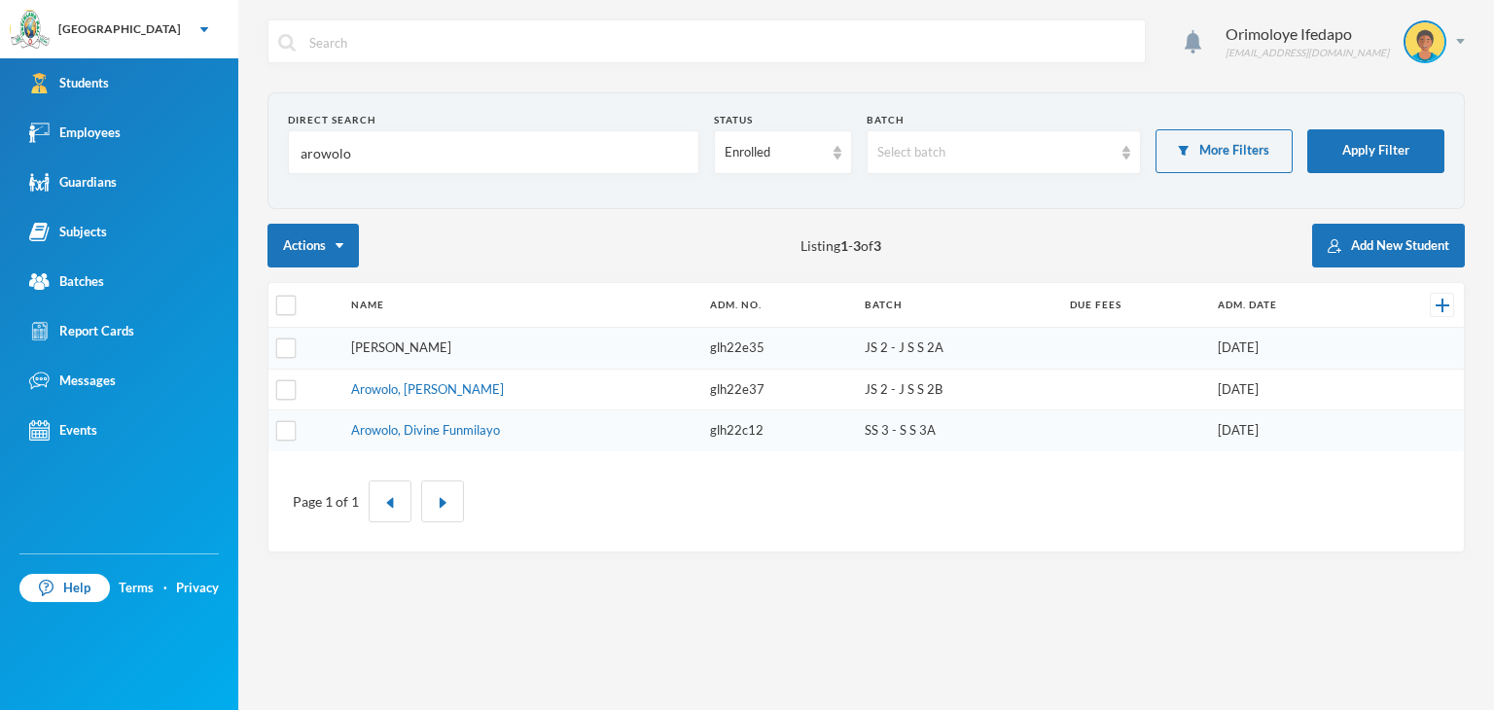
click at [432, 349] on link "[PERSON_NAME]" at bounding box center [401, 347] width 100 height 16
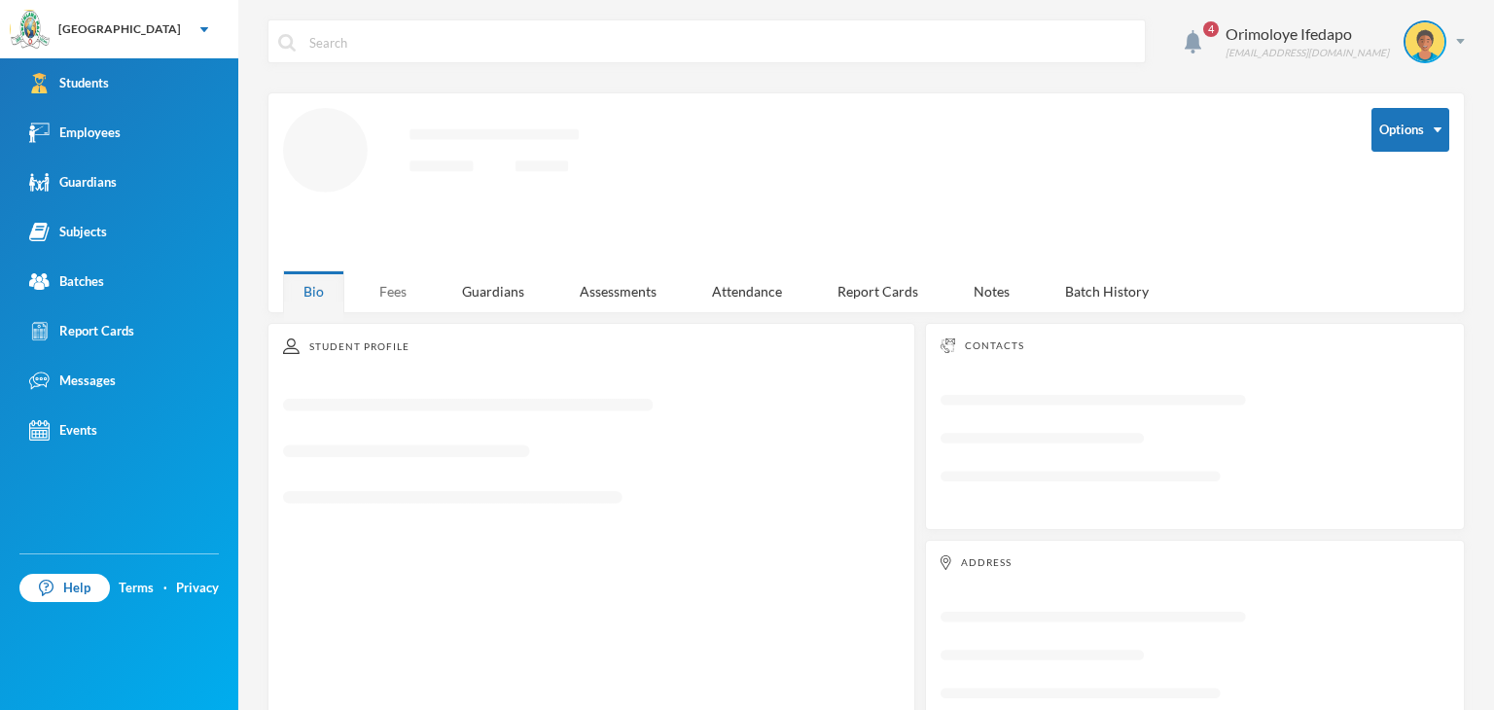
click at [400, 289] on div "Fees" at bounding box center [393, 291] width 68 height 42
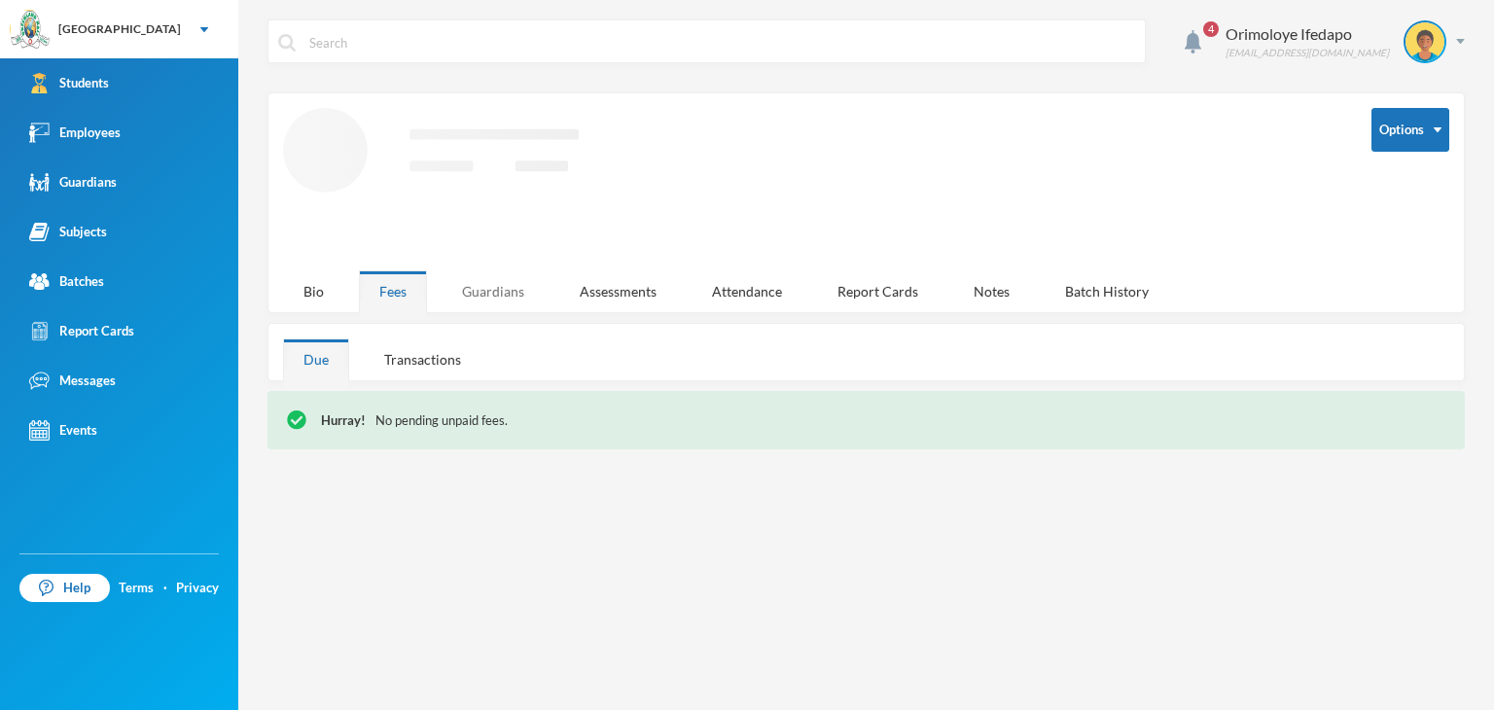
click at [475, 292] on div "Guardians" at bounding box center [493, 291] width 103 height 42
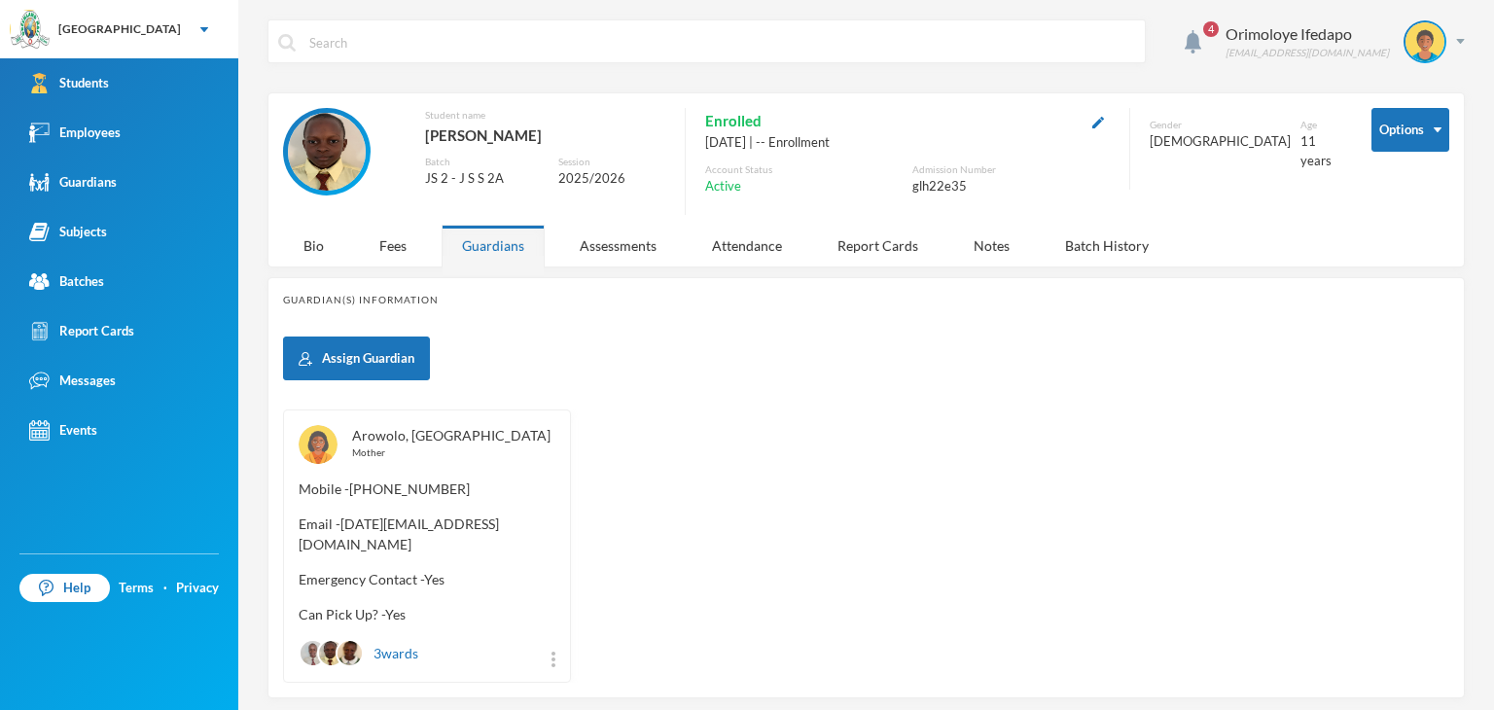
click at [392, 441] on link "Arowolo, [GEOGRAPHIC_DATA]" at bounding box center [451, 435] width 198 height 17
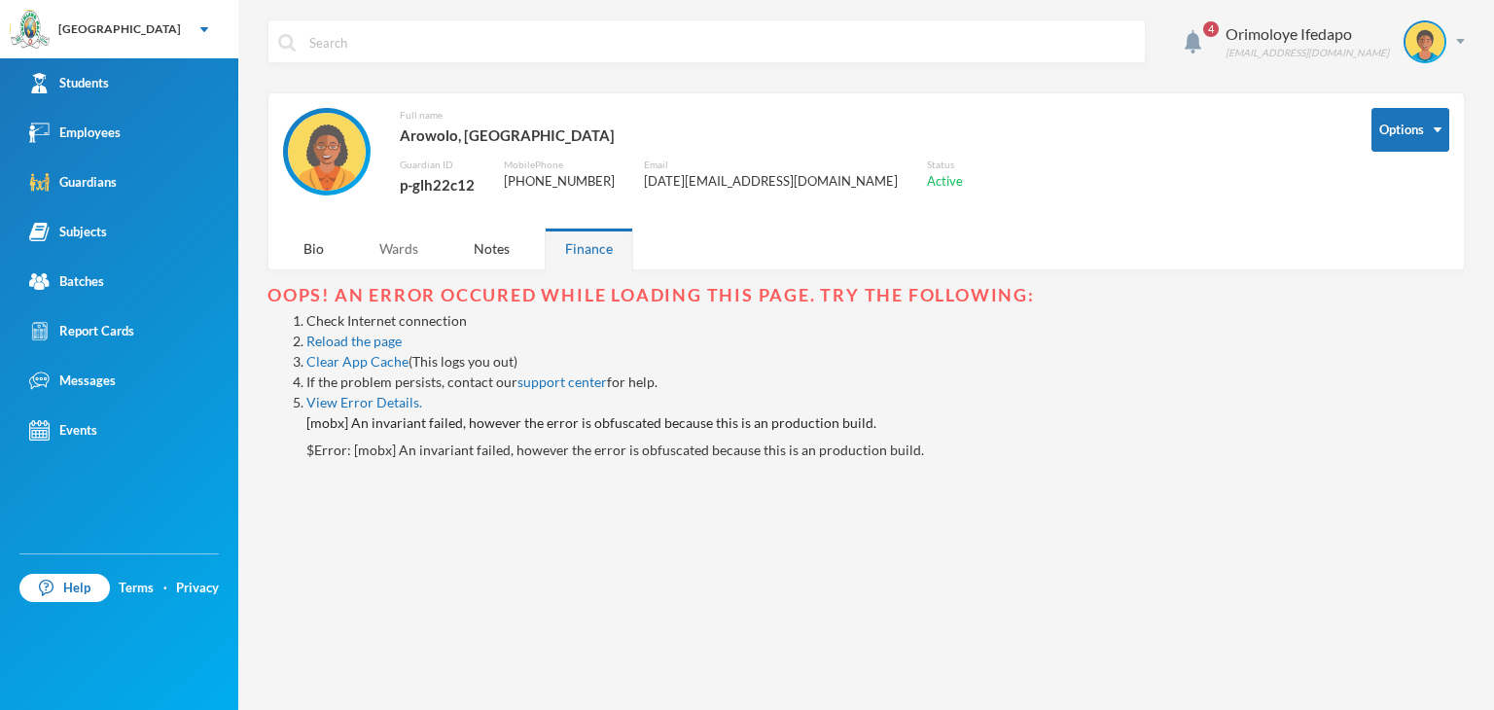
click at [387, 250] on div "Wards" at bounding box center [399, 249] width 80 height 42
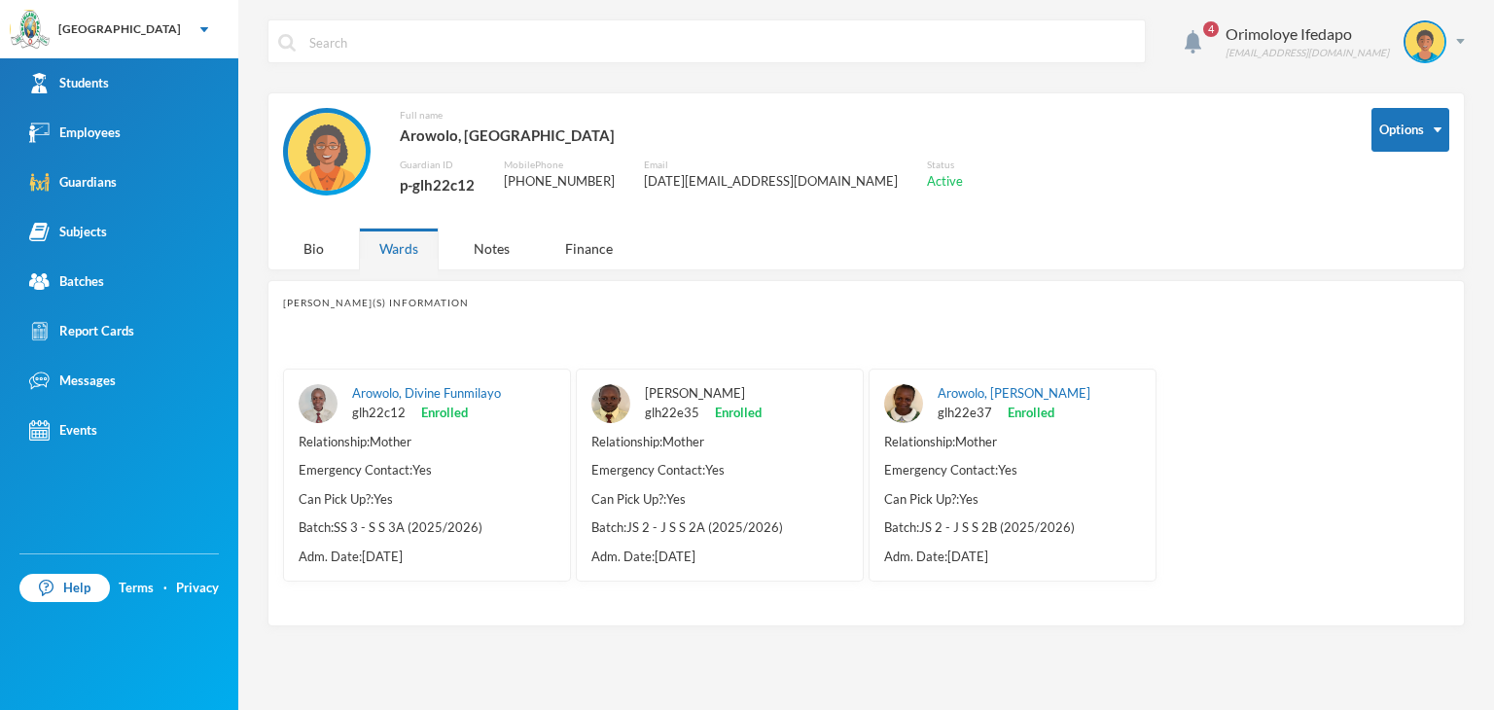
click at [724, 394] on link "[PERSON_NAME]" at bounding box center [695, 393] width 100 height 16
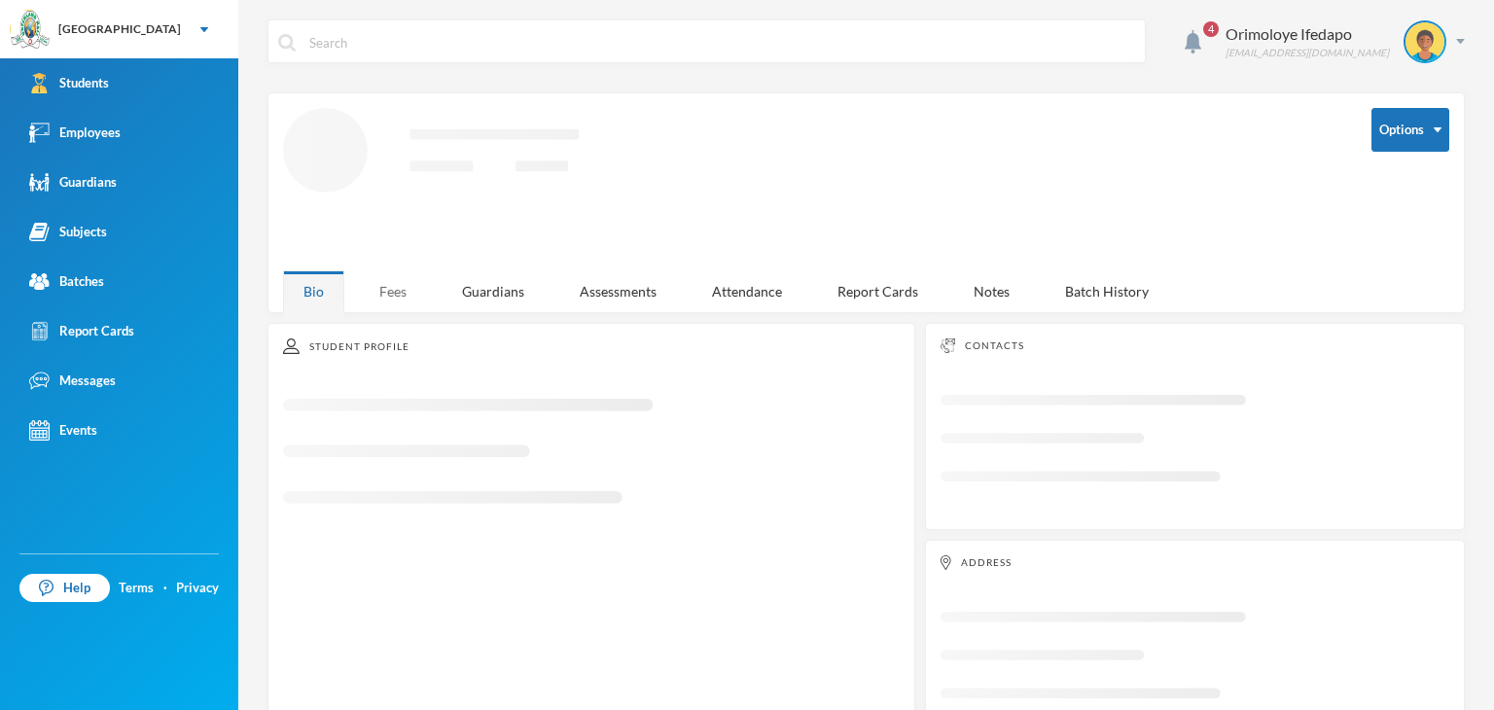
click at [380, 285] on div "Fees" at bounding box center [393, 291] width 68 height 42
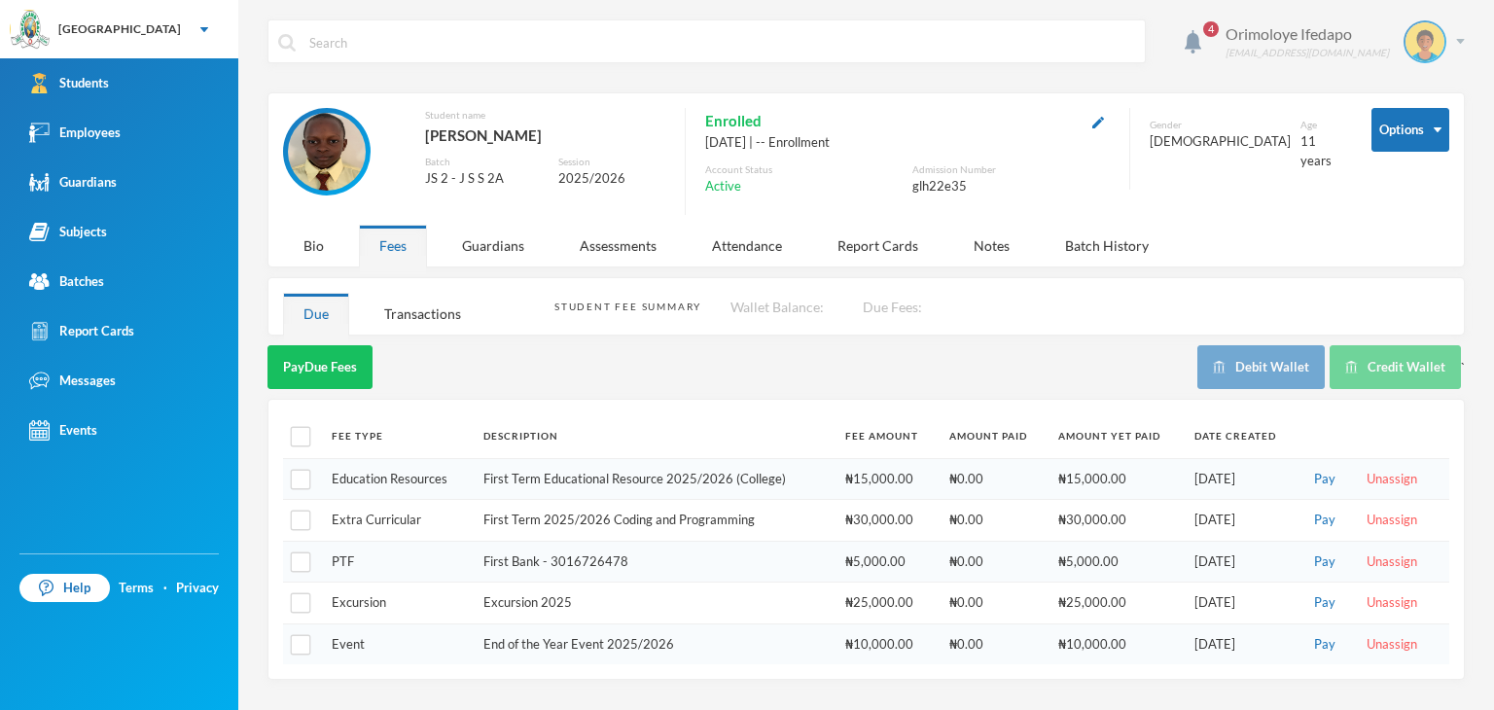
click at [1462, 41] on img at bounding box center [1460, 41] width 9 height 5
click at [513, 242] on div "Guardians" at bounding box center [493, 246] width 103 height 42
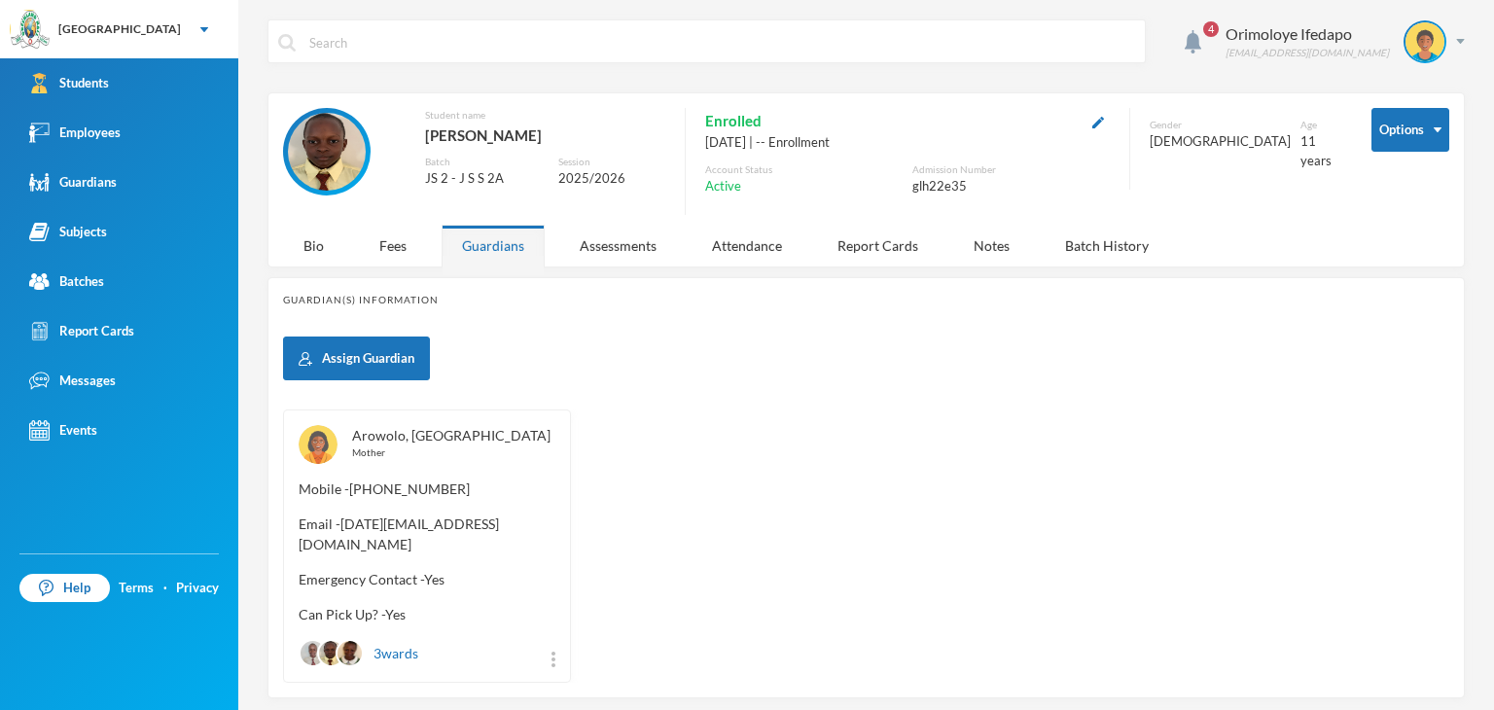
click at [386, 435] on link "Arowolo, [GEOGRAPHIC_DATA]" at bounding box center [451, 435] width 198 height 17
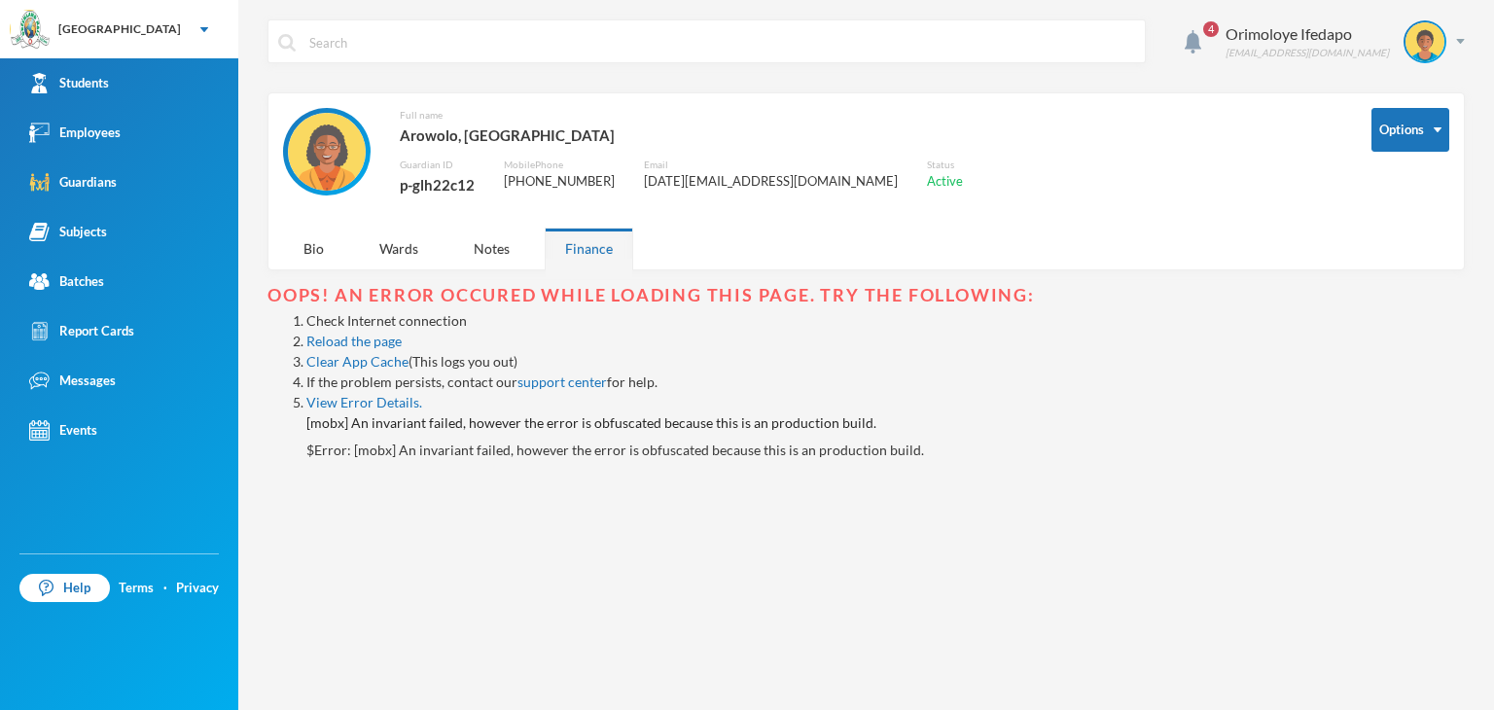
click at [430, 188] on div "p-glh22c12" at bounding box center [437, 184] width 75 height 25
click at [431, 188] on div "p-glh22c12" at bounding box center [437, 184] width 75 height 25
click at [1454, 36] on div "Orimoloye Ifedapo [EMAIL_ADDRESS][DOMAIN_NAME]" at bounding box center [1338, 41] width 254 height 43
click at [1414, 145] on button "Logout" at bounding box center [1411, 141] width 88 height 29
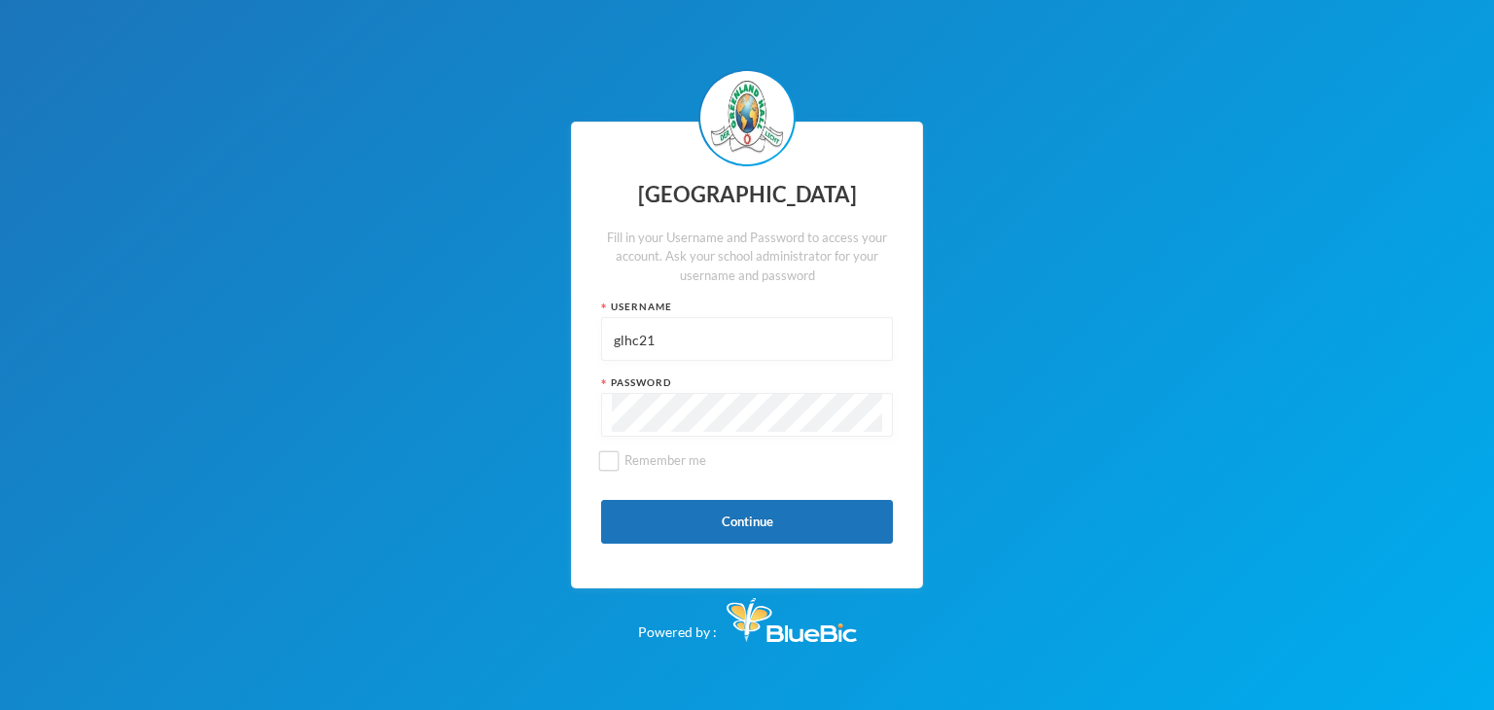
click at [691, 341] on input "glhc21" at bounding box center [747, 340] width 270 height 44
click at [692, 340] on input "glhc21" at bounding box center [747, 340] width 270 height 44
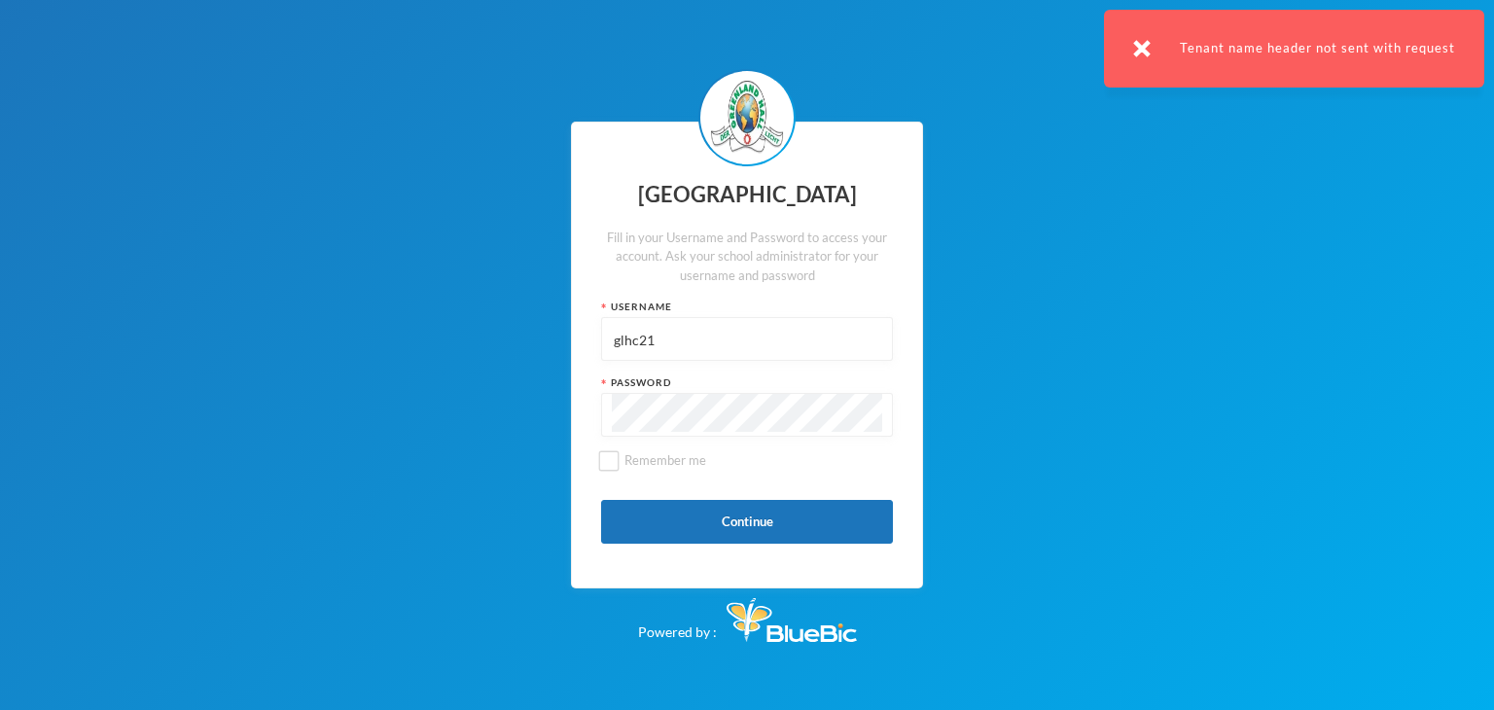
paste input "p-glh22c12"
type input "p-glh22c12"
click at [672, 513] on button "Continue" at bounding box center [747, 522] width 292 height 44
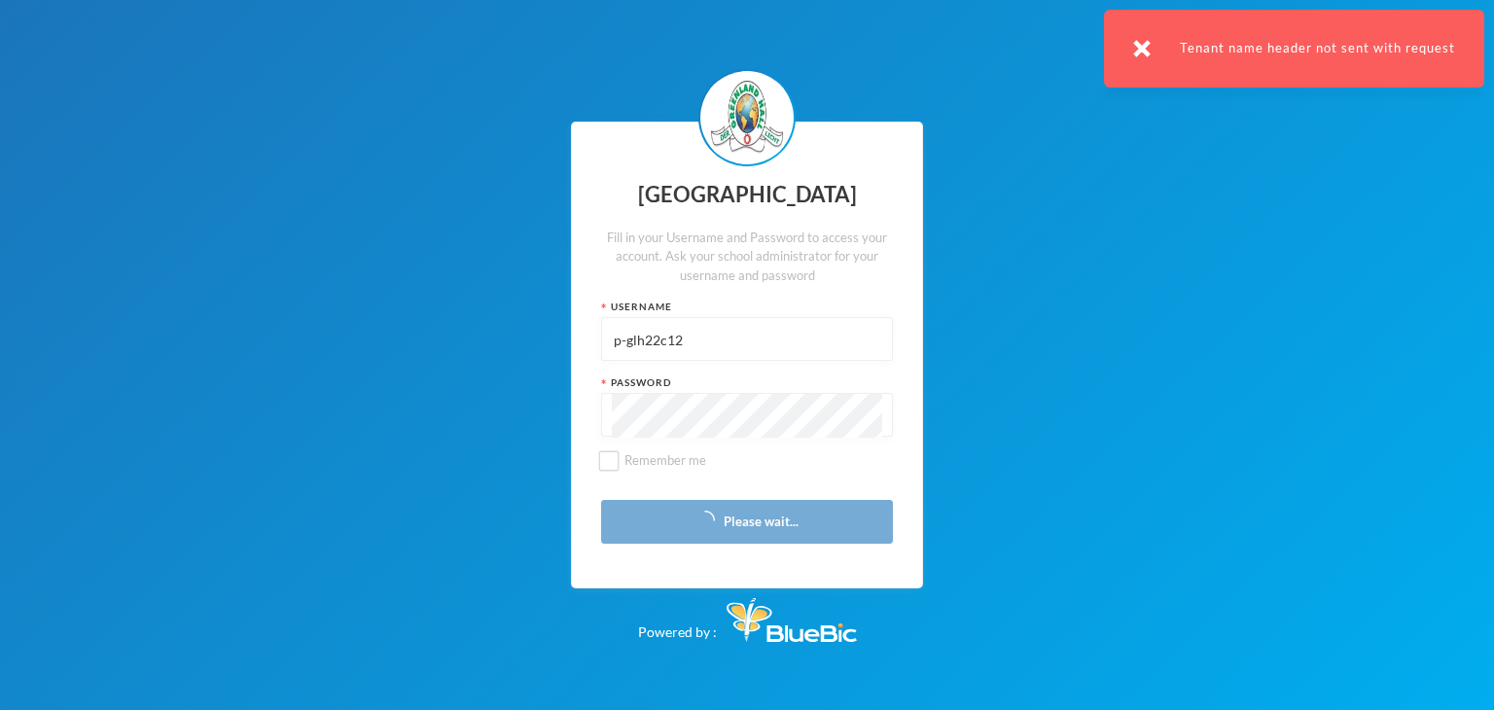
click at [1151, 51] on img at bounding box center [1142, 49] width 18 height 18
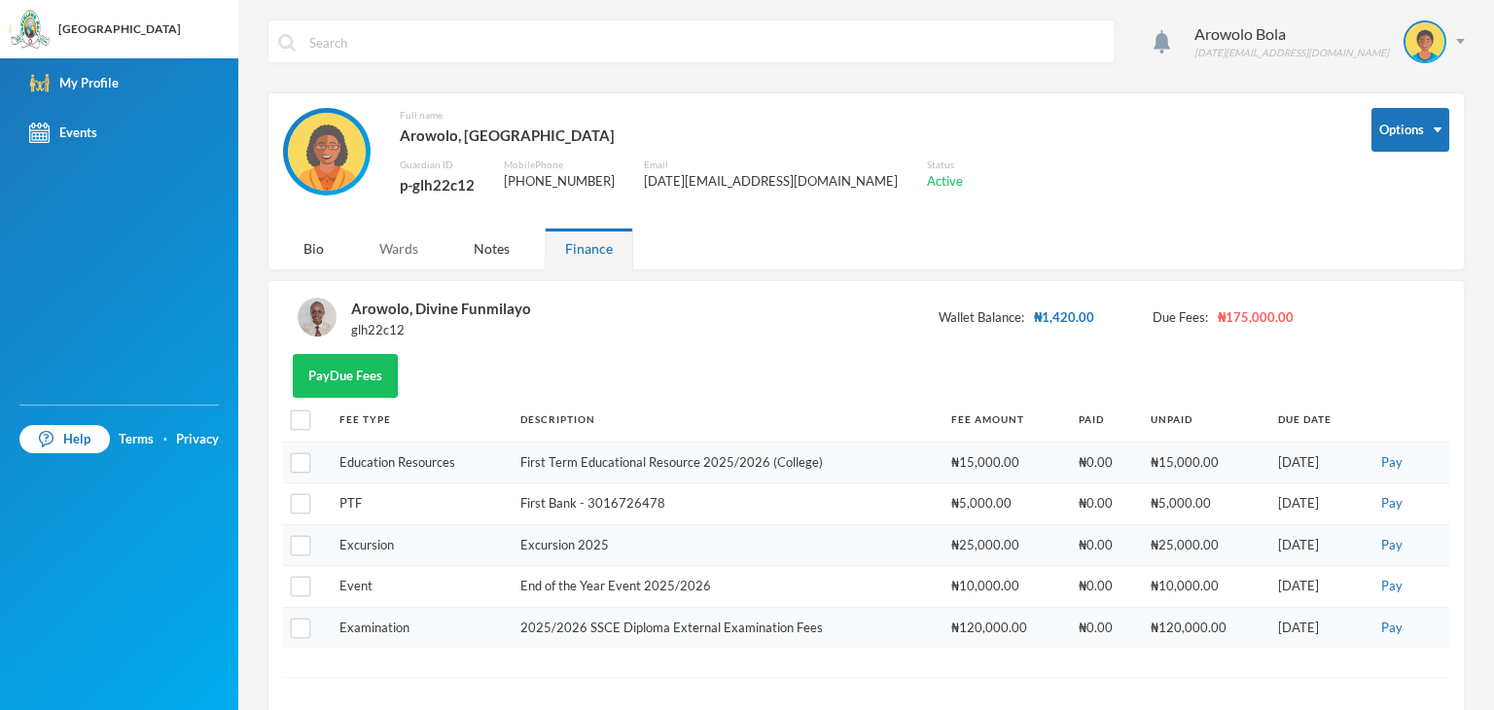
click at [421, 244] on div "Wards" at bounding box center [399, 249] width 80 height 42
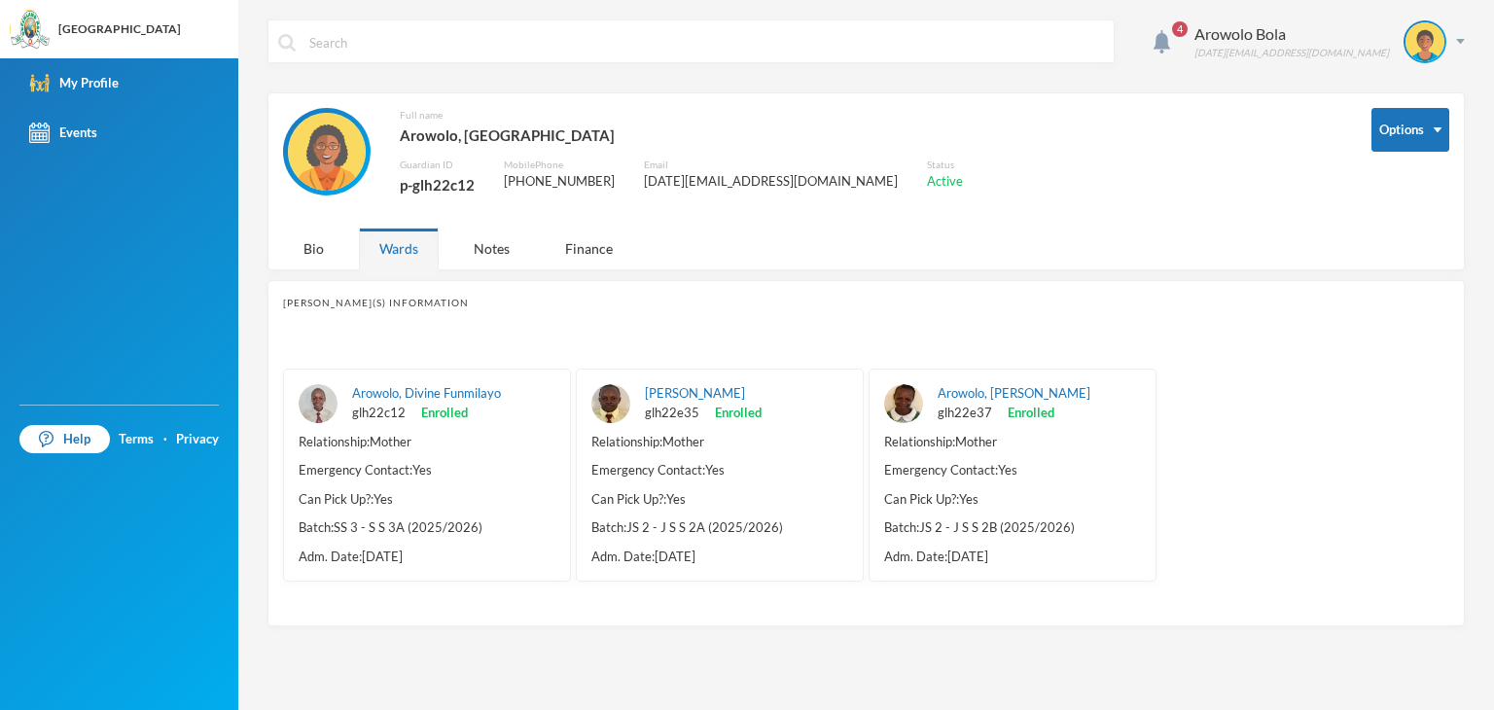
click at [698, 399] on div "[PERSON_NAME] glh22e35 Enrolled" at bounding box center [703, 403] width 117 height 38
click at [702, 392] on link "[PERSON_NAME]" at bounding box center [695, 393] width 100 height 16
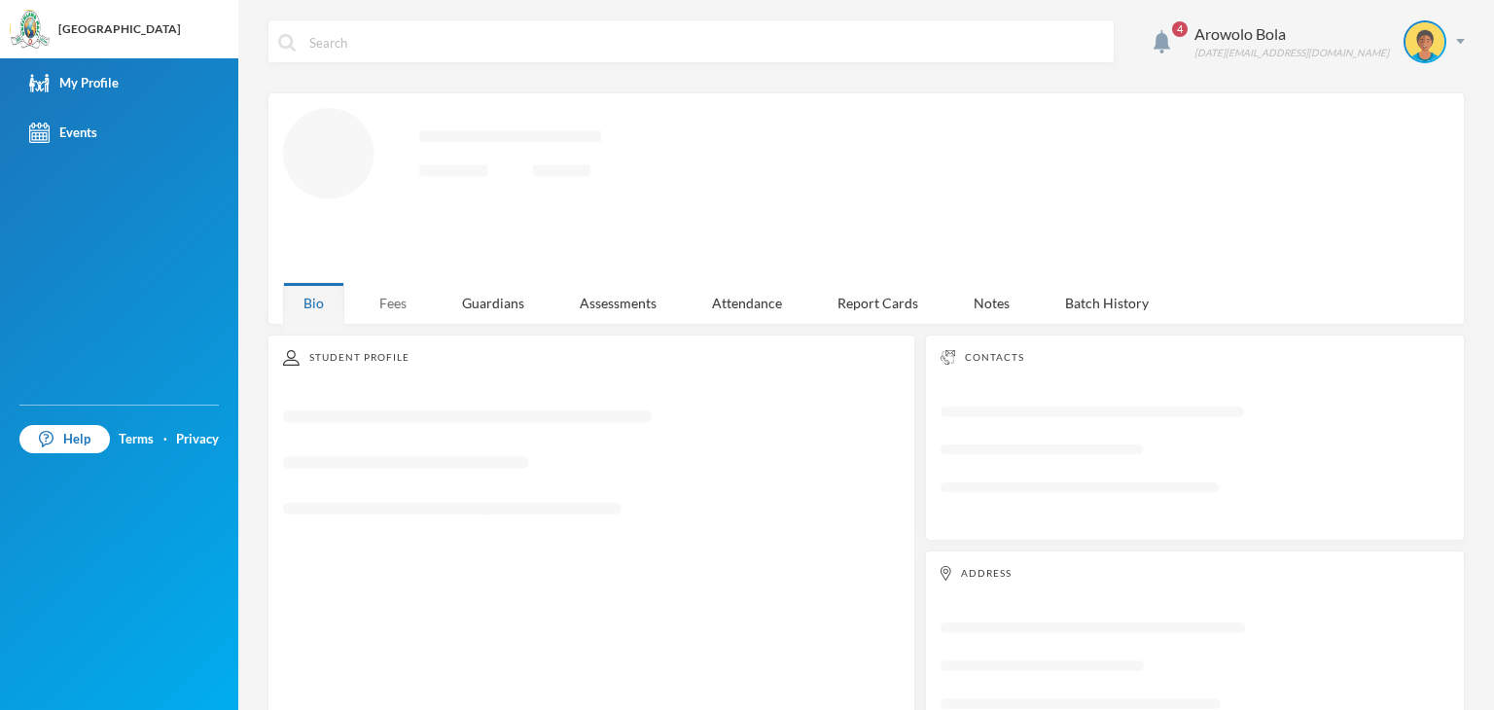
click at [377, 300] on div "Fees" at bounding box center [393, 303] width 68 height 42
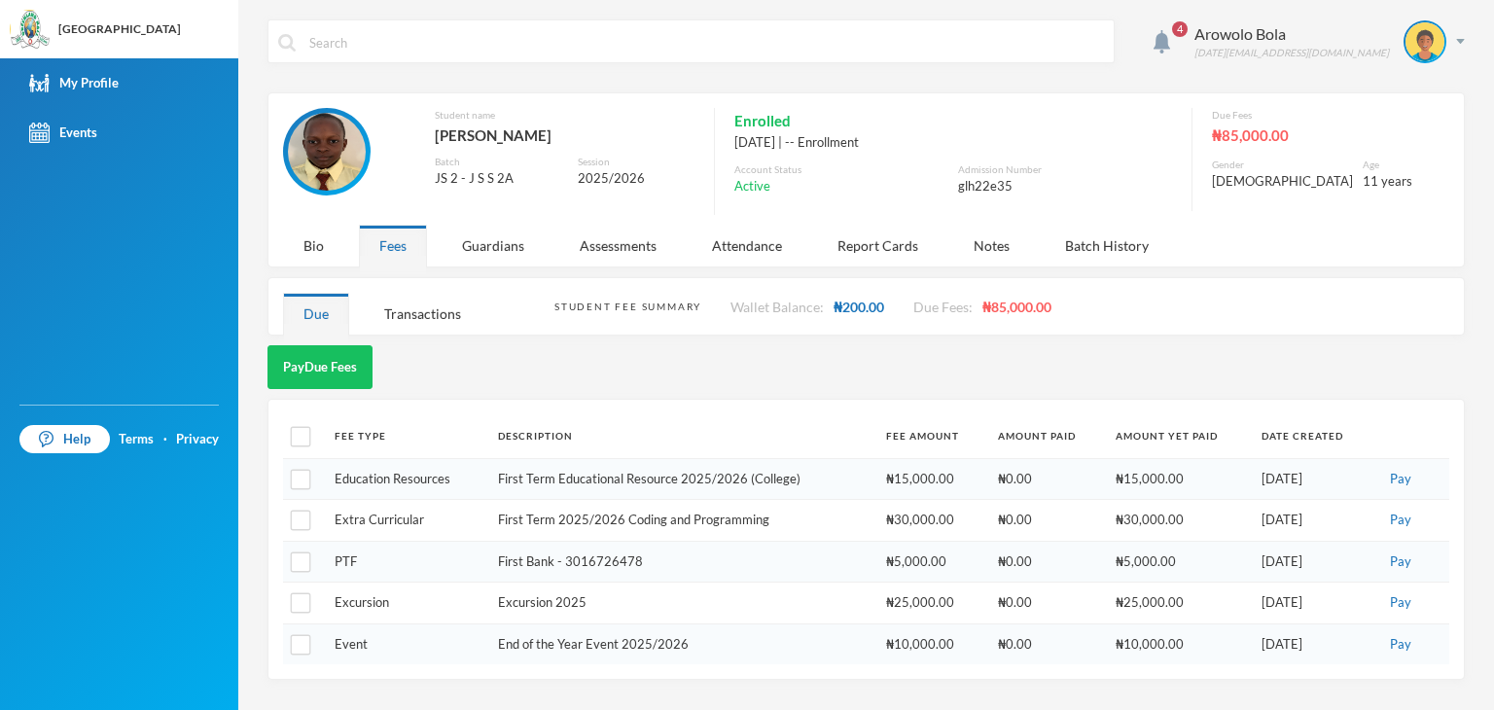
click at [1466, 43] on div "4 Arowolo Bola [DATE][EMAIL_ADDRESS][DOMAIN_NAME] Student name [PERSON_NAME] Ba…" at bounding box center [866, 355] width 1256 height 710
click at [1461, 44] on div "Arowolo Bola [DATE][EMAIL_ADDRESS][DOMAIN_NAME]" at bounding box center [1322, 41] width 285 height 43
click at [1397, 143] on button "Logout" at bounding box center [1411, 141] width 88 height 29
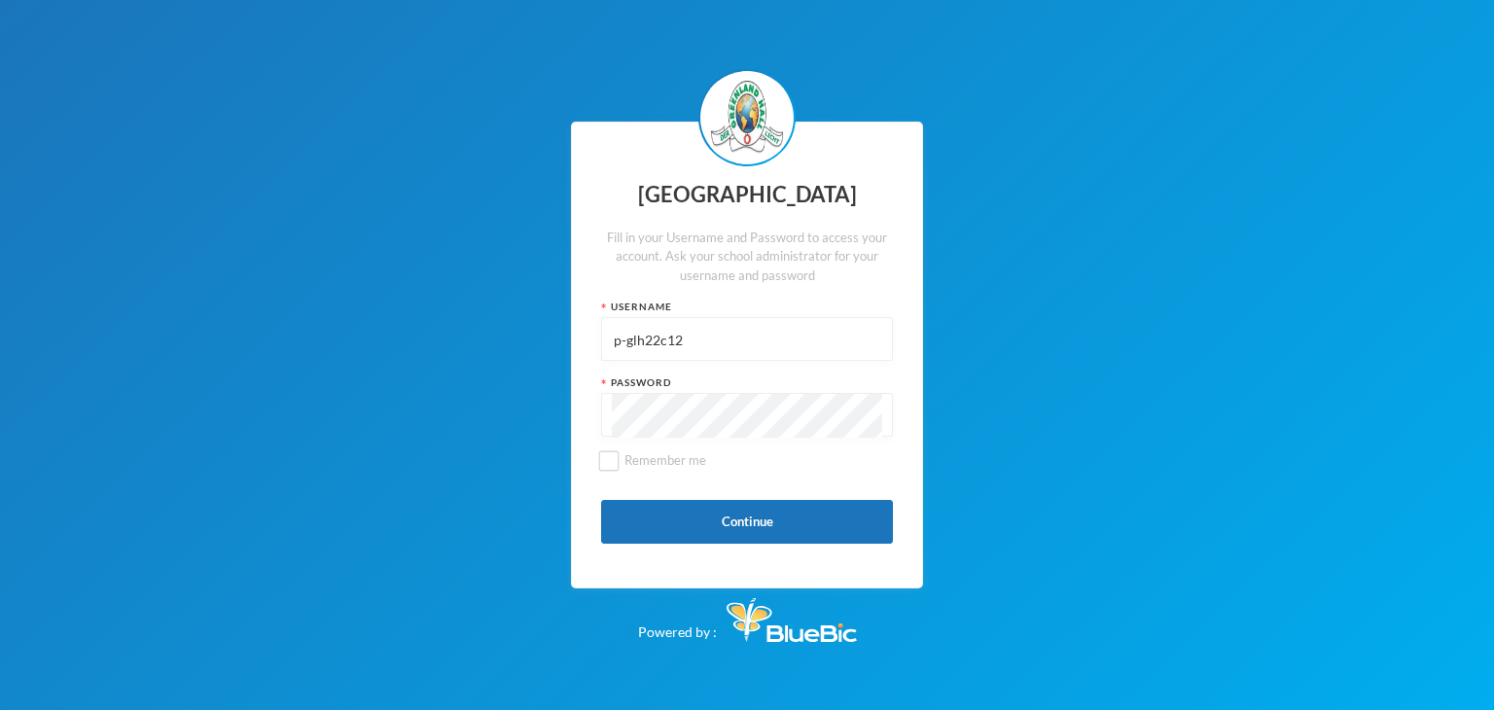
click at [741, 347] on input "p-glh22c12" at bounding box center [747, 340] width 270 height 44
click at [645, 538] on button "Continue" at bounding box center [747, 522] width 292 height 44
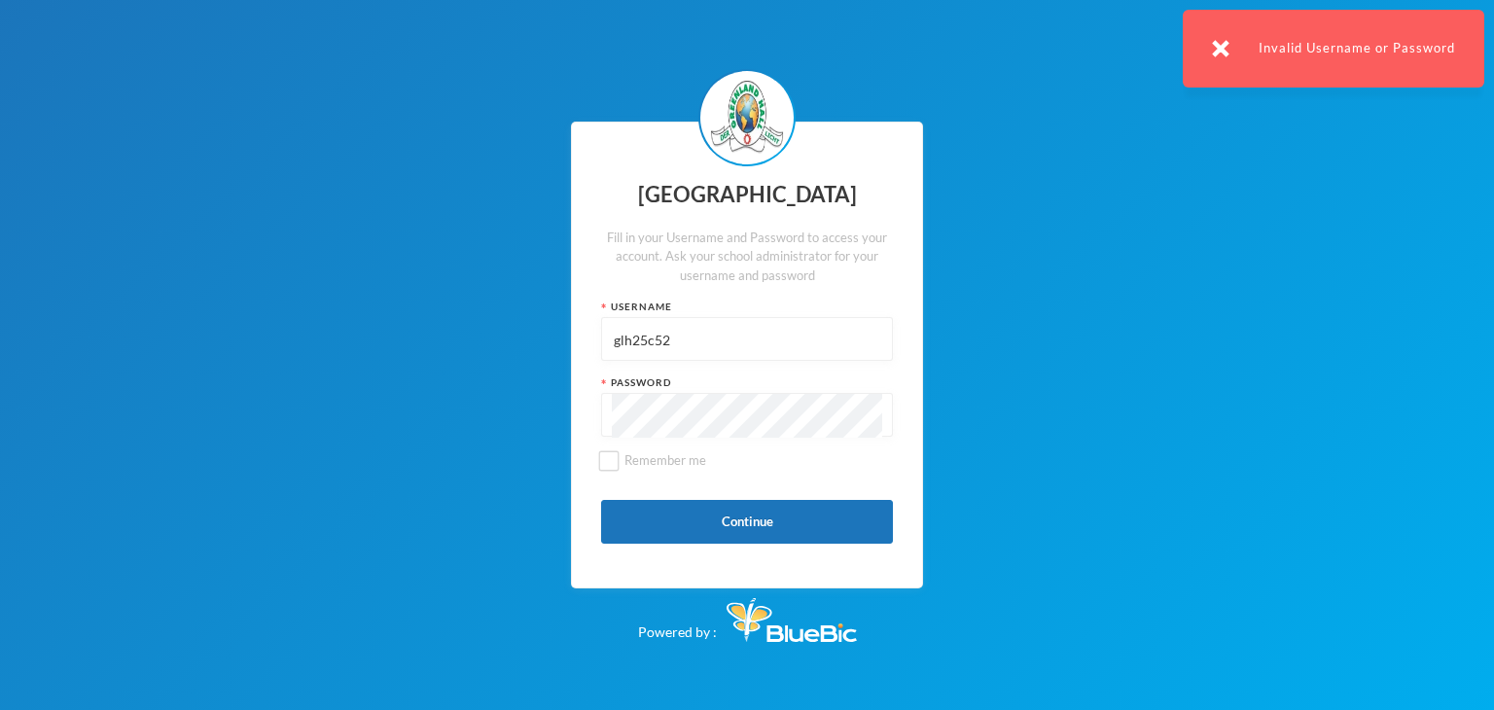
click at [678, 339] on input "glh25c52" at bounding box center [747, 340] width 270 height 44
click at [634, 336] on input "glh25c52" at bounding box center [747, 340] width 270 height 44
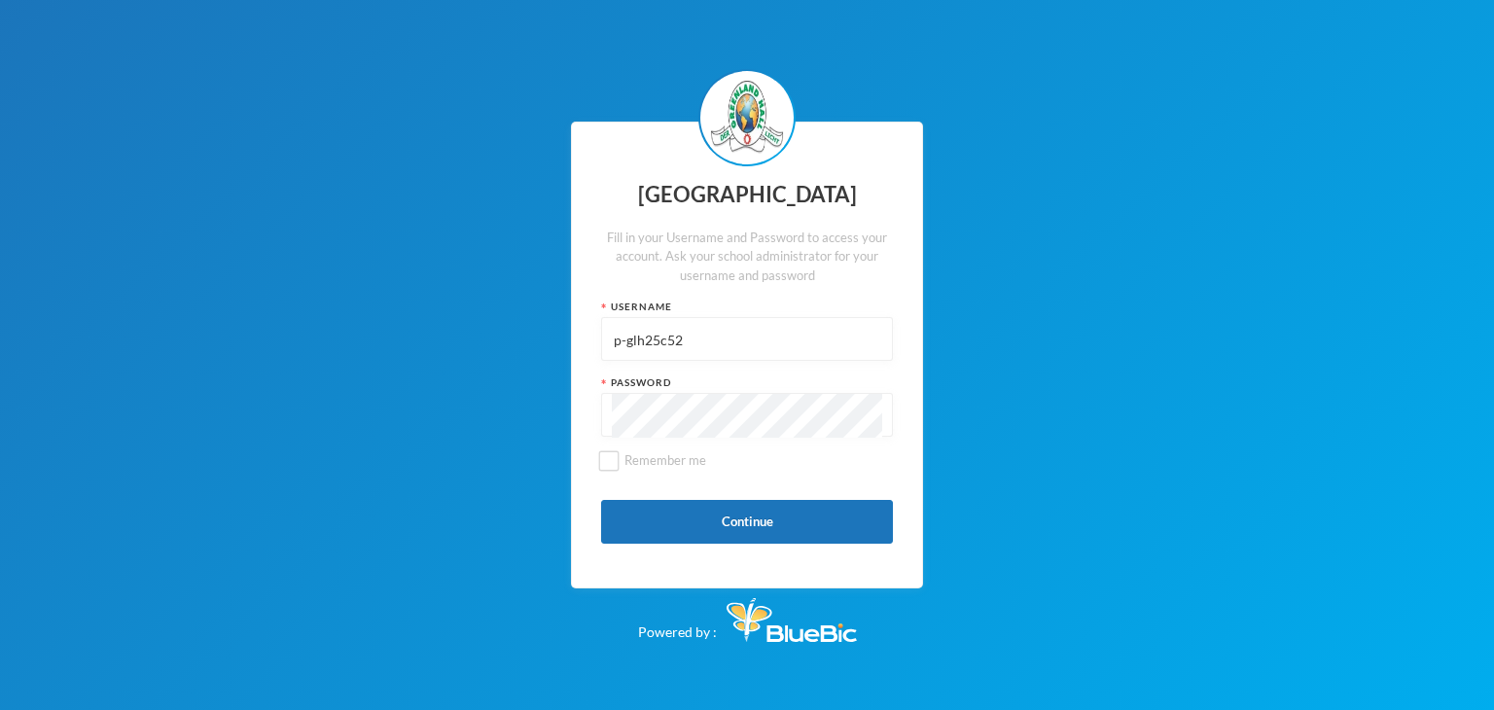
drag, startPoint x: 692, startPoint y: 332, endPoint x: 501, endPoint y: 350, distance: 192.5
click at [501, 350] on div "Greenland Hall Fill in your Username and Password to access your account. Ask y…" at bounding box center [747, 355] width 1494 height 710
type input "p-glh25c52"
click at [677, 519] on button "Continue" at bounding box center [747, 522] width 292 height 44
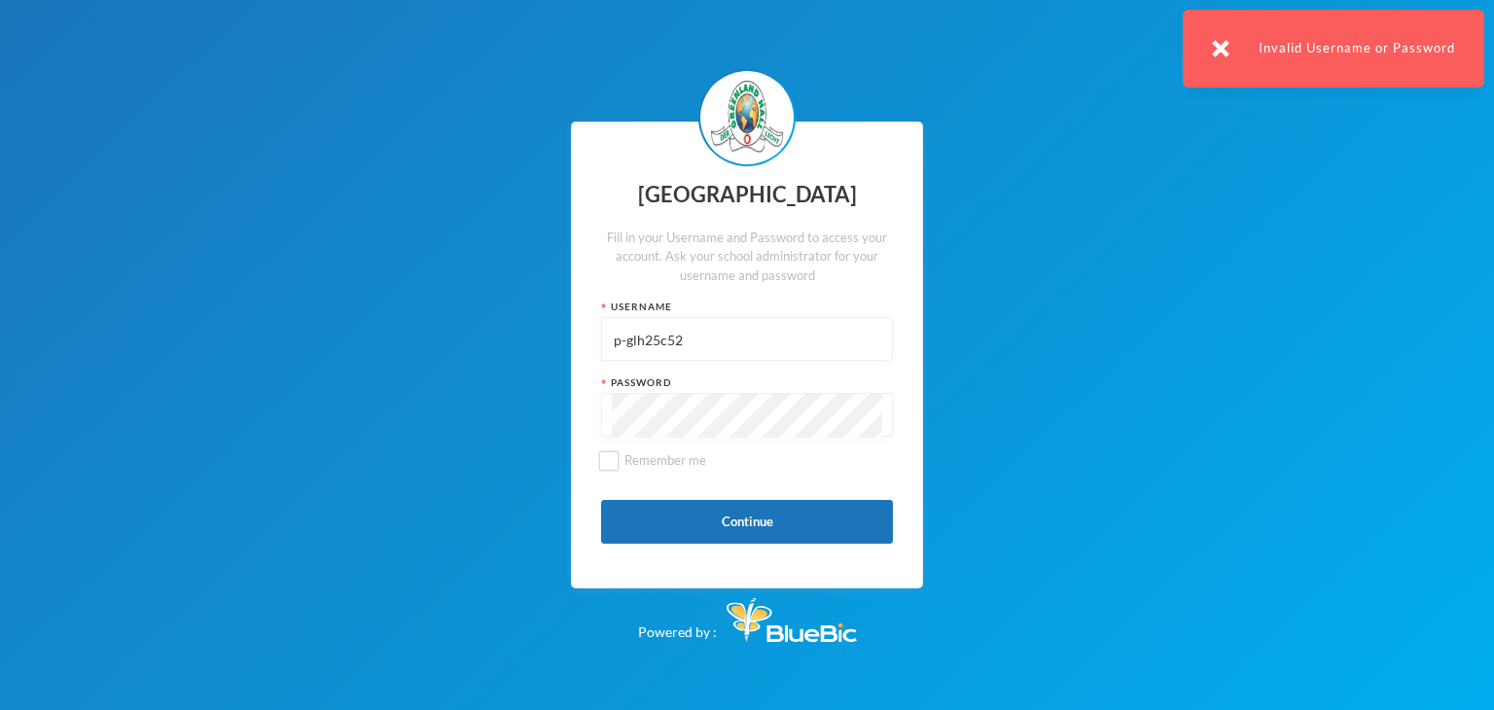
click at [703, 343] on input "p-glh25c52" at bounding box center [747, 340] width 270 height 44
type input "glhc21"
click at [681, 529] on button "Continue" at bounding box center [747, 522] width 292 height 44
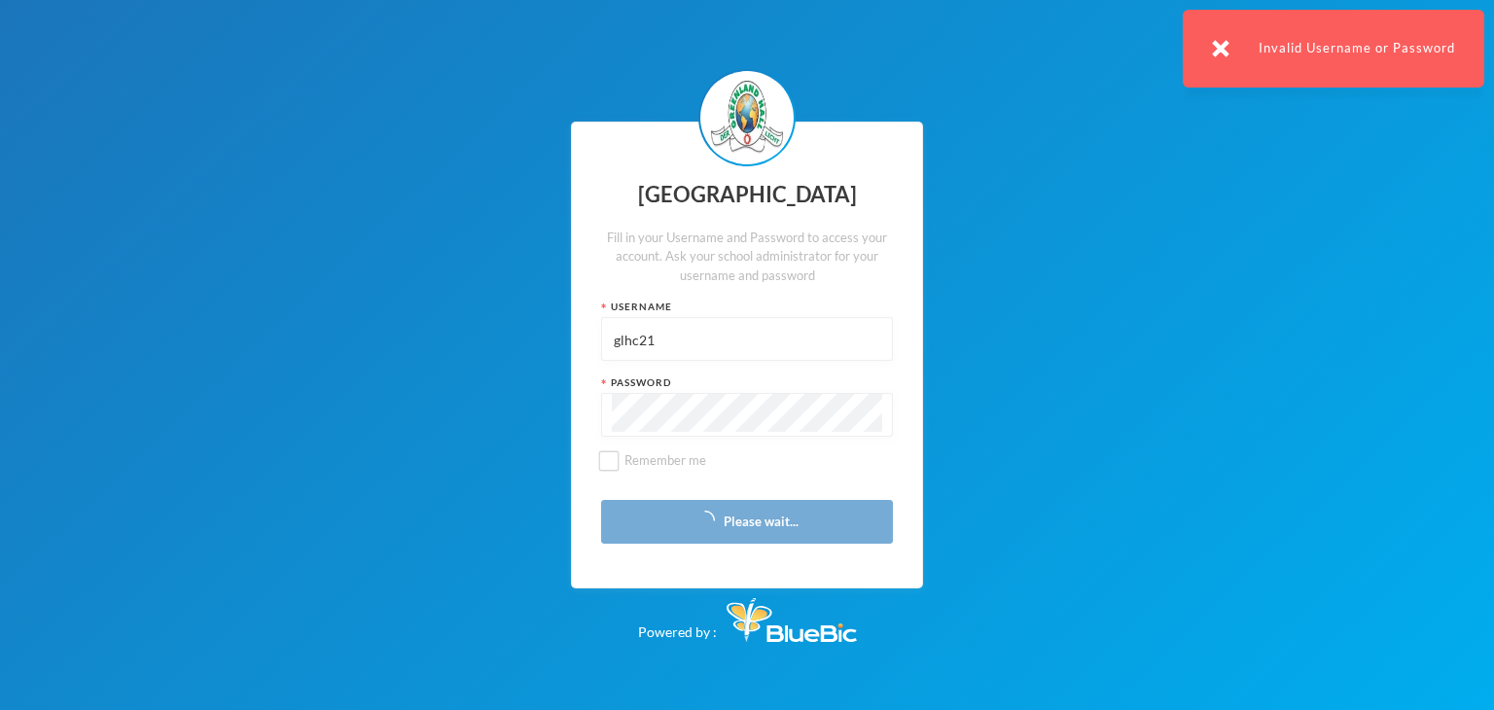
click at [1214, 53] on img at bounding box center [1221, 49] width 18 height 18
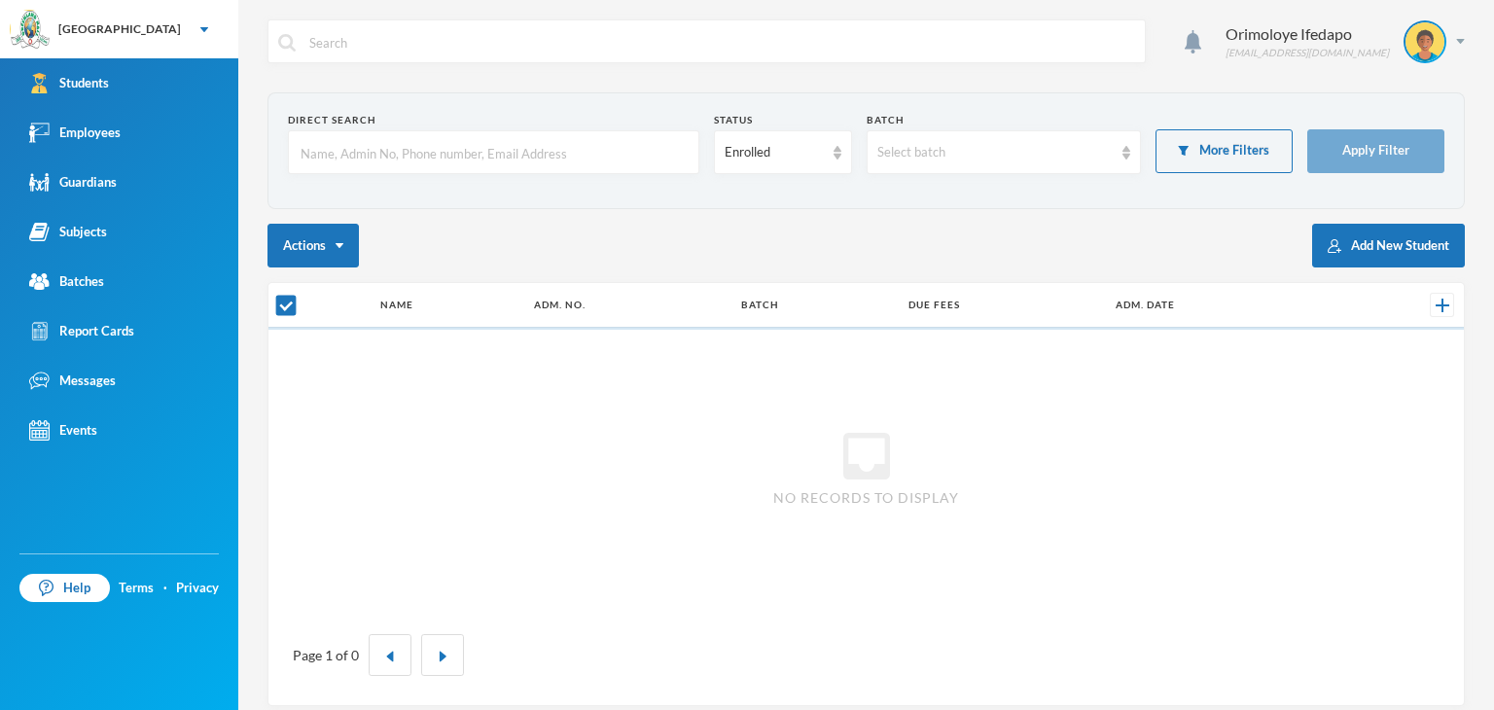
click at [426, 157] on input "text" at bounding box center [494, 153] width 390 height 44
checkbox input "false"
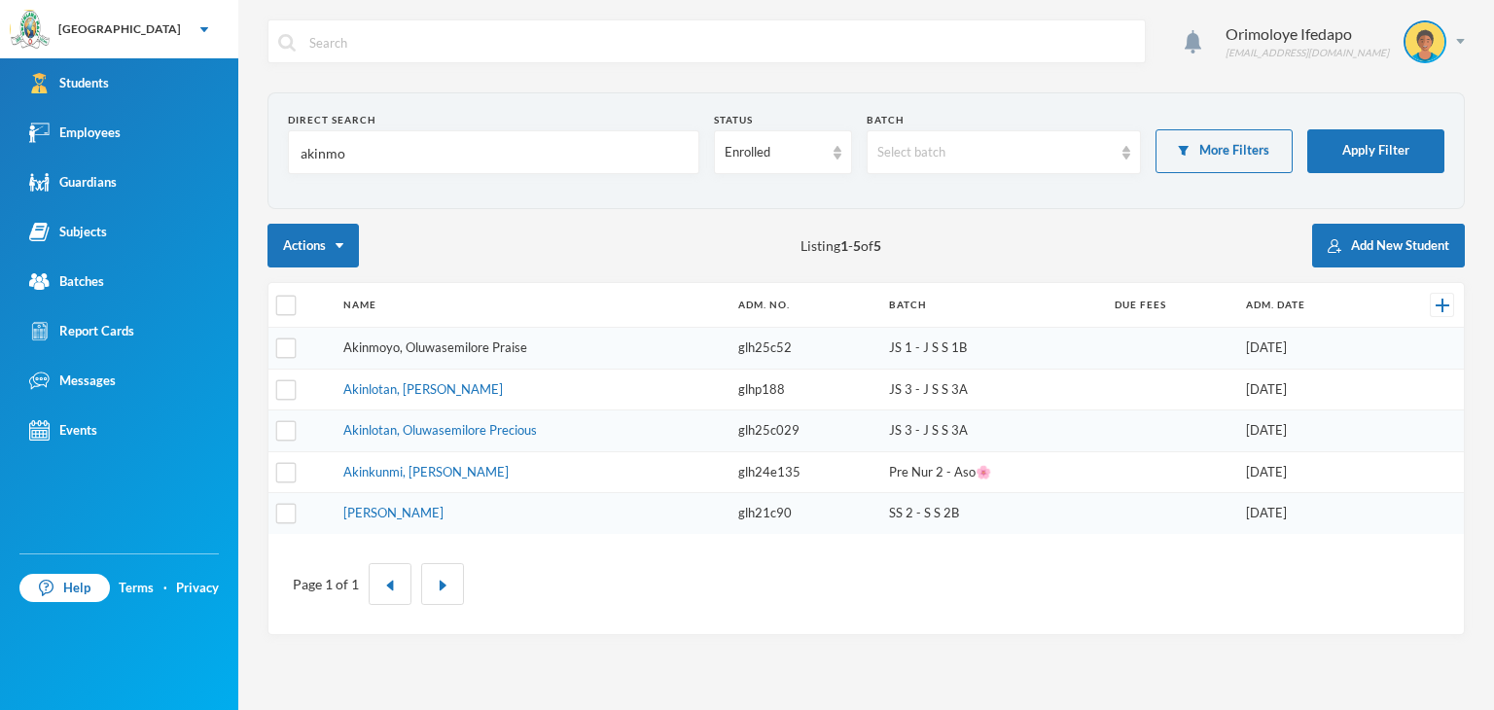
type input "akinmo"
click at [371, 351] on link "Akinmoyo, Oluwasemilore Praise" at bounding box center [435, 347] width 184 height 16
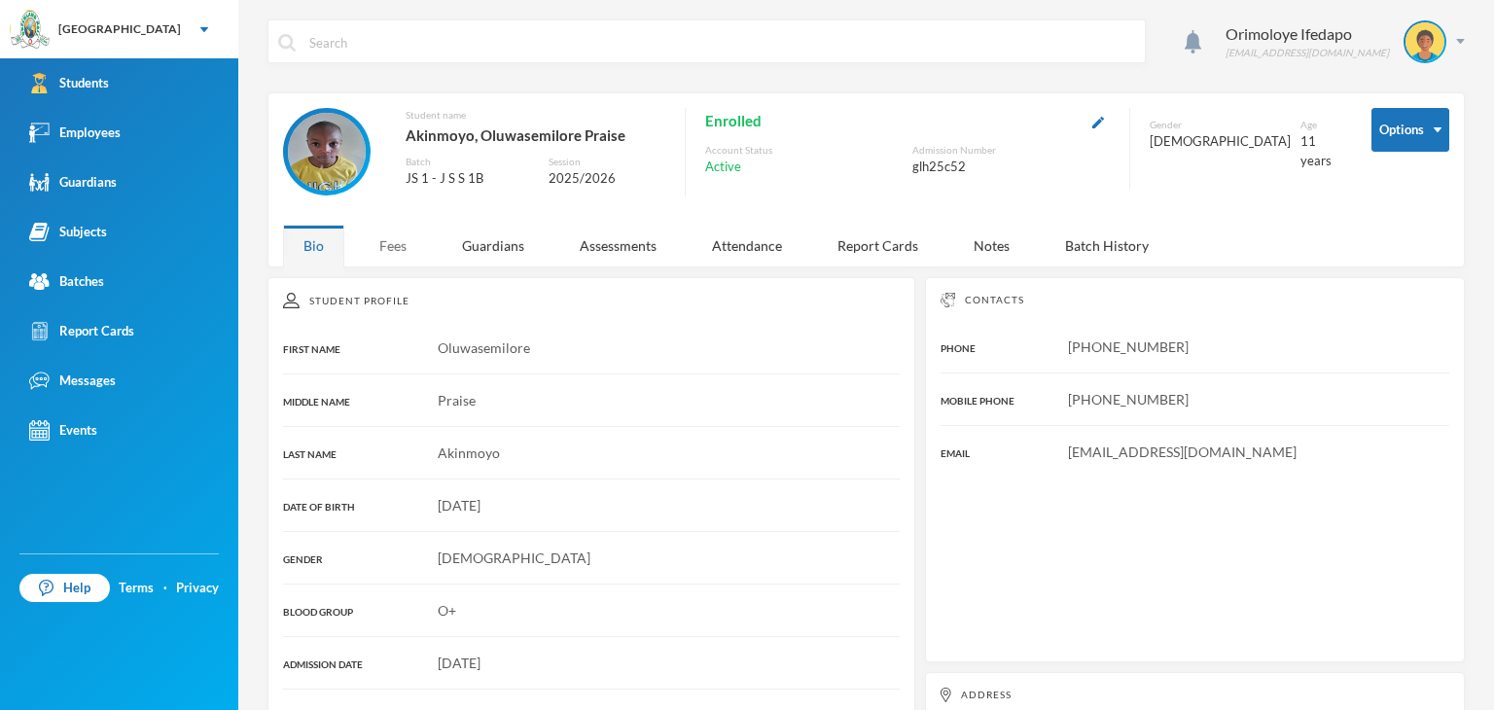
click at [385, 249] on div "Fees" at bounding box center [393, 246] width 68 height 42
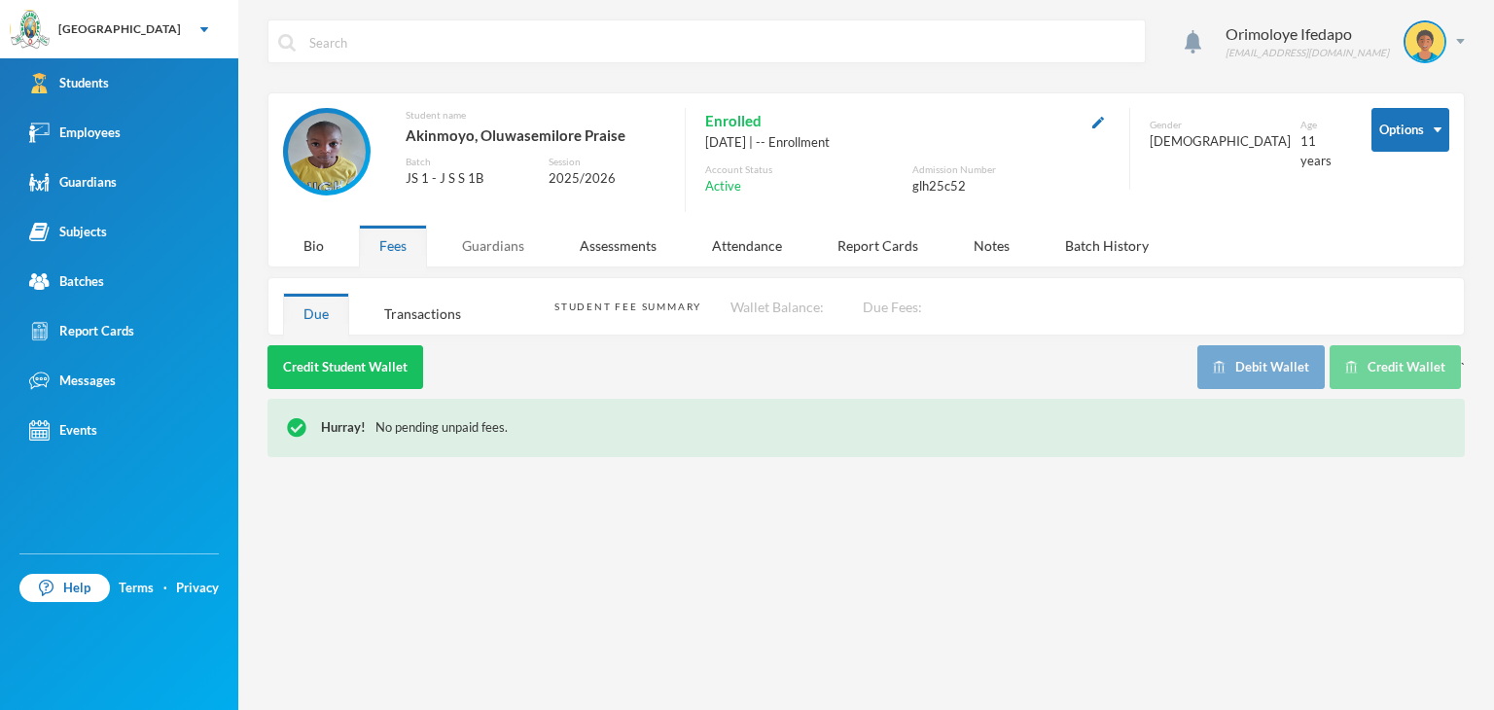
click at [464, 239] on div "Guardians" at bounding box center [493, 246] width 103 height 42
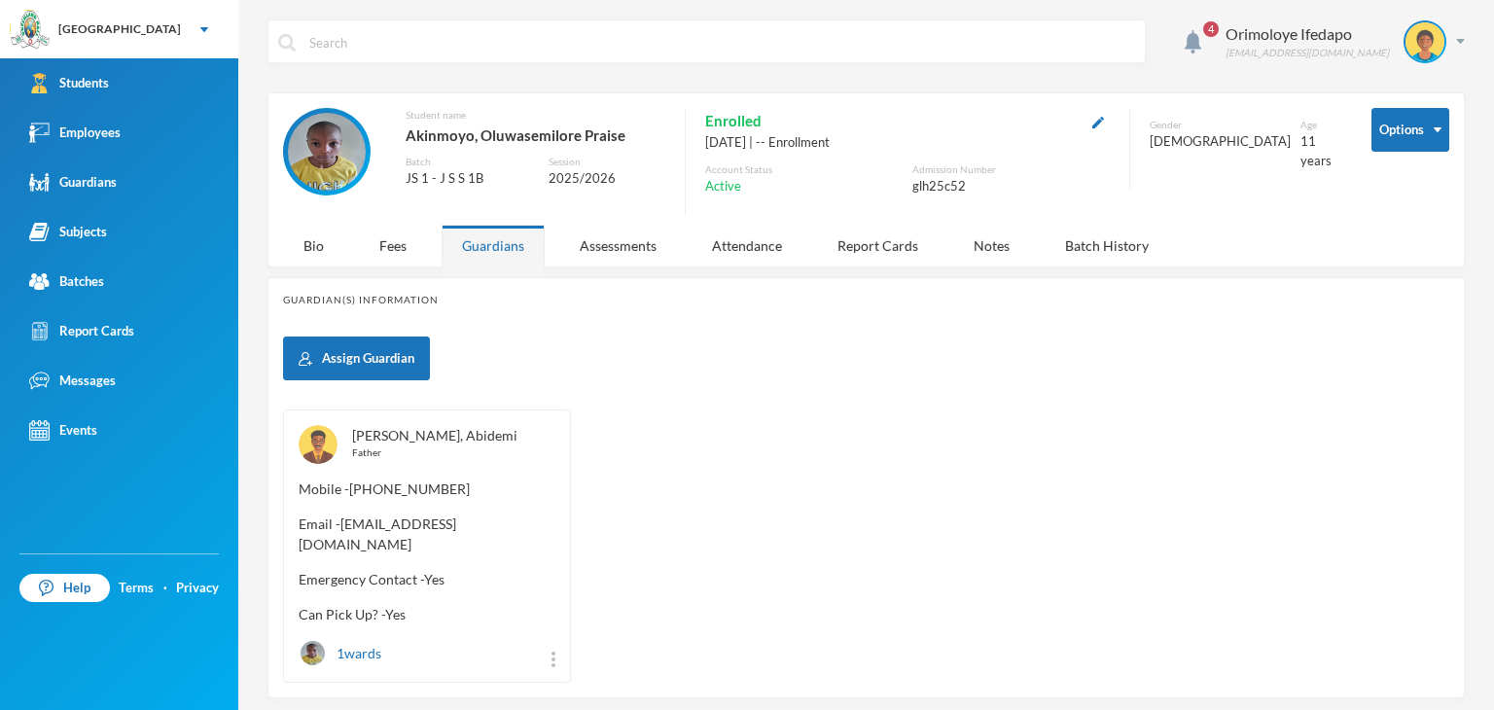
click at [428, 430] on link "[PERSON_NAME], Abidemi" at bounding box center [434, 435] width 165 height 17
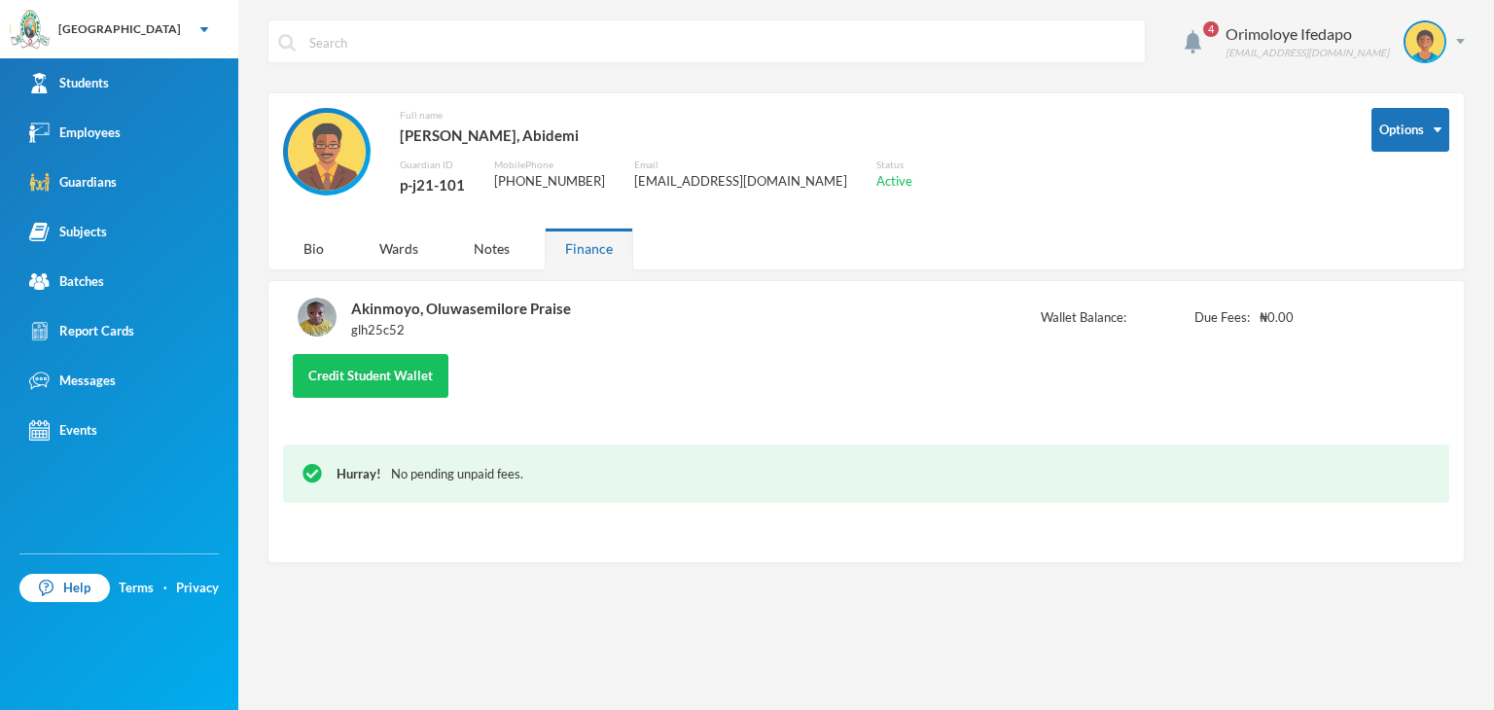
click at [424, 183] on div "p-j21-101" at bounding box center [432, 184] width 65 height 25
copy div "p-j21-101"
click at [1456, 45] on div "Orimoloye Ifedapo [EMAIL_ADDRESS][DOMAIN_NAME]" at bounding box center [1338, 41] width 254 height 43
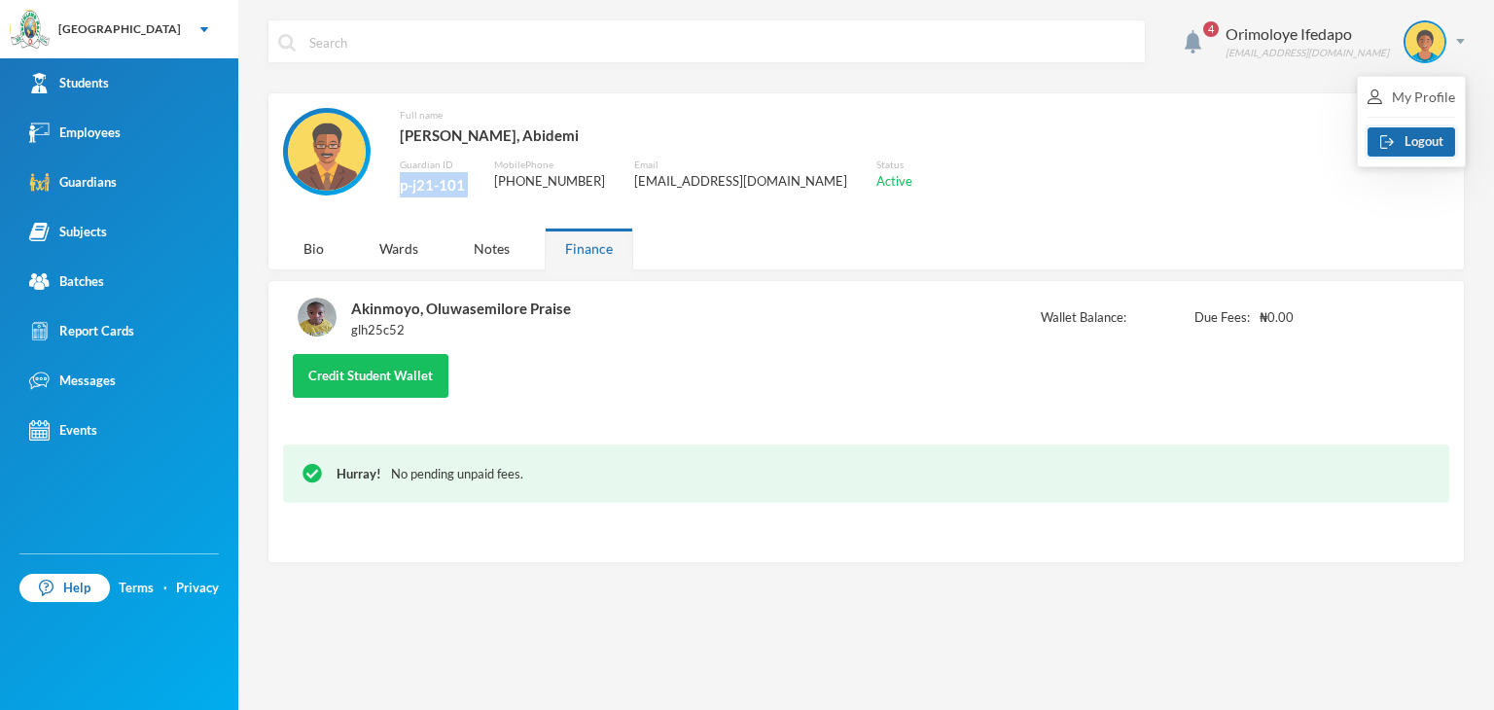
click at [1418, 147] on button "Logout" at bounding box center [1411, 141] width 88 height 29
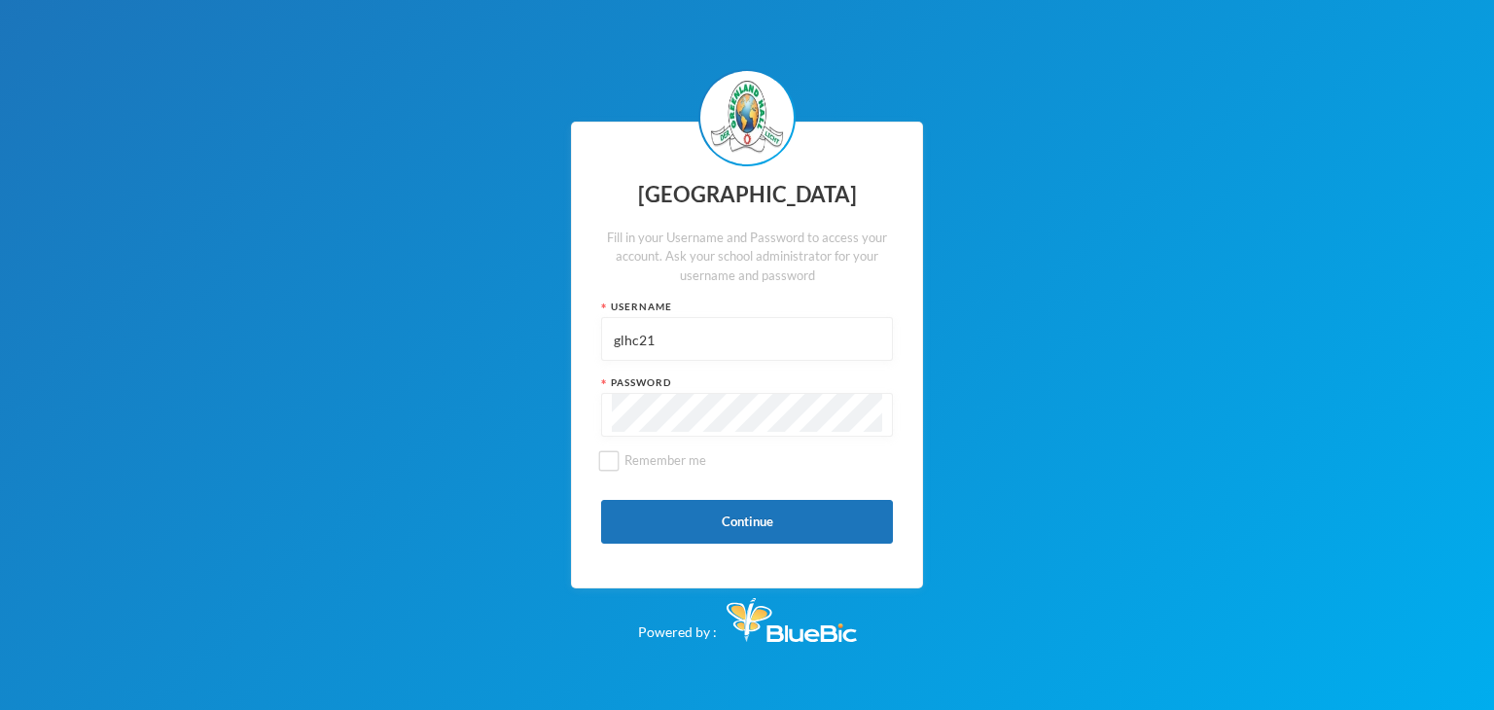
click at [705, 347] on input "glhc21" at bounding box center [747, 340] width 270 height 44
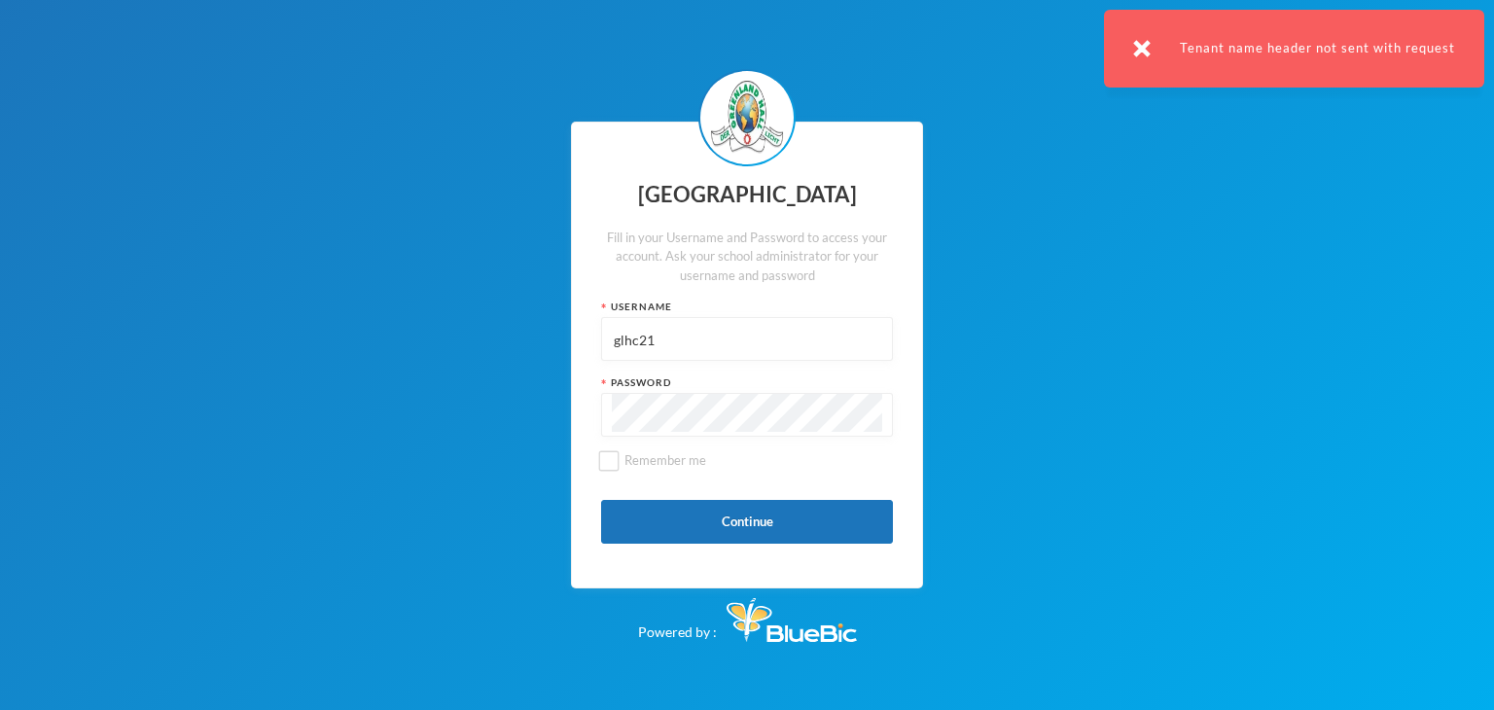
click at [705, 347] on input "glhc21" at bounding box center [747, 340] width 270 height 44
paste input "p-j21-10"
type input "p-j21-101"
click at [657, 514] on button "Continue" at bounding box center [747, 522] width 292 height 44
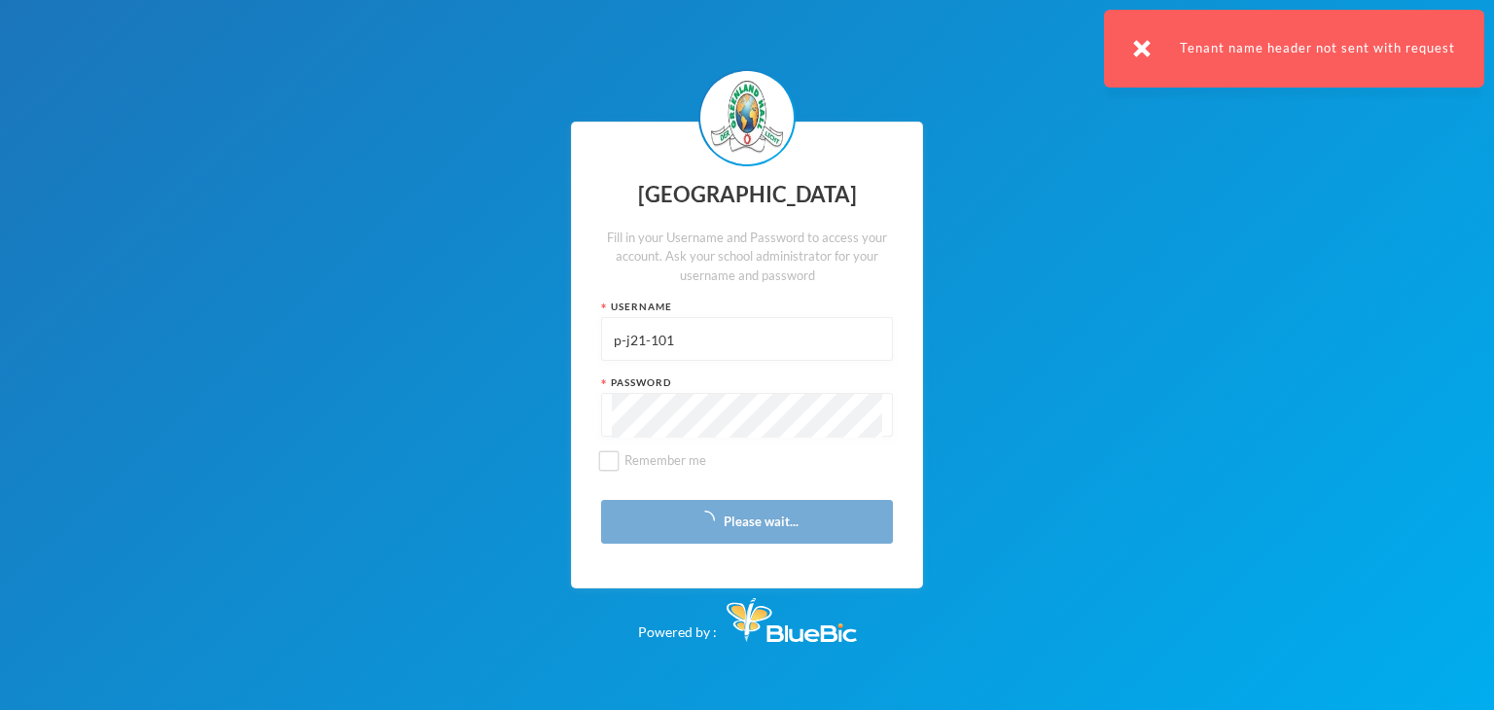
click at [1159, 52] on div "Tenant name header not sent with request" at bounding box center [1294, 49] width 380 height 78
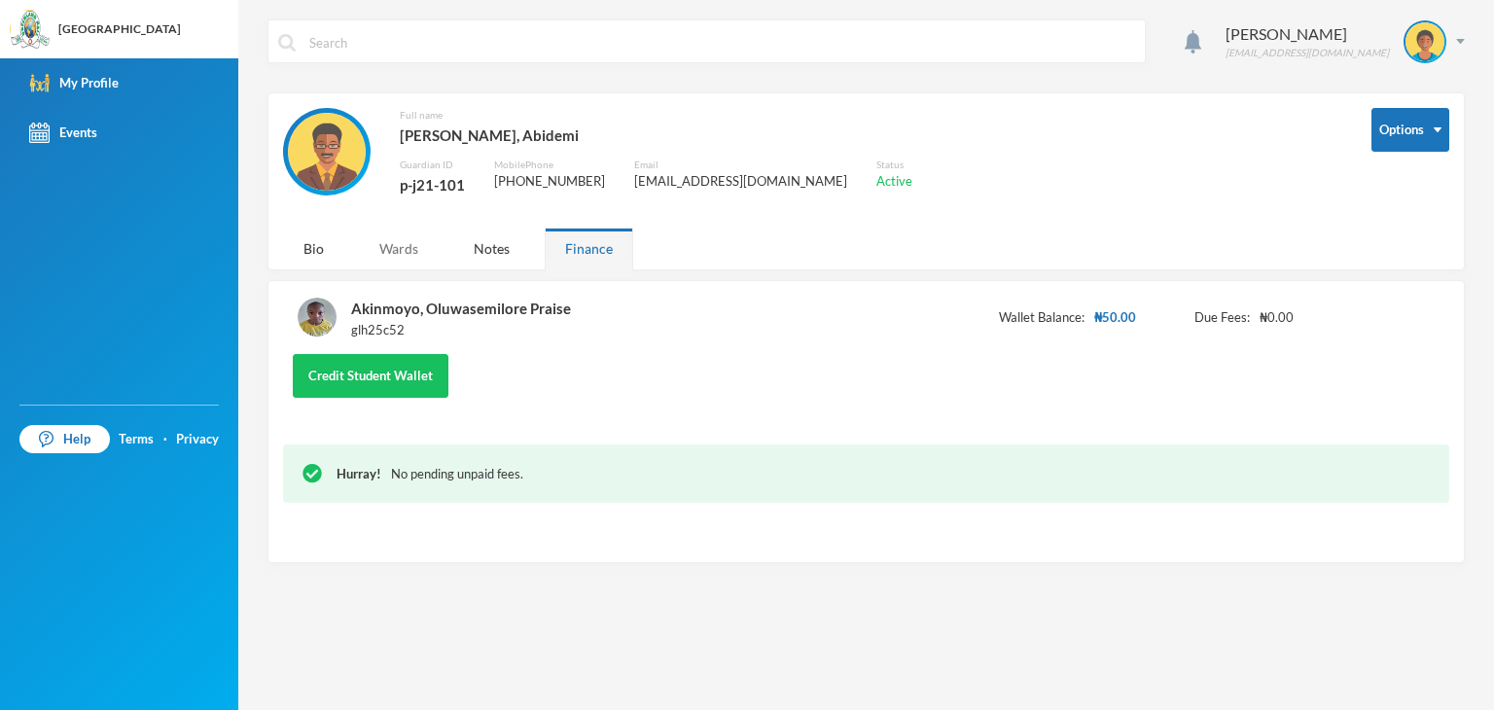
click at [387, 251] on div "Wards" at bounding box center [399, 249] width 80 height 42
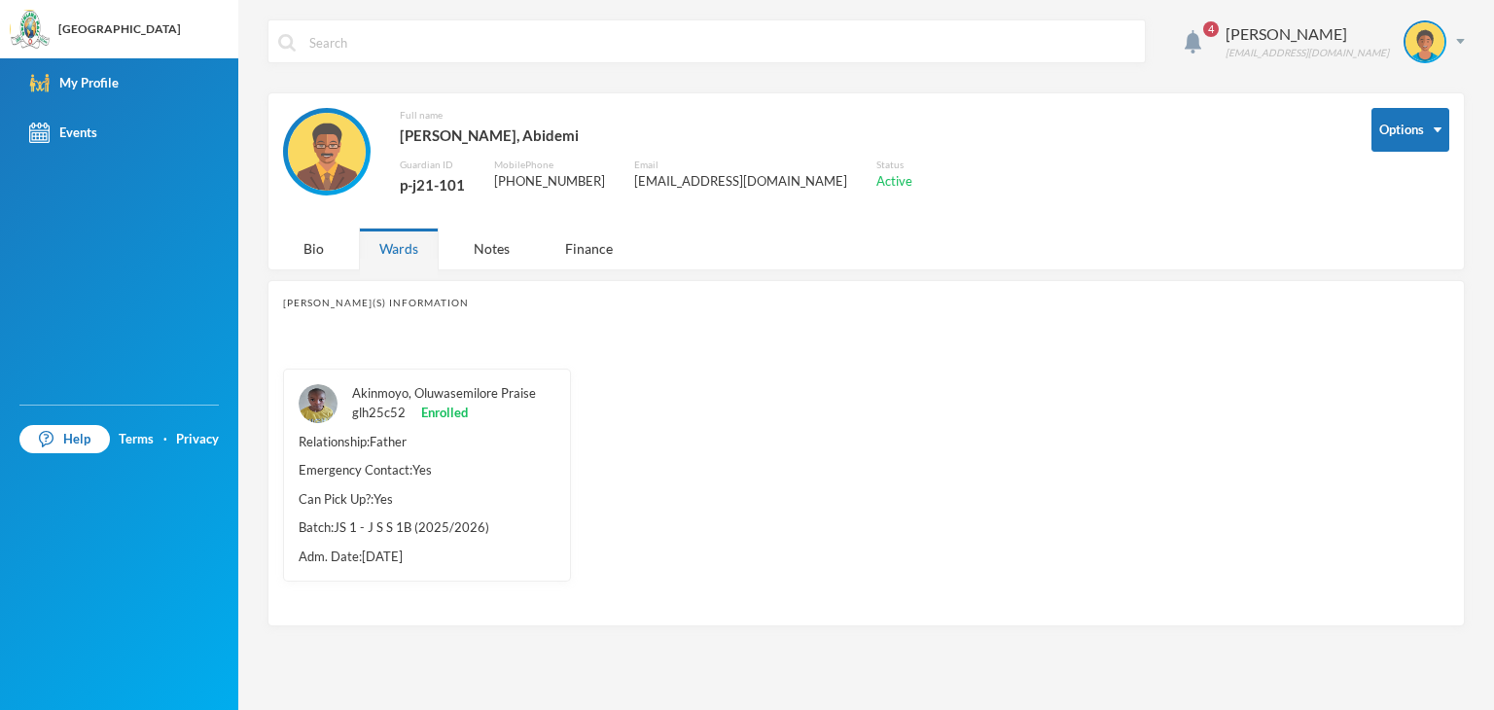
click at [435, 391] on link "Akinmoyo, Oluwasemilore Praise" at bounding box center [444, 393] width 184 height 16
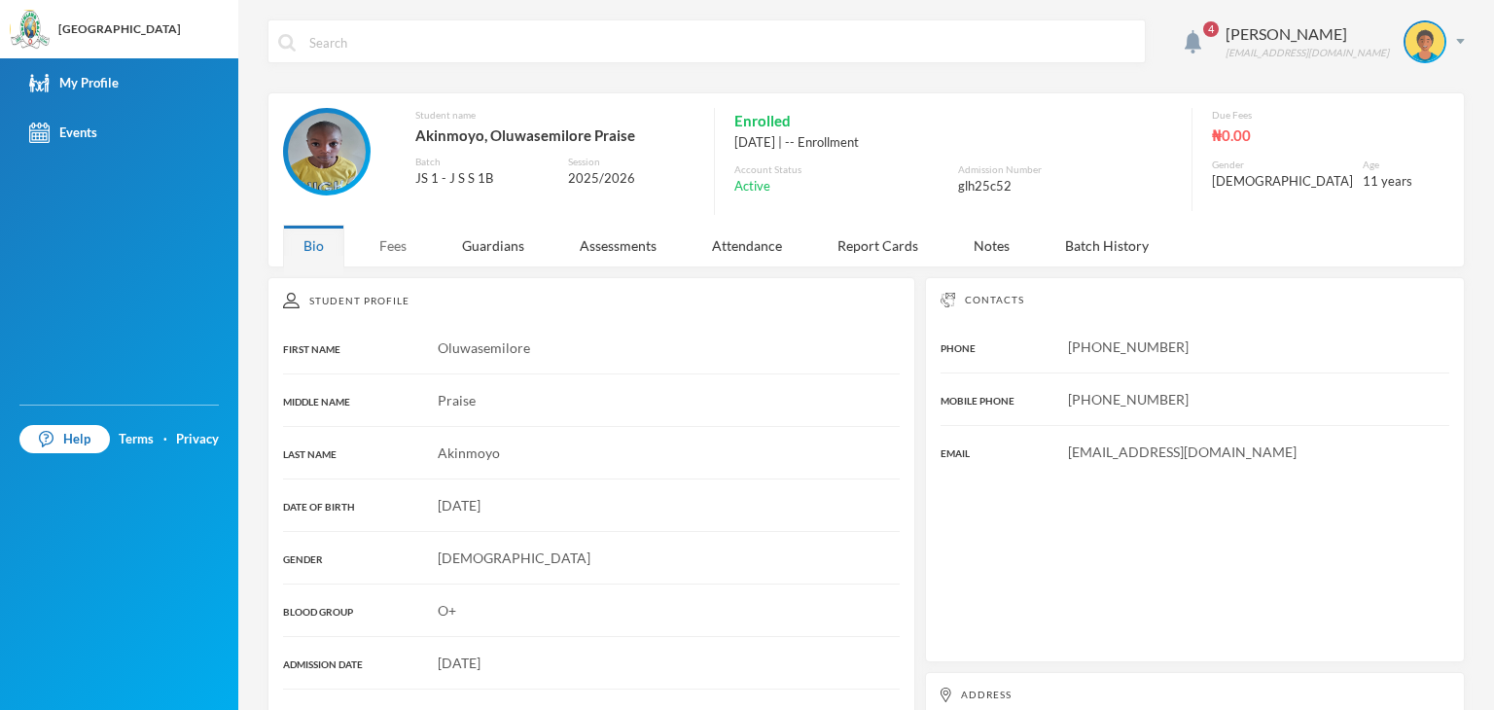
click at [384, 257] on div "Fees" at bounding box center [393, 246] width 68 height 42
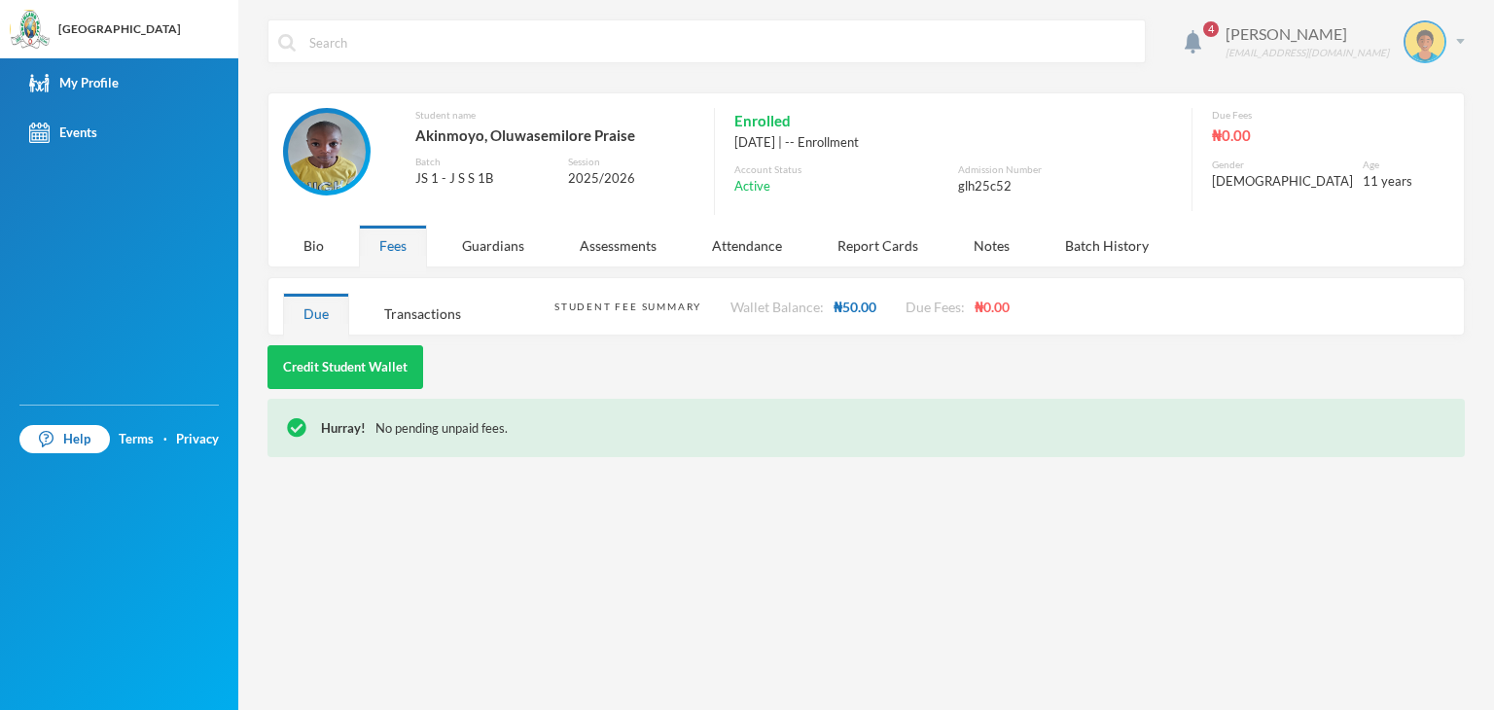
click at [1461, 37] on div "[PERSON_NAME] [PERSON_NAME][EMAIL_ADDRESS][DOMAIN_NAME]" at bounding box center [1338, 41] width 254 height 43
click at [1400, 134] on button "Logout" at bounding box center [1411, 141] width 88 height 29
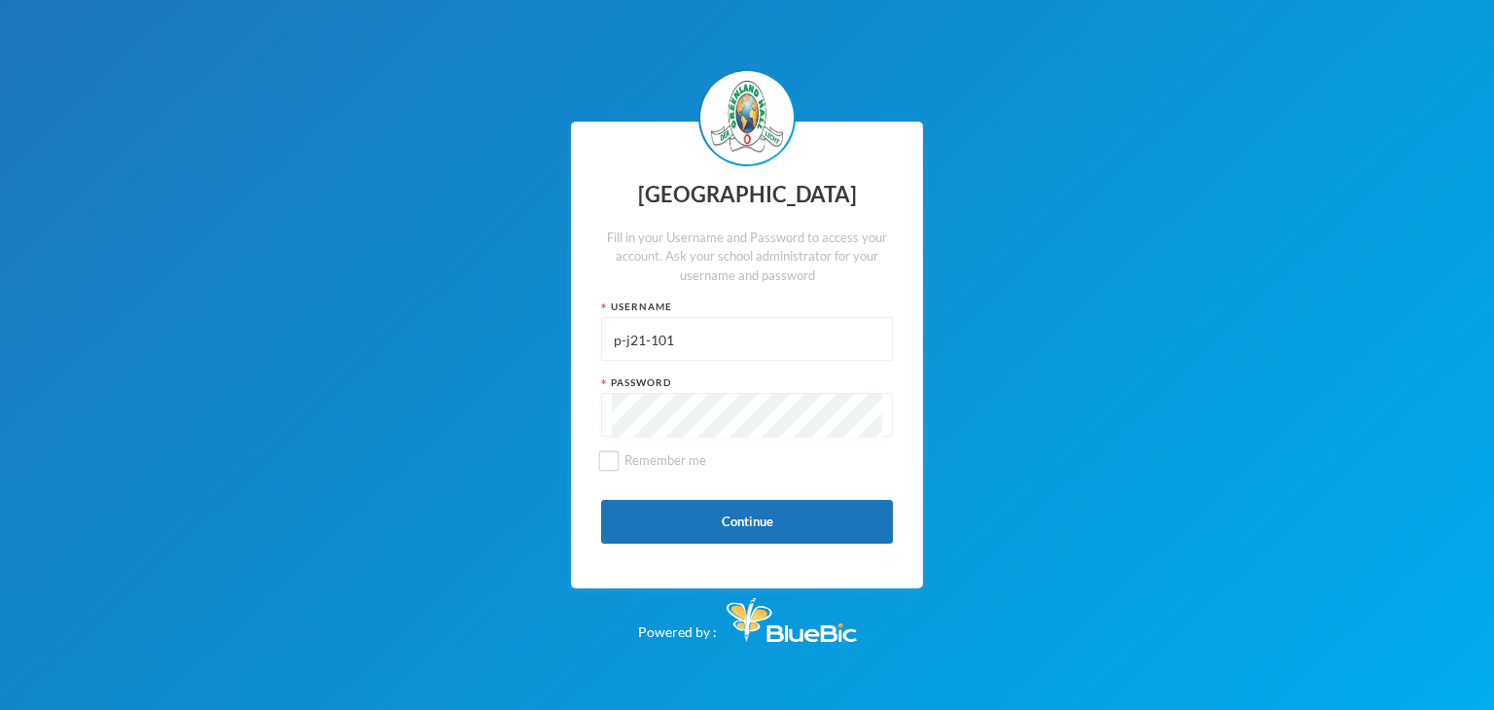
click at [692, 353] on input "p-j21-101" at bounding box center [747, 340] width 270 height 44
type input "glh25c44"
click at [649, 523] on button "Continue" at bounding box center [747, 522] width 292 height 44
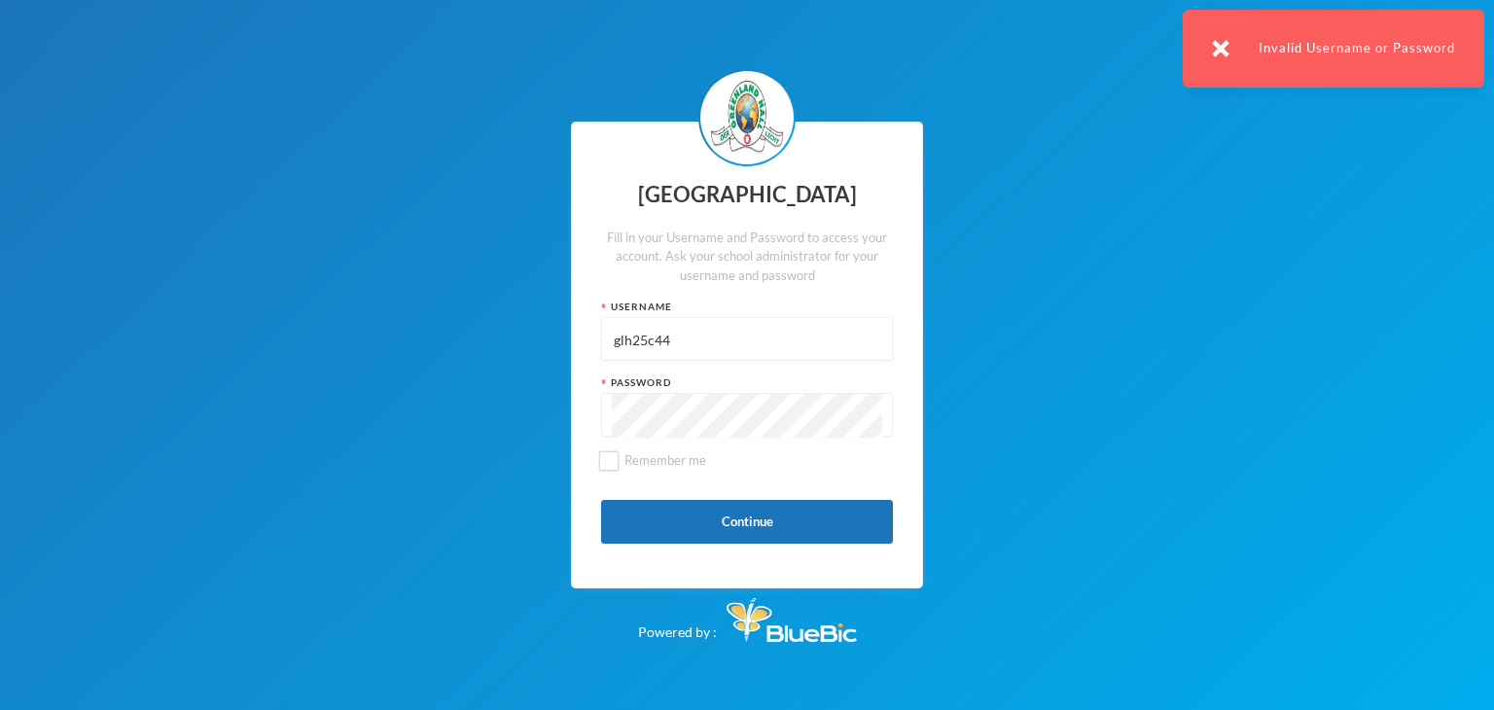
click at [689, 355] on input "glh25c44" at bounding box center [747, 340] width 270 height 44
click at [689, 354] on input "glh25c44" at bounding box center [747, 340] width 270 height 44
click at [689, 353] on input "glh25c44" at bounding box center [747, 340] width 270 height 44
type input "glhc21"
click at [740, 535] on button "Continue" at bounding box center [747, 522] width 292 height 44
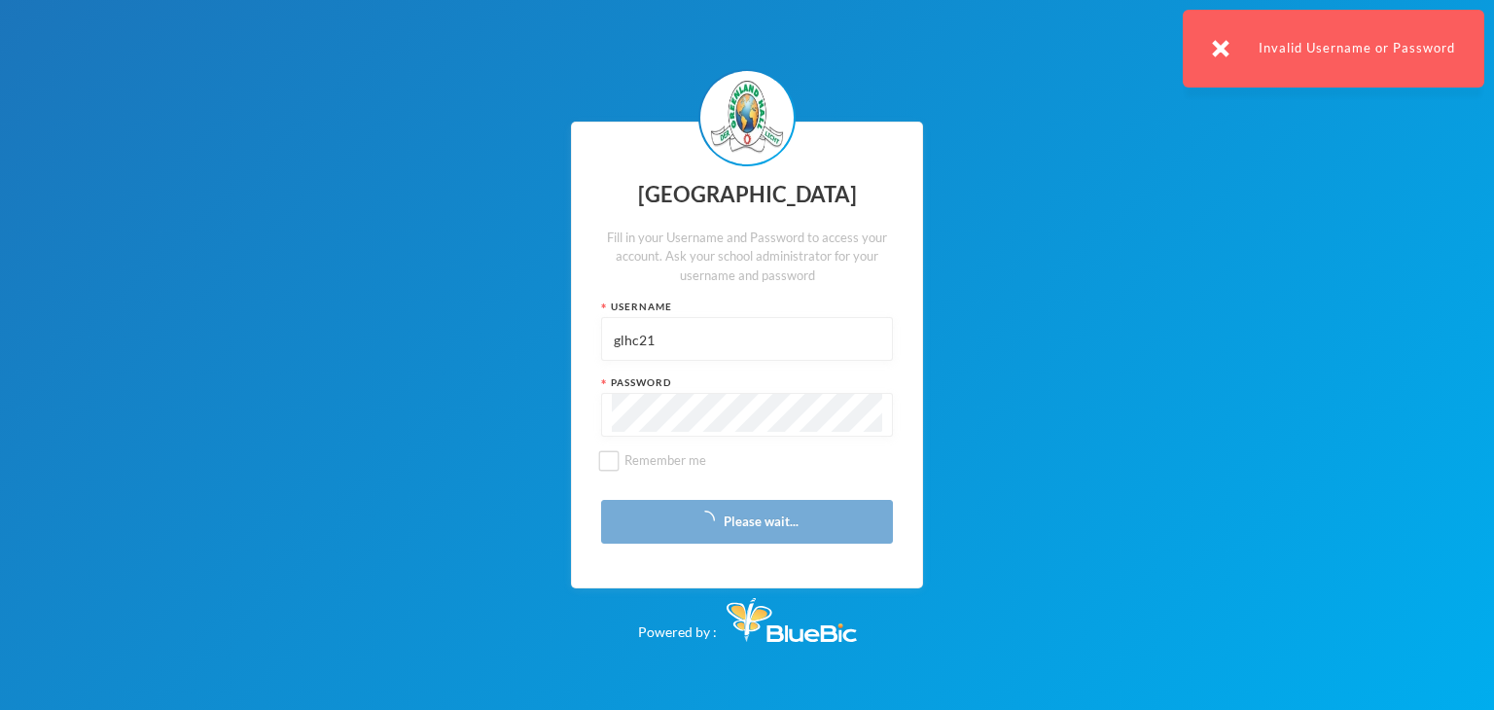
click at [1226, 47] on img at bounding box center [1221, 49] width 18 height 18
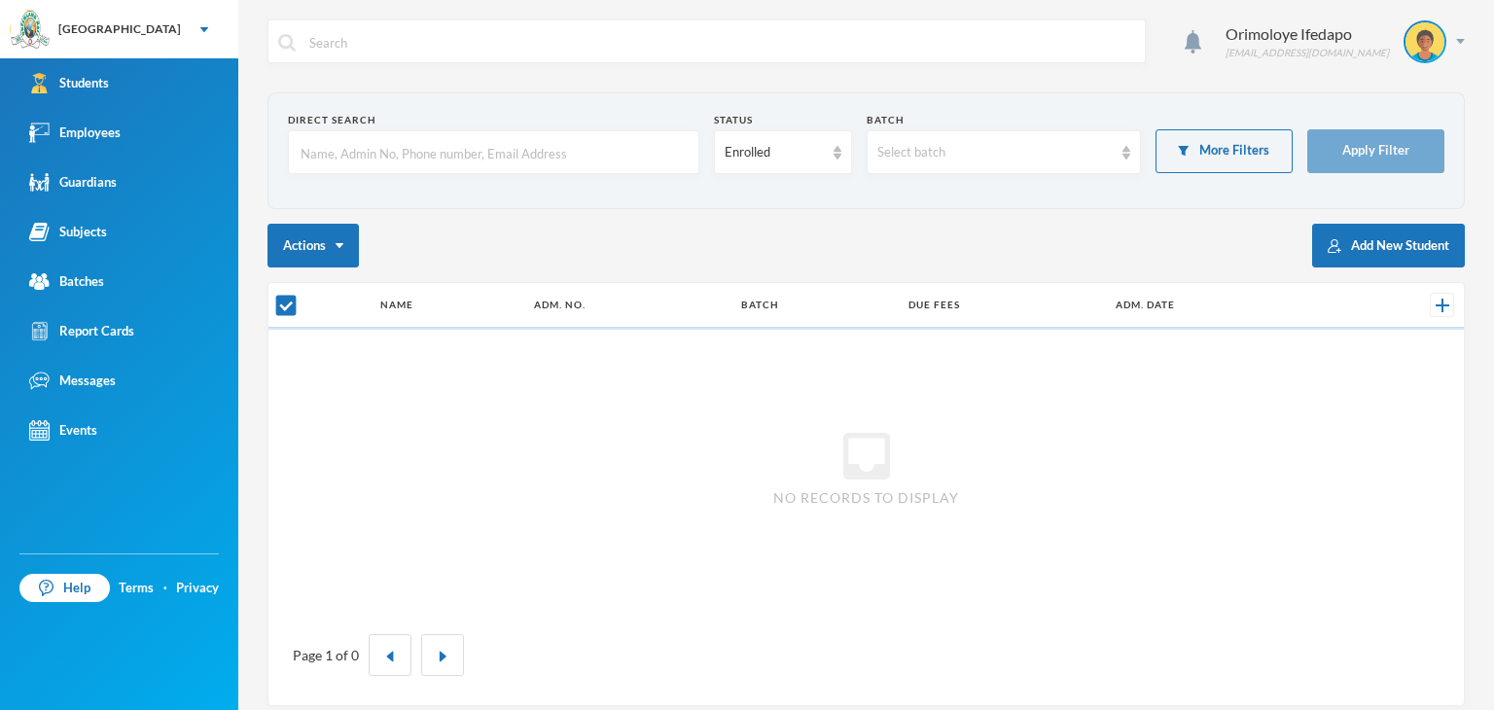
click at [359, 141] on input "text" at bounding box center [494, 153] width 390 height 44
type input "e"
checkbox input "false"
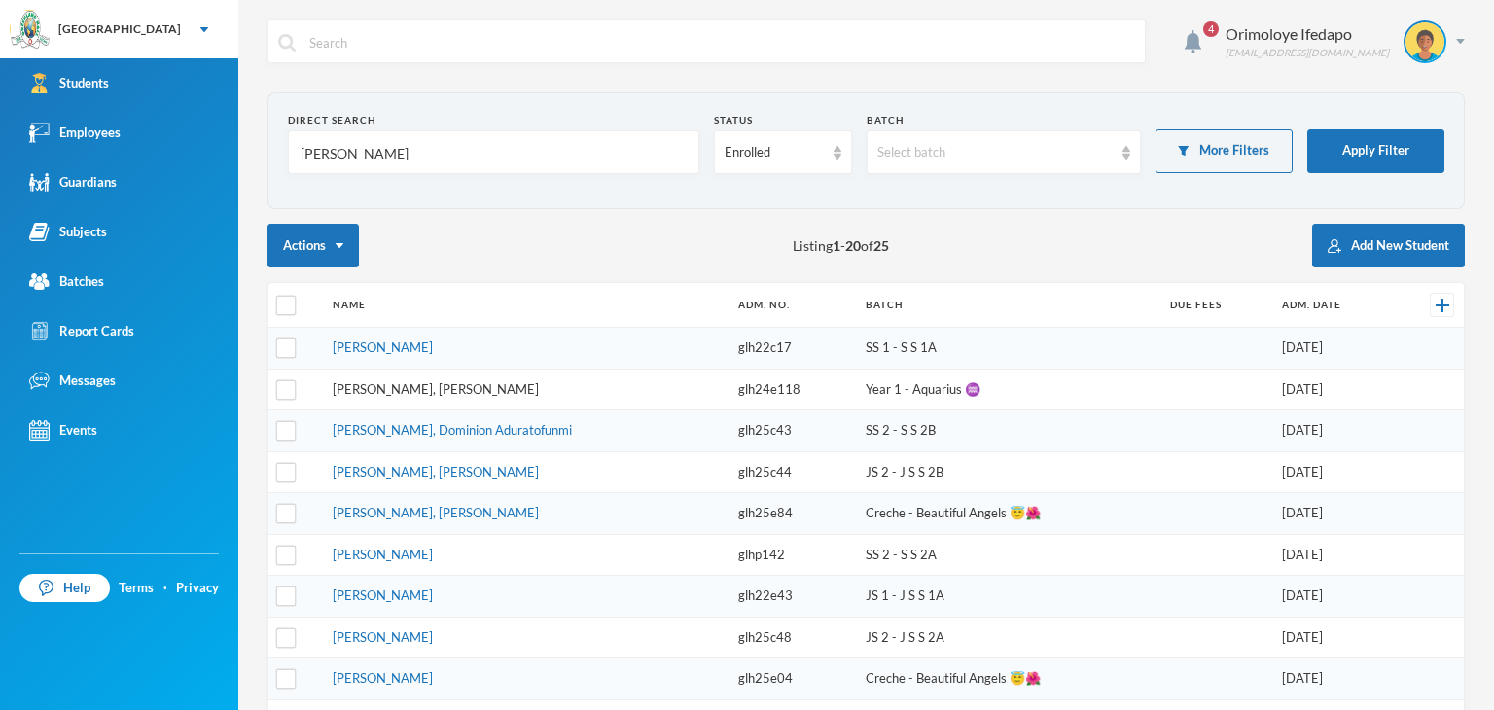
type input "[PERSON_NAME]"
click at [428, 383] on link "[PERSON_NAME], [PERSON_NAME]" at bounding box center [436, 389] width 206 height 16
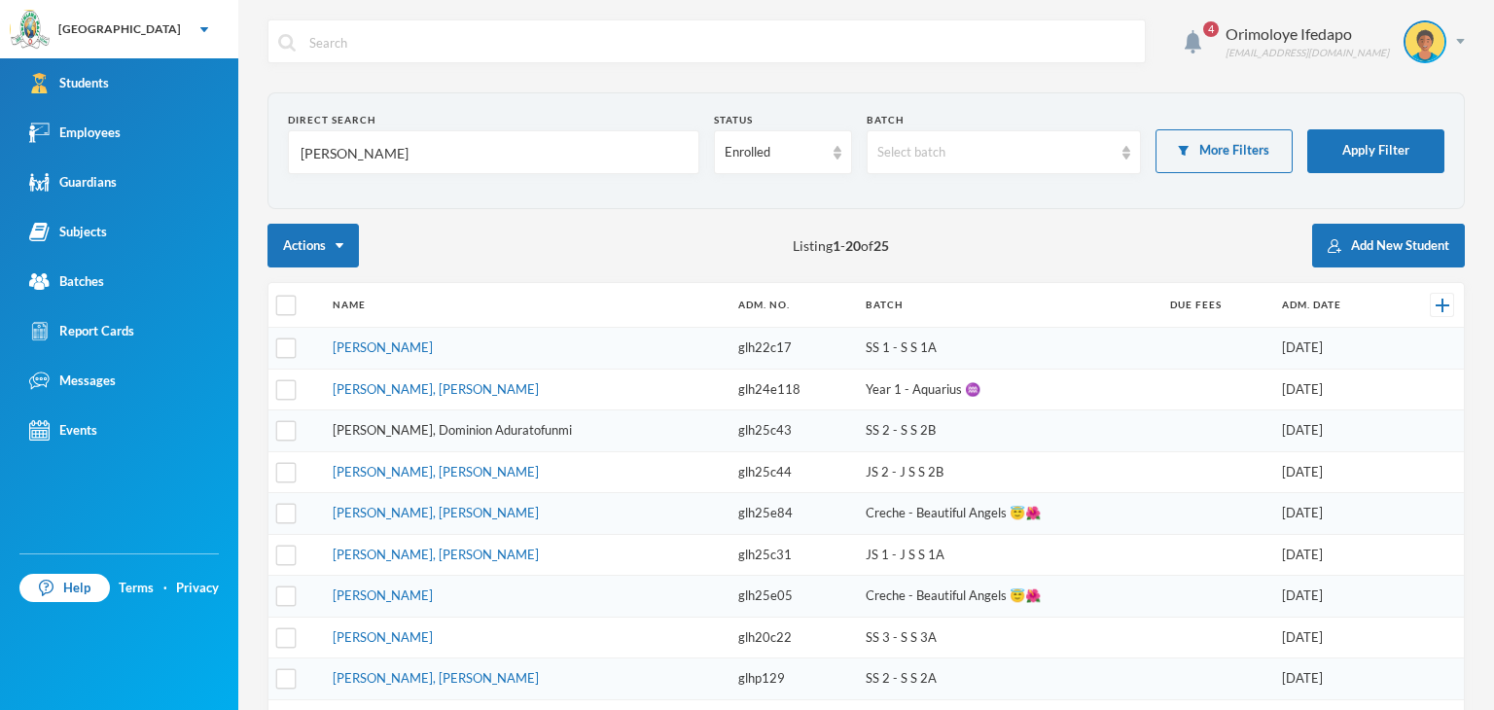
click at [432, 431] on link "[PERSON_NAME], Dominion Aduratofunmi" at bounding box center [452, 430] width 239 height 16
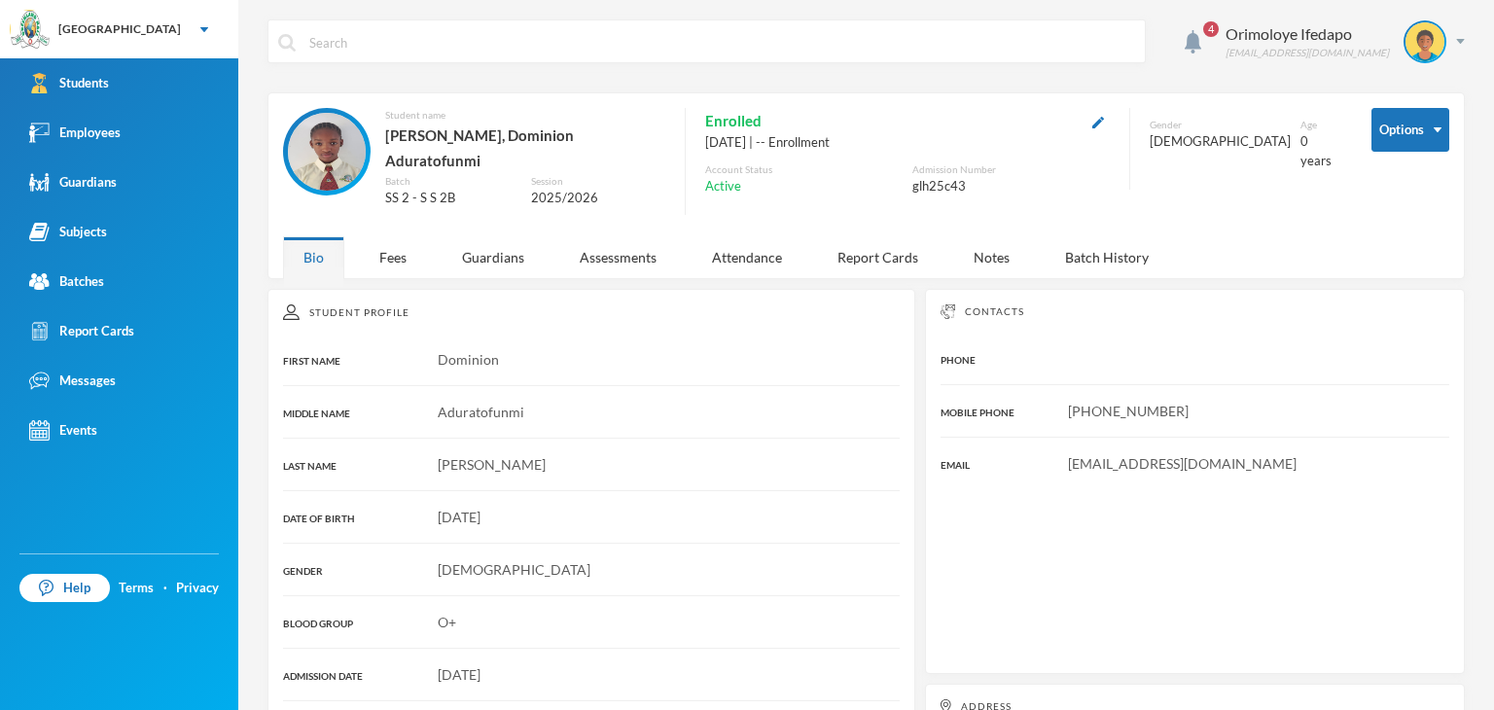
click at [387, 291] on div "Student Profile FIRST NAME Dominion MIDDLE NAME Aduratofunmi LAST NAME [PERSON_…" at bounding box center [591, 626] width 648 height 674
click at [498, 242] on div "Guardians" at bounding box center [493, 257] width 103 height 42
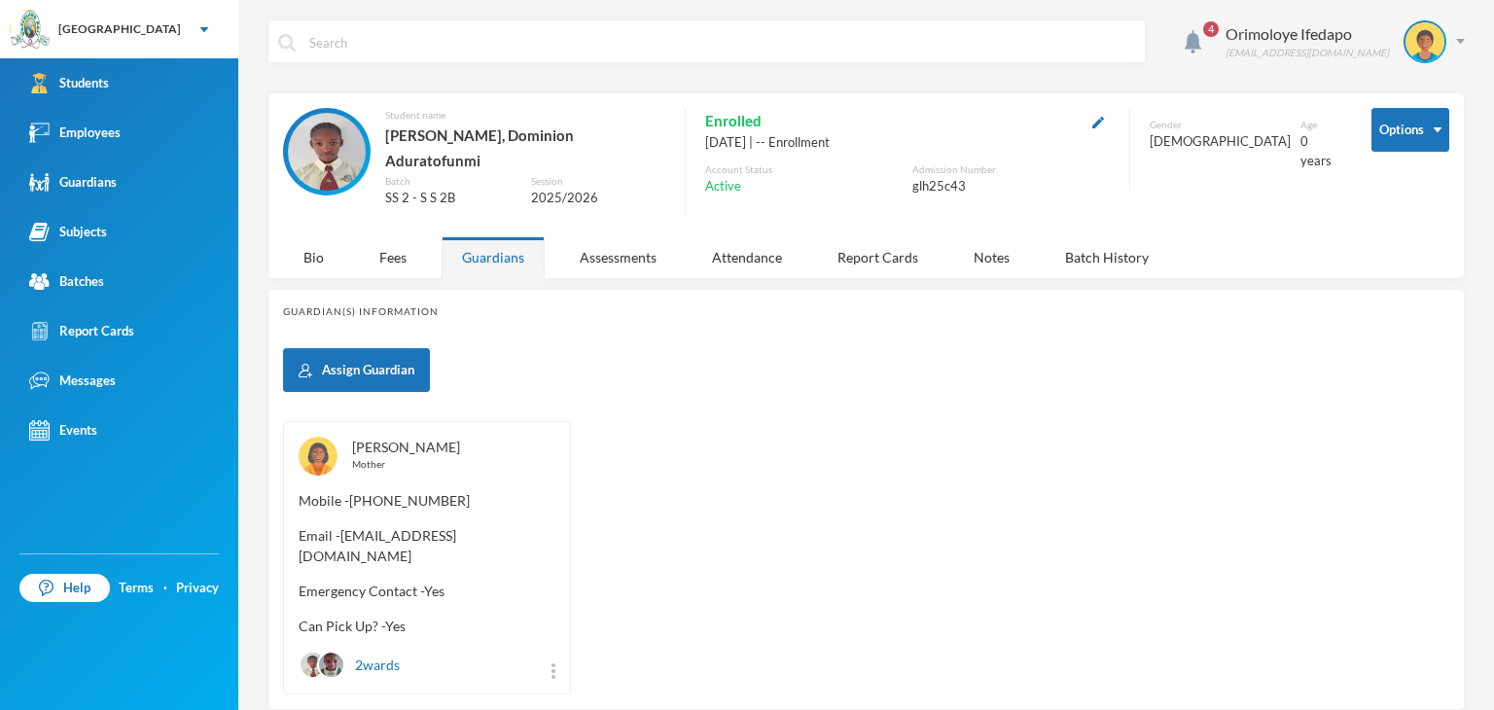
click at [393, 439] on link "[PERSON_NAME]" at bounding box center [406, 447] width 108 height 17
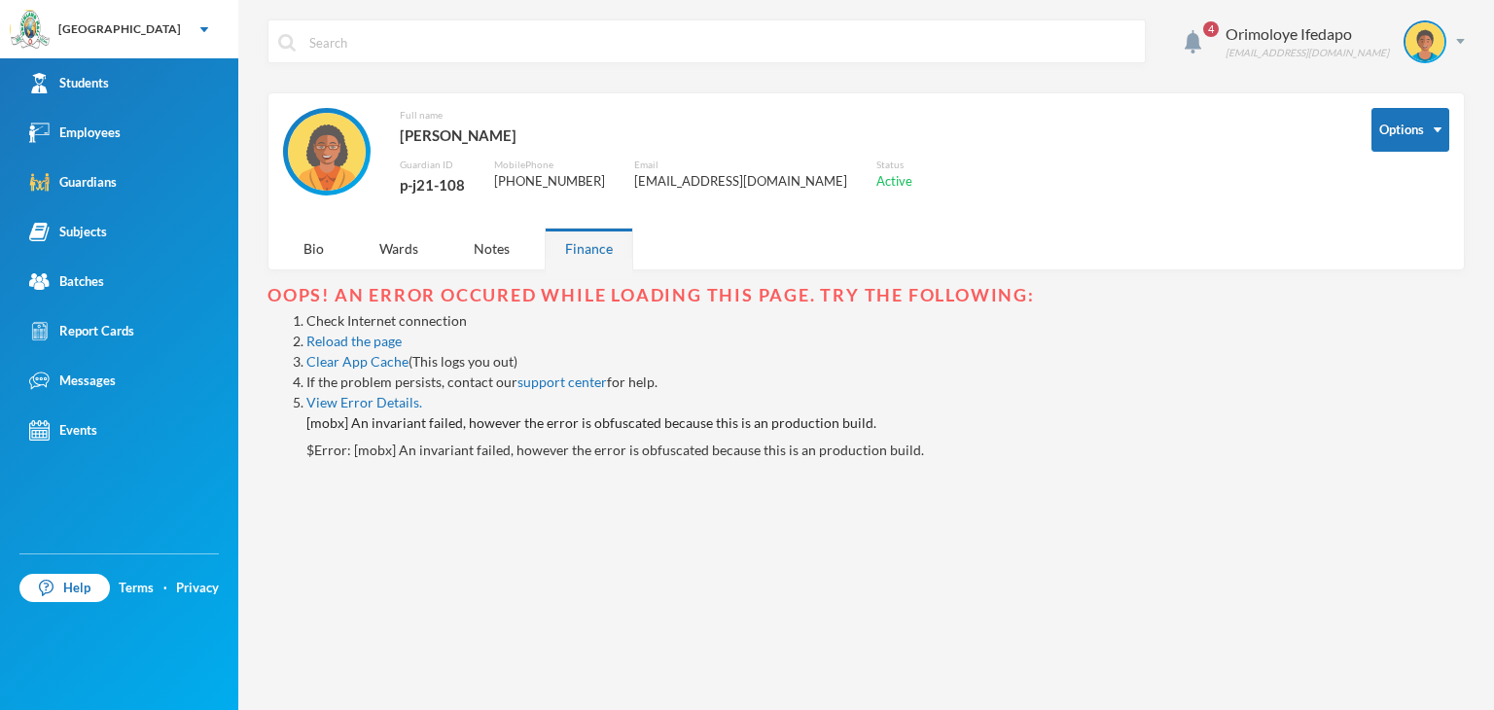
click at [425, 191] on div "p-j21-108" at bounding box center [432, 184] width 65 height 25
click at [427, 191] on div "p-j21-108" at bounding box center [432, 184] width 65 height 25
click at [427, 189] on div "p-j21-108" at bounding box center [432, 184] width 65 height 25
copy div "p-j21-108"
click at [1468, 44] on div "4 Orimoloye Ifedapo [EMAIL_ADDRESS][DOMAIN_NAME] Options Full name [PERSON_NAME…" at bounding box center [866, 355] width 1256 height 710
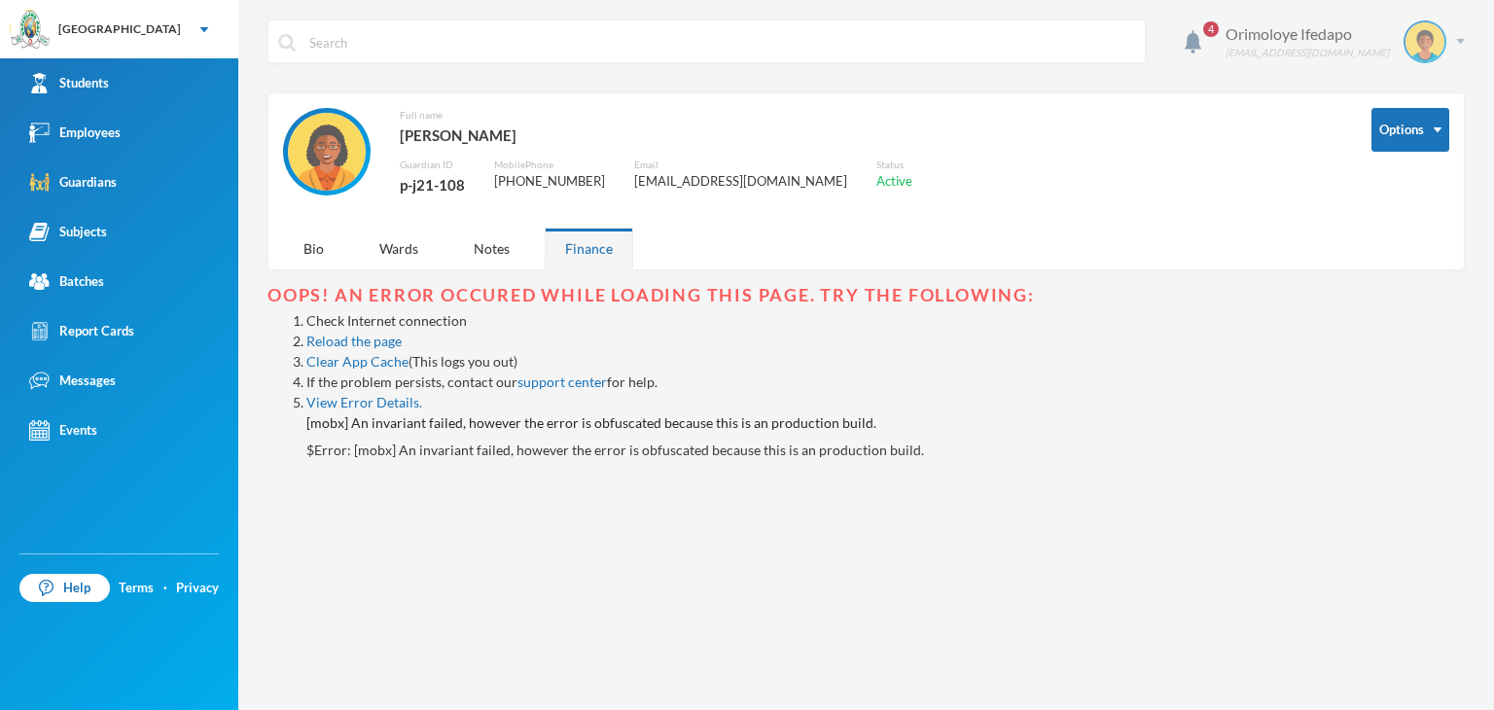
click at [1455, 32] on div "Orimoloye Ifedapo [EMAIL_ADDRESS][DOMAIN_NAME]" at bounding box center [1338, 41] width 254 height 43
click at [1417, 138] on button "Logout" at bounding box center [1411, 141] width 88 height 29
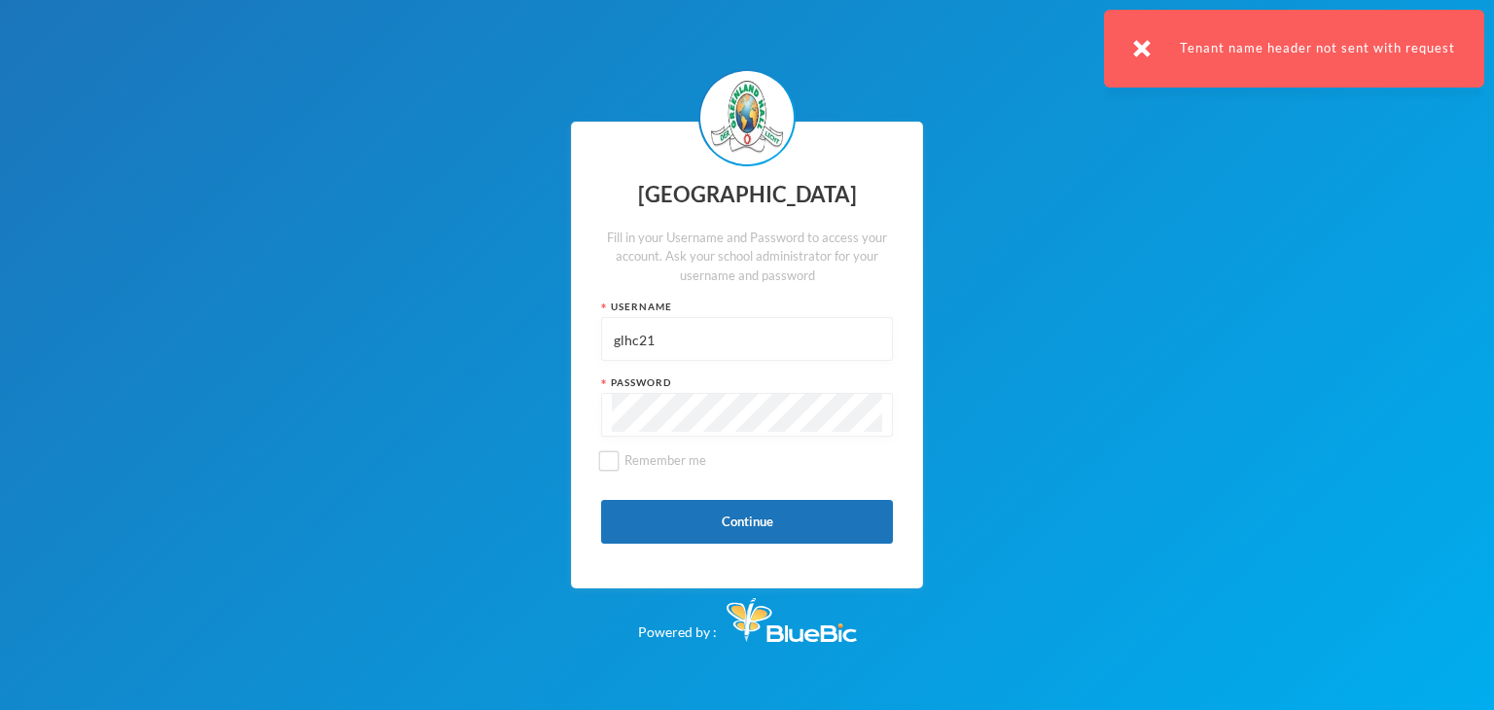
click at [694, 352] on input "glhc21" at bounding box center [747, 340] width 270 height 44
paste input "p-j21-108"
type input "p-j21-108"
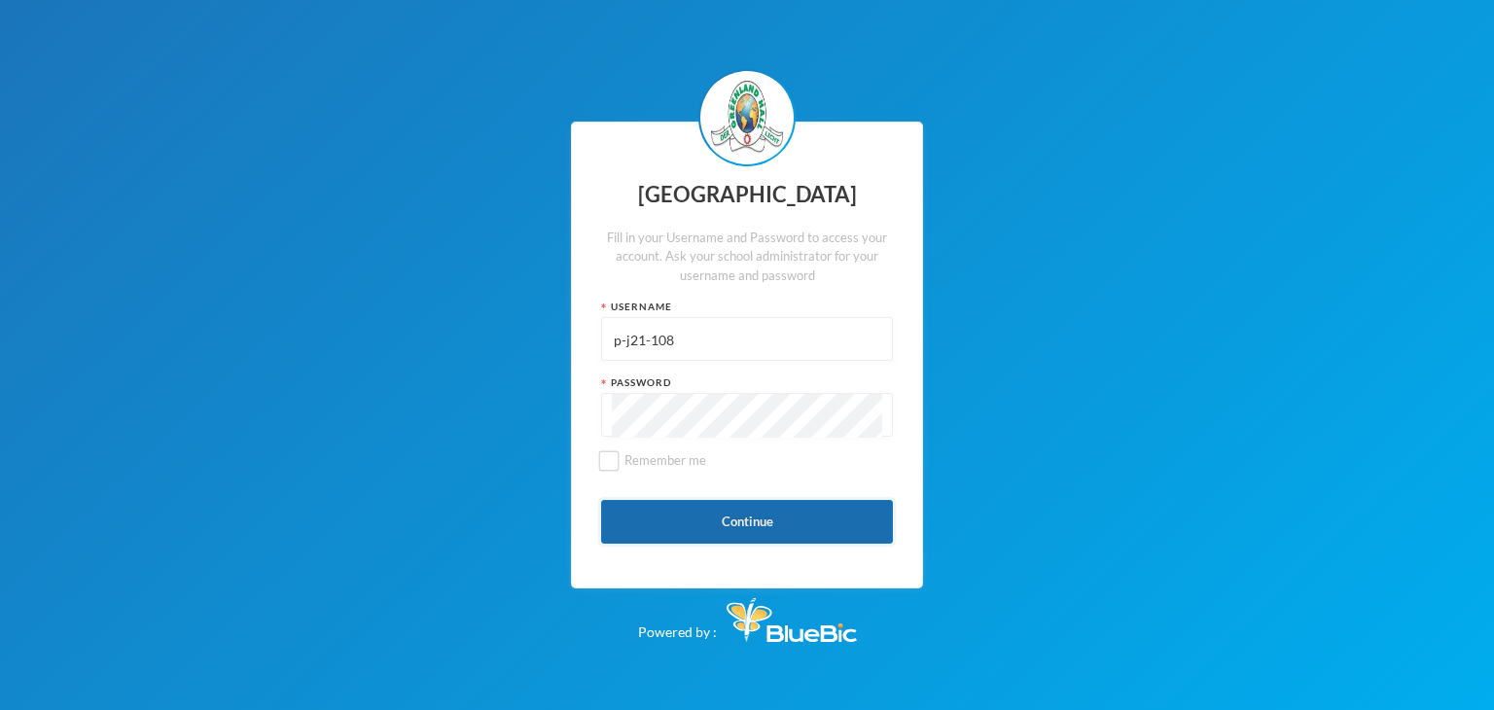
click at [682, 522] on button "Continue" at bounding box center [747, 522] width 292 height 44
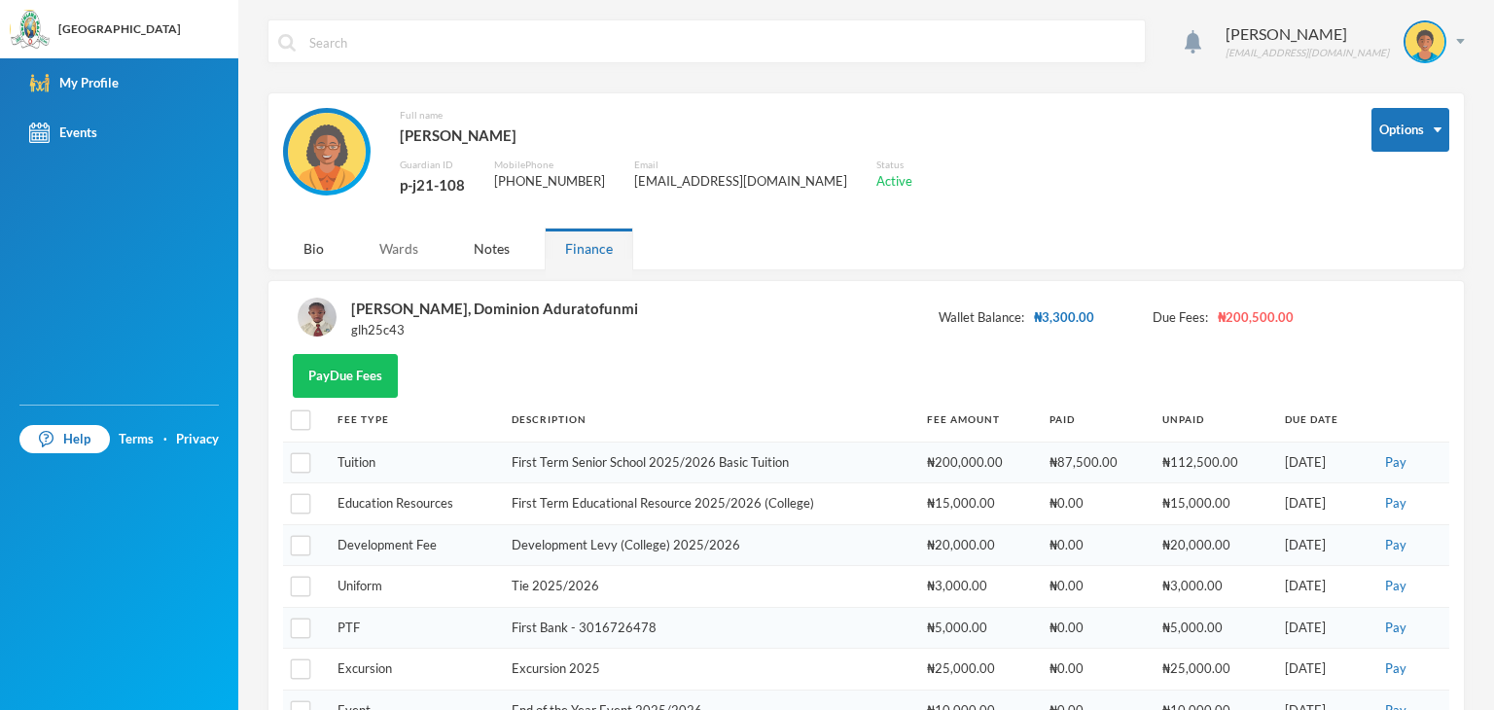
click at [395, 253] on div "Wards" at bounding box center [399, 249] width 80 height 42
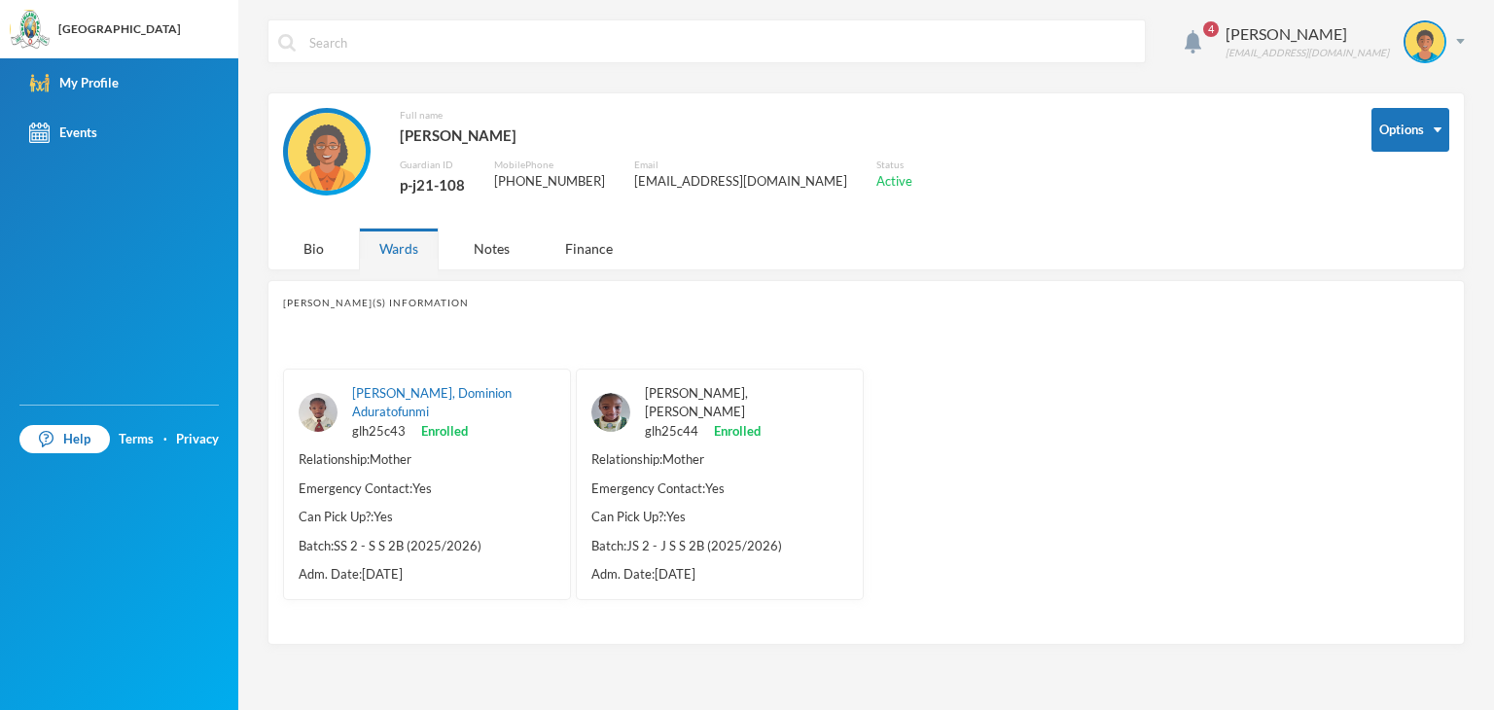
click at [657, 402] on link "[PERSON_NAME], [PERSON_NAME]" at bounding box center [696, 402] width 103 height 35
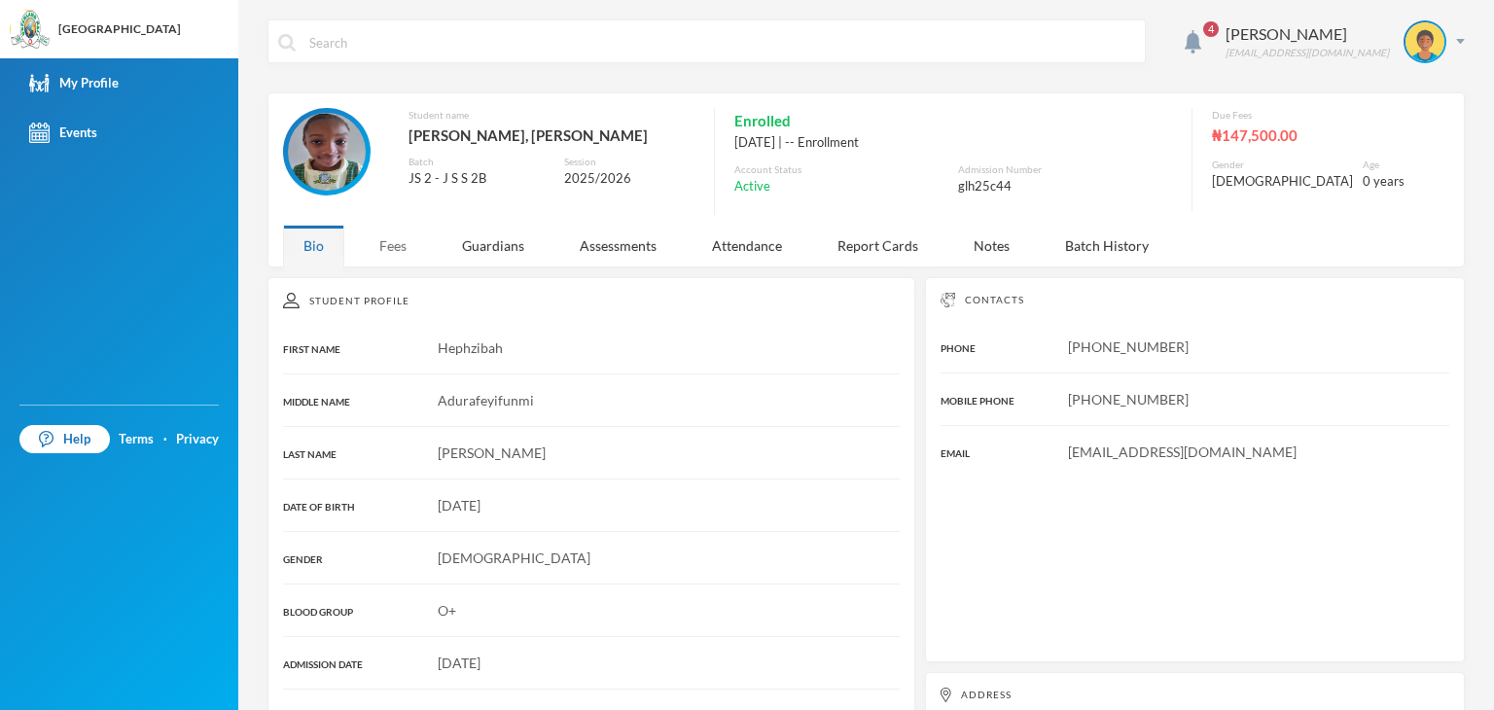
click at [407, 238] on div "Fees" at bounding box center [393, 246] width 68 height 42
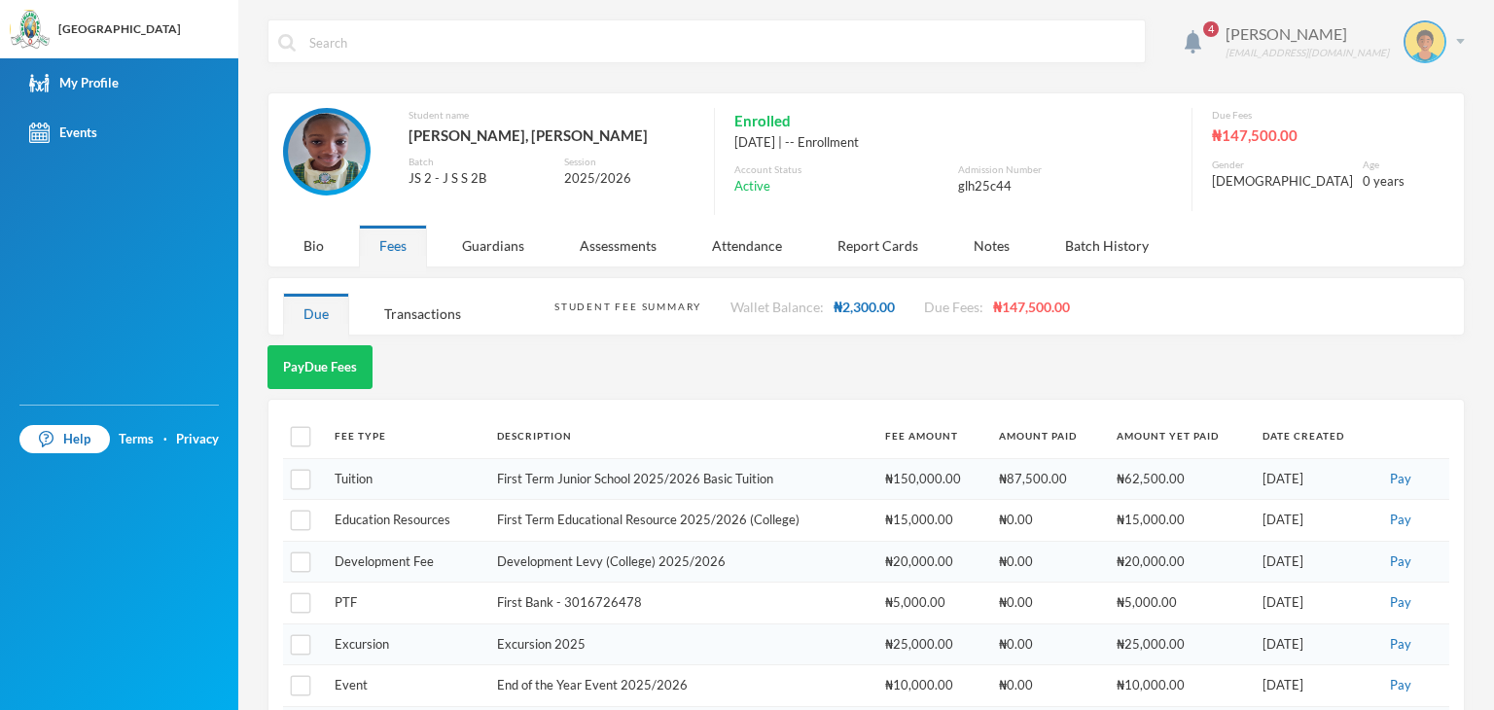
click at [1442, 36] on div "[PERSON_NAME] [EMAIL_ADDRESS][DOMAIN_NAME]" at bounding box center [1338, 41] width 254 height 43
click at [1400, 133] on button "Logout" at bounding box center [1396, 141] width 88 height 29
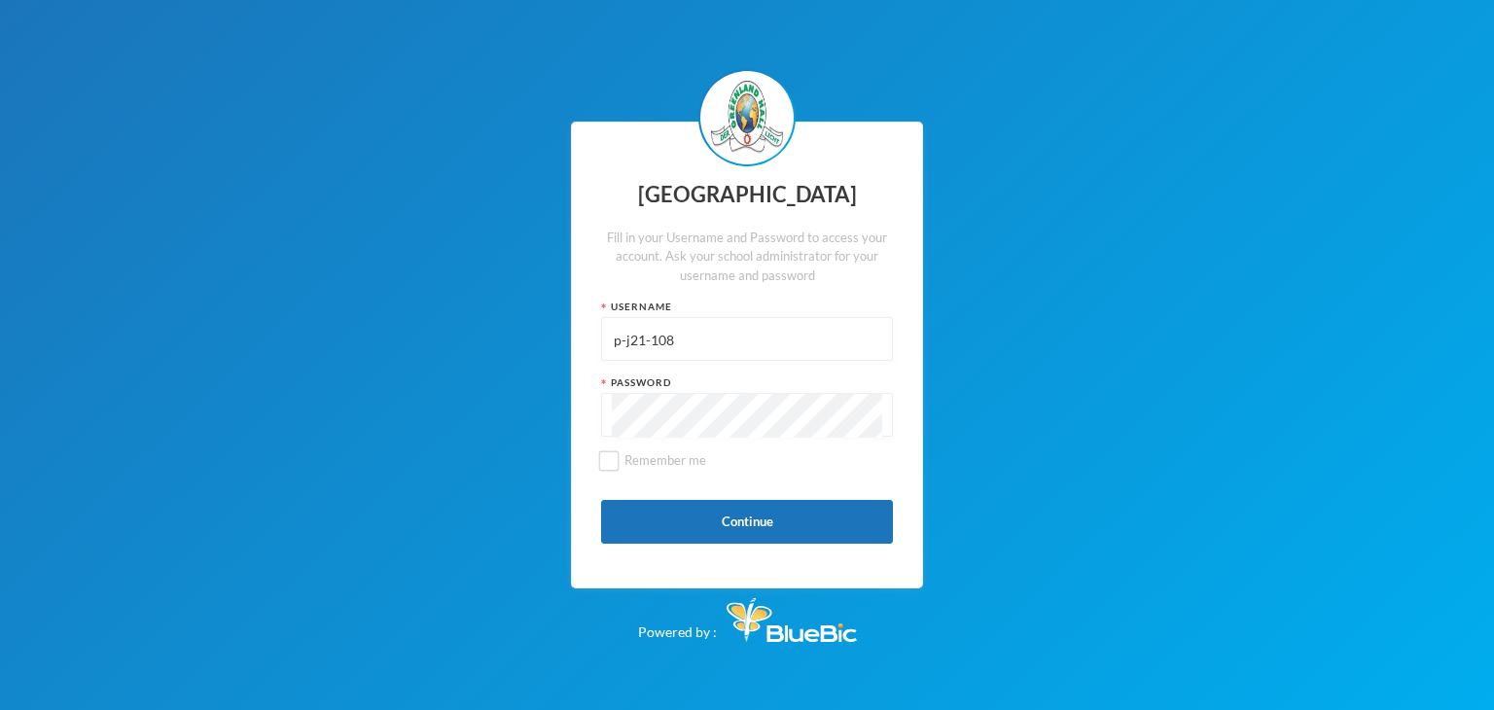
click at [695, 351] on input "p-j21-108" at bounding box center [747, 340] width 270 height 44
click at [696, 349] on input "p-j21-108" at bounding box center [747, 340] width 270 height 44
type input "p"
type input "glh25c31"
click at [646, 525] on button "Continue" at bounding box center [747, 522] width 292 height 44
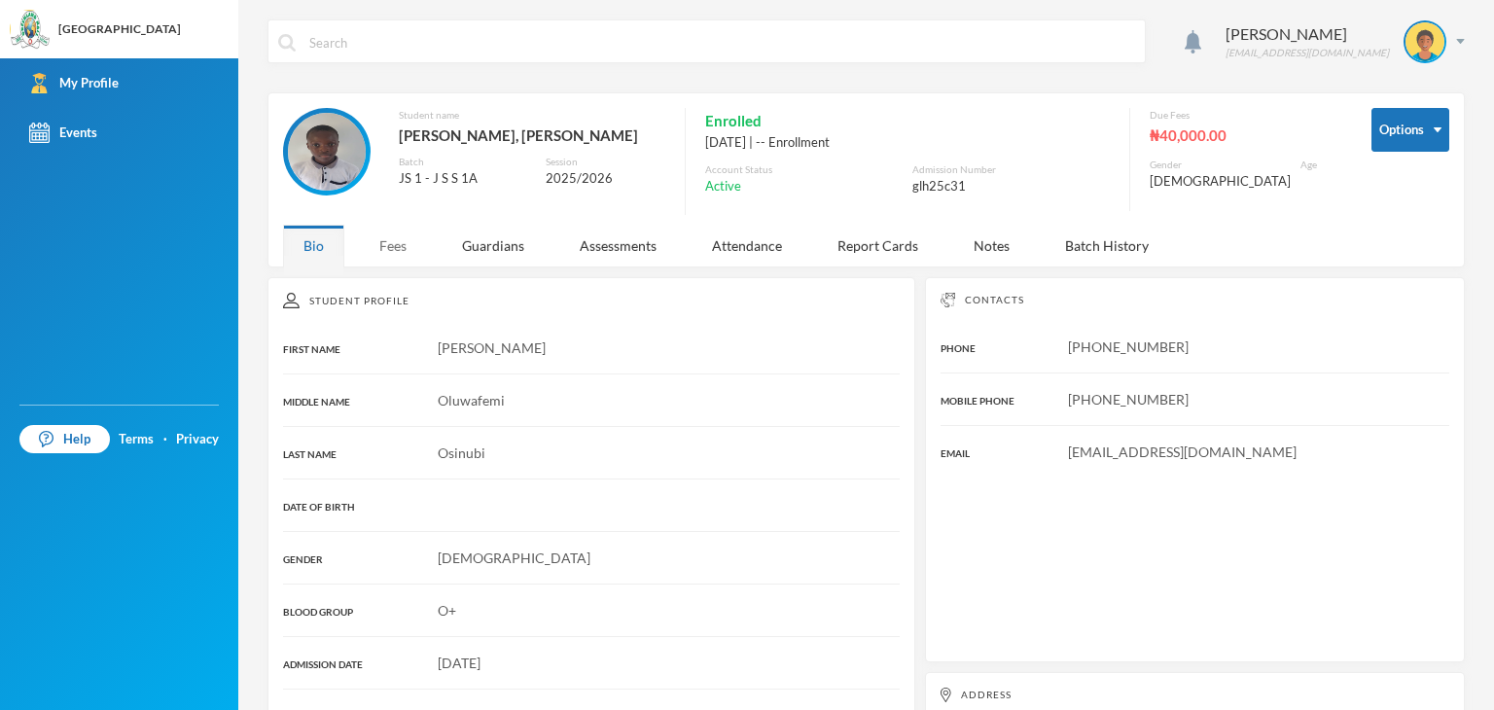
click at [391, 250] on div "Fees" at bounding box center [393, 246] width 68 height 42
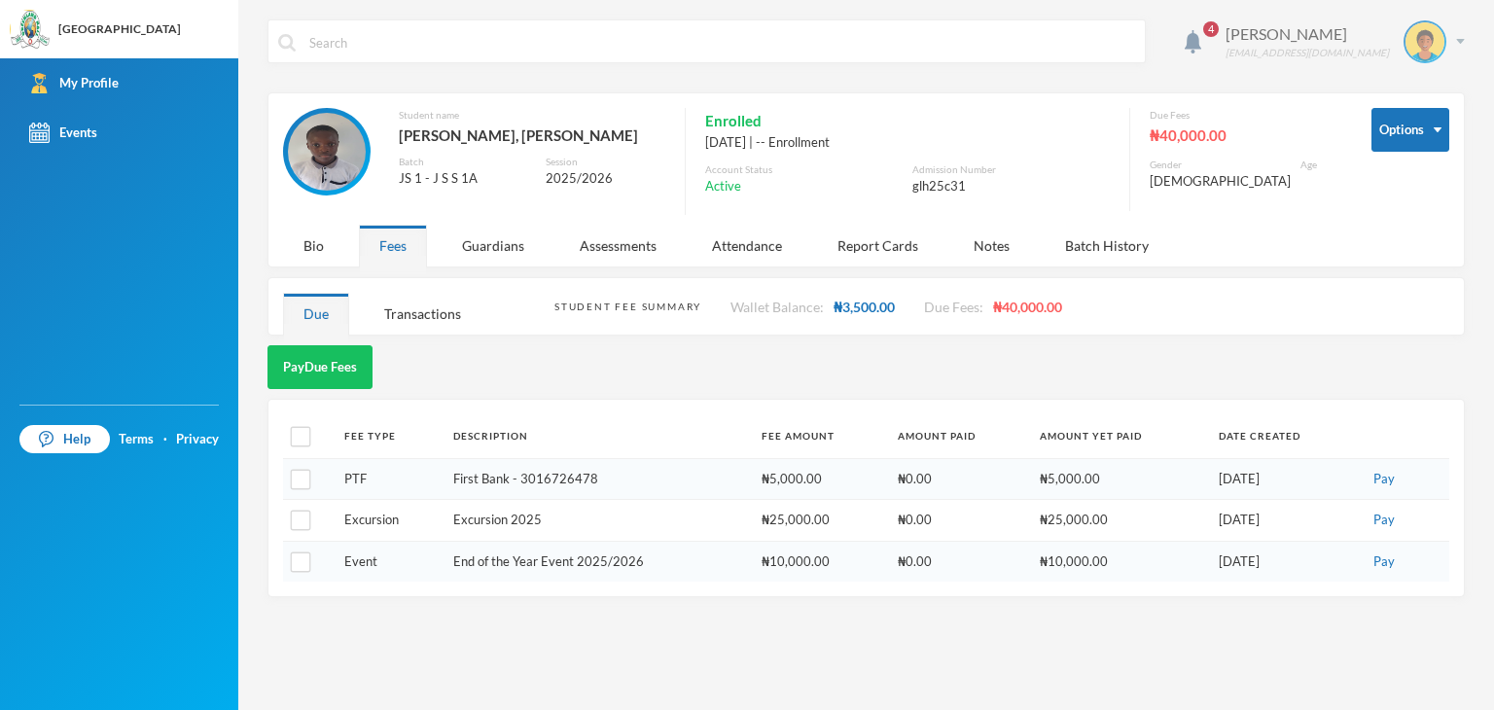
click at [1460, 41] on img at bounding box center [1460, 41] width 9 height 5
click at [1416, 137] on button "Logout" at bounding box center [1411, 141] width 88 height 29
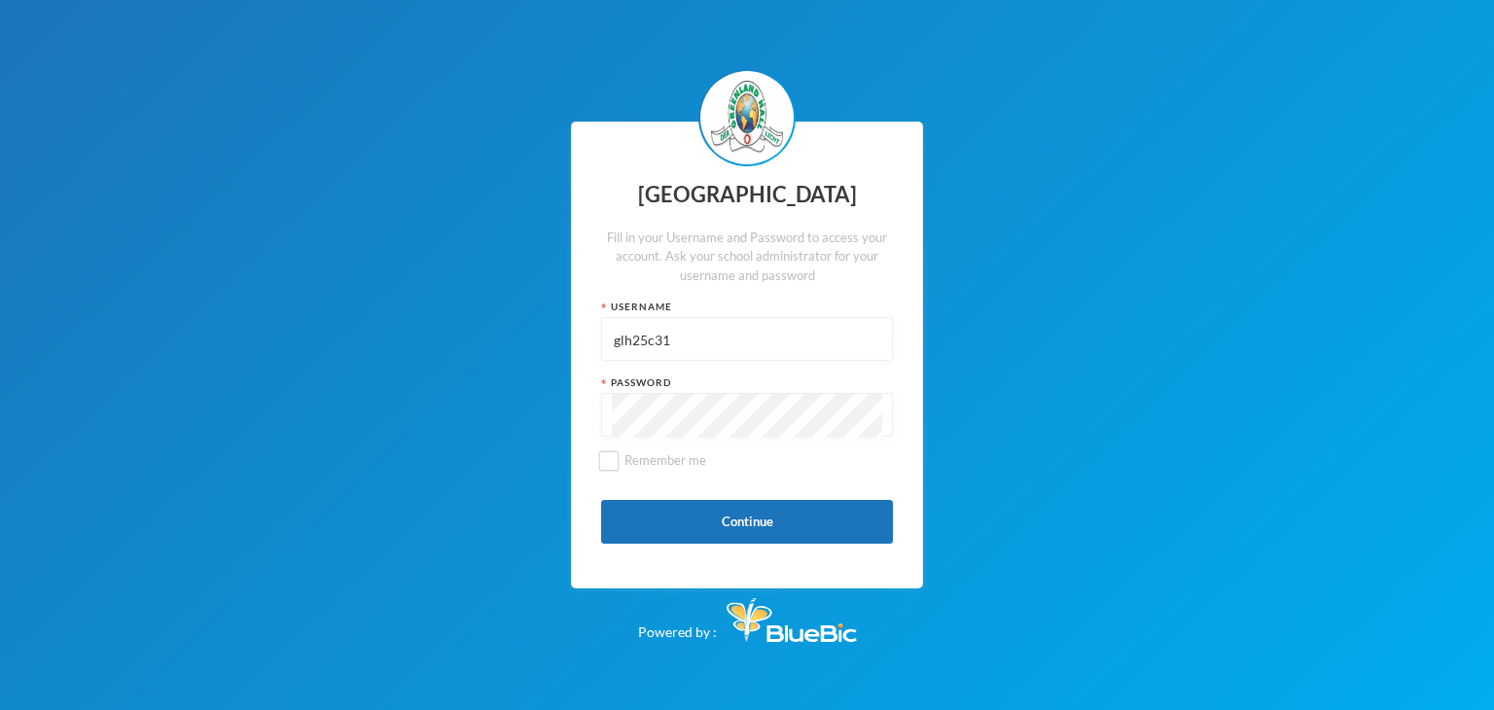
click at [719, 335] on input "glh25c31" at bounding box center [747, 340] width 270 height 44
type input "glh25c61"
click at [658, 534] on button "Continue" at bounding box center [747, 522] width 292 height 44
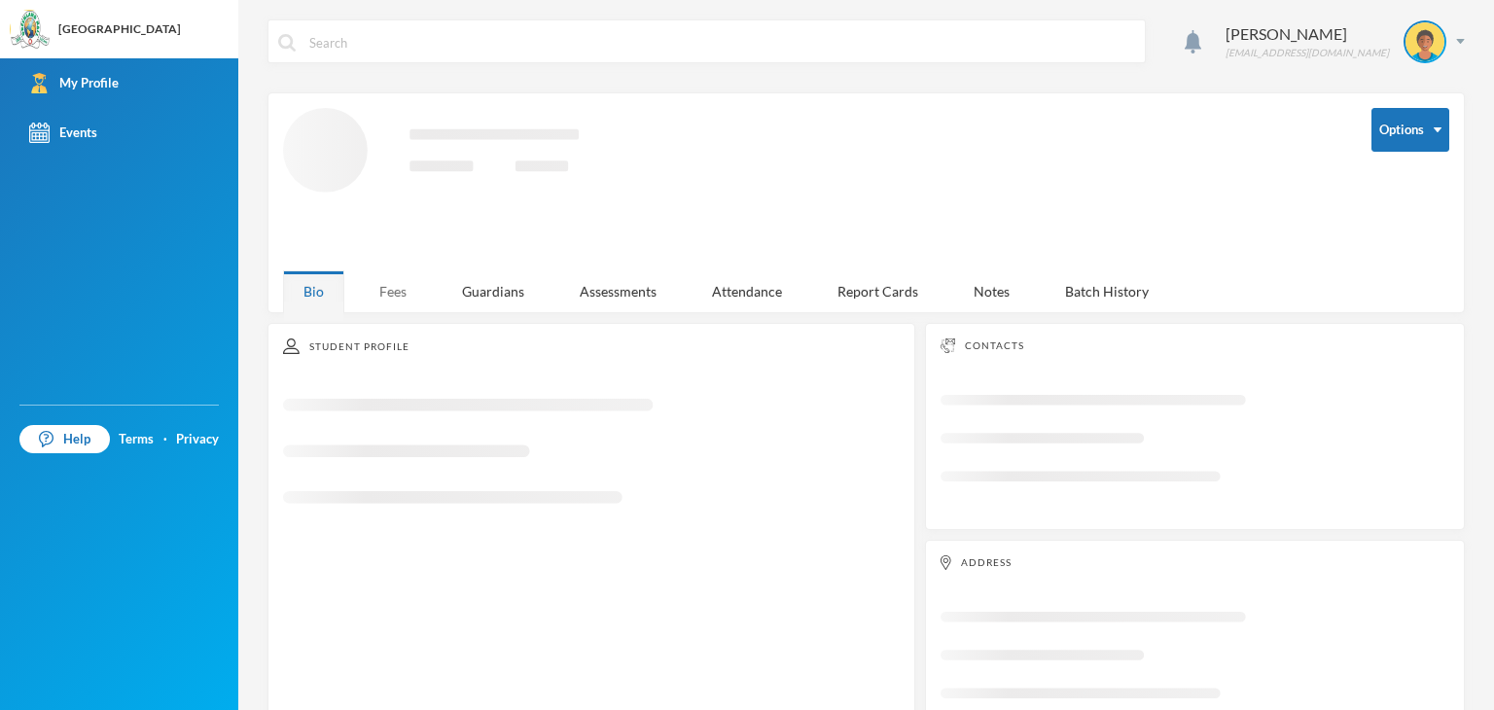
click at [382, 281] on div "Fees" at bounding box center [393, 291] width 68 height 42
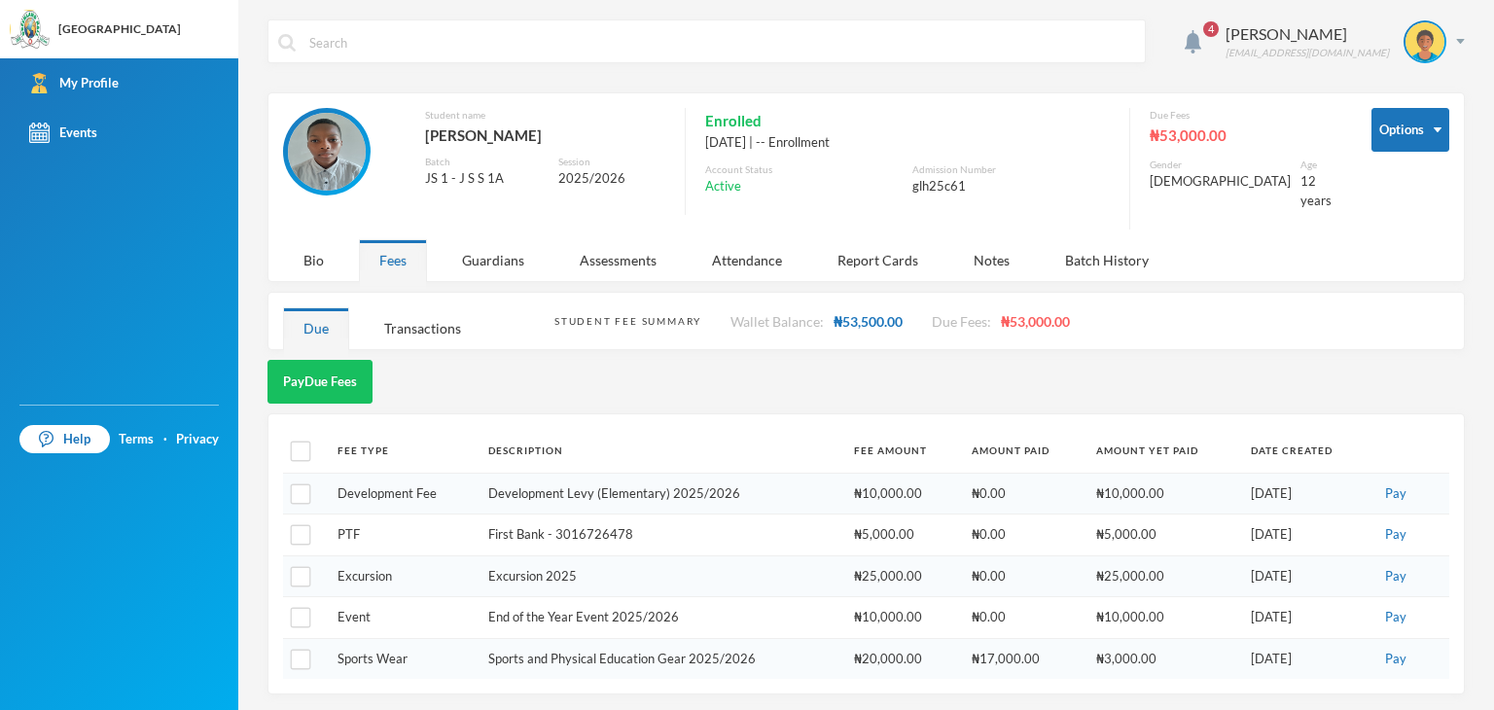
click at [311, 444] on th at bounding box center [305, 451] width 45 height 44
click at [296, 442] on input "checkbox" at bounding box center [301, 452] width 20 height 20
checkbox input "true"
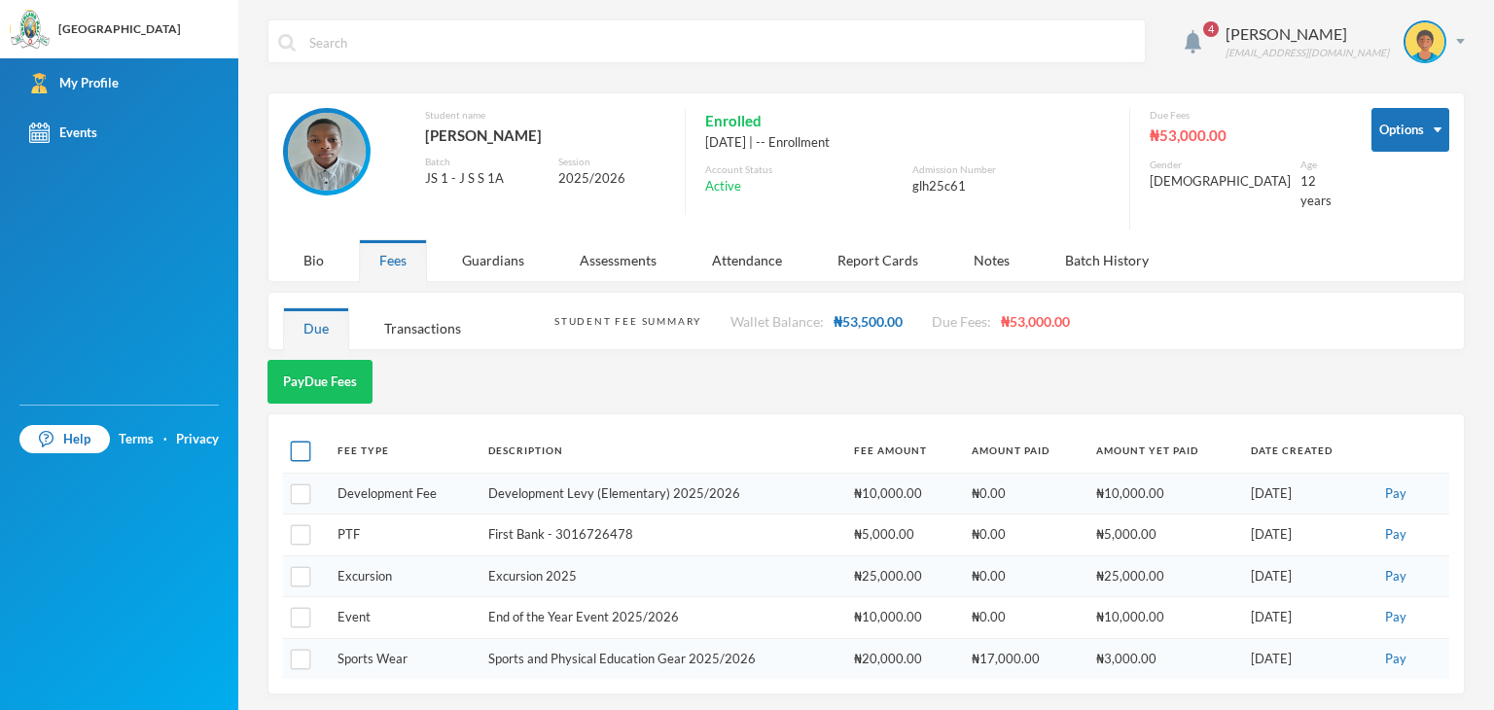
checkbox input "true"
click at [294, 442] on input "checkbox" at bounding box center [301, 452] width 20 height 20
checkbox input "false"
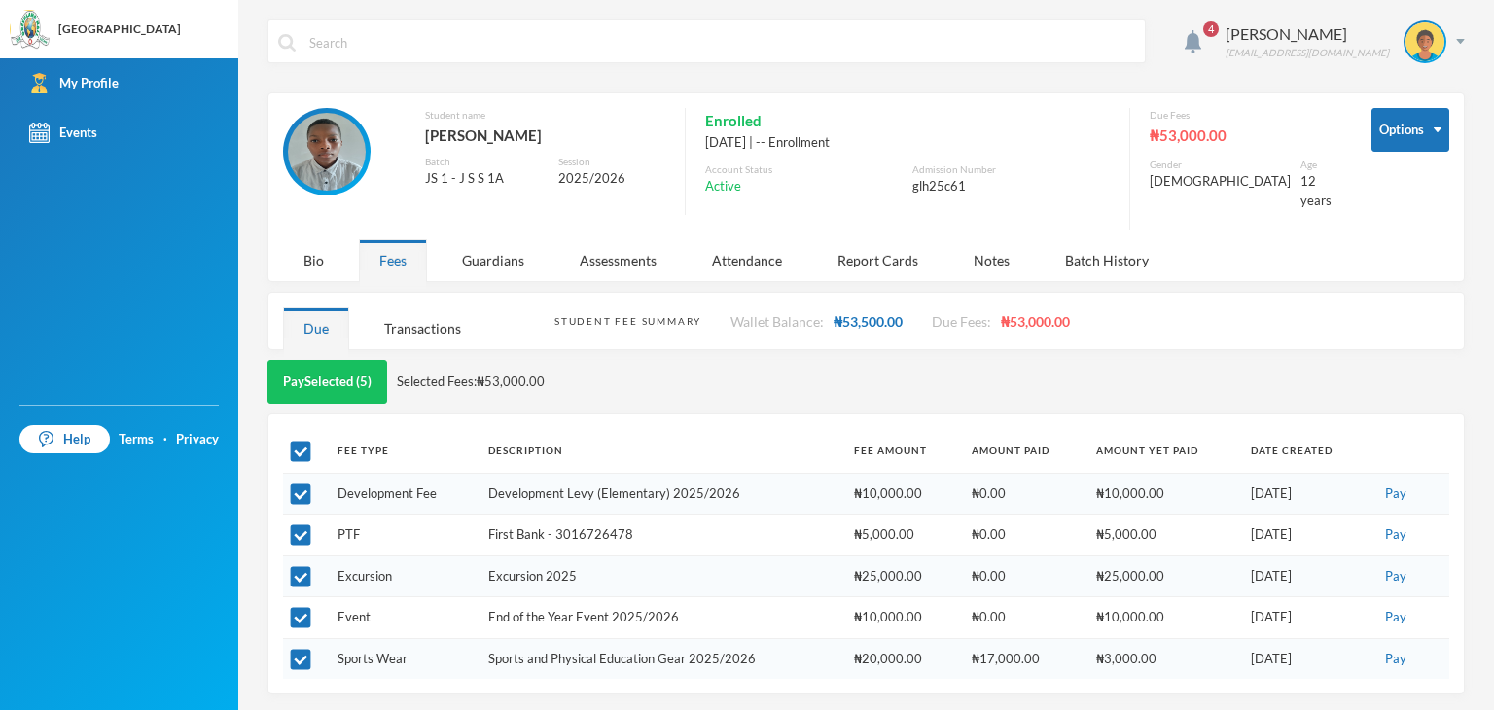
checkbox input "false"
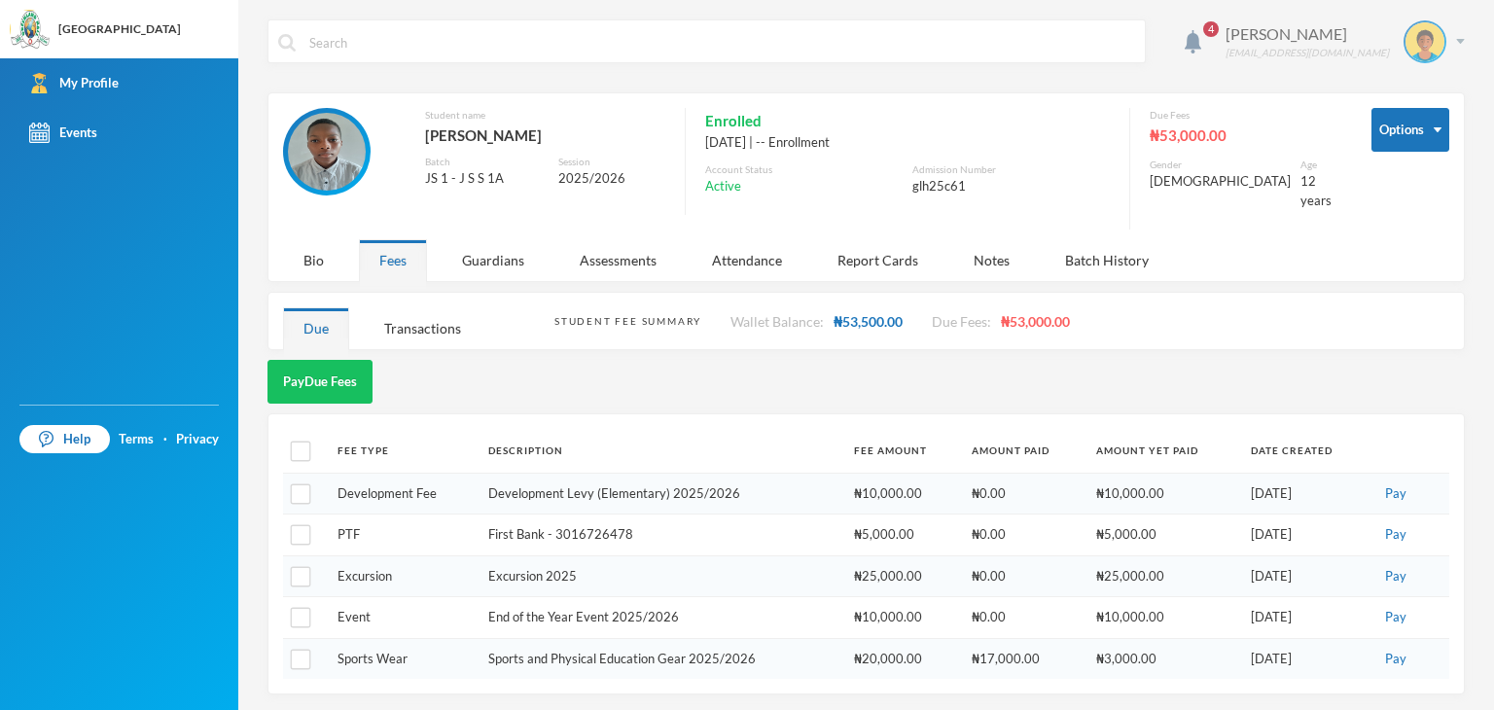
click at [1457, 47] on div "[PERSON_NAME] [EMAIL_ADDRESS][DOMAIN_NAME]" at bounding box center [1338, 41] width 254 height 43
click at [1410, 137] on button "Logout" at bounding box center [1411, 141] width 88 height 29
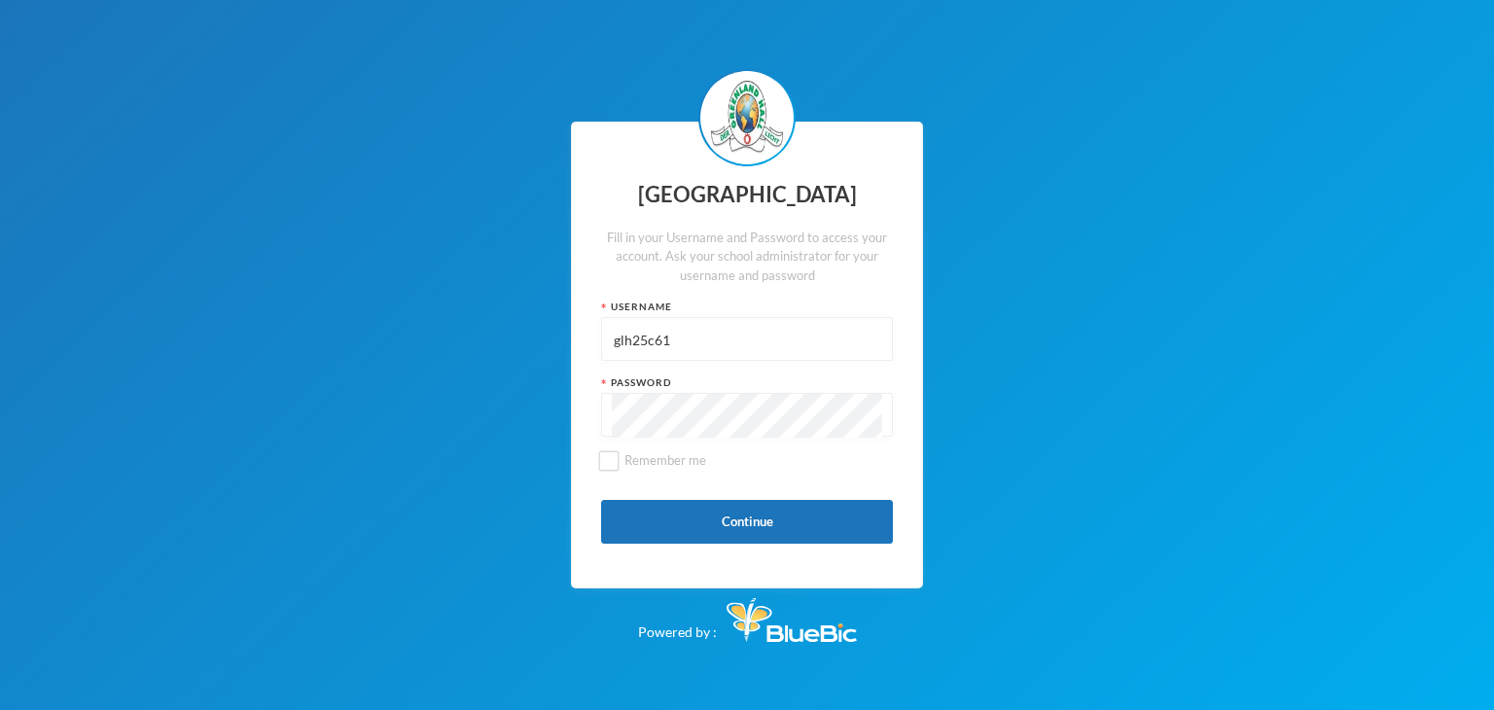
click at [737, 332] on input "glh25c61" at bounding box center [747, 340] width 270 height 44
click at [737, 333] on input "glh25c61" at bounding box center [747, 340] width 270 height 44
type input "glh25c64"
click at [644, 518] on button "Continue" at bounding box center [747, 522] width 292 height 44
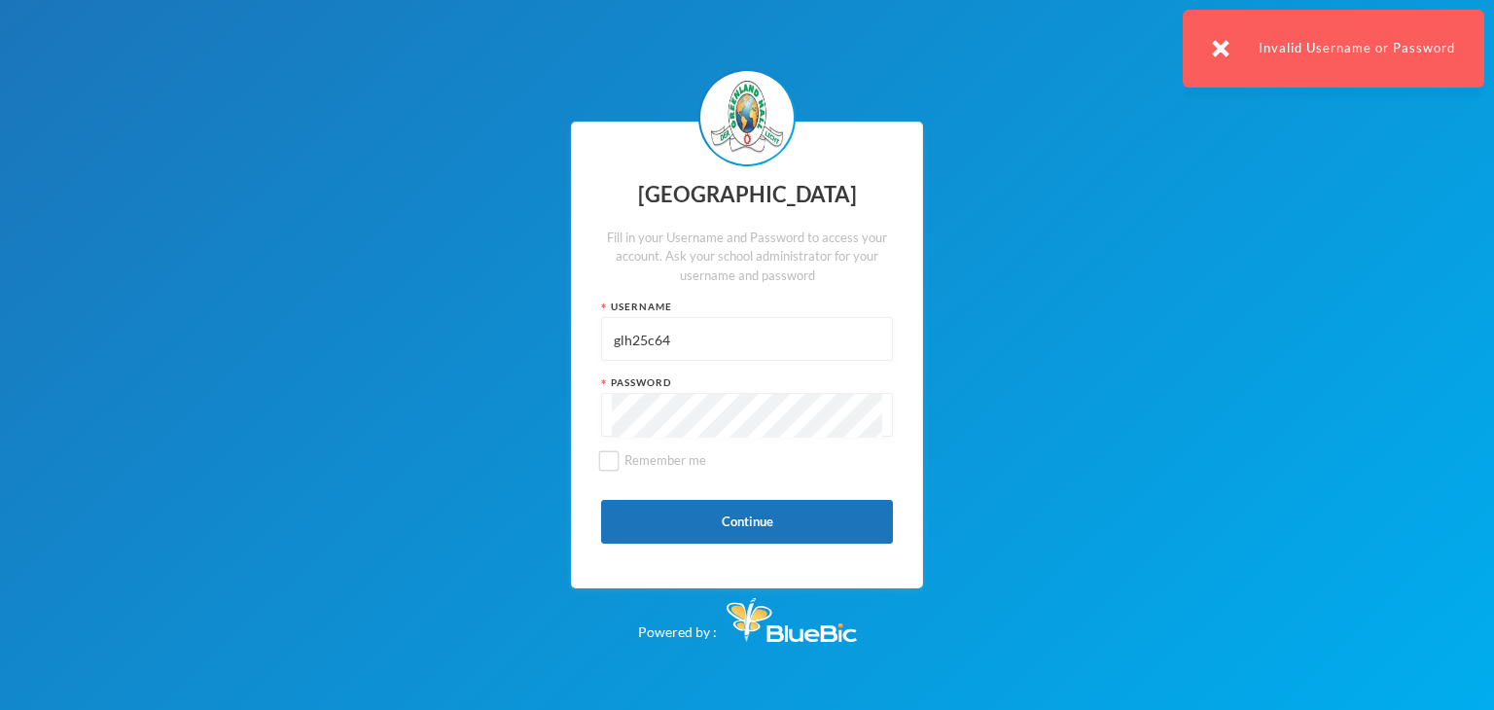
click at [671, 342] on input "glh25c64" at bounding box center [747, 340] width 270 height 44
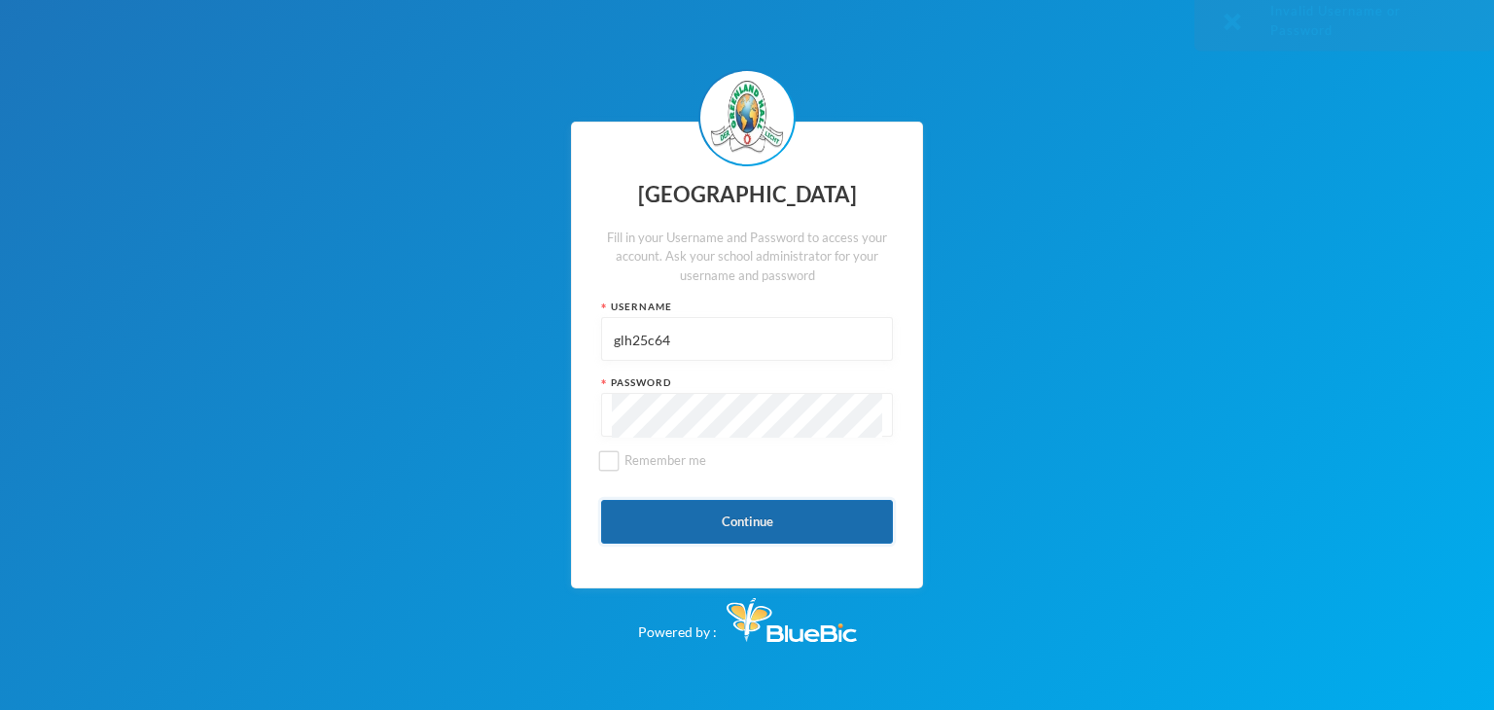
drag, startPoint x: 595, startPoint y: 514, endPoint x: 610, endPoint y: 509, distance: 15.7
click at [595, 513] on div "Greenland Hall Fill in your Username and Password to access your account. Ask y…" at bounding box center [747, 355] width 352 height 467
click at [620, 507] on button "Continue" at bounding box center [747, 522] width 292 height 44
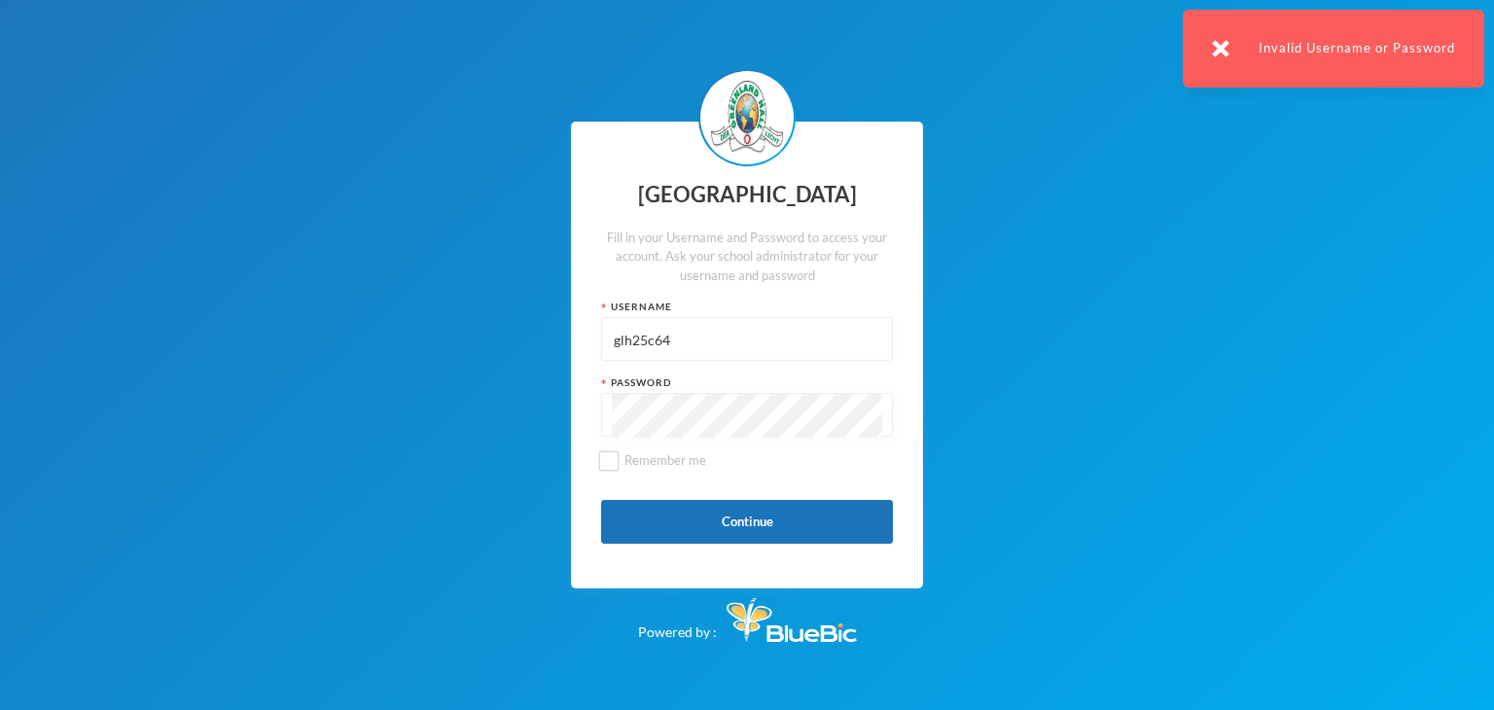
click at [765, 338] on input "glh25c64" at bounding box center [747, 340] width 270 height 44
click at [763, 338] on input "glh25c64" at bounding box center [747, 340] width 270 height 44
type input "glhc21"
click at [717, 526] on button "Continue" at bounding box center [747, 522] width 292 height 44
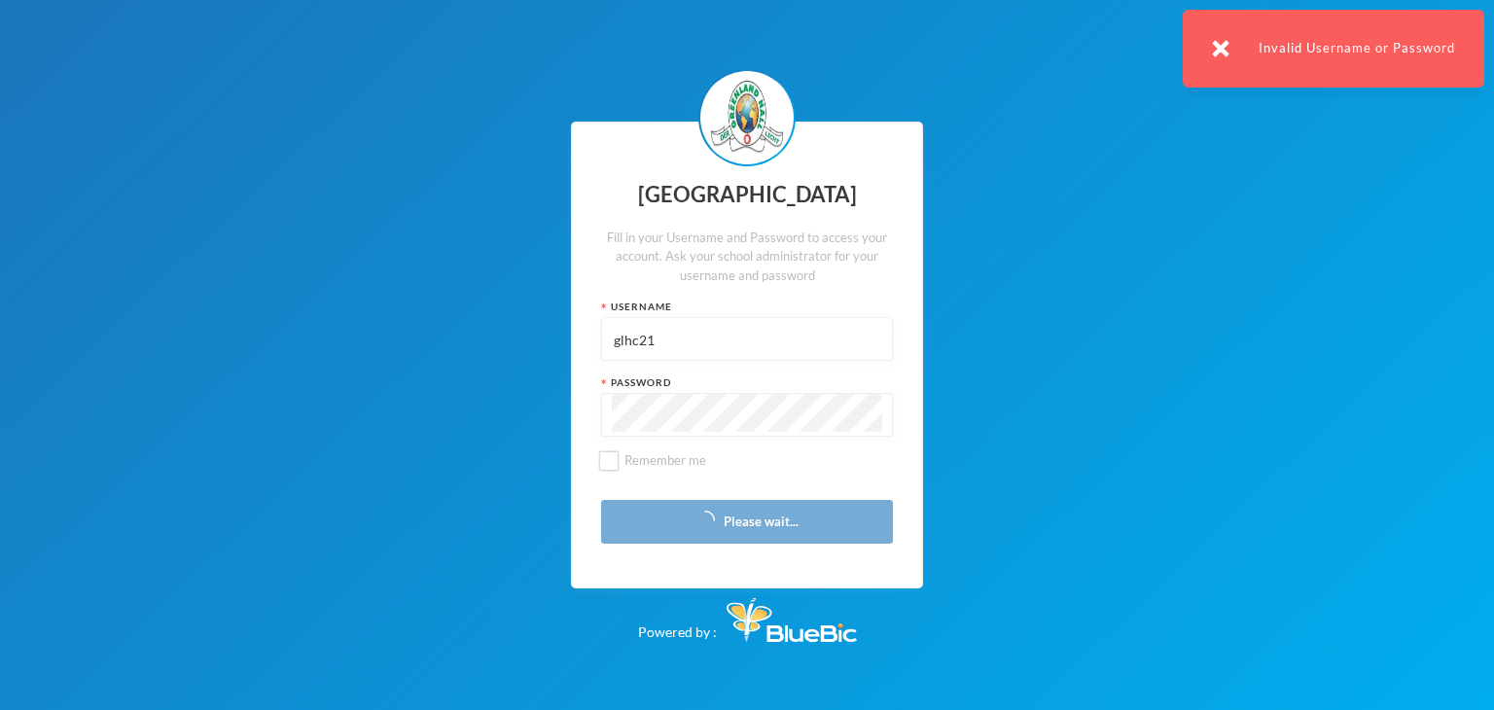
click at [1225, 40] on img at bounding box center [1221, 49] width 18 height 18
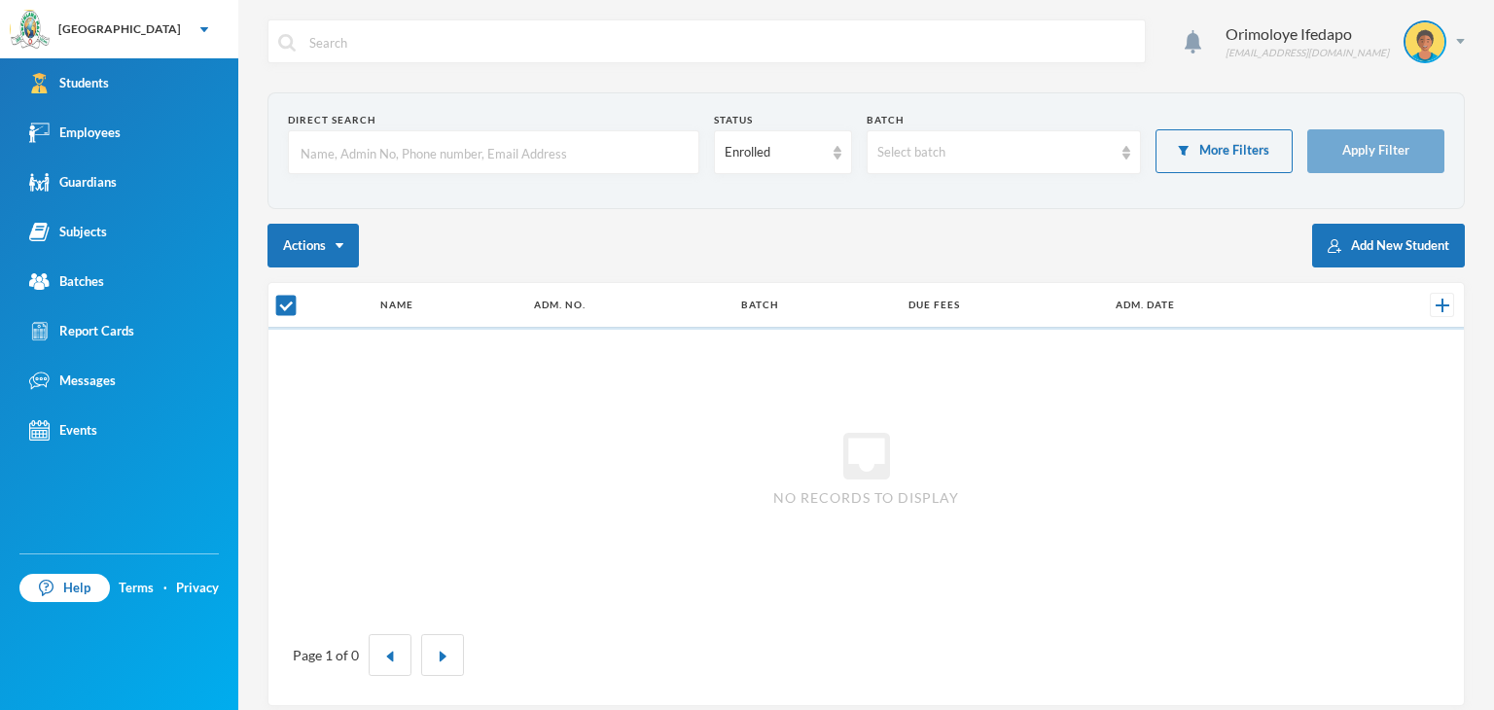
checkbox input "false"
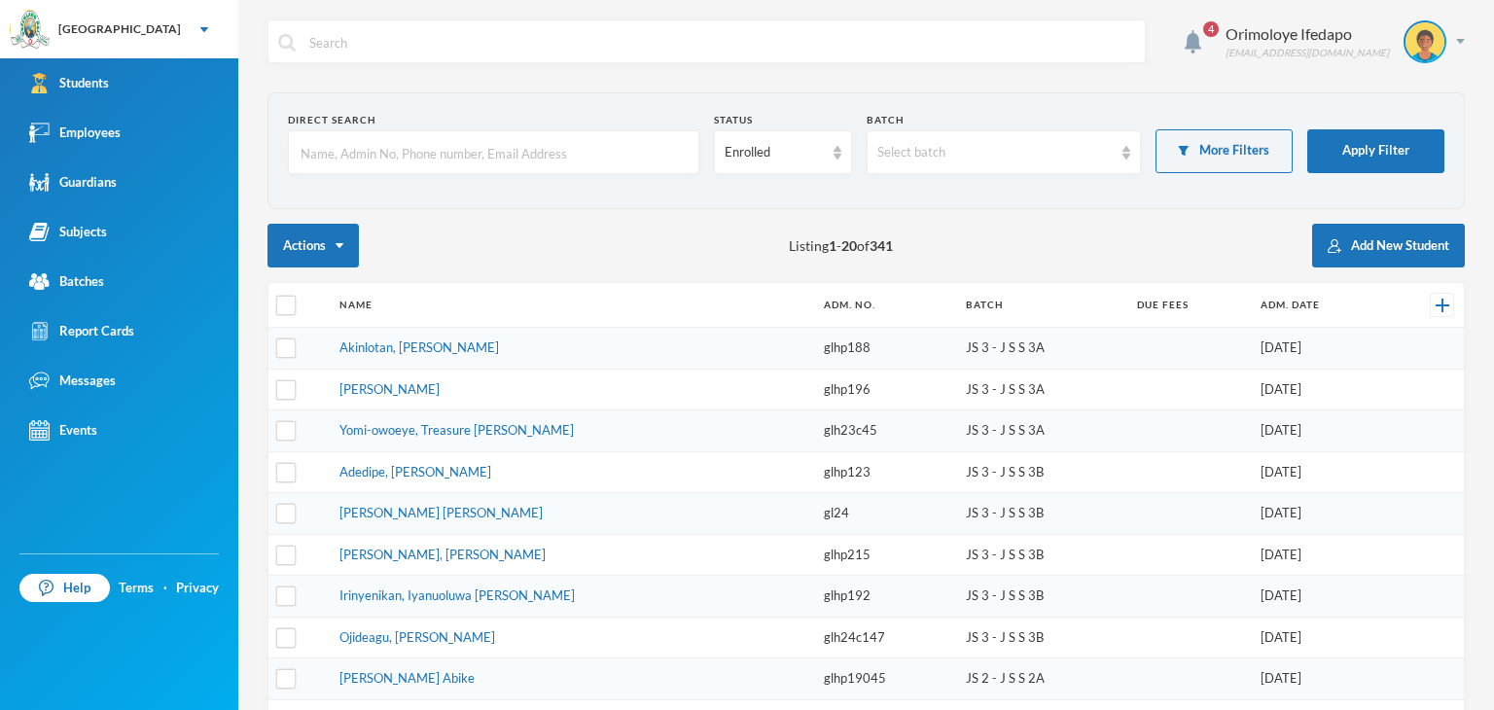
click at [533, 162] on input "text" at bounding box center [494, 153] width 390 height 44
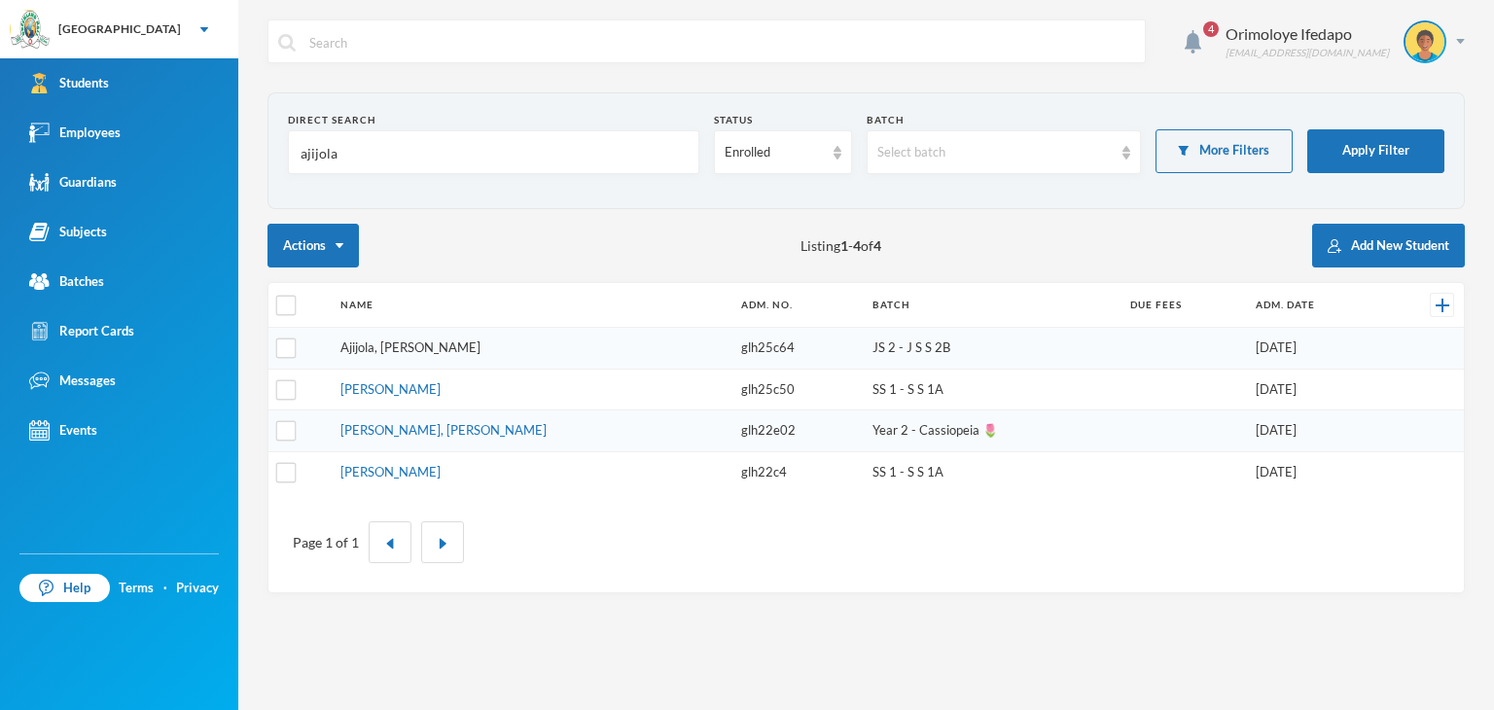
type input "ajijola"
click at [457, 348] on link "Ajijola, [PERSON_NAME]" at bounding box center [410, 347] width 140 height 16
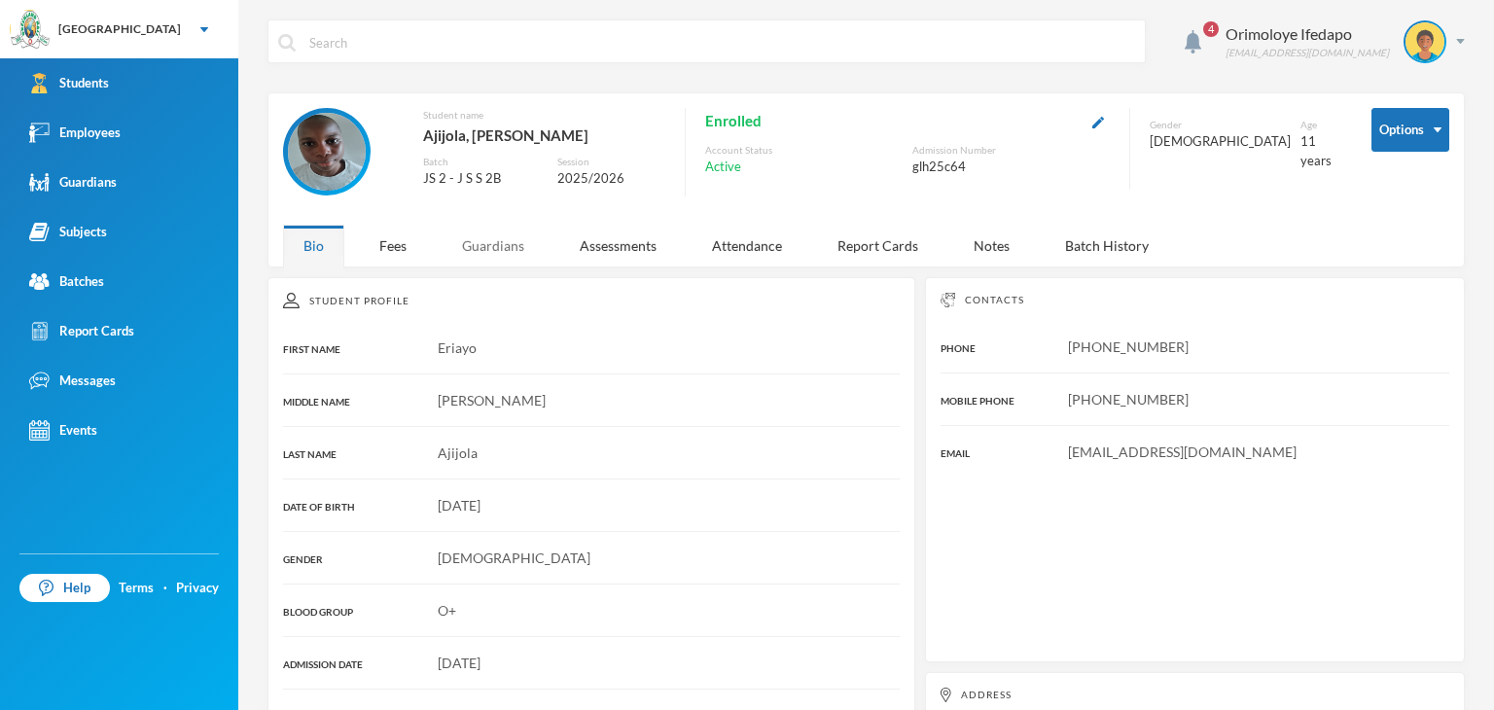
click at [492, 250] on div "Guardians" at bounding box center [493, 246] width 103 height 42
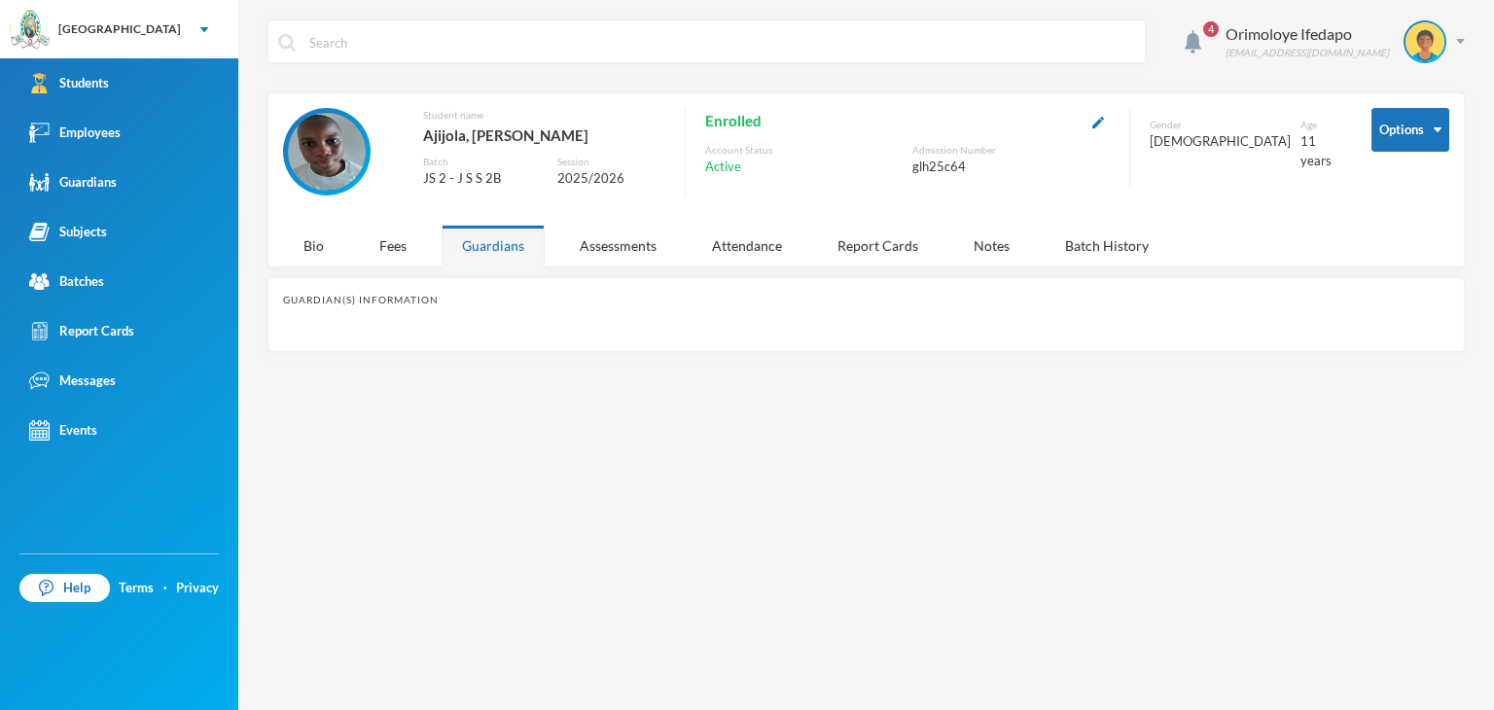
click at [467, 246] on div "Guardians" at bounding box center [493, 246] width 103 height 42
click at [399, 246] on div "Fees" at bounding box center [393, 246] width 68 height 42
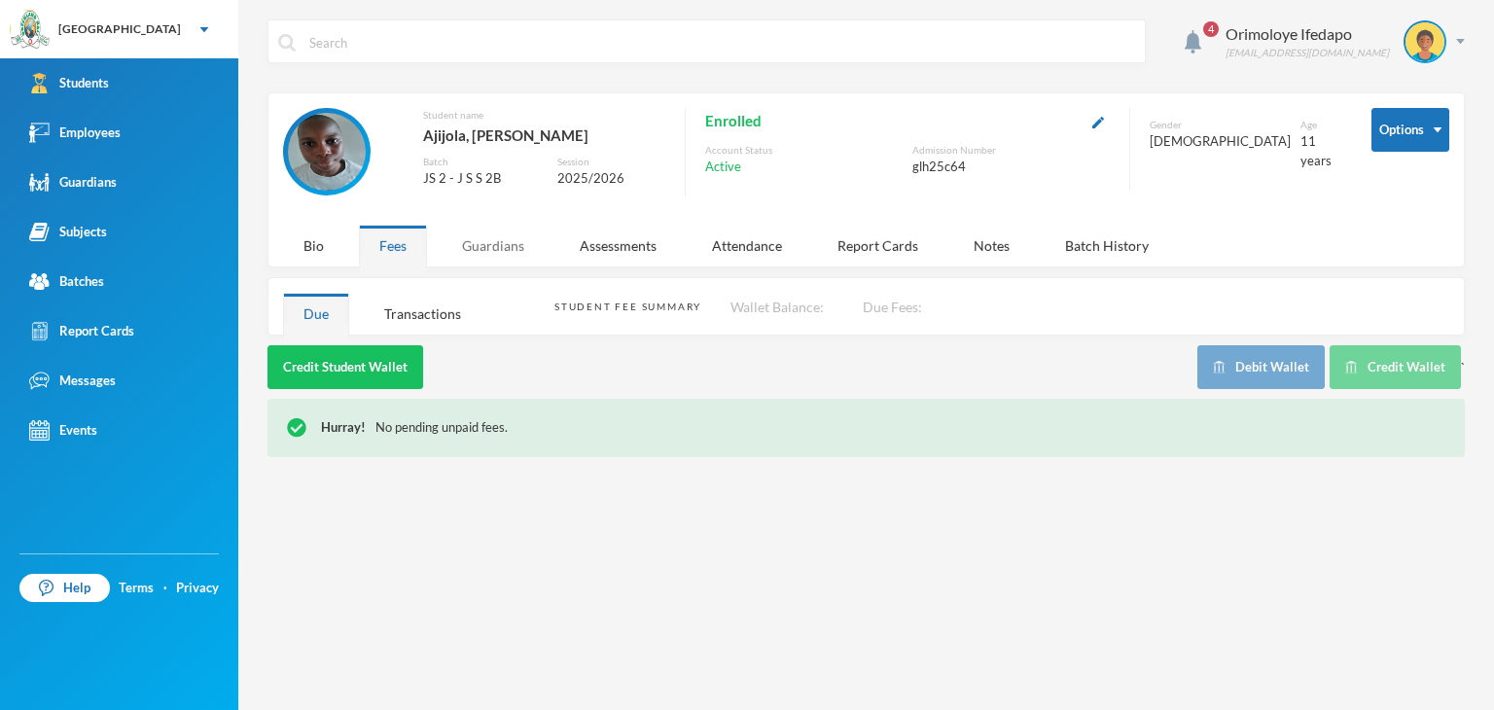
click at [498, 243] on div "Guardians" at bounding box center [493, 246] width 103 height 42
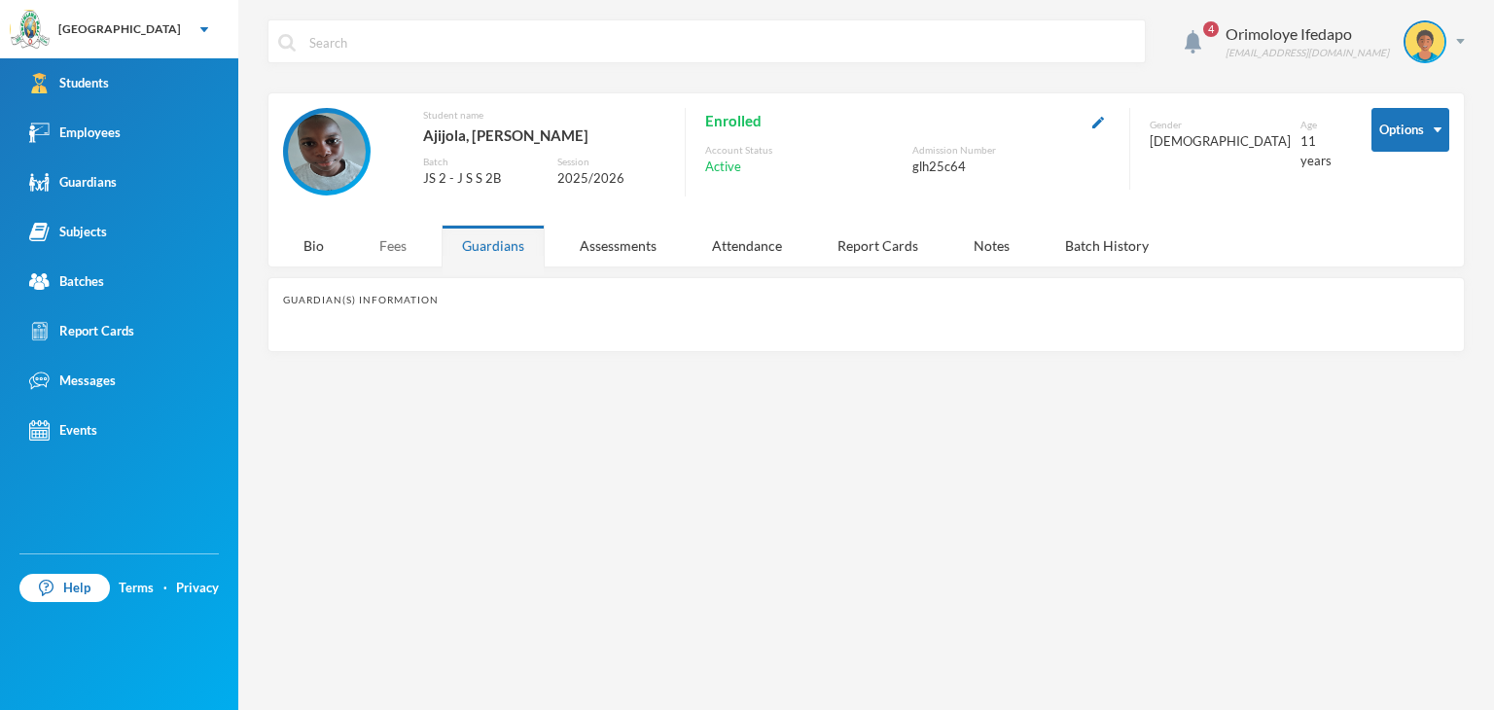
click at [378, 254] on div "Fees" at bounding box center [393, 246] width 68 height 42
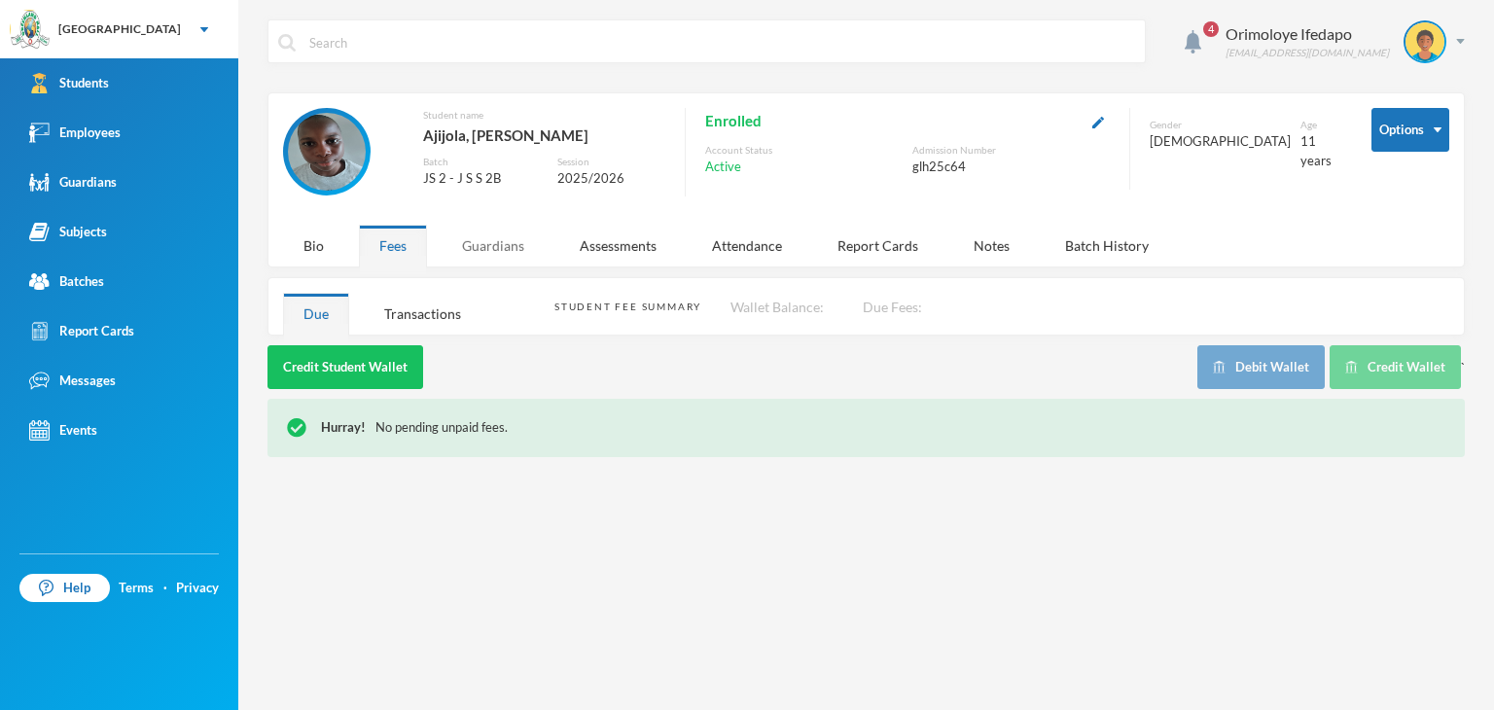
click at [486, 246] on div "Guardians" at bounding box center [493, 246] width 103 height 42
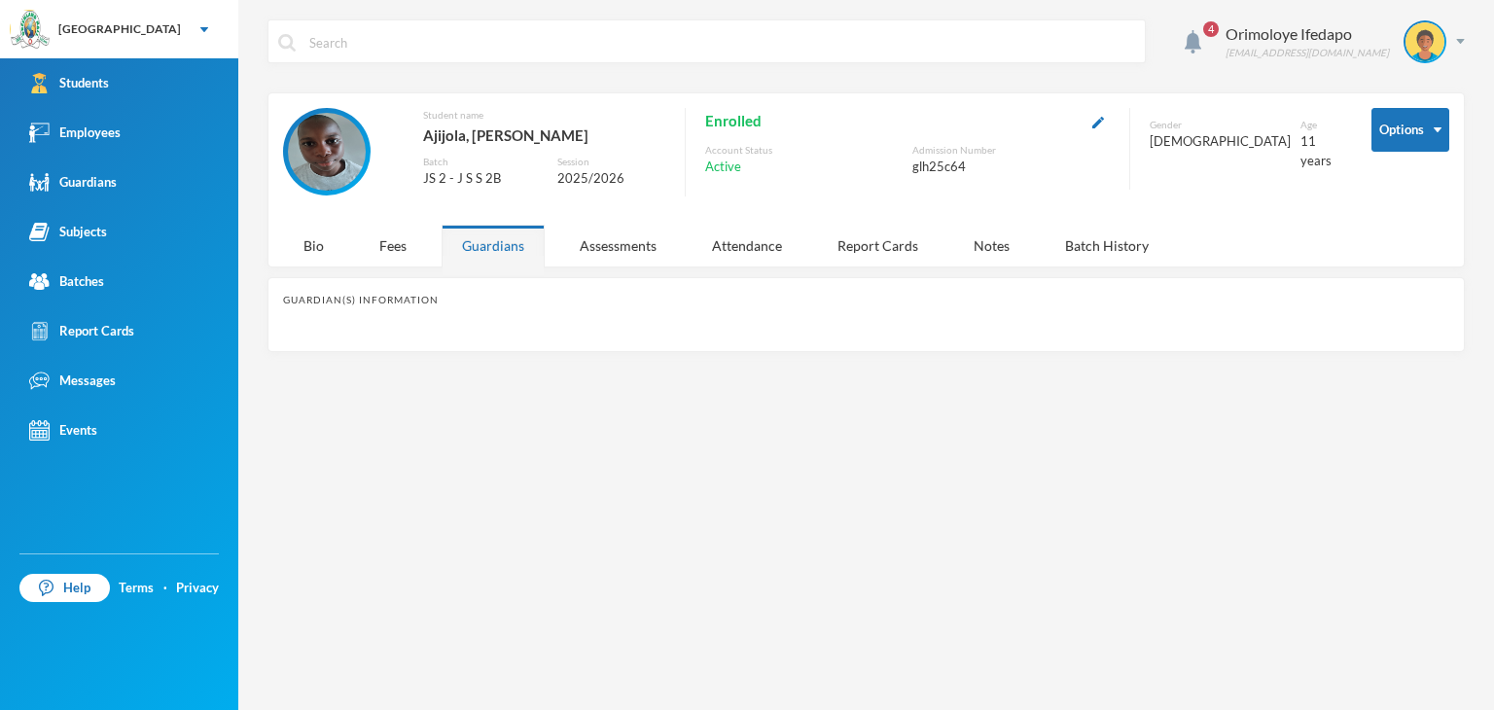
drag, startPoint x: 502, startPoint y: 245, endPoint x: 652, endPoint y: 232, distance: 150.3
click at [505, 243] on div "Guardians" at bounding box center [493, 246] width 103 height 42
click at [663, 234] on div "Assessments" at bounding box center [618, 246] width 118 height 42
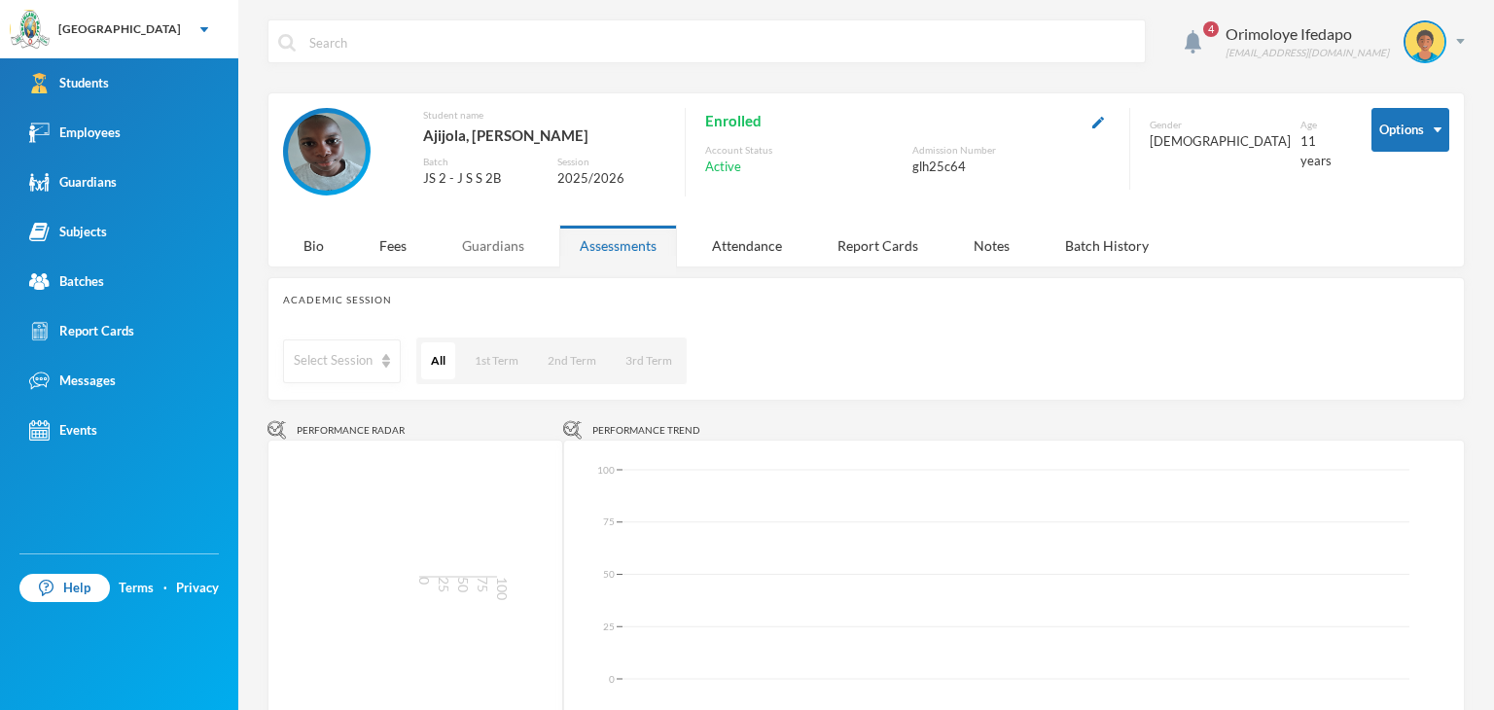
click at [487, 242] on div "Guardians" at bounding box center [493, 246] width 103 height 42
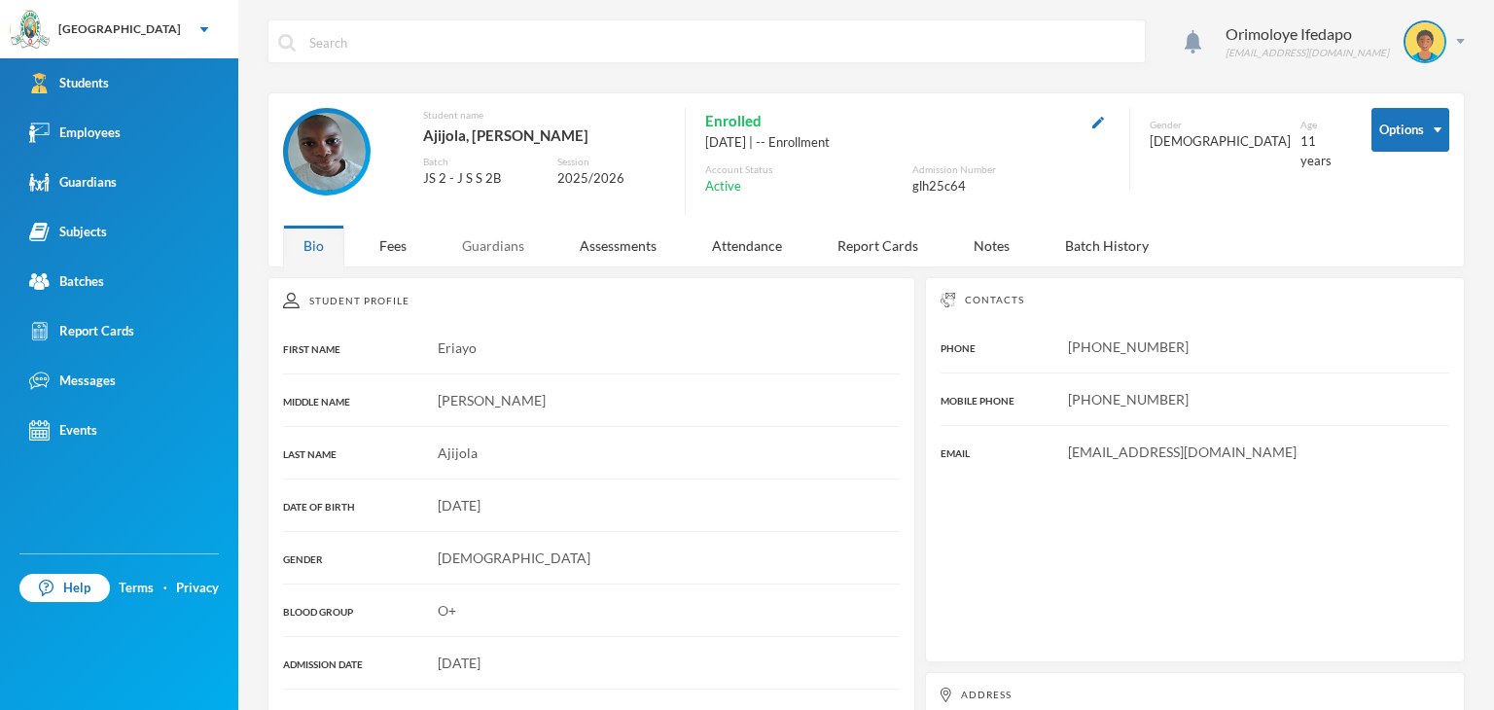
click at [494, 251] on div "Guardians" at bounding box center [493, 246] width 103 height 42
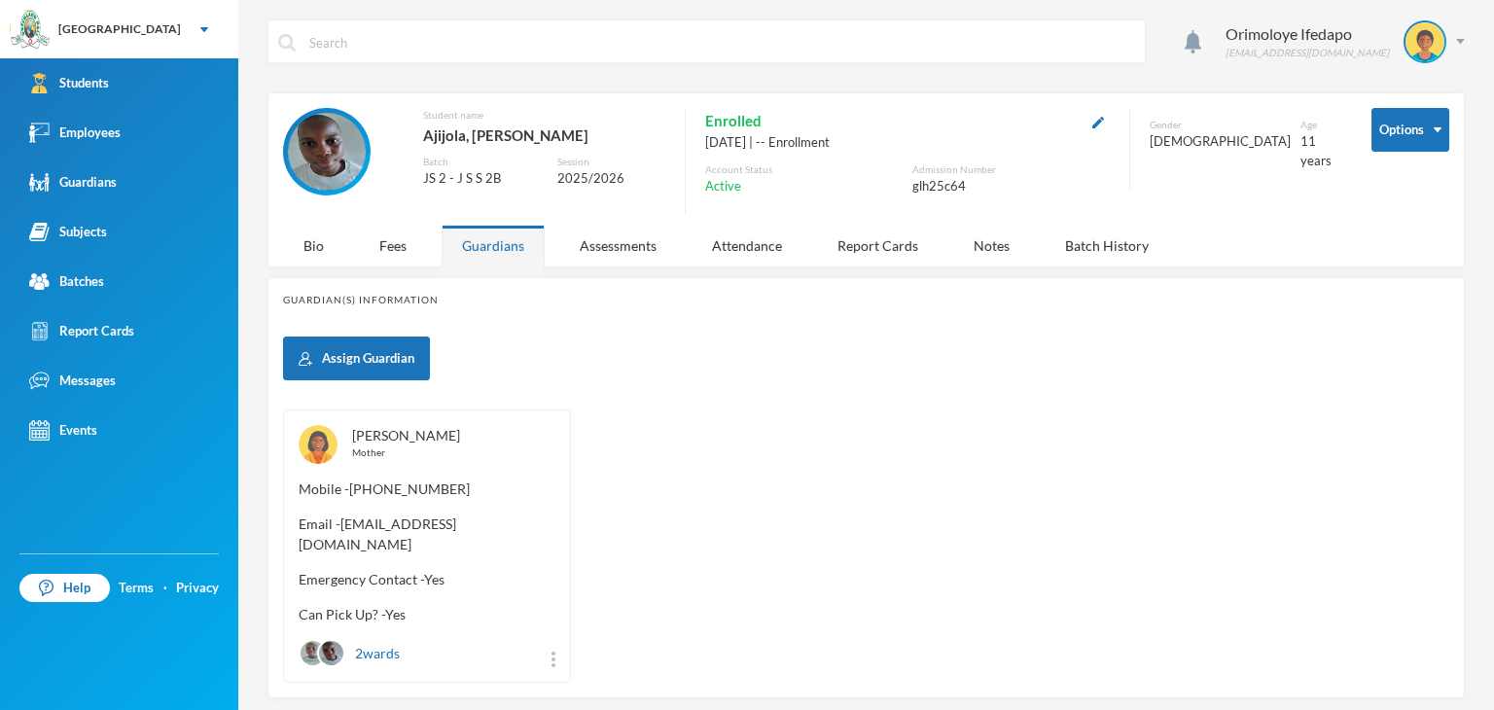
click at [439, 436] on link "Ajijola, Margaret" at bounding box center [406, 435] width 108 height 17
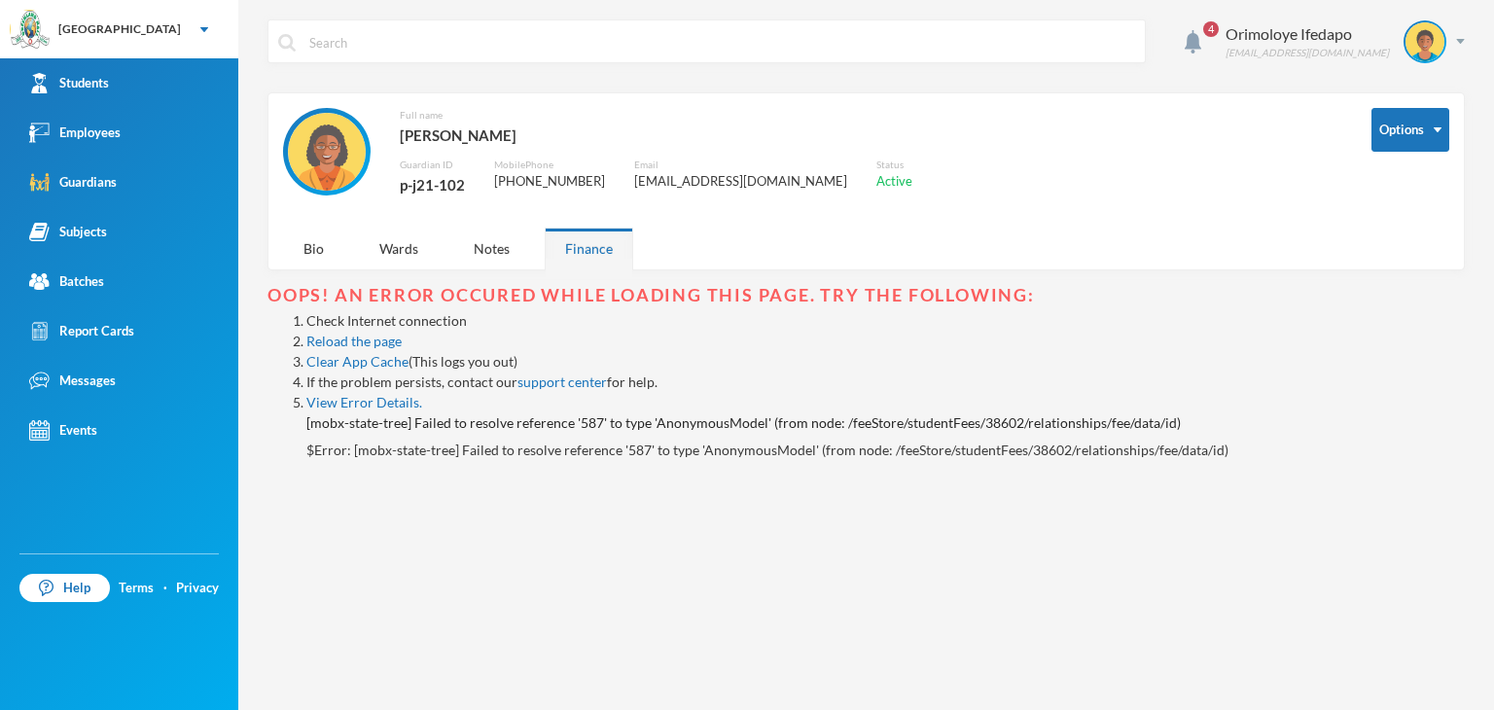
click at [424, 177] on div "p-j21-102" at bounding box center [432, 184] width 65 height 25
copy div "p-j21-102"
click at [1458, 39] on img at bounding box center [1460, 41] width 9 height 5
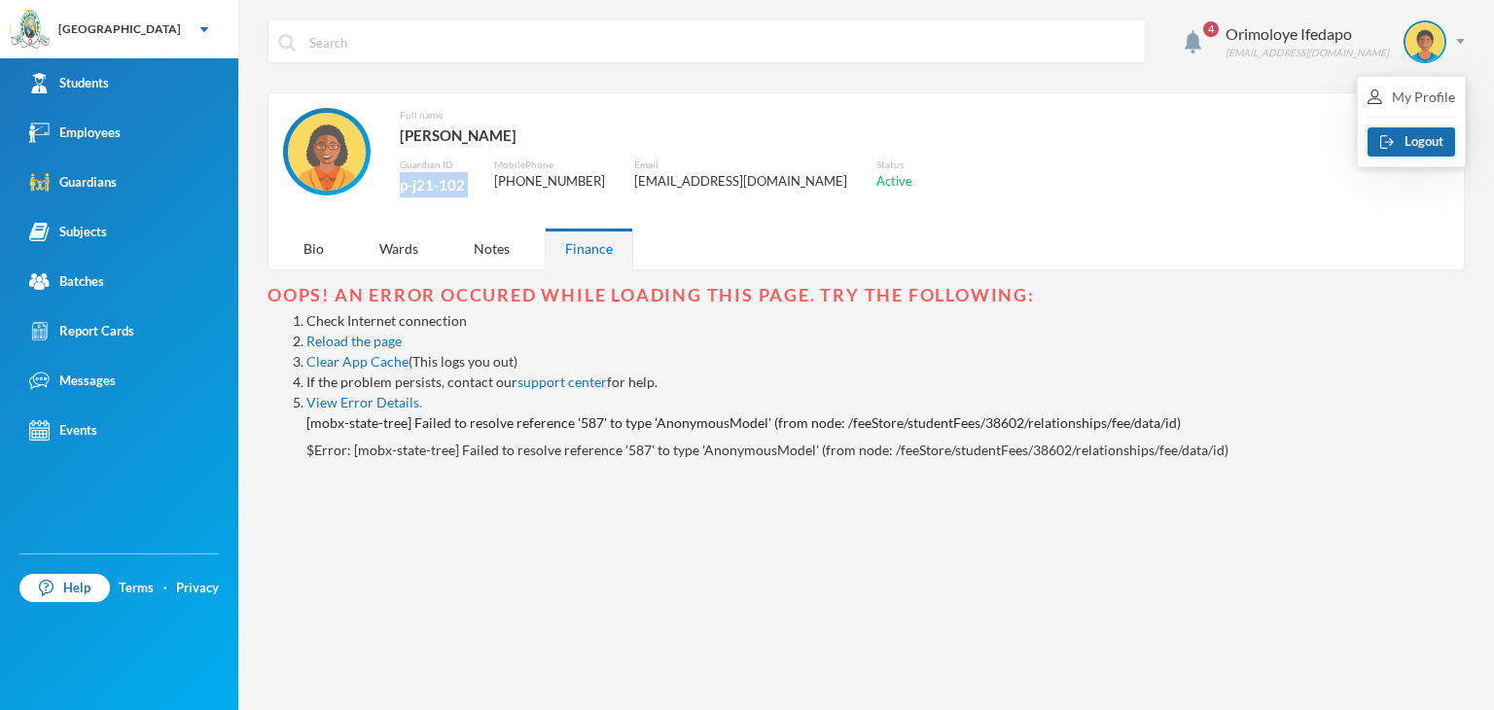
click at [1397, 139] on button "Logout" at bounding box center [1411, 141] width 88 height 29
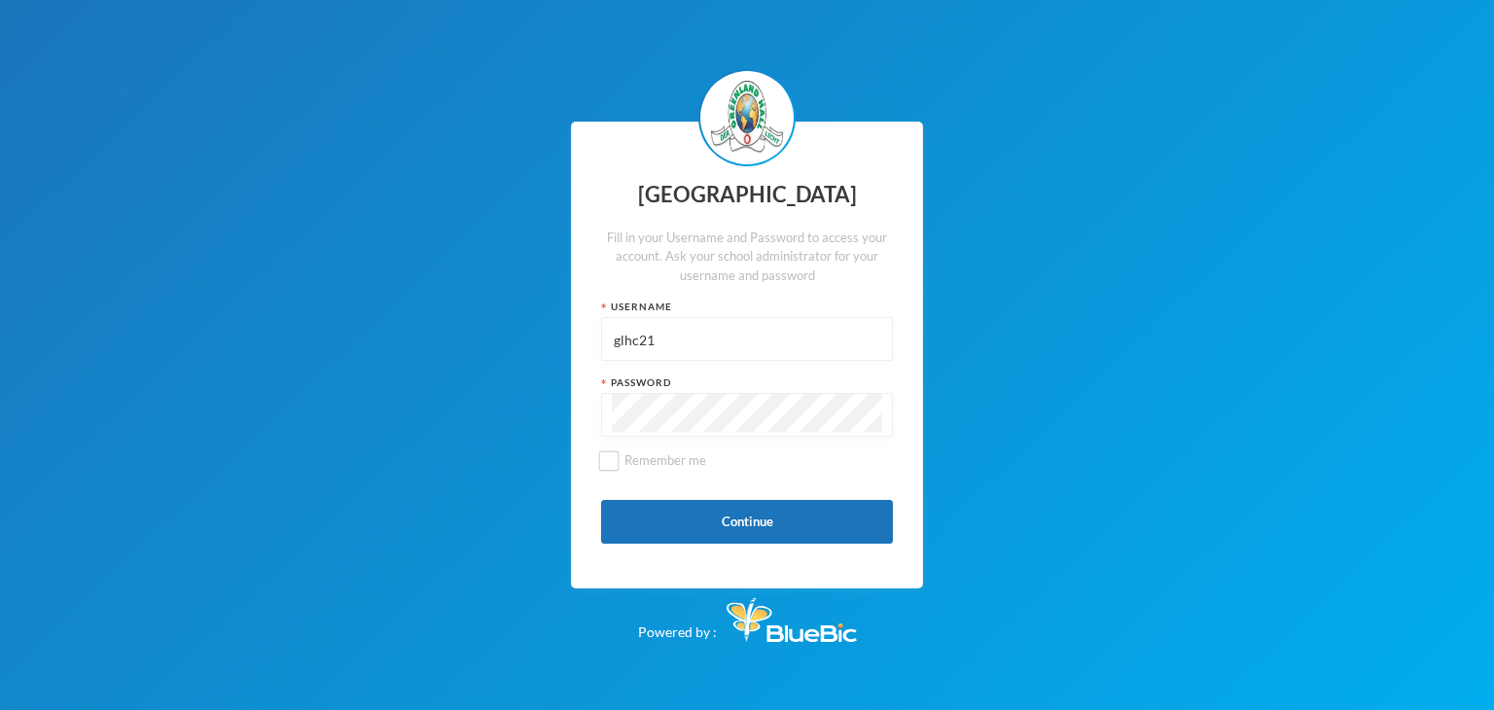
click at [729, 351] on input "glhc21" at bounding box center [747, 340] width 270 height 44
click at [729, 348] on input "glhc21" at bounding box center [747, 340] width 270 height 44
paste input "p-j21-102"
type input "p-j21-102"
click at [640, 534] on button "Continue" at bounding box center [747, 522] width 292 height 44
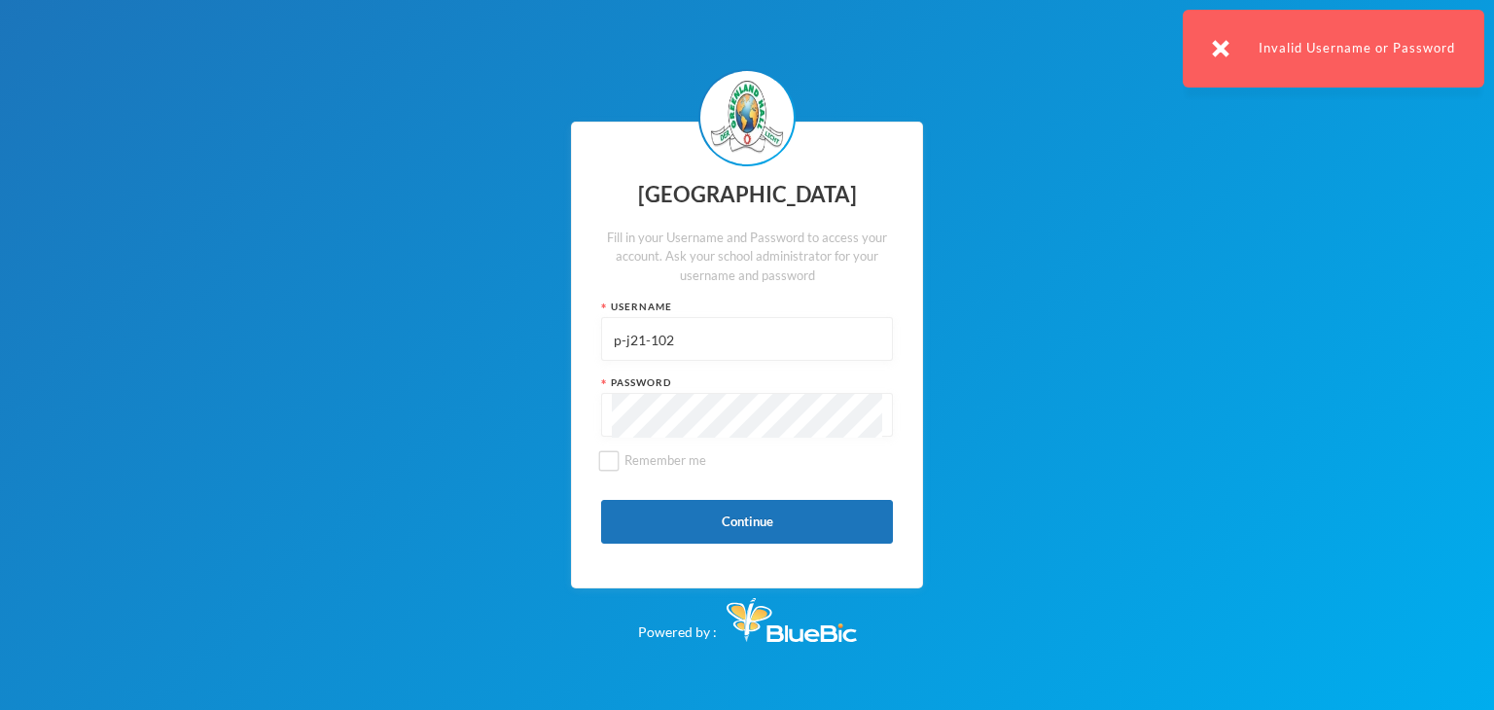
drag, startPoint x: 1212, startPoint y: 52, endPoint x: 1173, endPoint y: 77, distance: 46.4
click at [1213, 51] on div "Invalid Username or Password" at bounding box center [1333, 49] width 301 height 78
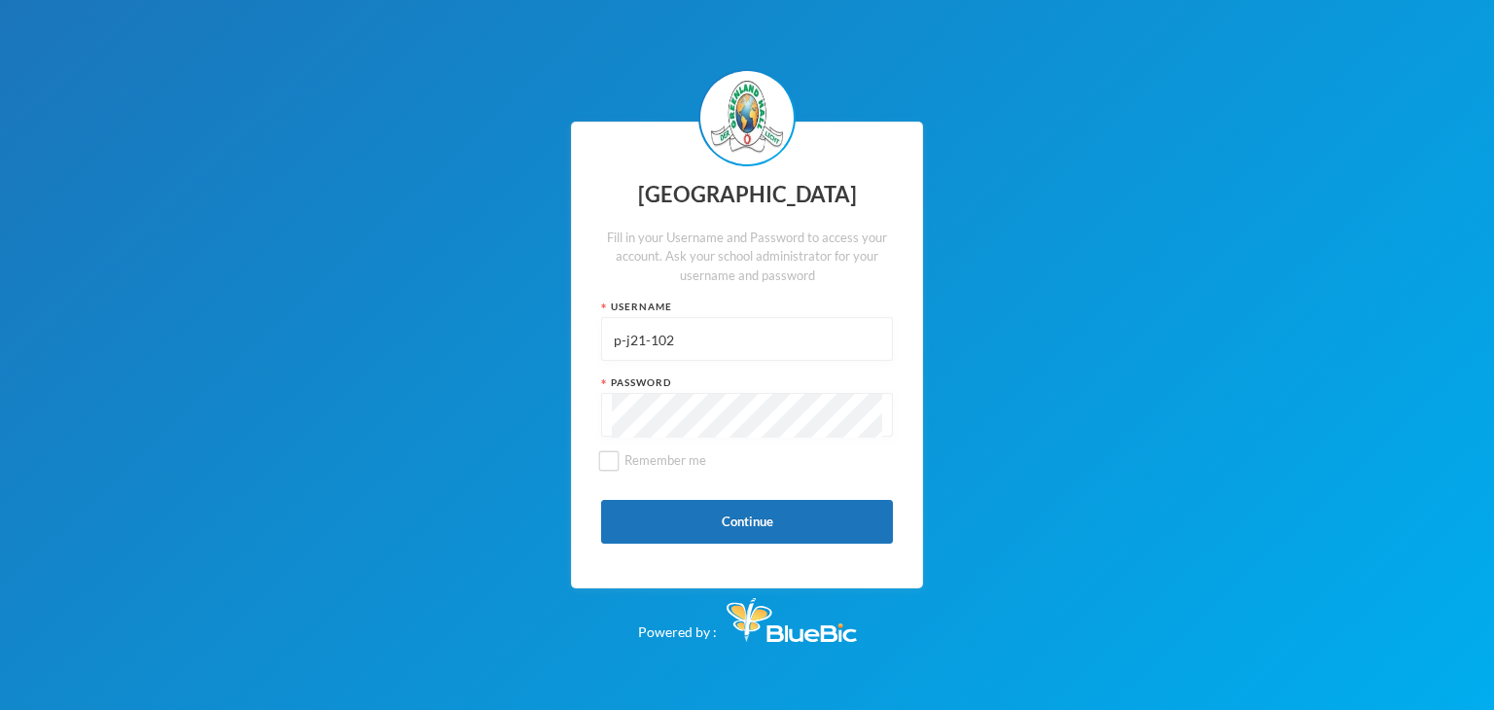
click at [662, 336] on input "p-j21-102" at bounding box center [747, 340] width 270 height 44
click at [663, 336] on input "p-j21-102" at bounding box center [747, 340] width 270 height 44
type input "glh25c17"
click at [666, 523] on button "Continue" at bounding box center [747, 522] width 292 height 44
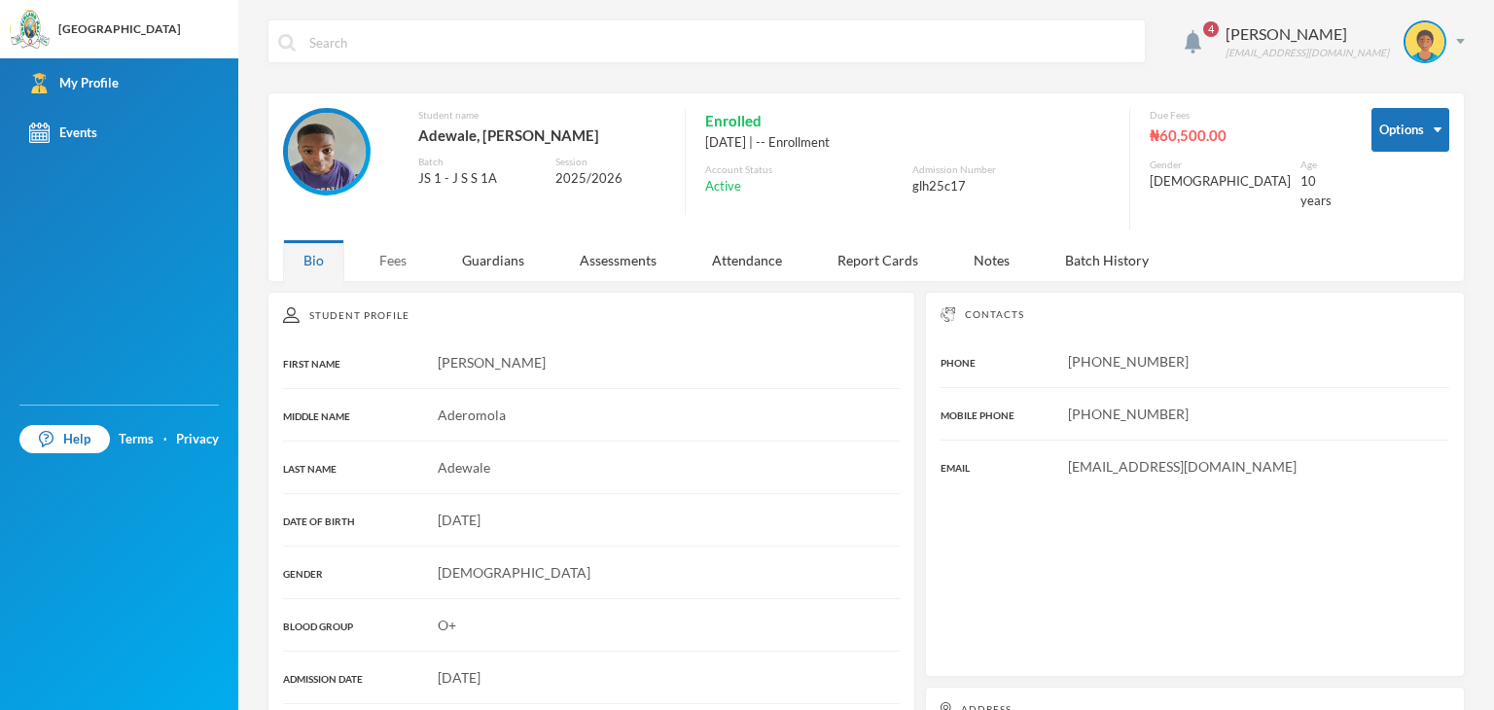
click at [368, 244] on div "Fees" at bounding box center [393, 260] width 68 height 42
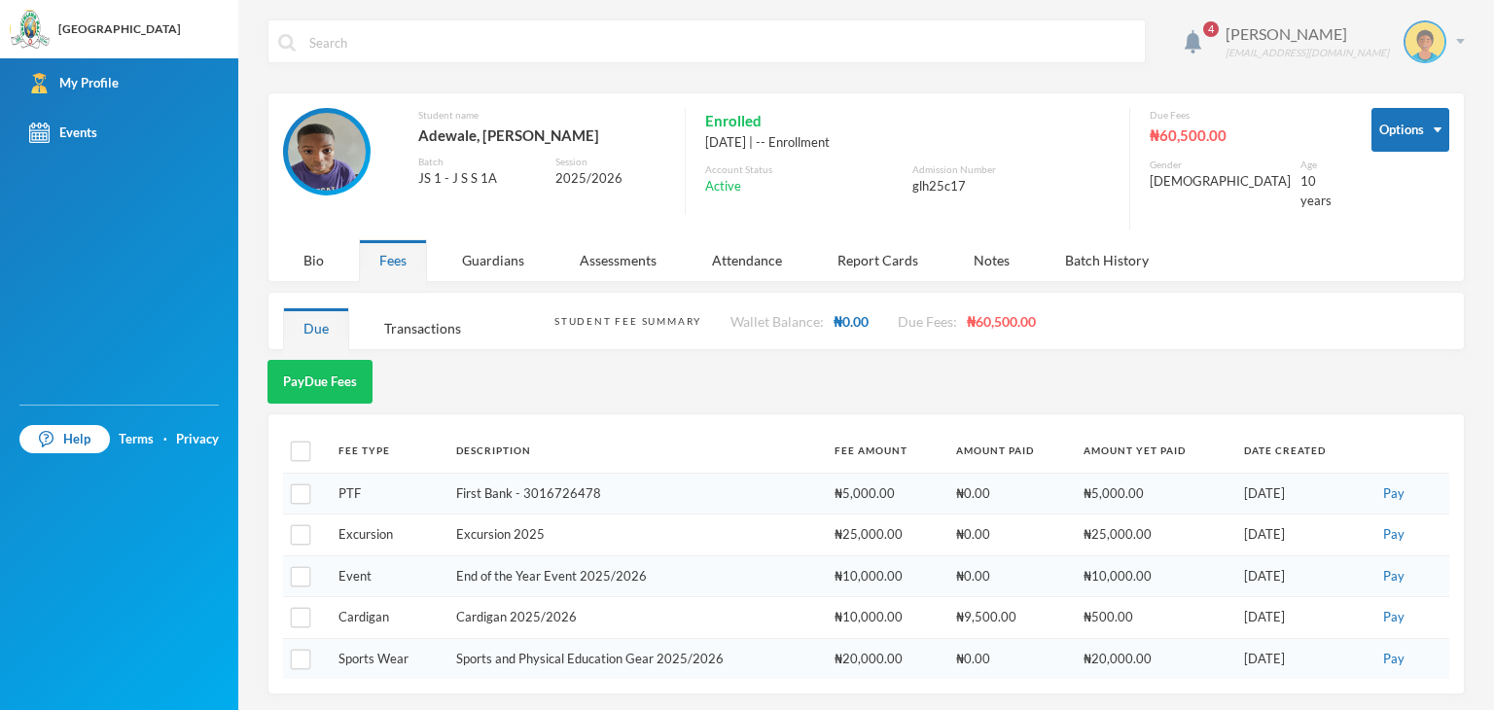
click at [1454, 44] on div "Adewale Anas glh25c17@greenlandhall.org" at bounding box center [1338, 41] width 254 height 43
click at [1416, 135] on button "Logout" at bounding box center [1411, 141] width 88 height 29
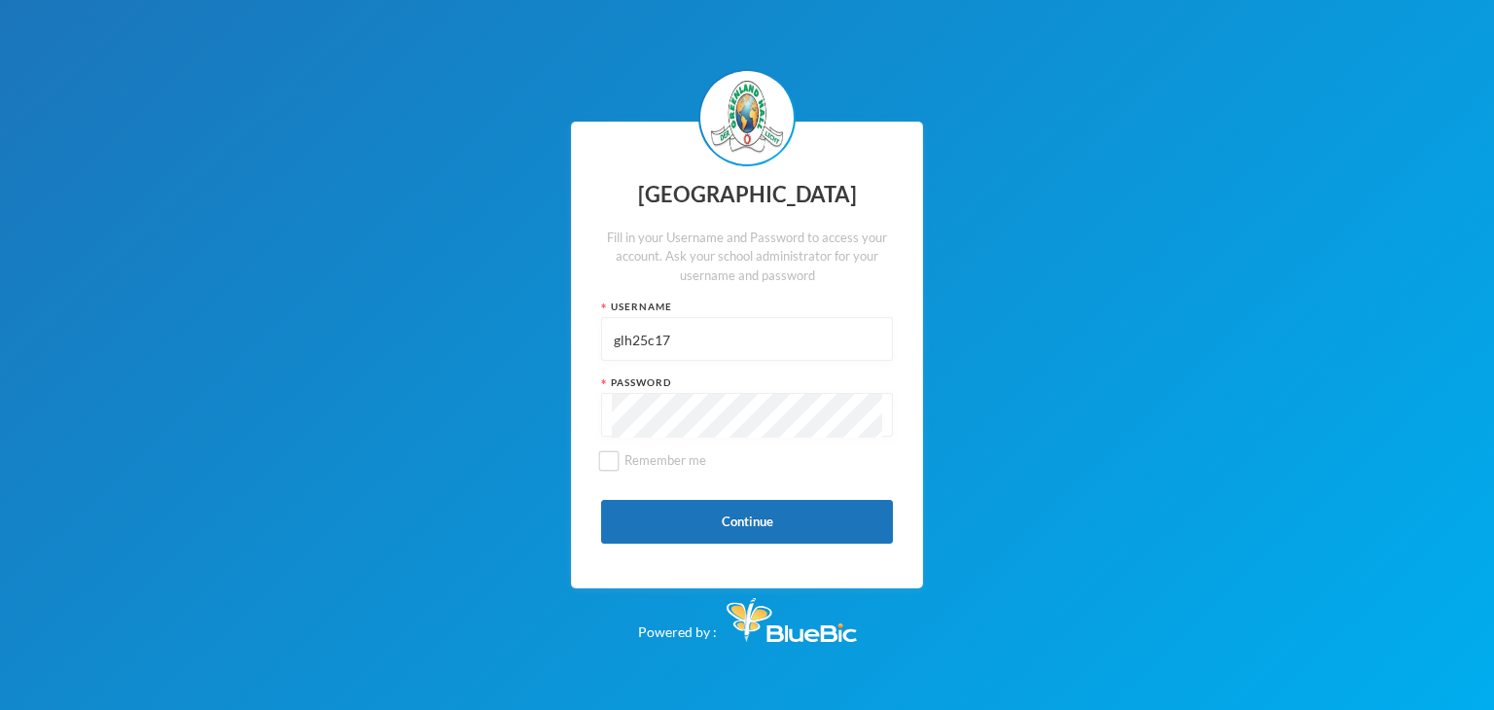
click at [712, 346] on input "glh25c17" at bounding box center [747, 340] width 270 height 44
click at [712, 347] on input "glh25c17" at bounding box center [747, 340] width 270 height 44
type input "glh24c100"
click at [622, 525] on button "Continue" at bounding box center [747, 522] width 292 height 44
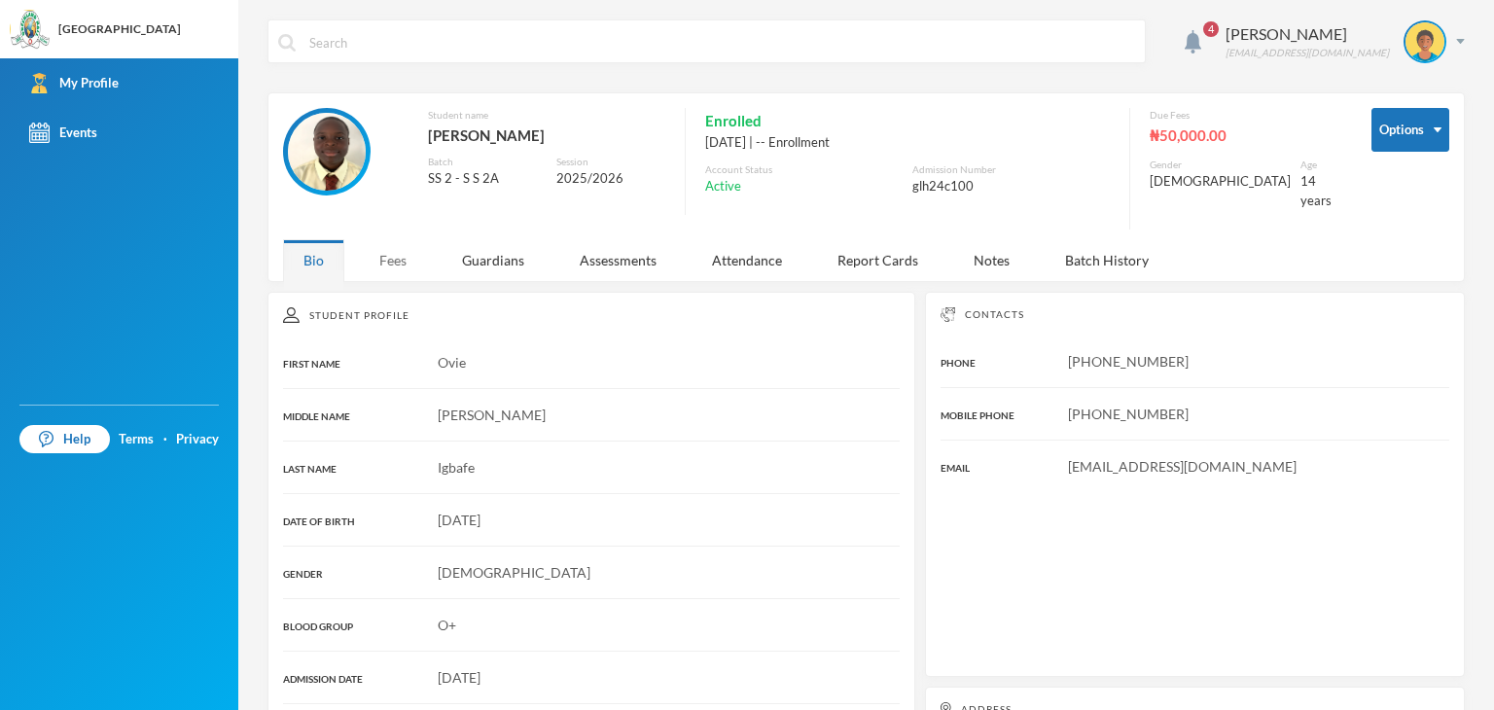
click at [383, 244] on div "Fees" at bounding box center [393, 260] width 68 height 42
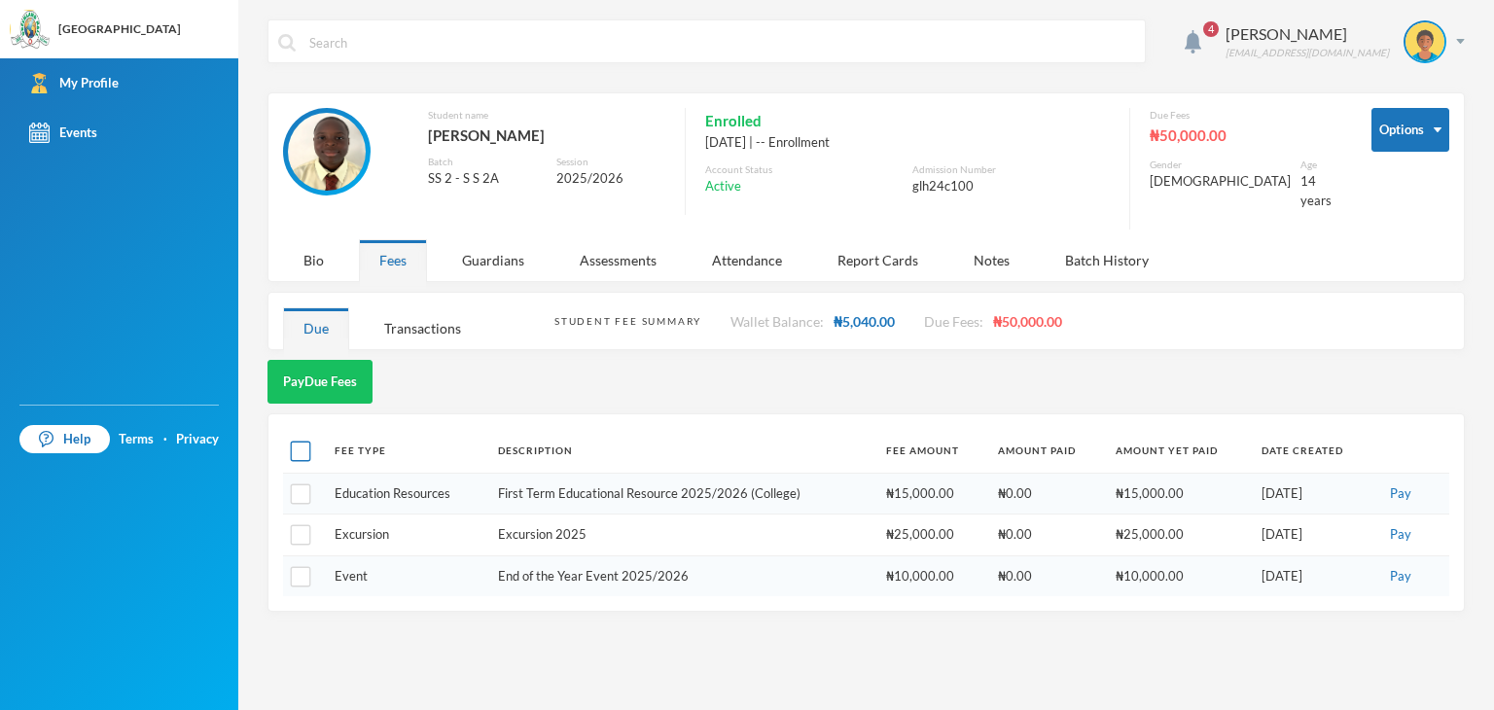
click at [306, 442] on input "checkbox" at bounding box center [301, 452] width 20 height 20
checkbox input "true"
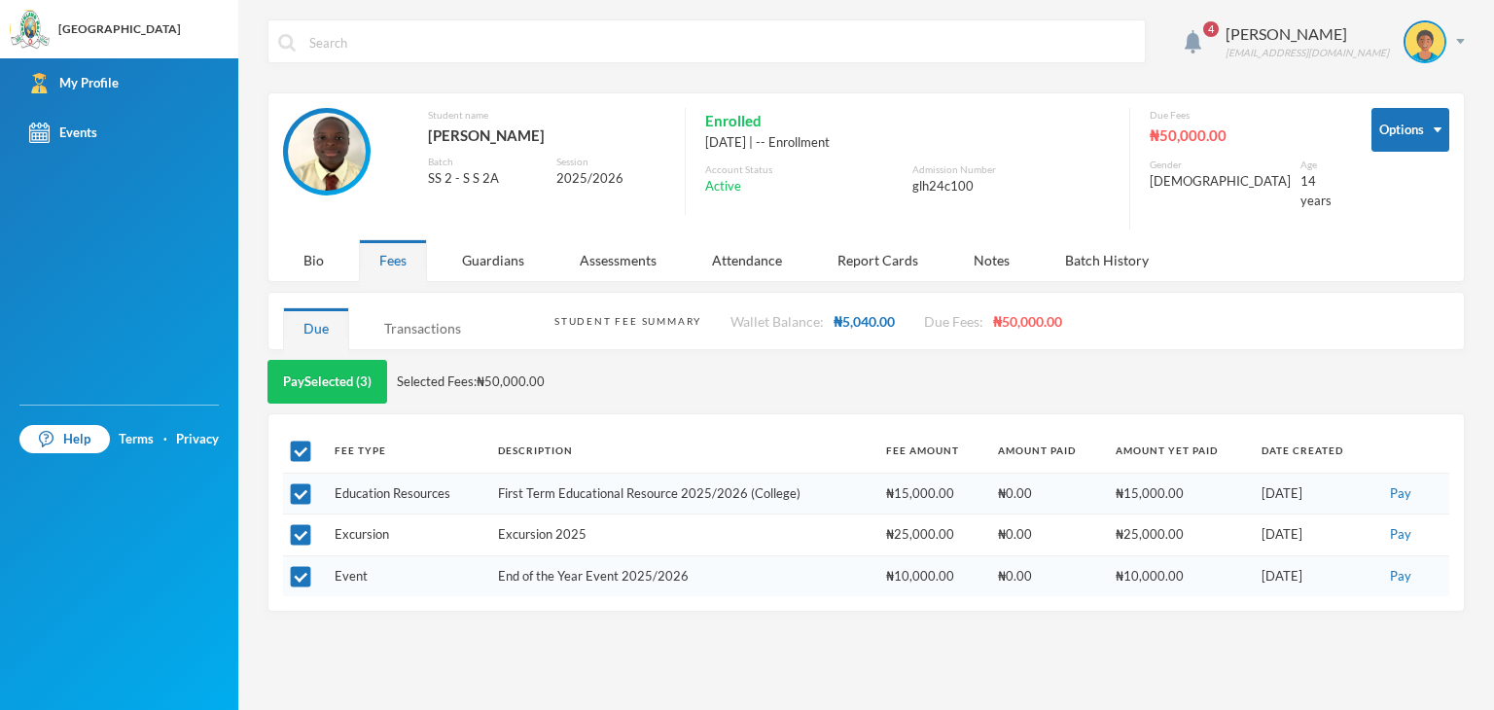
click at [416, 312] on div "Transactions" at bounding box center [423, 328] width 118 height 42
